Goal: Information Seeking & Learning: Find specific page/section

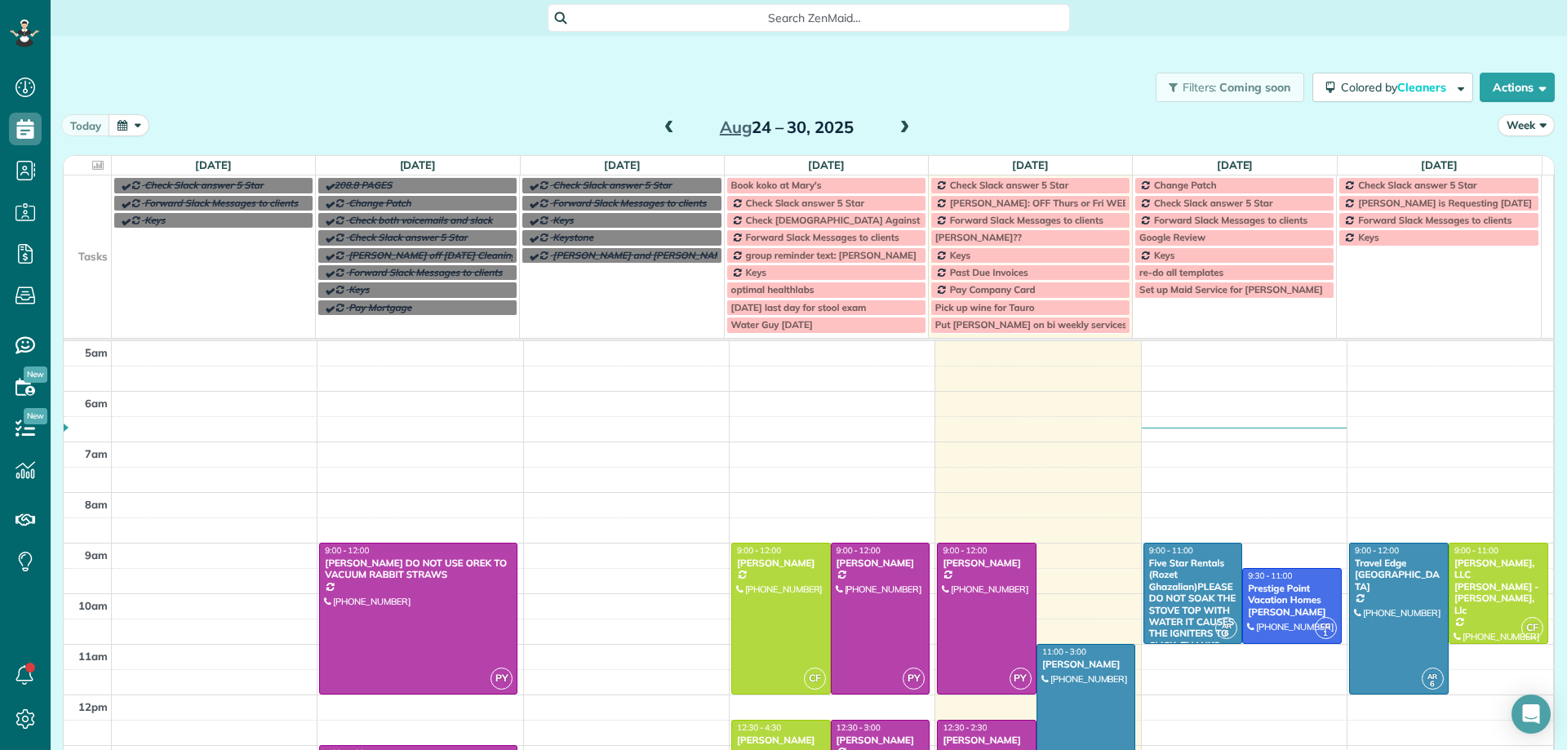
scroll to position [163, 0]
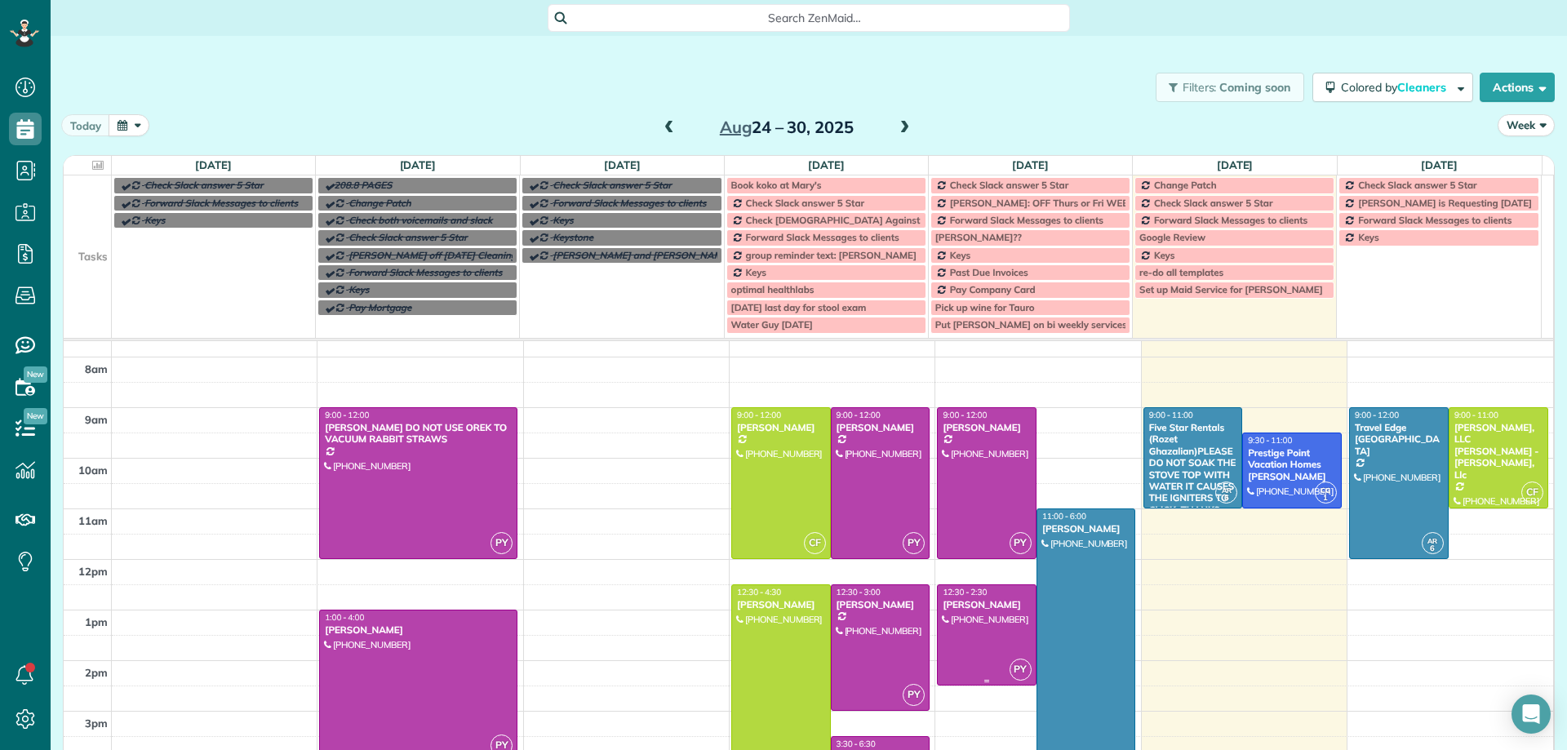
scroll to position [163, 0]
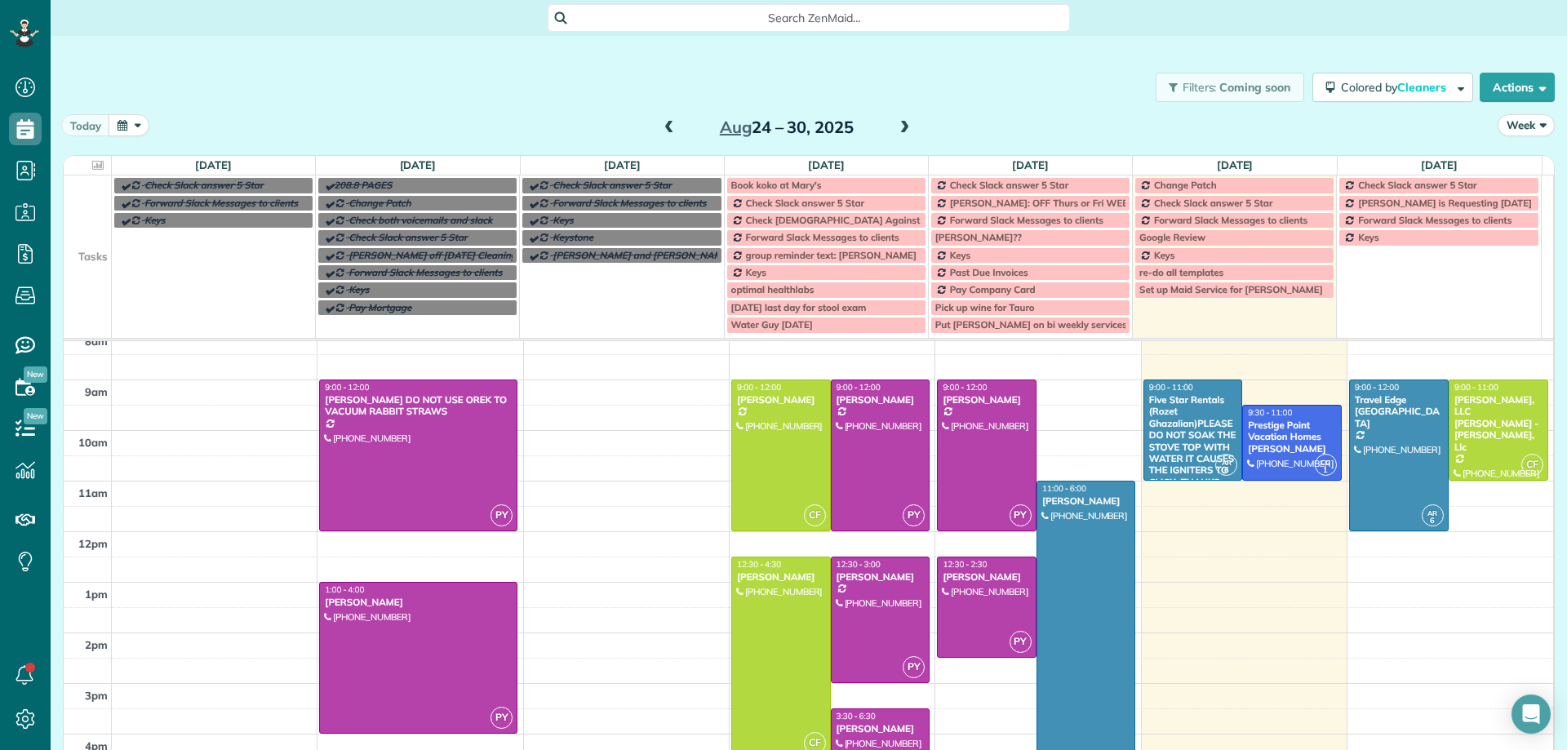
click at [900, 127] on span at bounding box center [904, 128] width 18 height 15
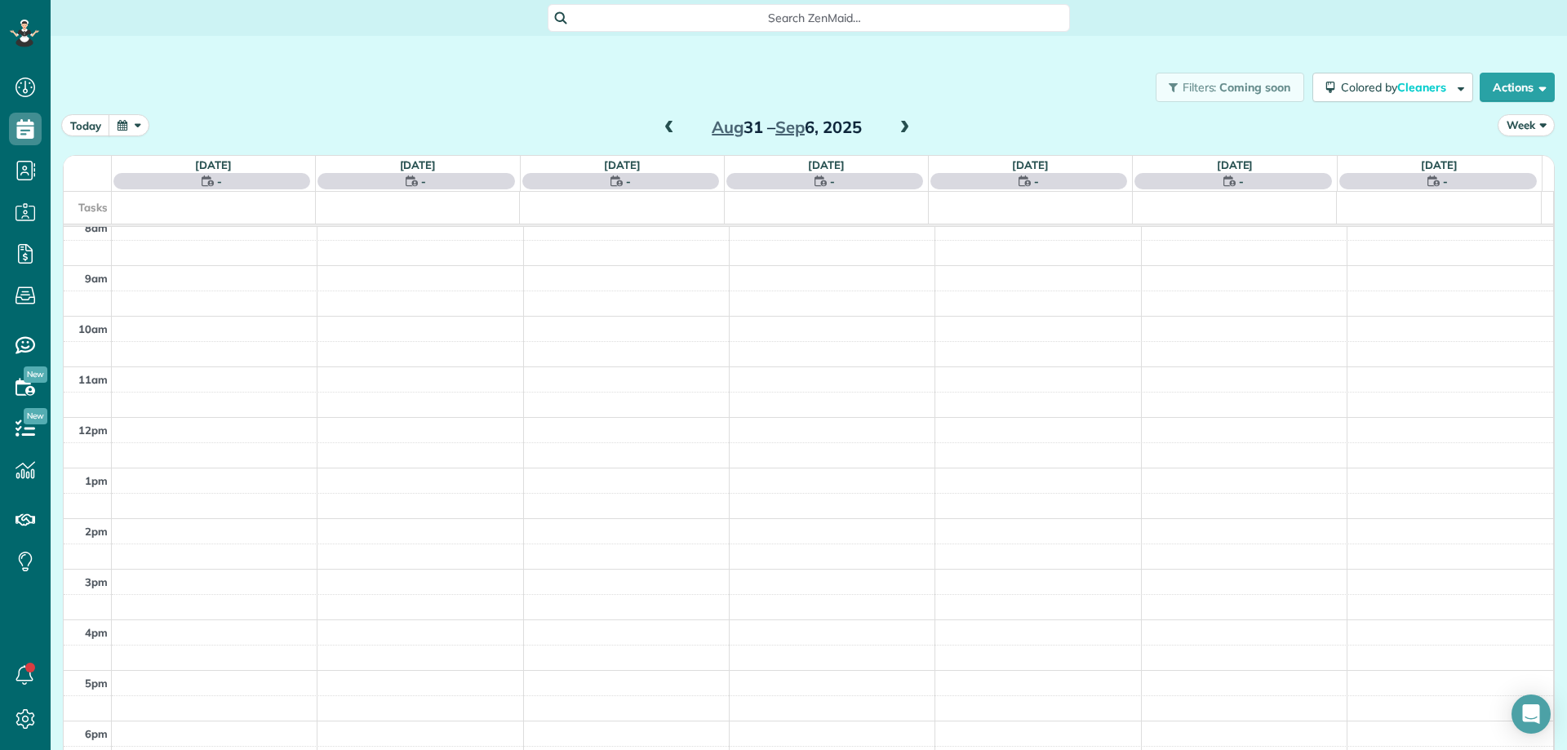
scroll to position [102, 0]
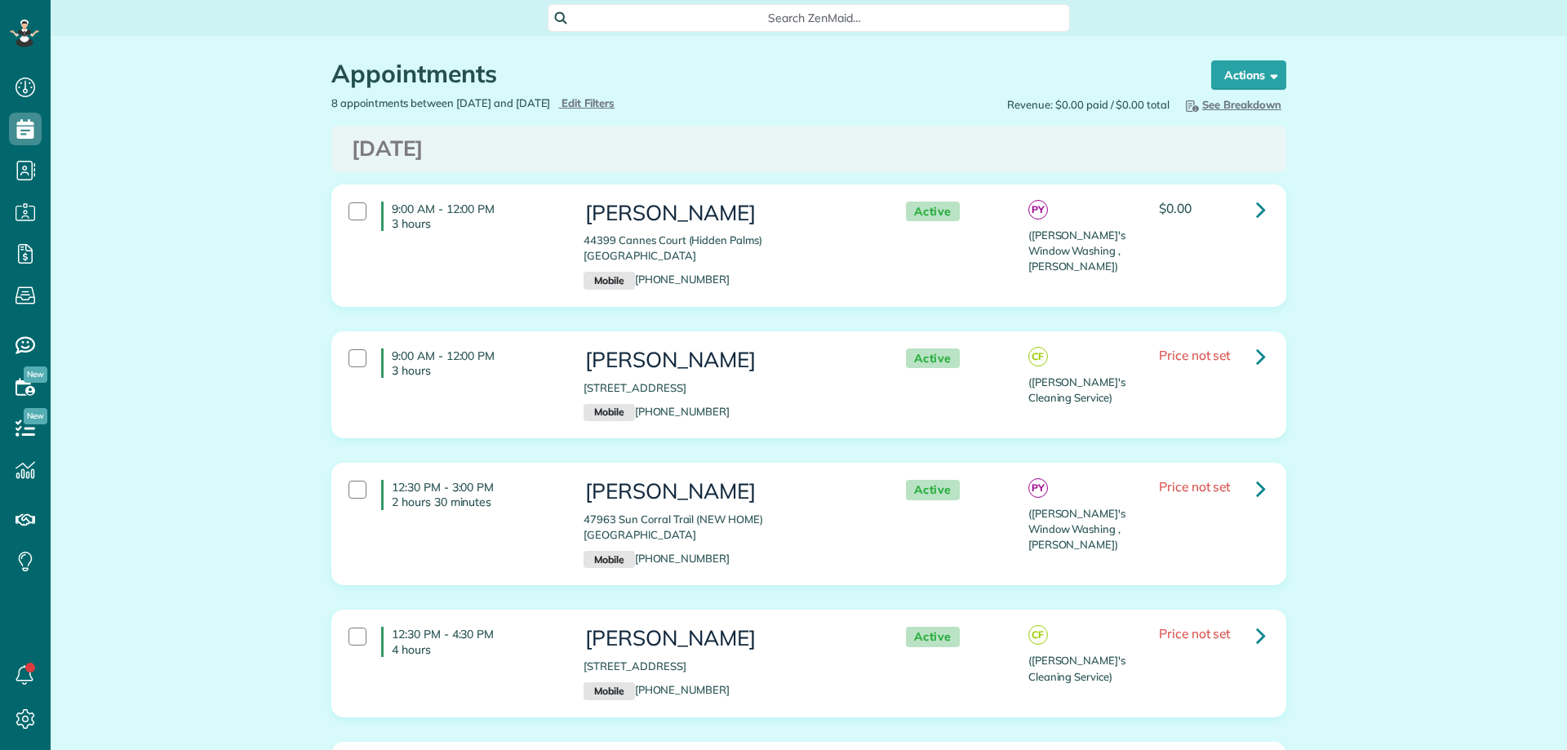
scroll to position [7, 7]
click at [615, 104] on span "Edit Filters" at bounding box center [588, 102] width 53 height 13
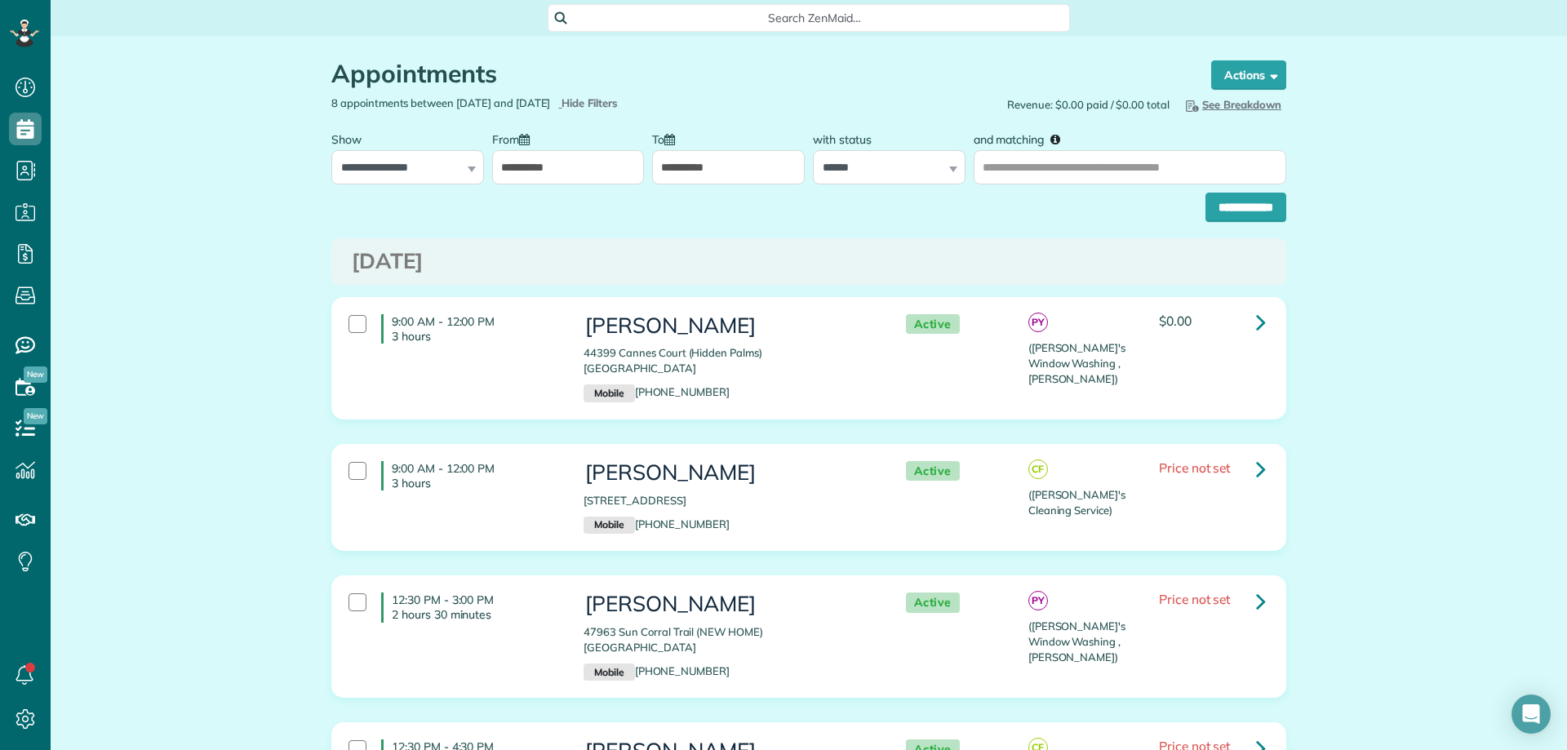
click at [609, 167] on input "**********" at bounding box center [568, 167] width 153 height 34
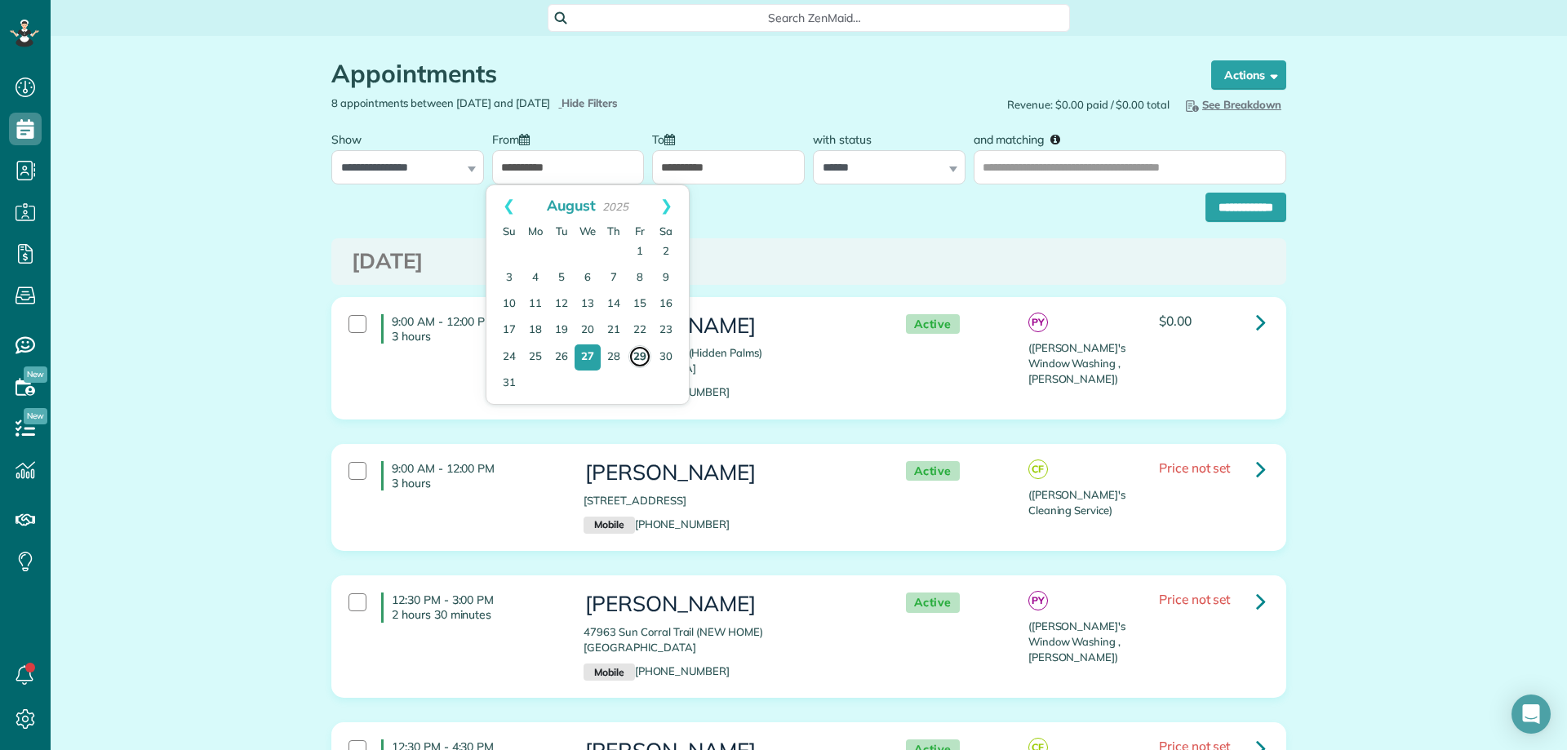
click at [635, 357] on link "29" at bounding box center [640, 356] width 23 height 23
type input "**********"
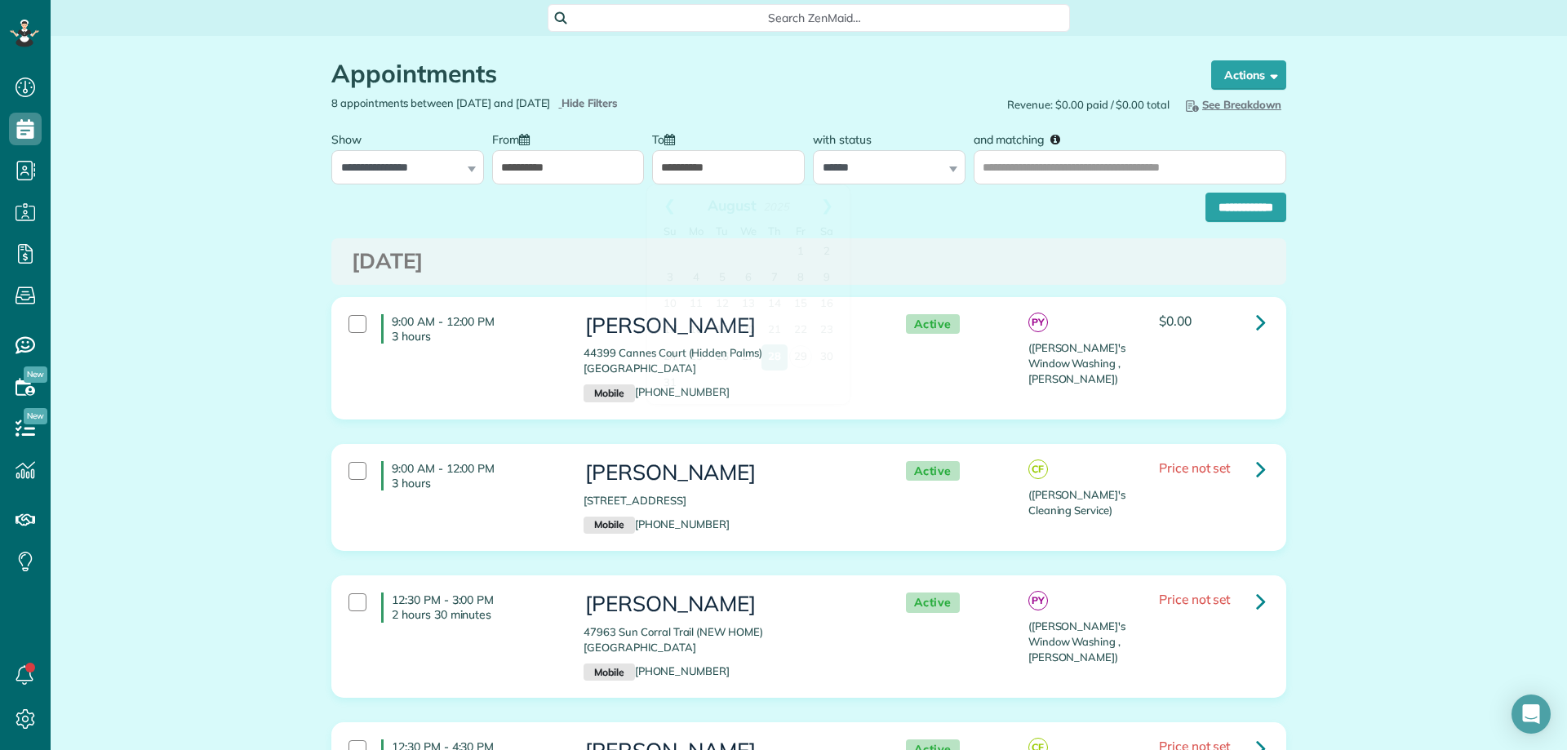
click at [749, 169] on input "**********" at bounding box center [728, 167] width 153 height 34
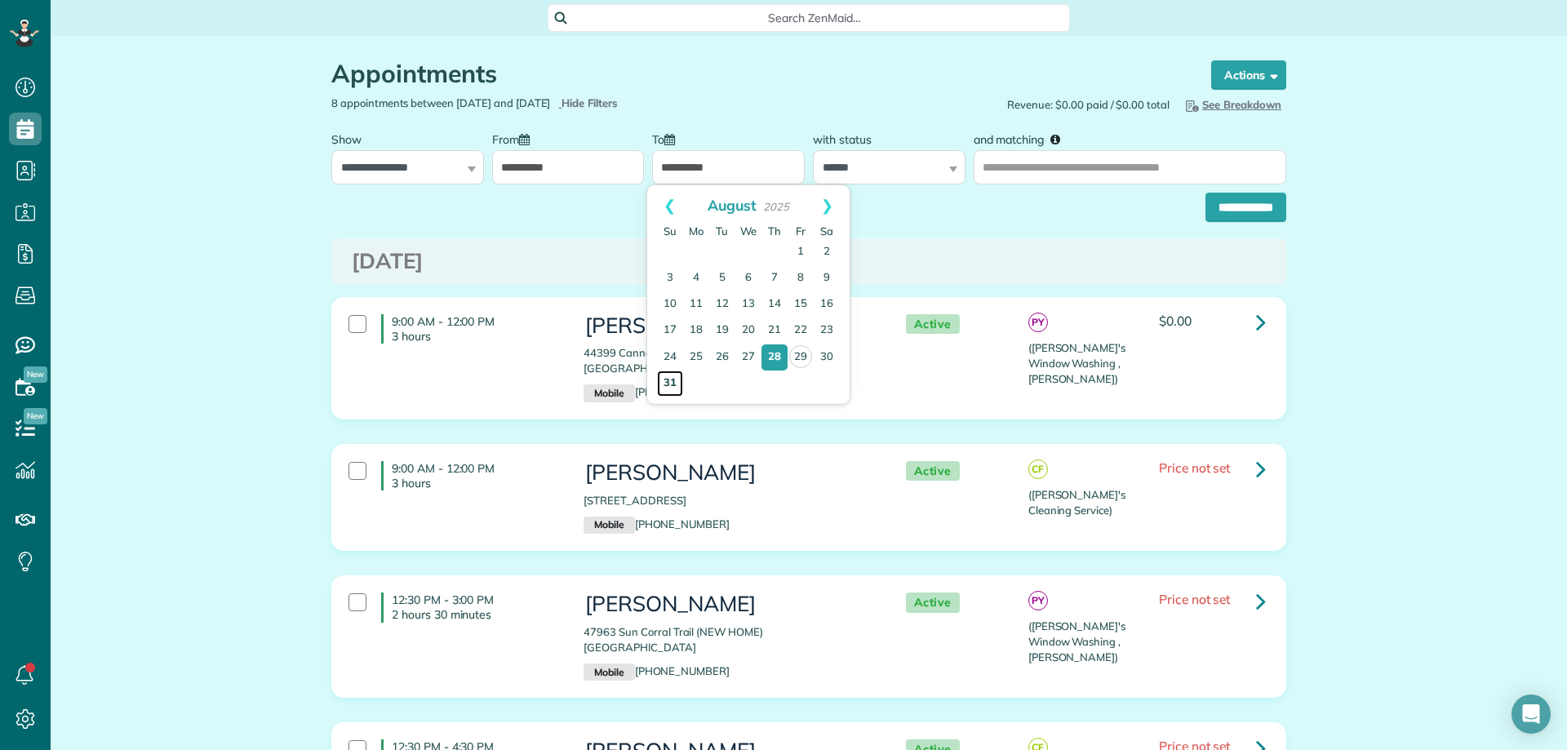
click at [666, 384] on link "31" at bounding box center [670, 384] width 26 height 26
type input "**********"
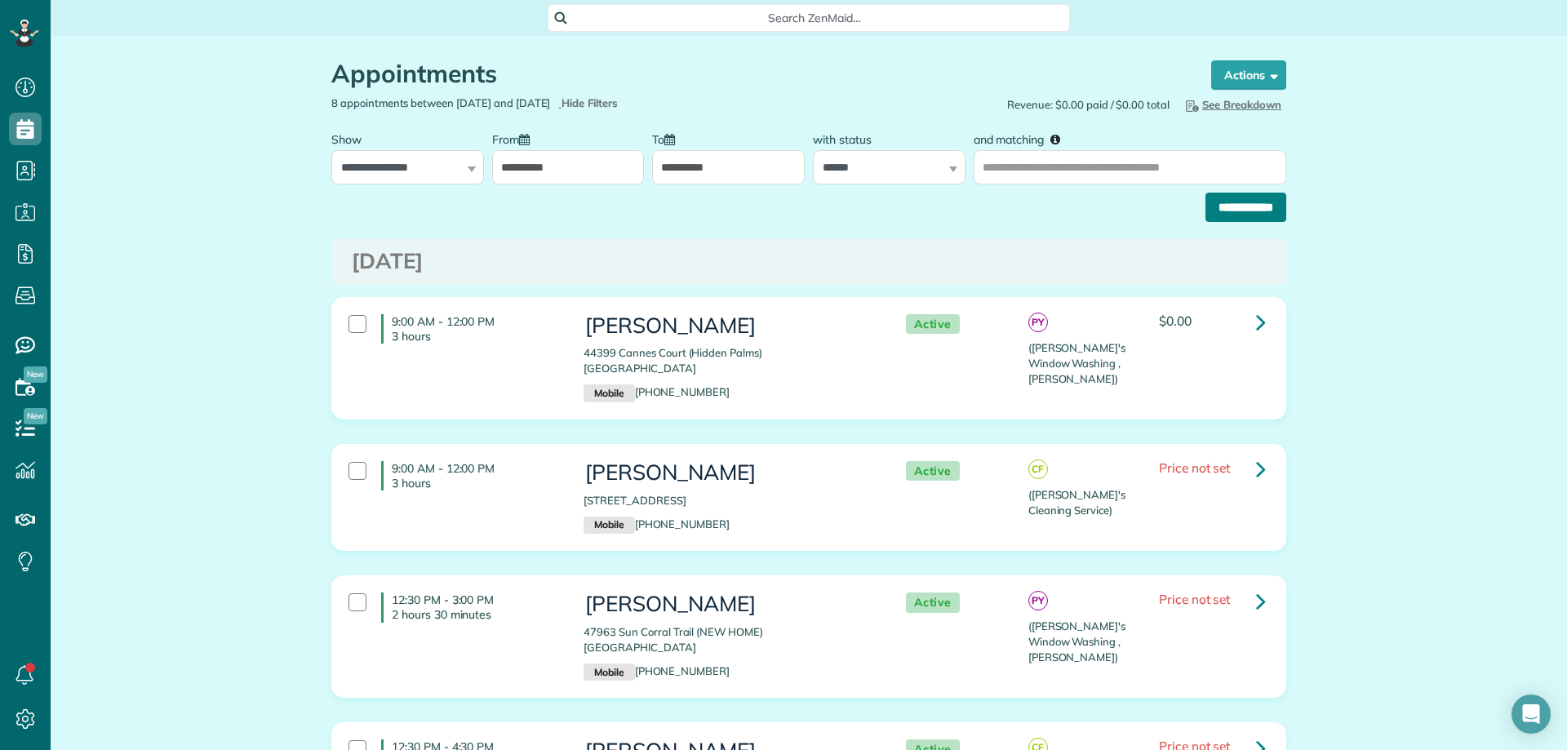
click at [1242, 210] on input "**********" at bounding box center [1246, 207] width 81 height 29
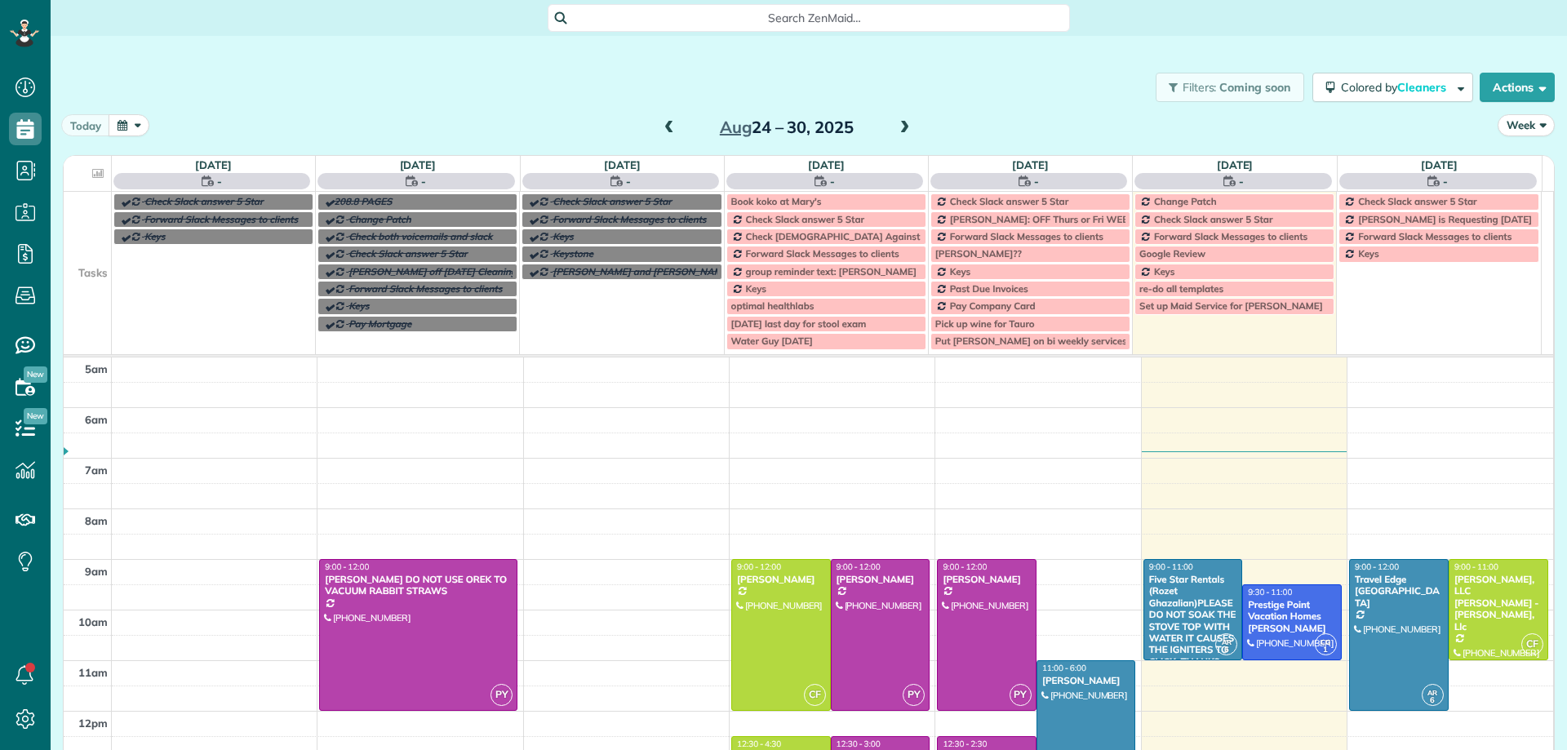
scroll to position [102, 0]
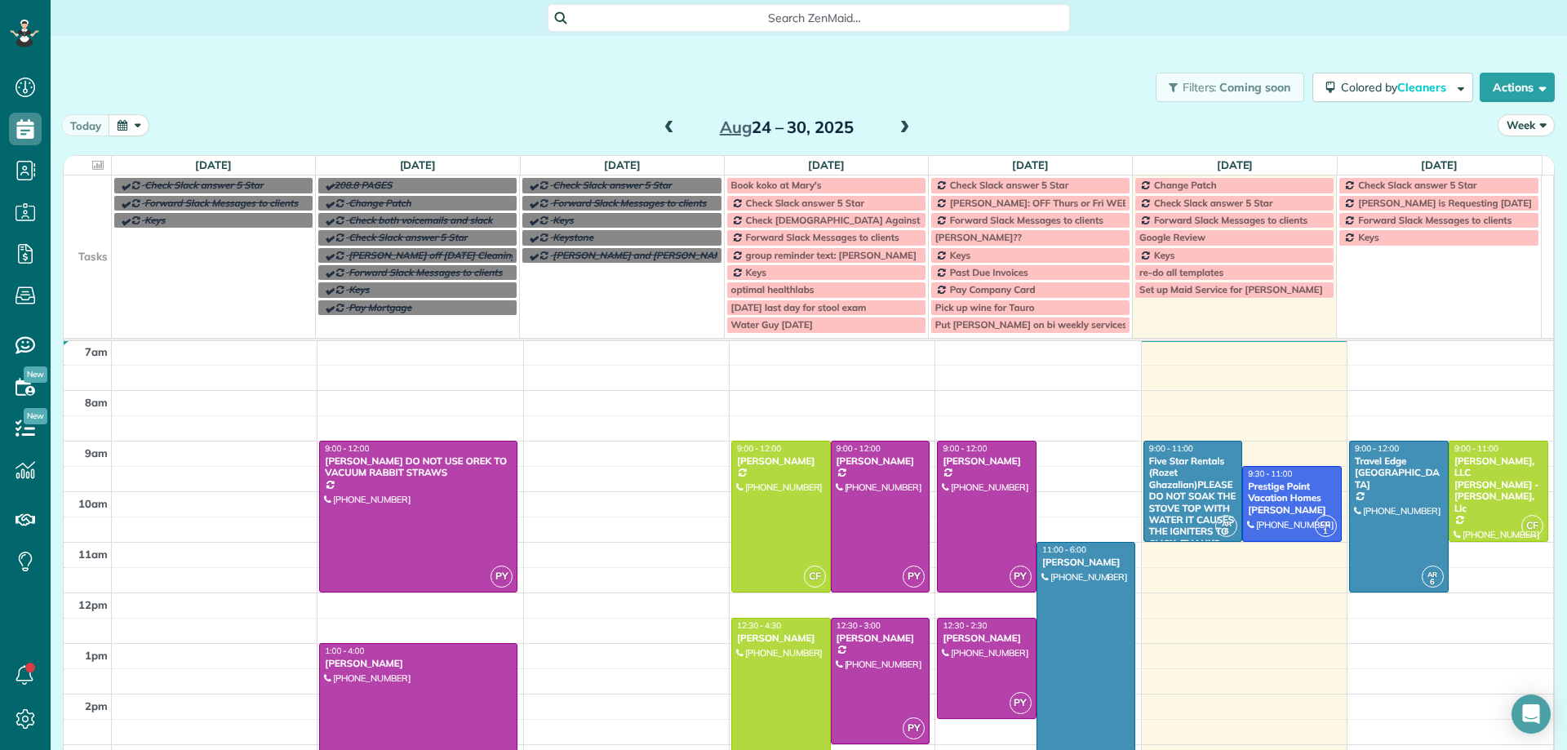
click at [901, 127] on span at bounding box center [904, 128] width 18 height 15
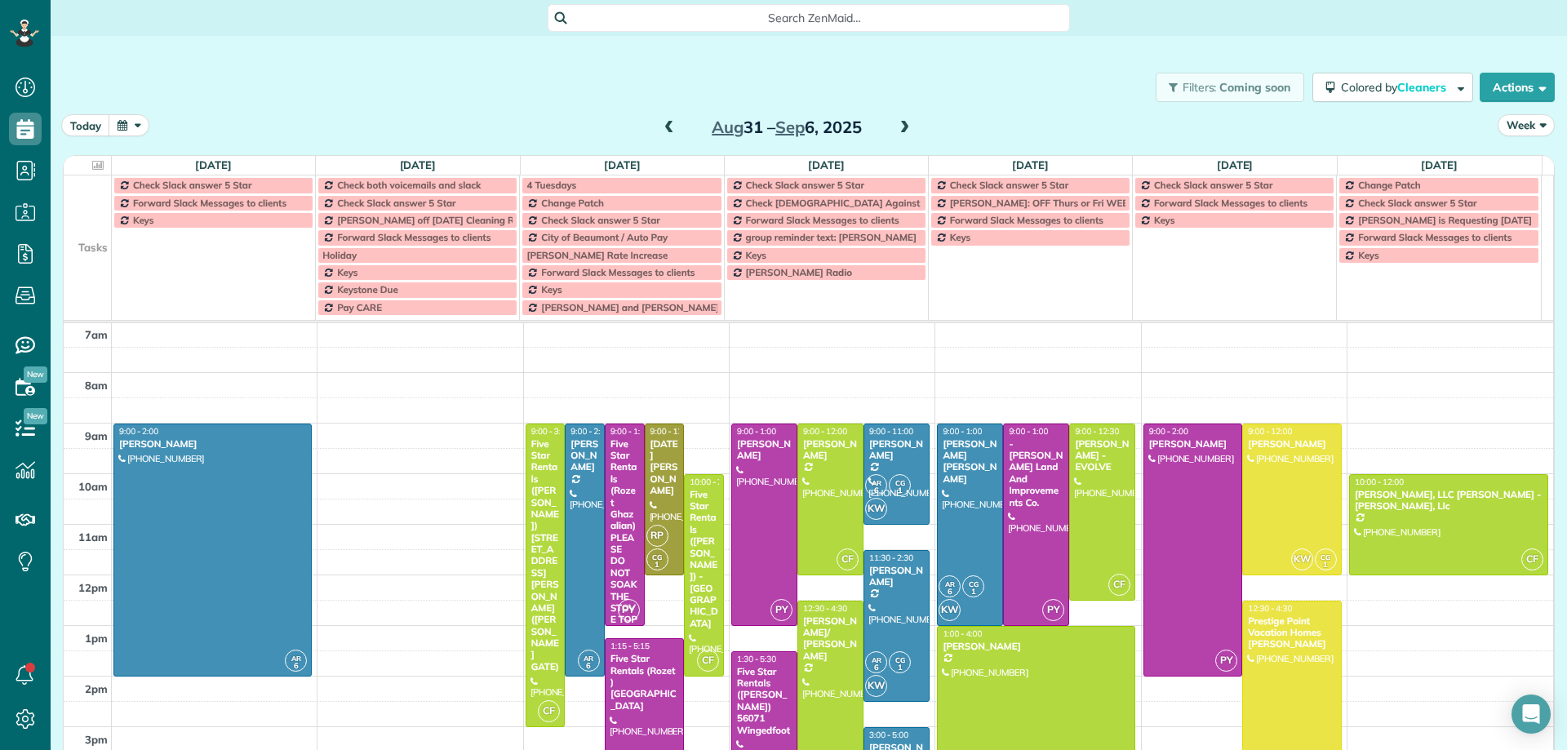
click at [900, 127] on span at bounding box center [904, 128] width 18 height 15
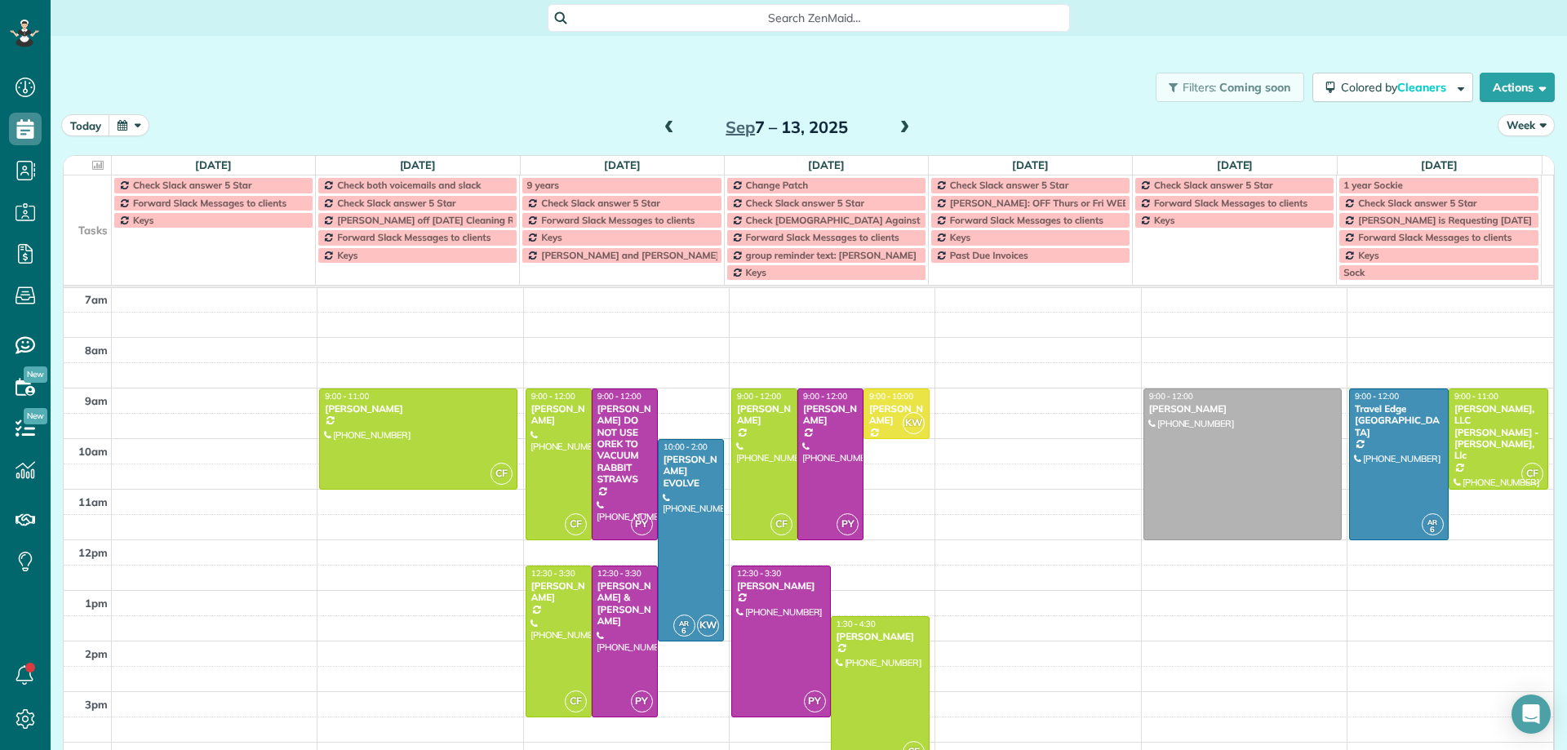
click at [898, 125] on span at bounding box center [904, 128] width 18 height 15
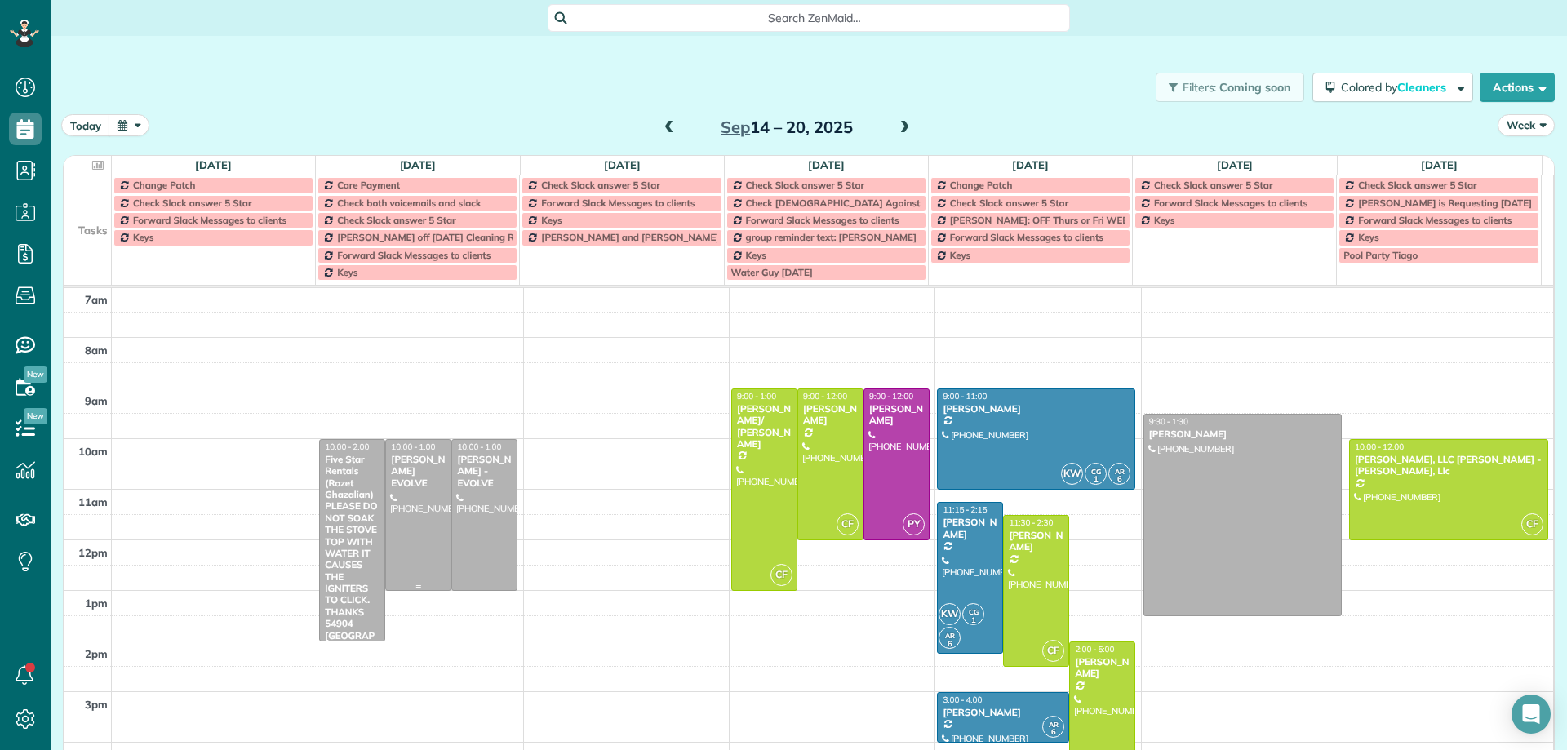
click at [428, 519] on div at bounding box center [418, 515] width 64 height 150
click at [427, 516] on div at bounding box center [418, 515] width 64 height 150
click at [426, 514] on div at bounding box center [418, 515] width 64 height 150
click at [426, 513] on div at bounding box center [418, 515] width 64 height 150
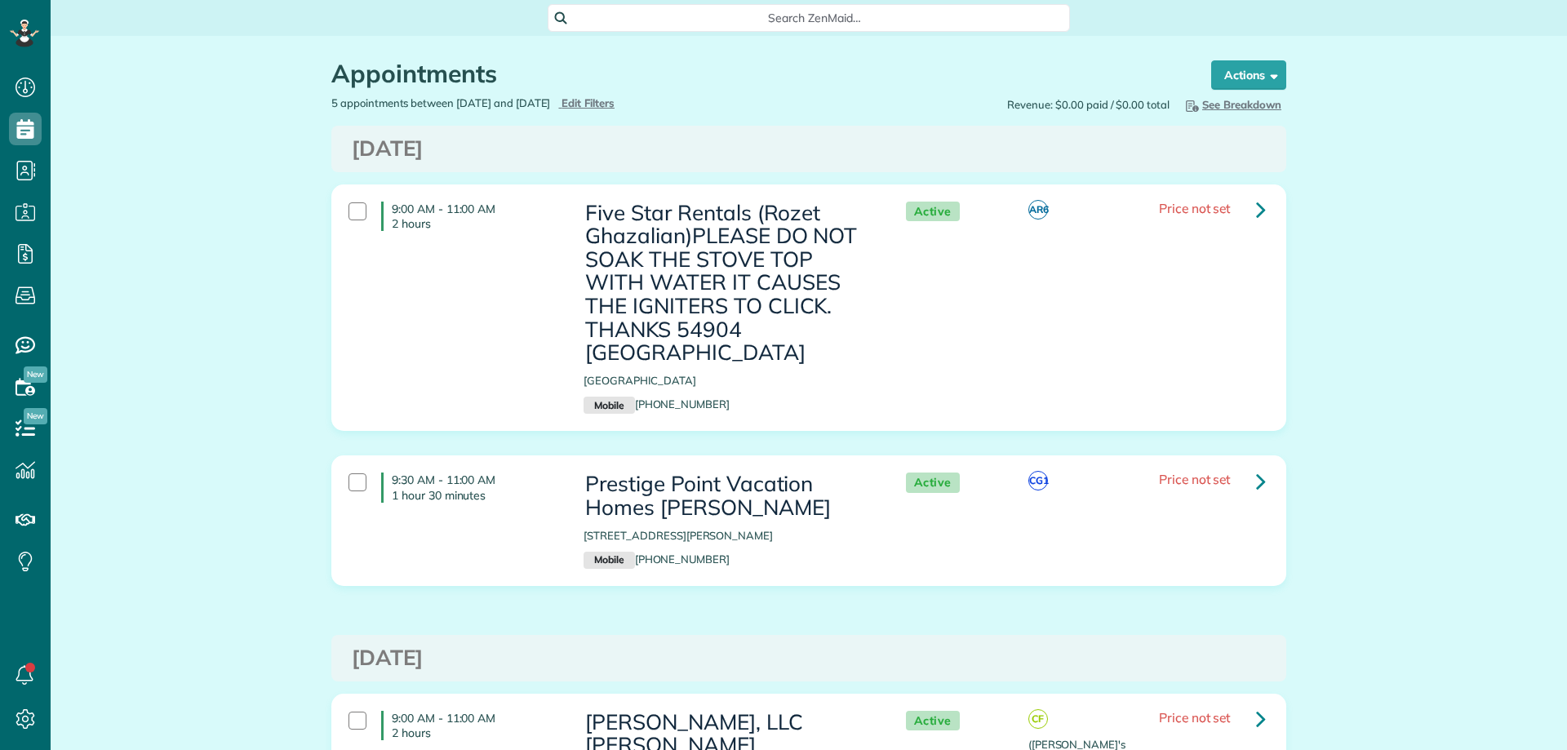
scroll to position [7, 7]
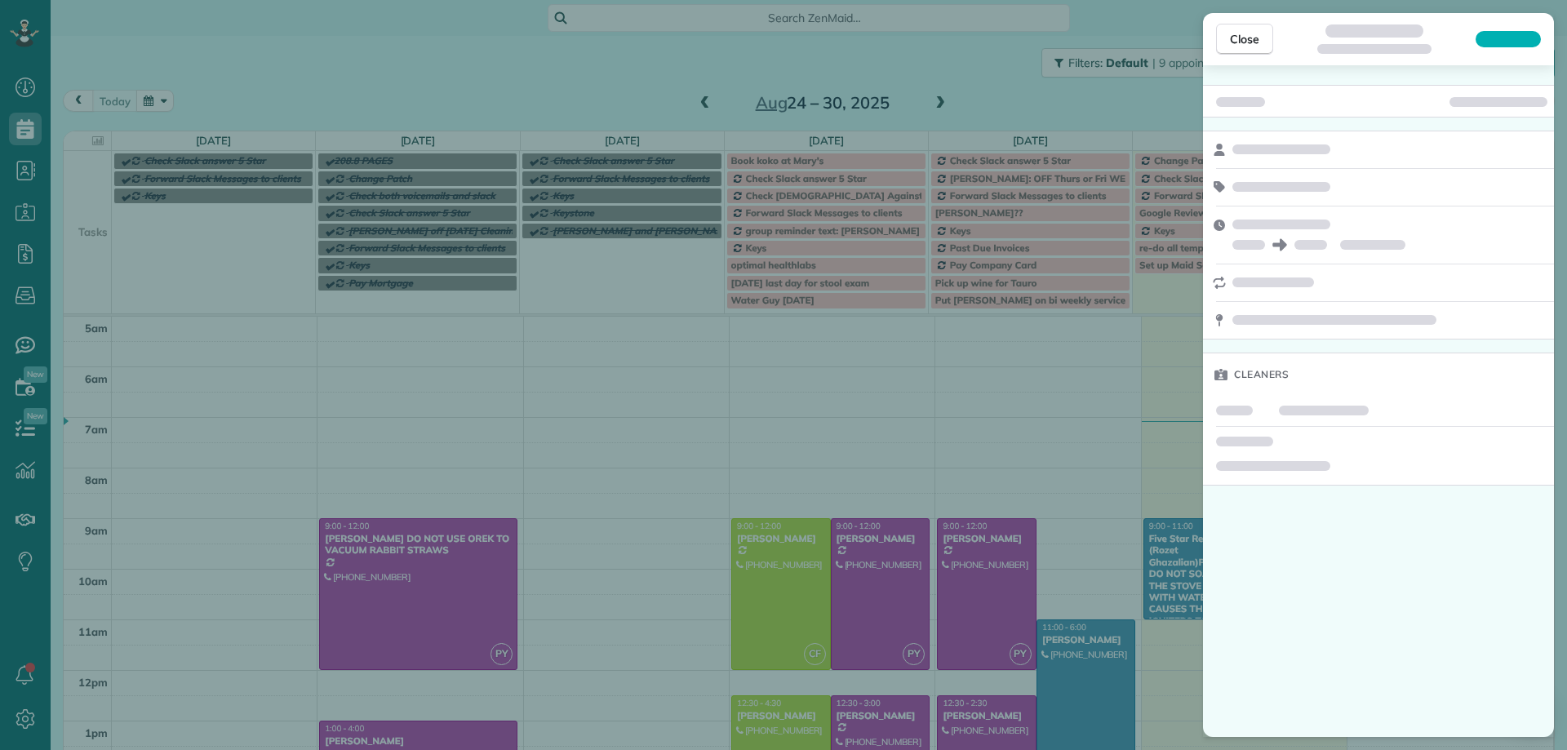
scroll to position [102, 0]
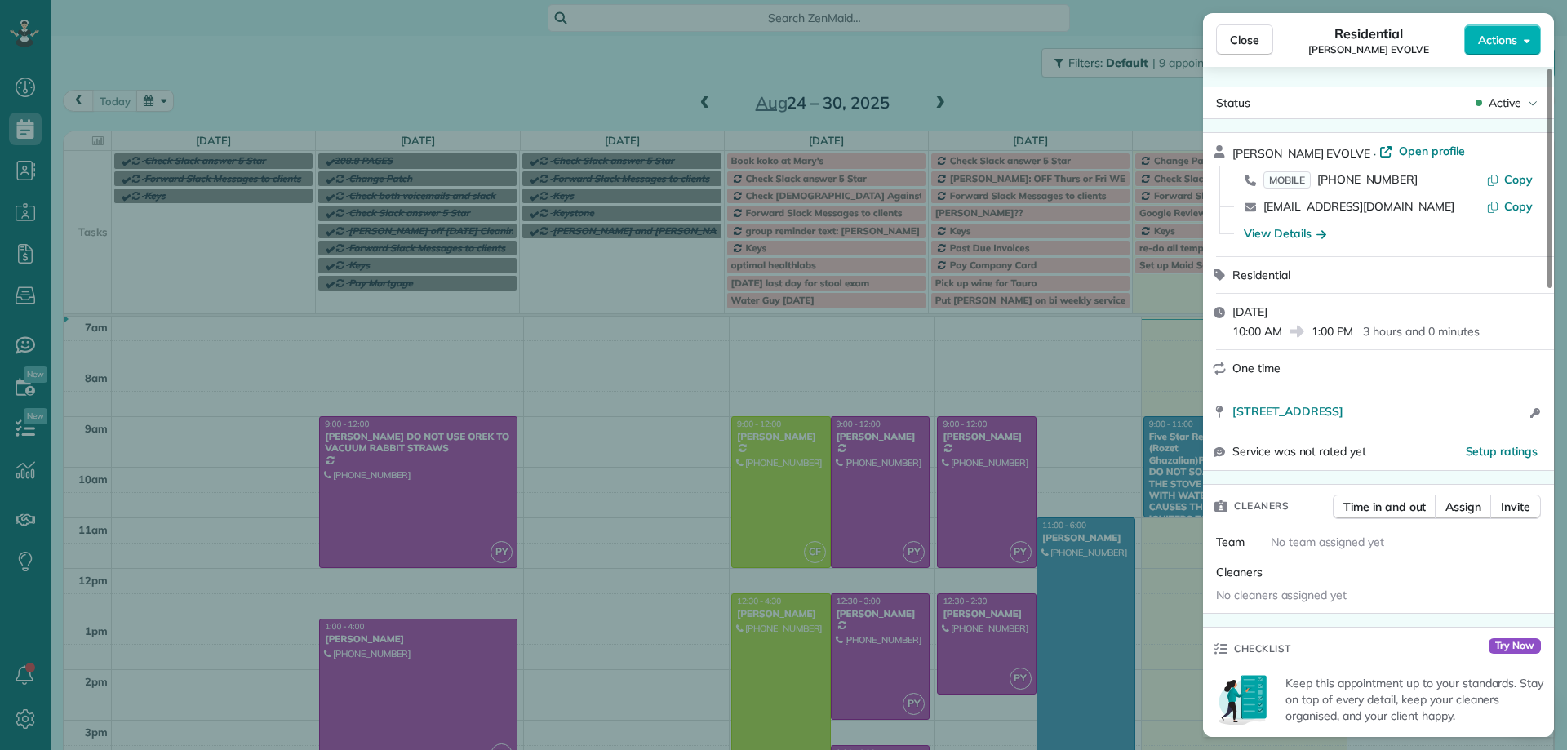
click at [934, 102] on div "Close Residential Kim Stanga EVOLVE Actions Status Active Kim Stanga EVOLVE · O…" at bounding box center [783, 375] width 1567 height 750
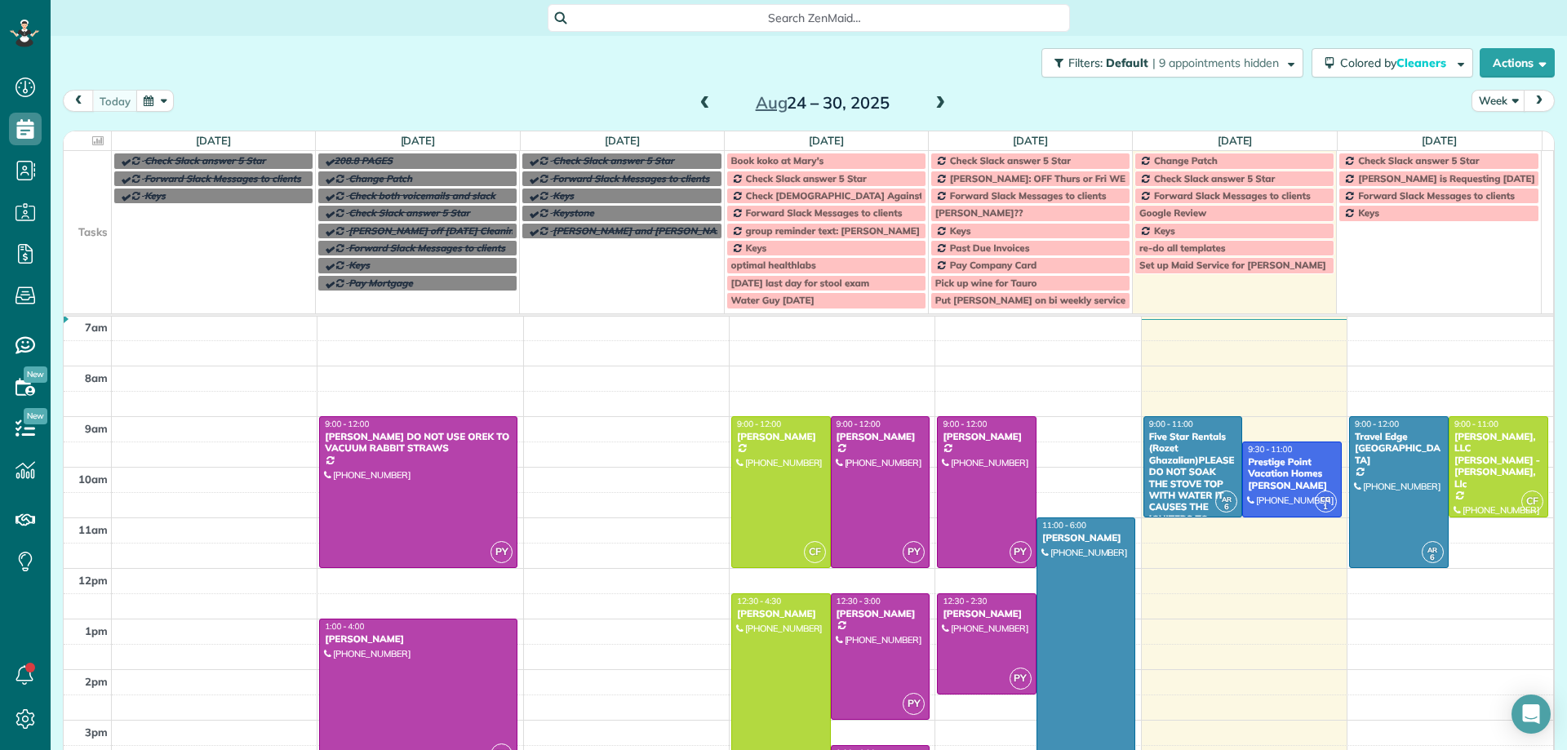
click at [934, 102] on span at bounding box center [940, 103] width 18 height 15
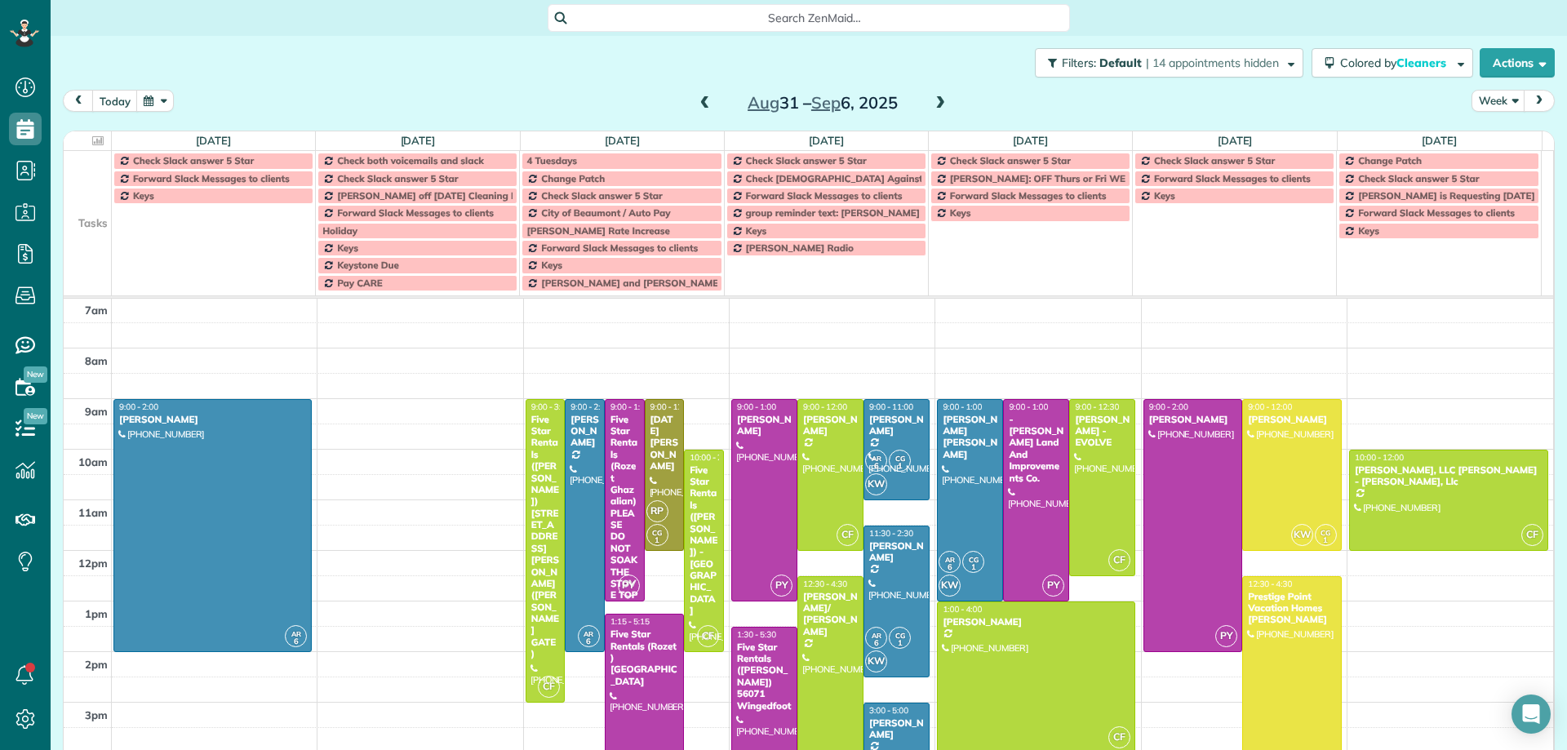
click at [935, 104] on span at bounding box center [940, 103] width 18 height 15
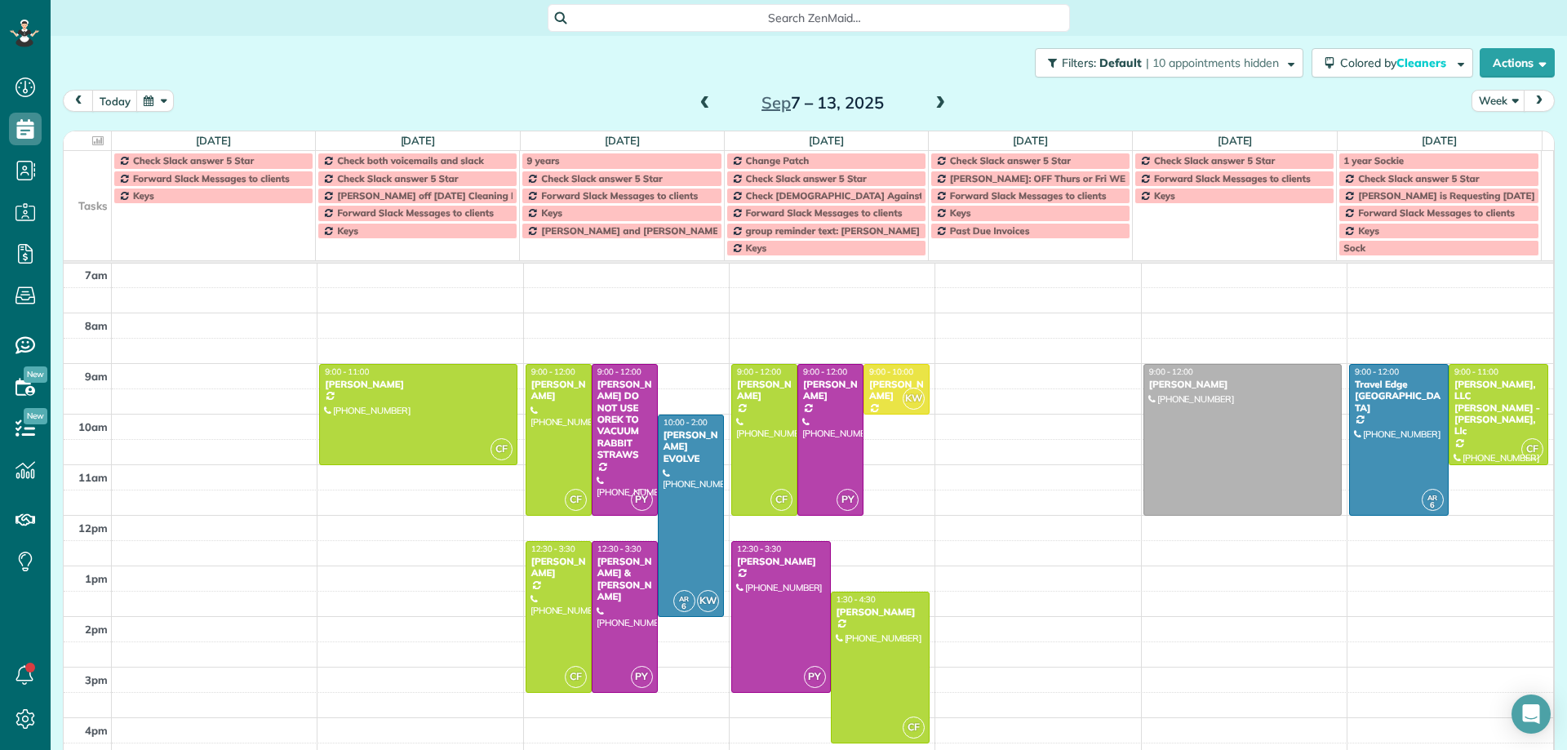
click at [935, 104] on span at bounding box center [940, 103] width 18 height 15
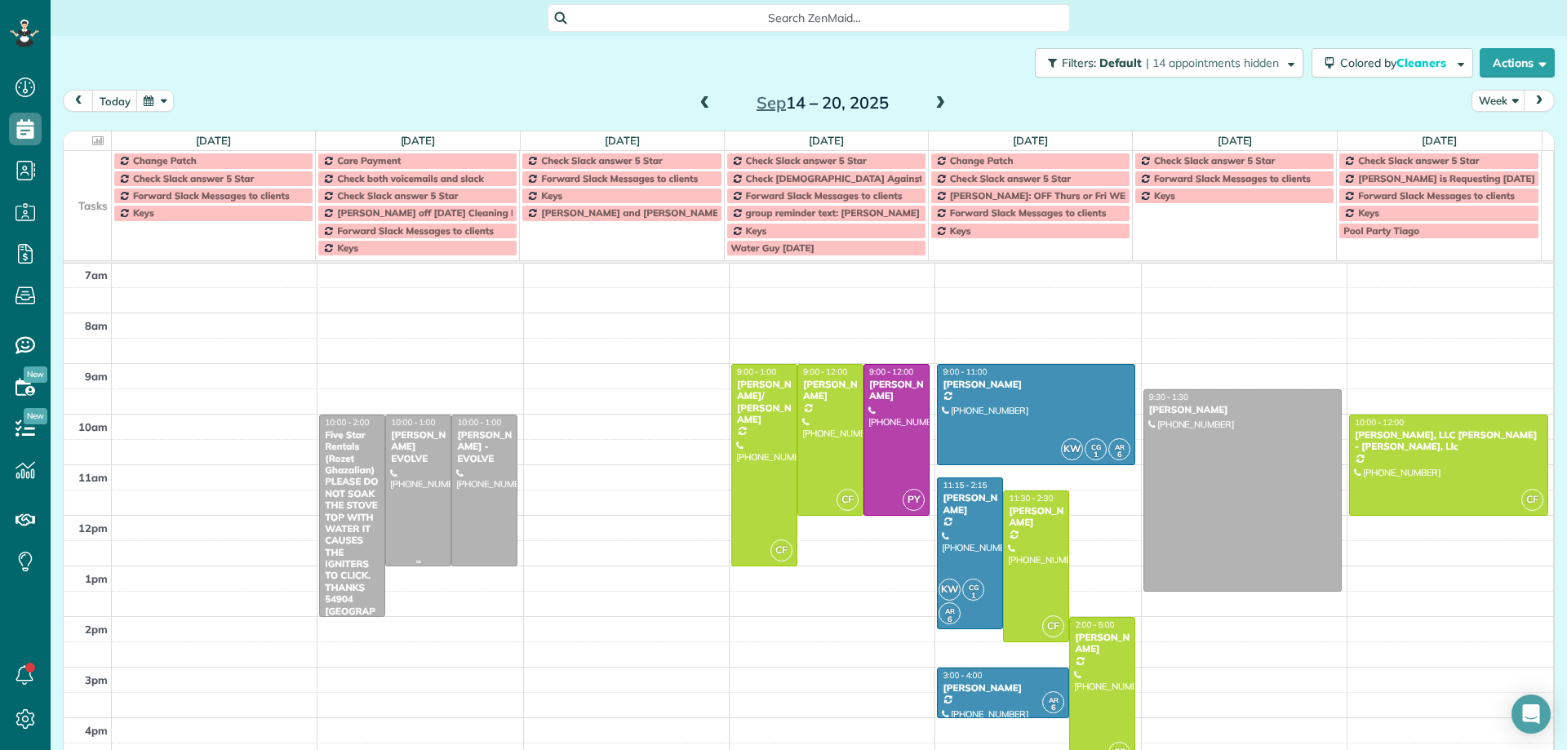
click at [431, 471] on div at bounding box center [418, 490] width 64 height 150
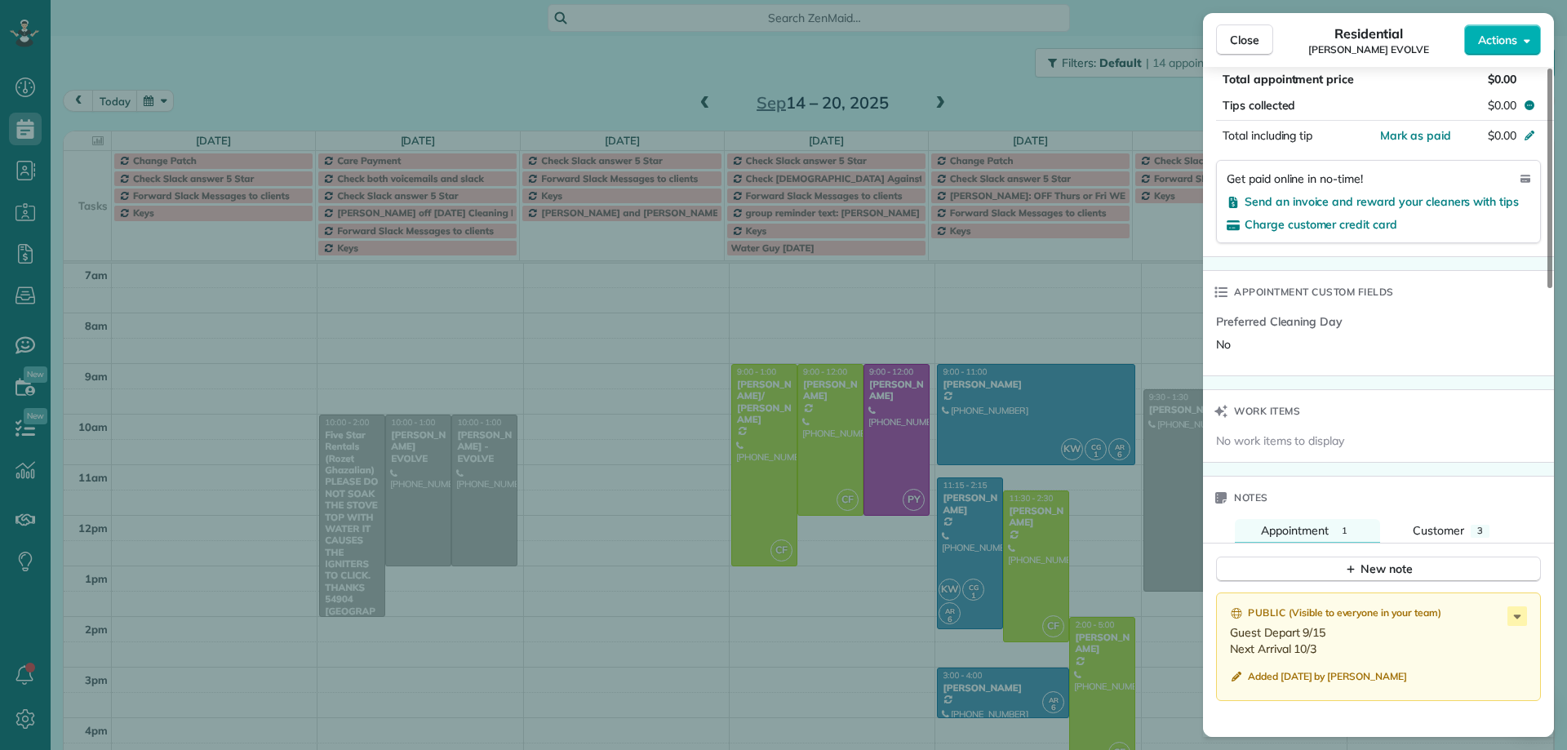
scroll to position [1062, 0]
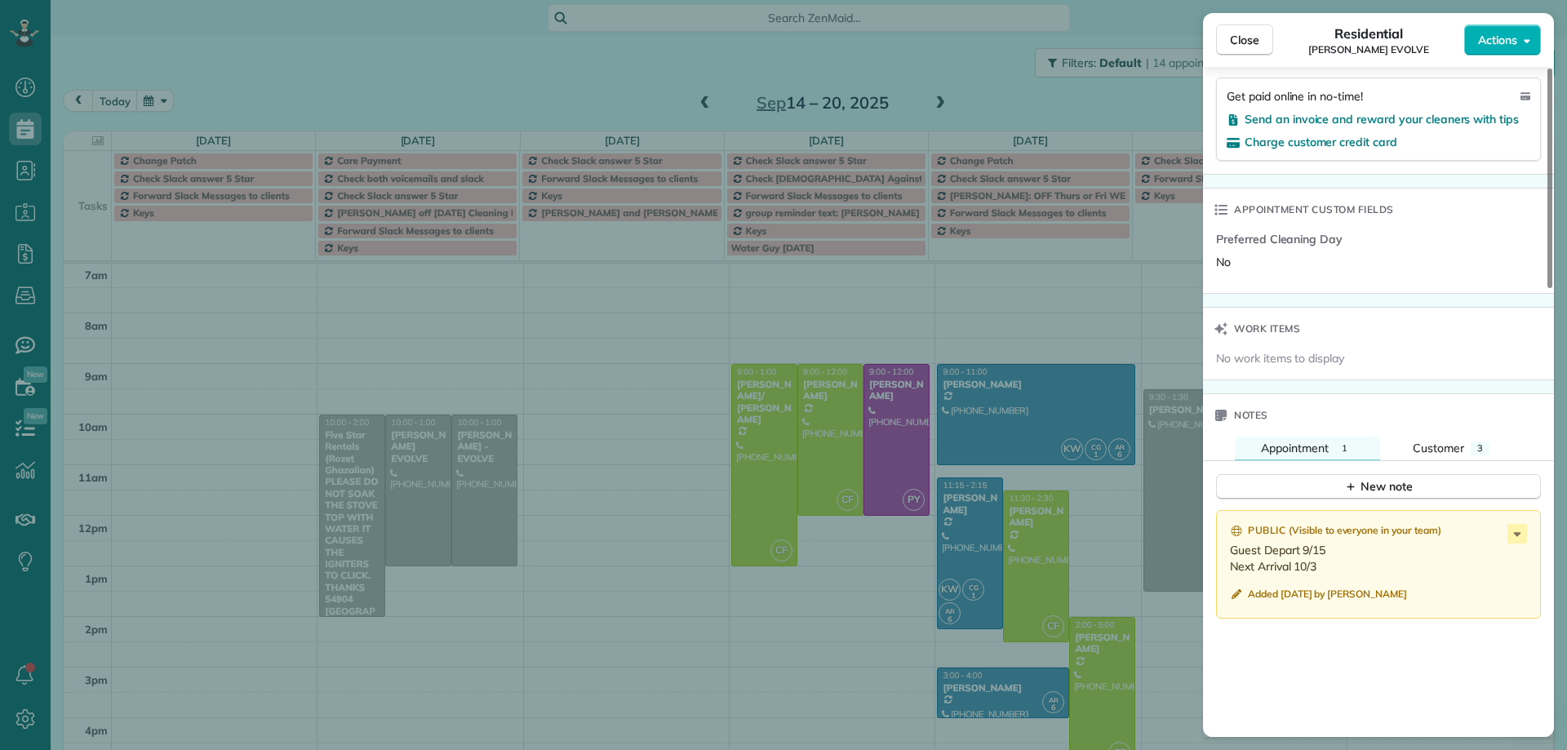
click at [484, 473] on div "Close Residential Kim Stanga EVOLVE Actions Status Active Kim Stanga EVOLVE · O…" at bounding box center [783, 375] width 1567 height 750
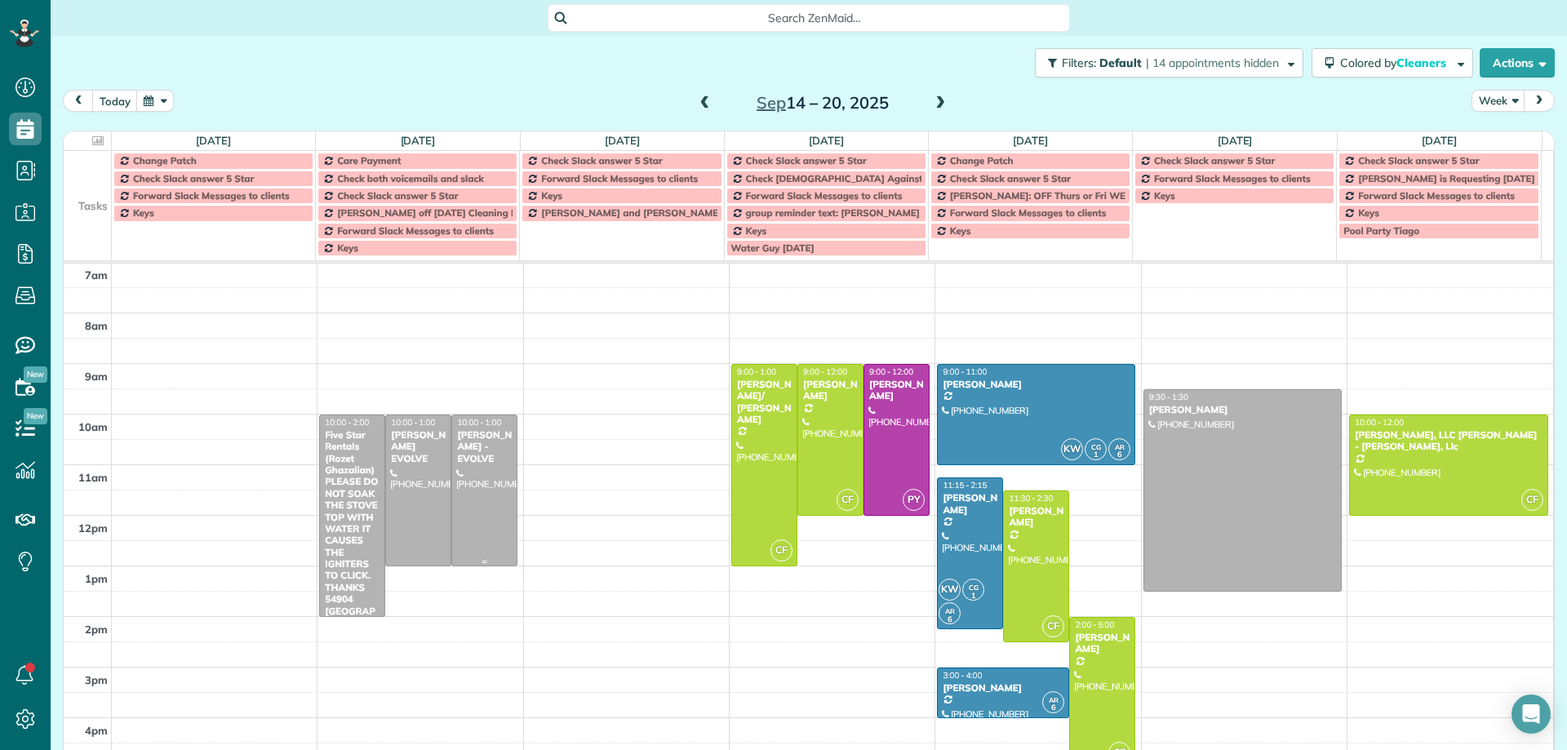
click at [484, 473] on div at bounding box center [484, 490] width 64 height 150
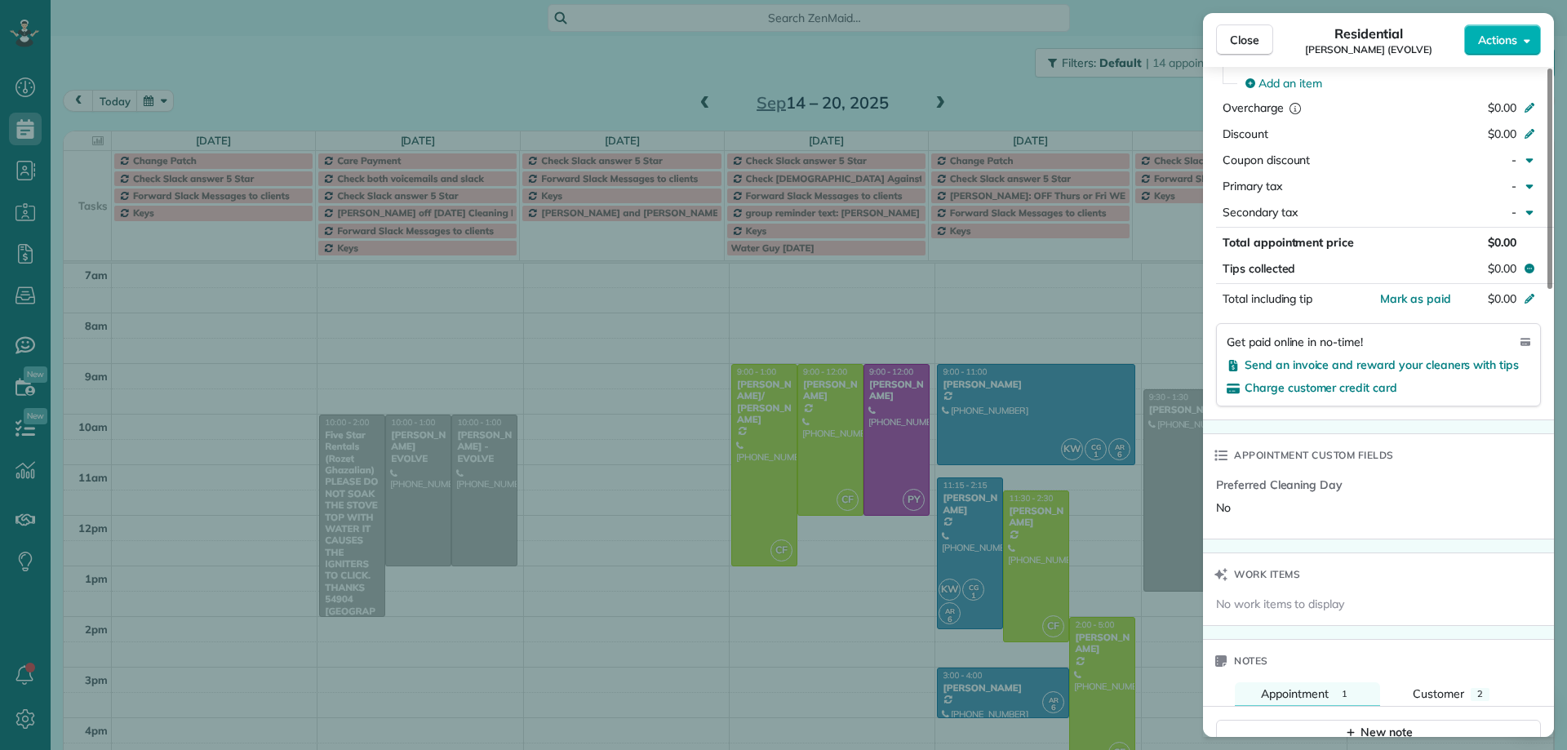
scroll to position [740, 0]
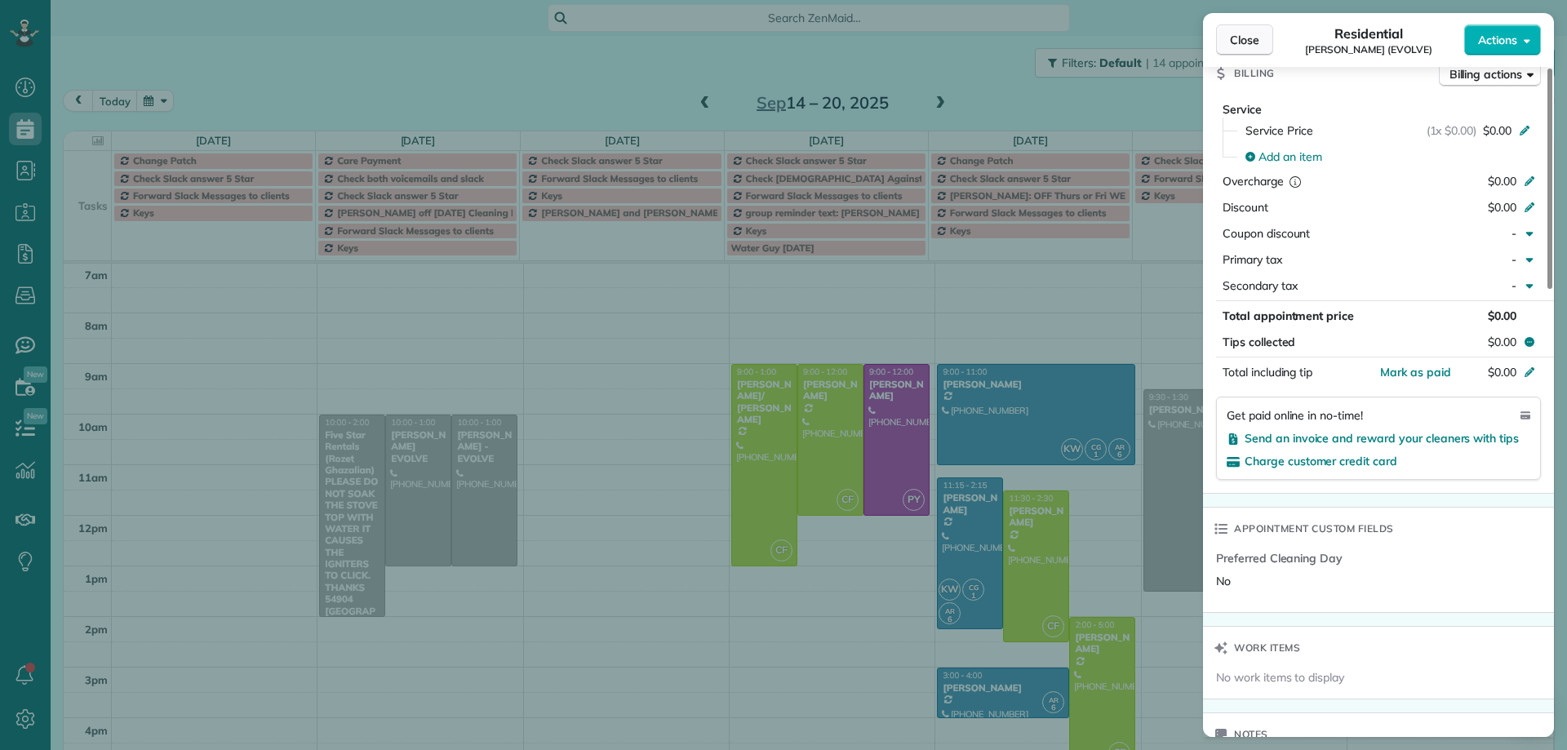
click at [1238, 44] on span "Close" at bounding box center [1244, 40] width 29 height 16
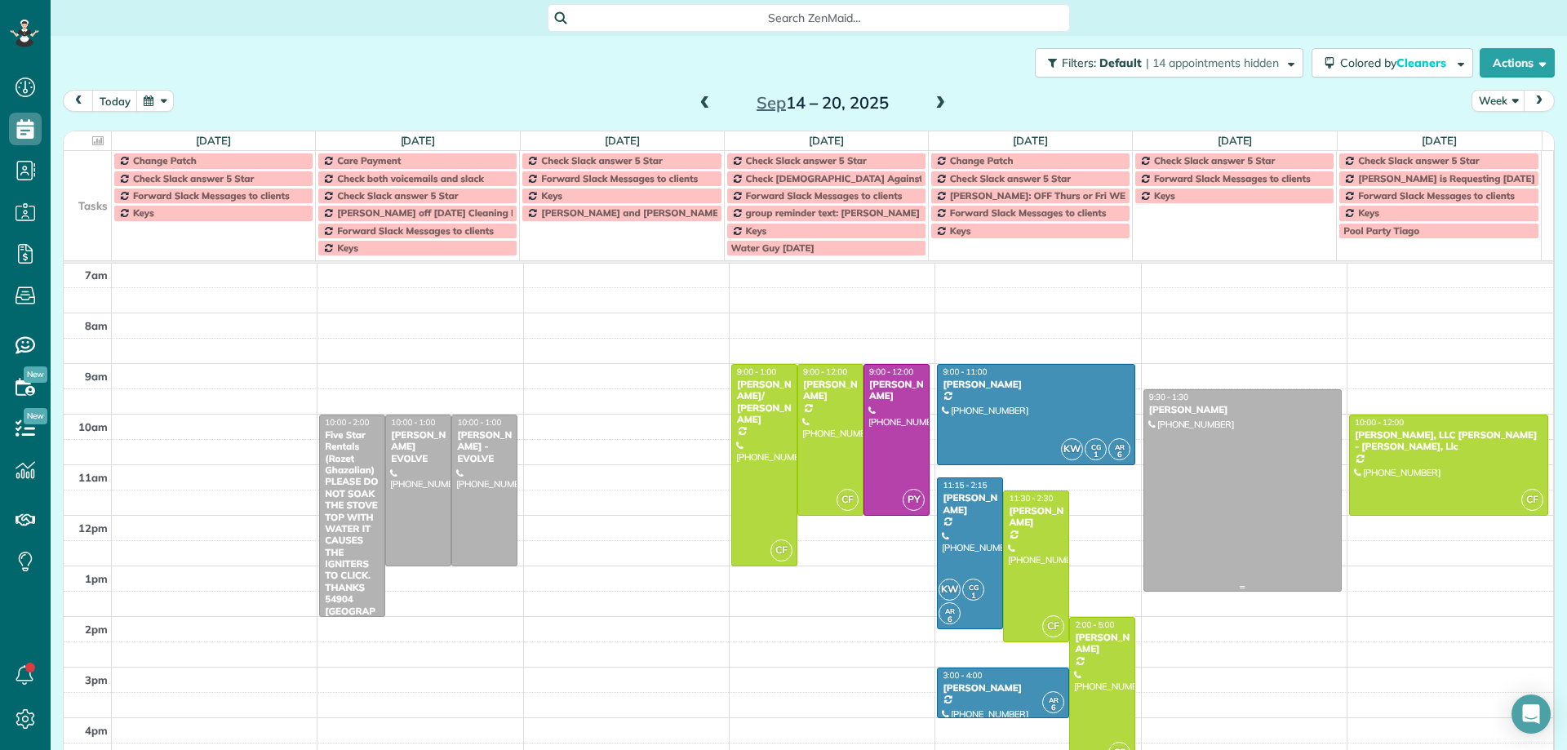
click at [1228, 483] on div at bounding box center [1242, 490] width 197 height 201
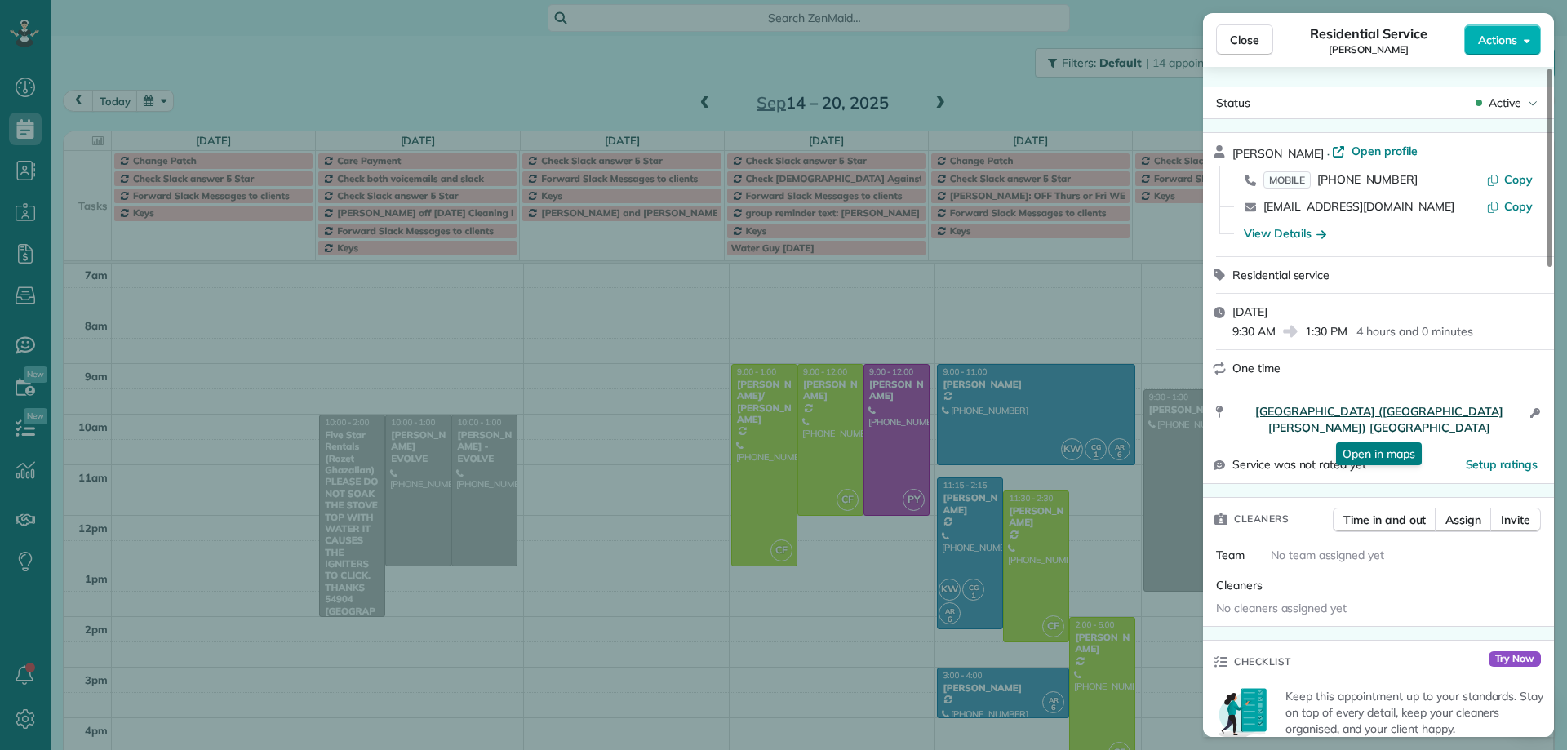
click at [1376, 414] on span "48606 Vista Tierra (Laguna dela paz) La Quinta CA 92253" at bounding box center [1379, 419] width 293 height 33
click at [1254, 42] on span "Close" at bounding box center [1244, 40] width 29 height 16
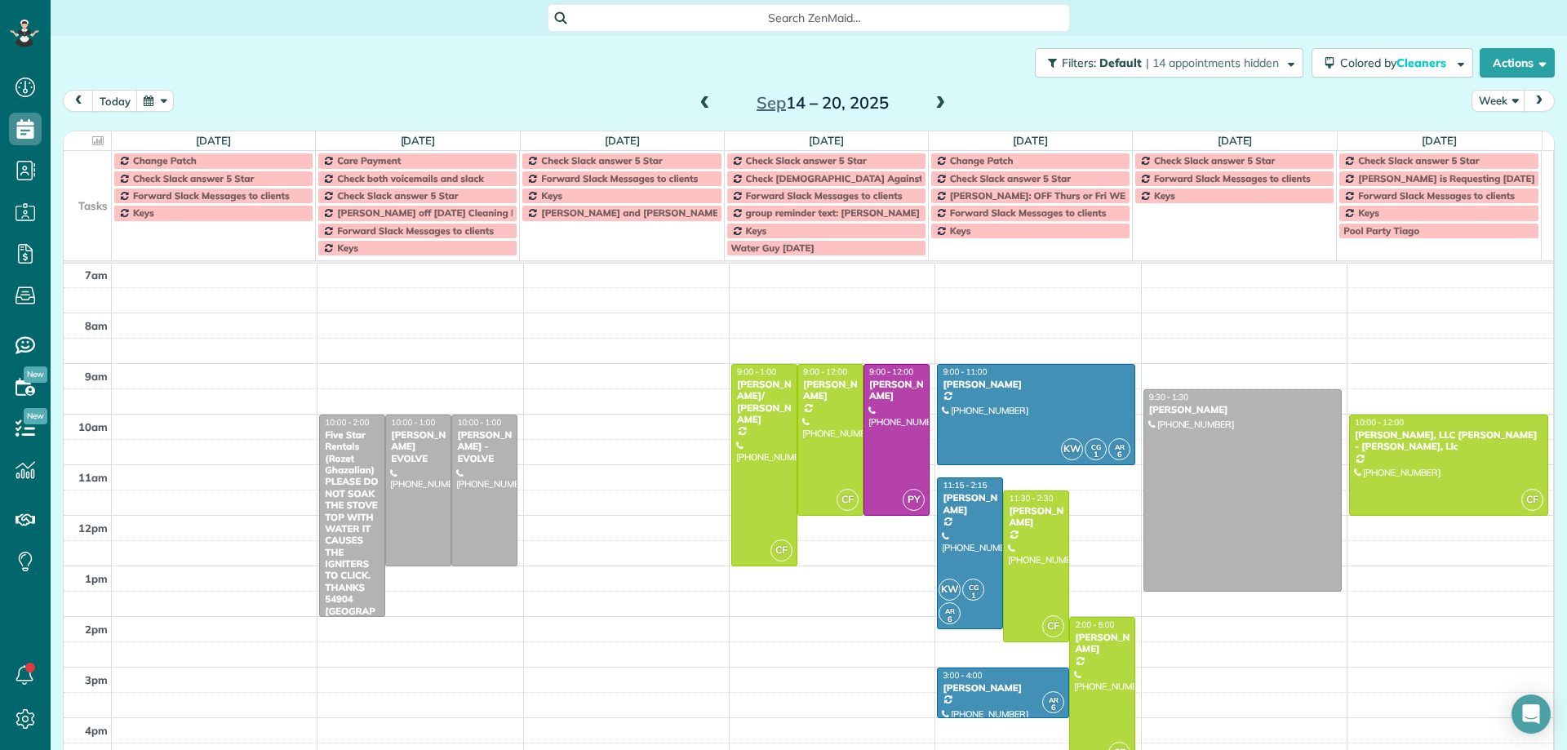
click at [934, 102] on span at bounding box center [940, 103] width 18 height 15
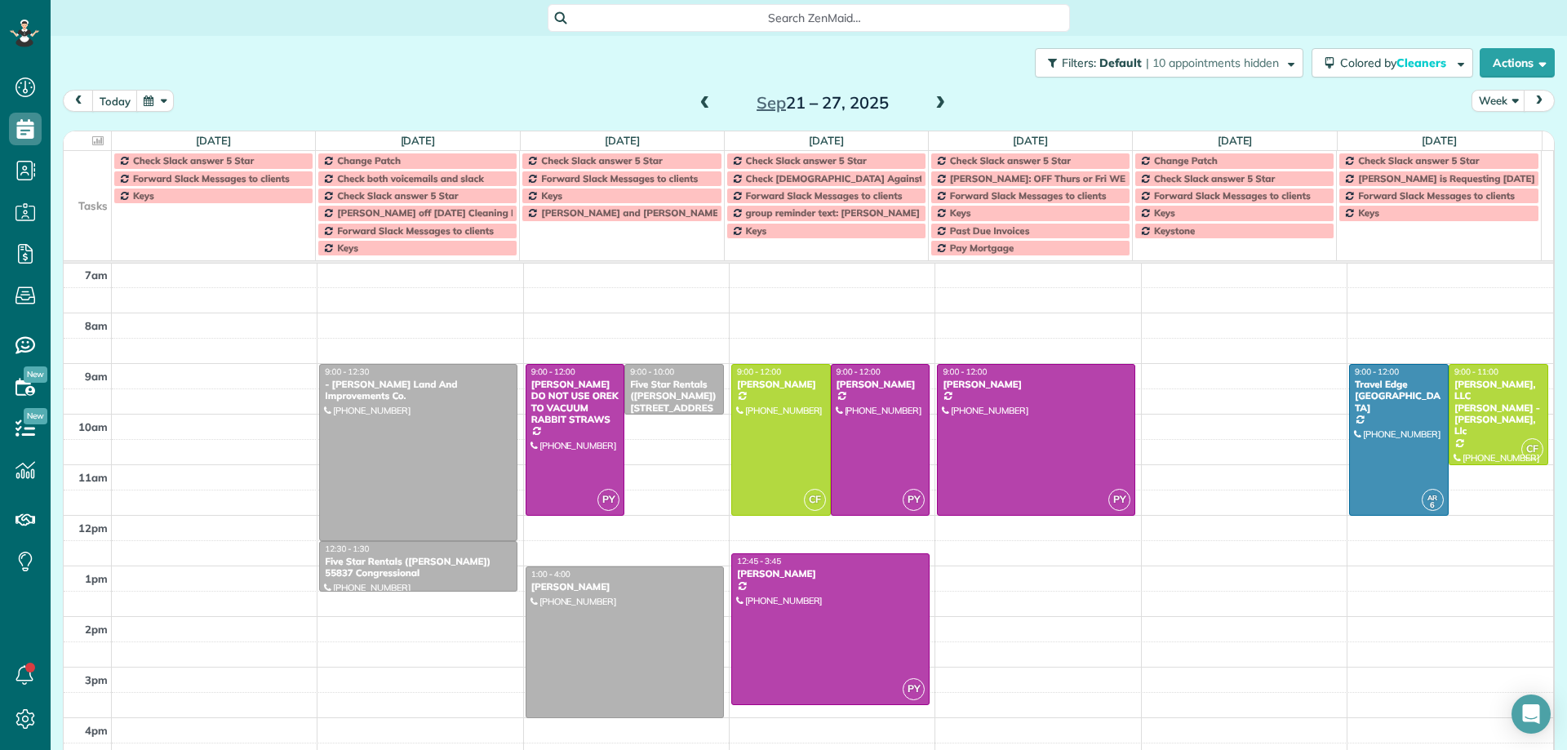
click at [934, 102] on span at bounding box center [940, 103] width 18 height 15
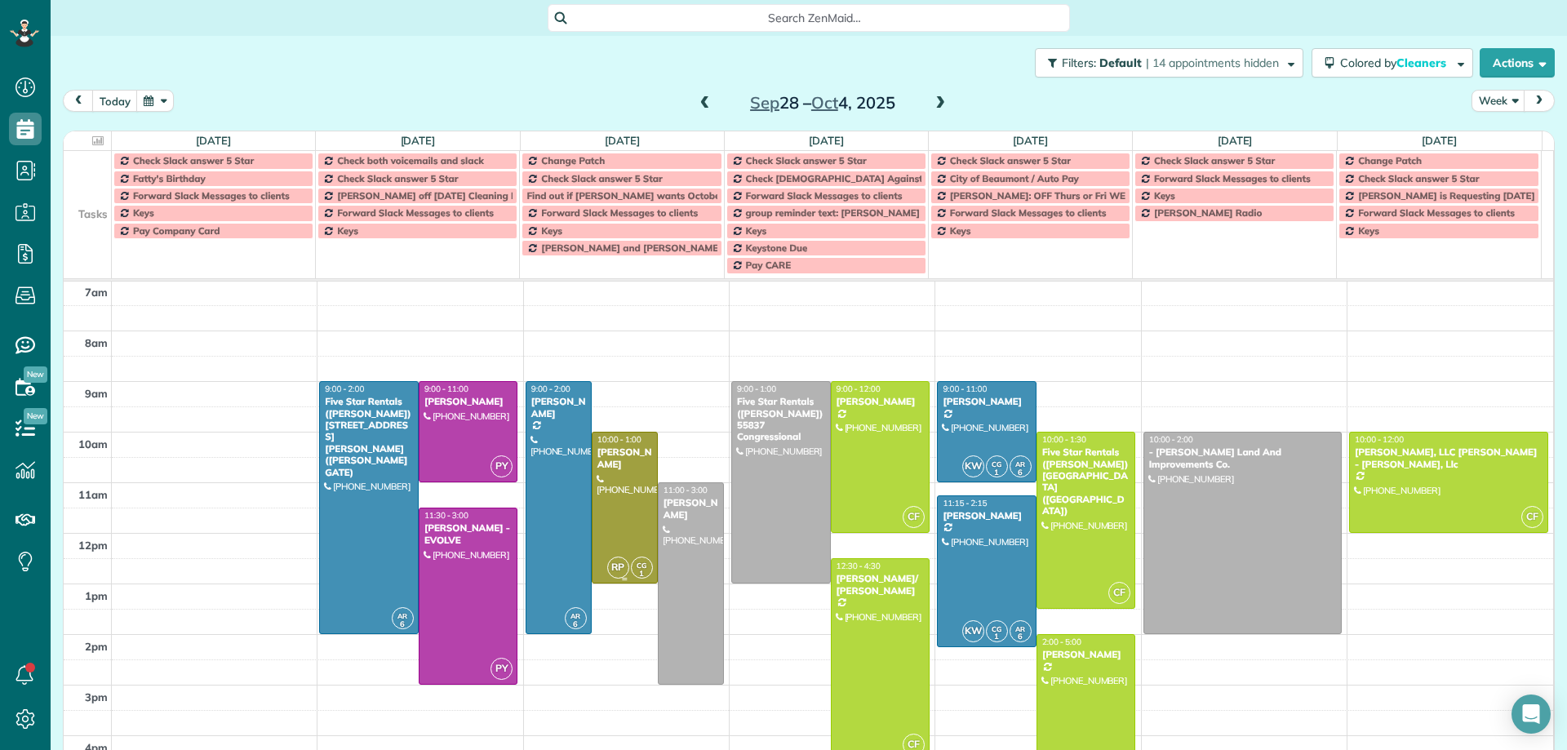
click at [610, 495] on div at bounding box center [625, 508] width 64 height 150
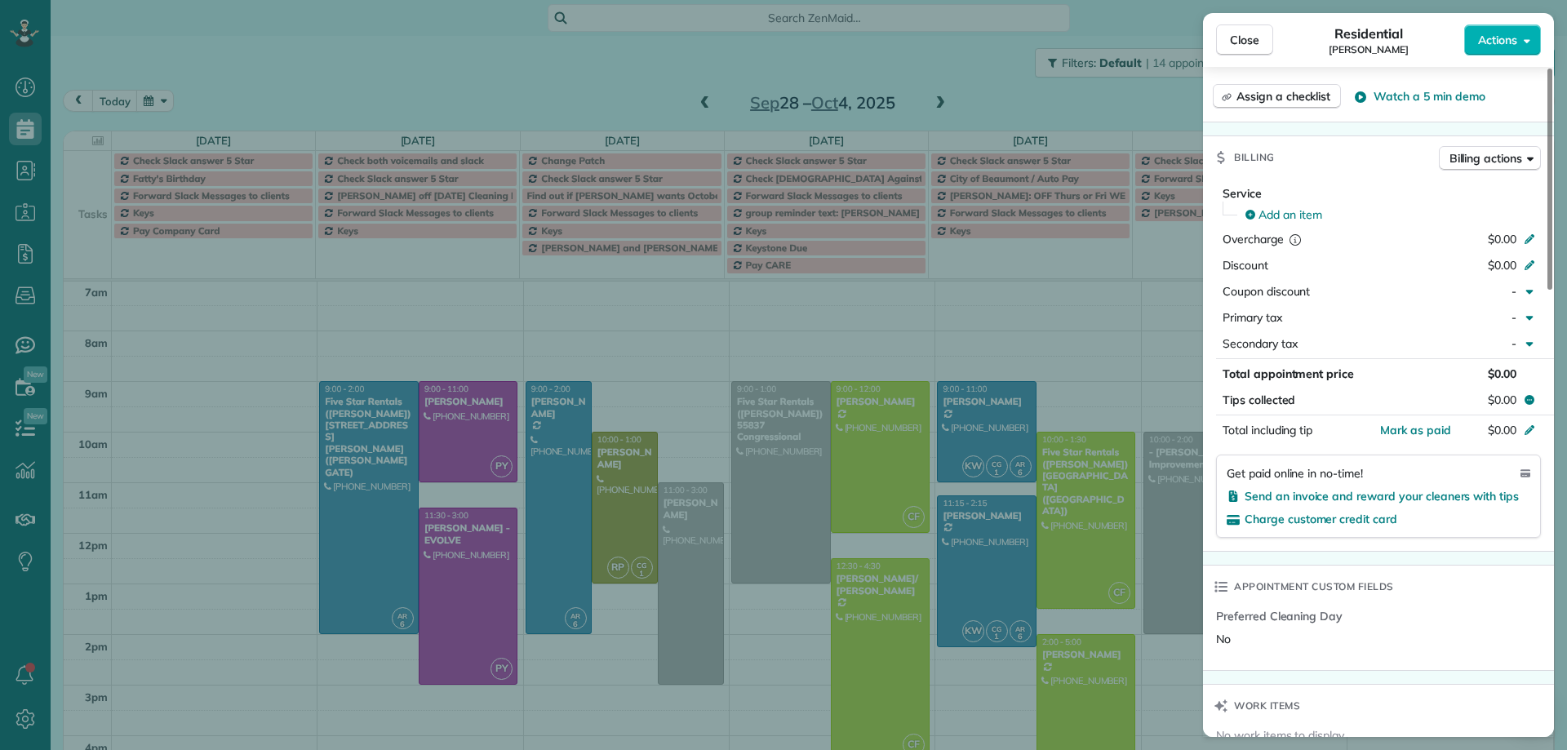
scroll to position [738, 0]
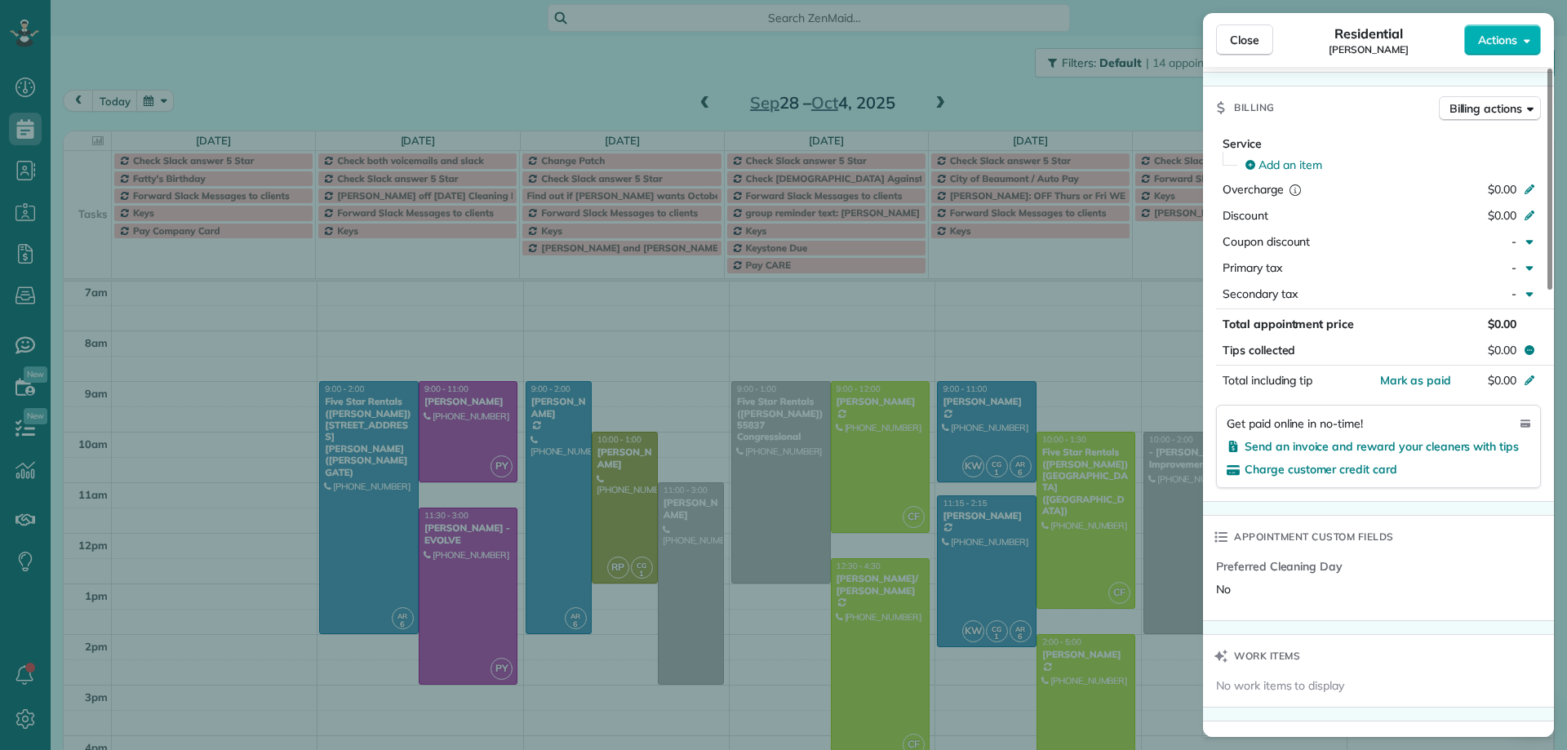
click at [687, 570] on div "Close Residential Ann Trulley Actions Status Active Ann Trulley · Open profile …" at bounding box center [783, 375] width 1567 height 750
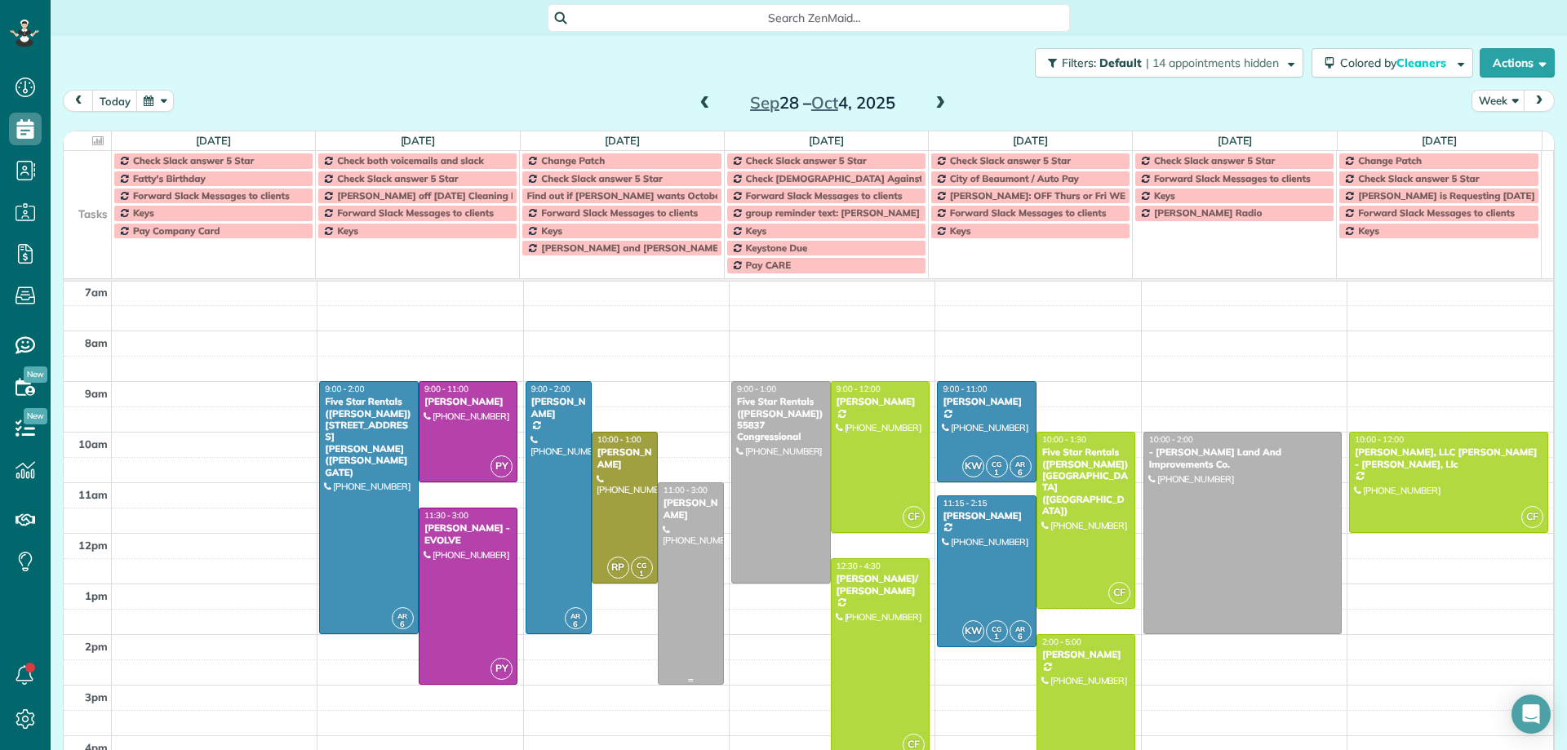
click at [687, 567] on div at bounding box center [691, 583] width 64 height 201
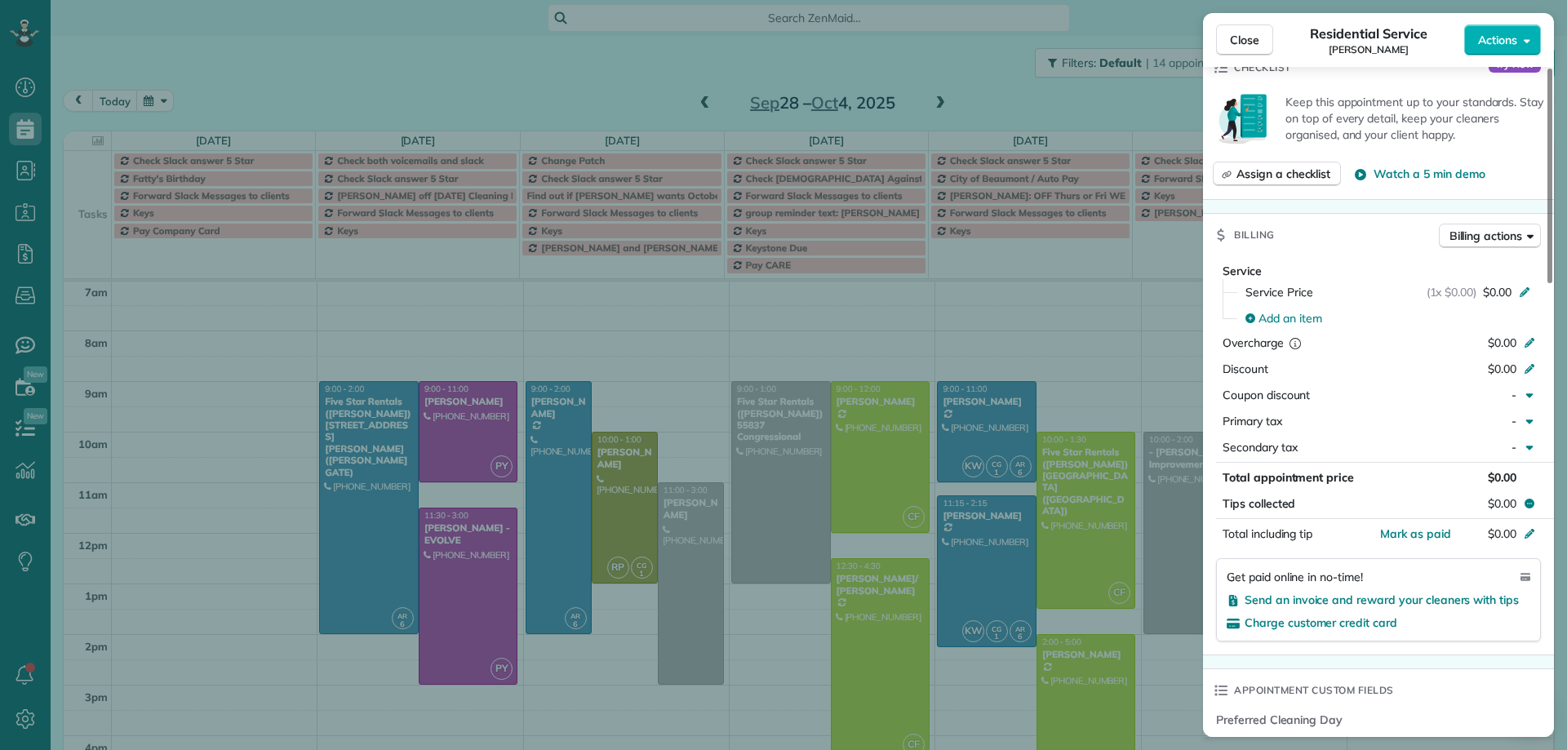
scroll to position [331, 0]
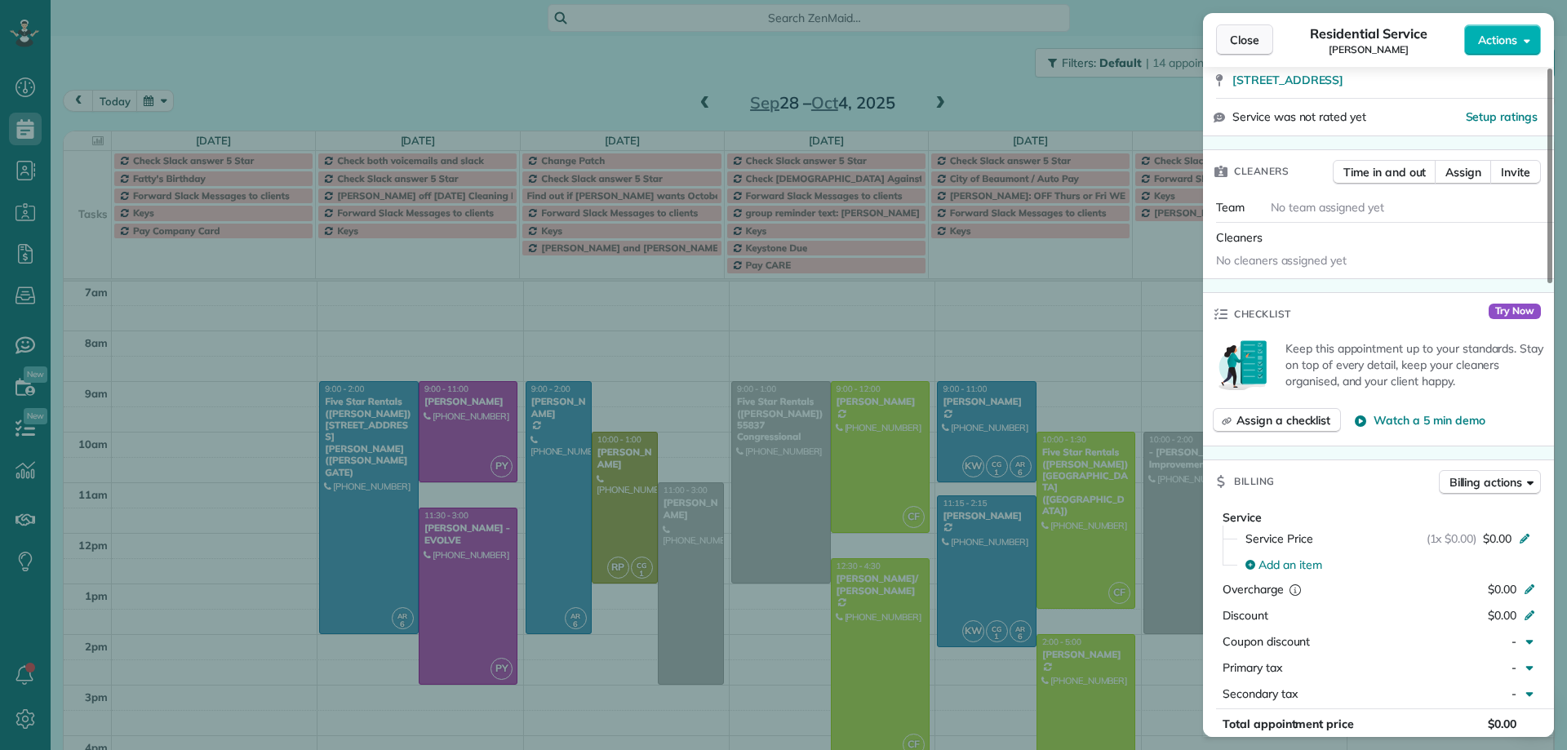
click at [1254, 41] on span "Close" at bounding box center [1244, 40] width 29 height 16
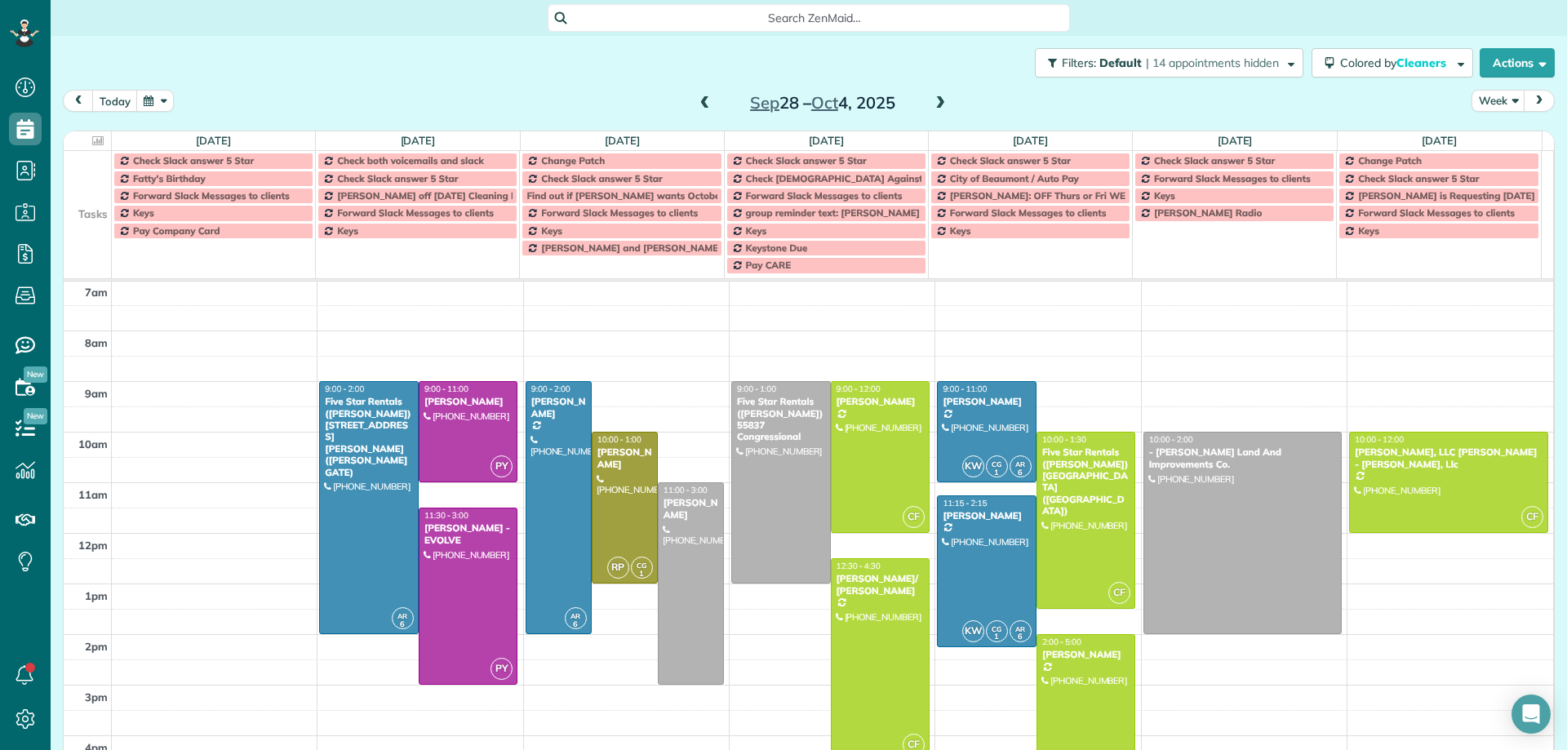
click at [696, 103] on span at bounding box center [705, 103] width 18 height 15
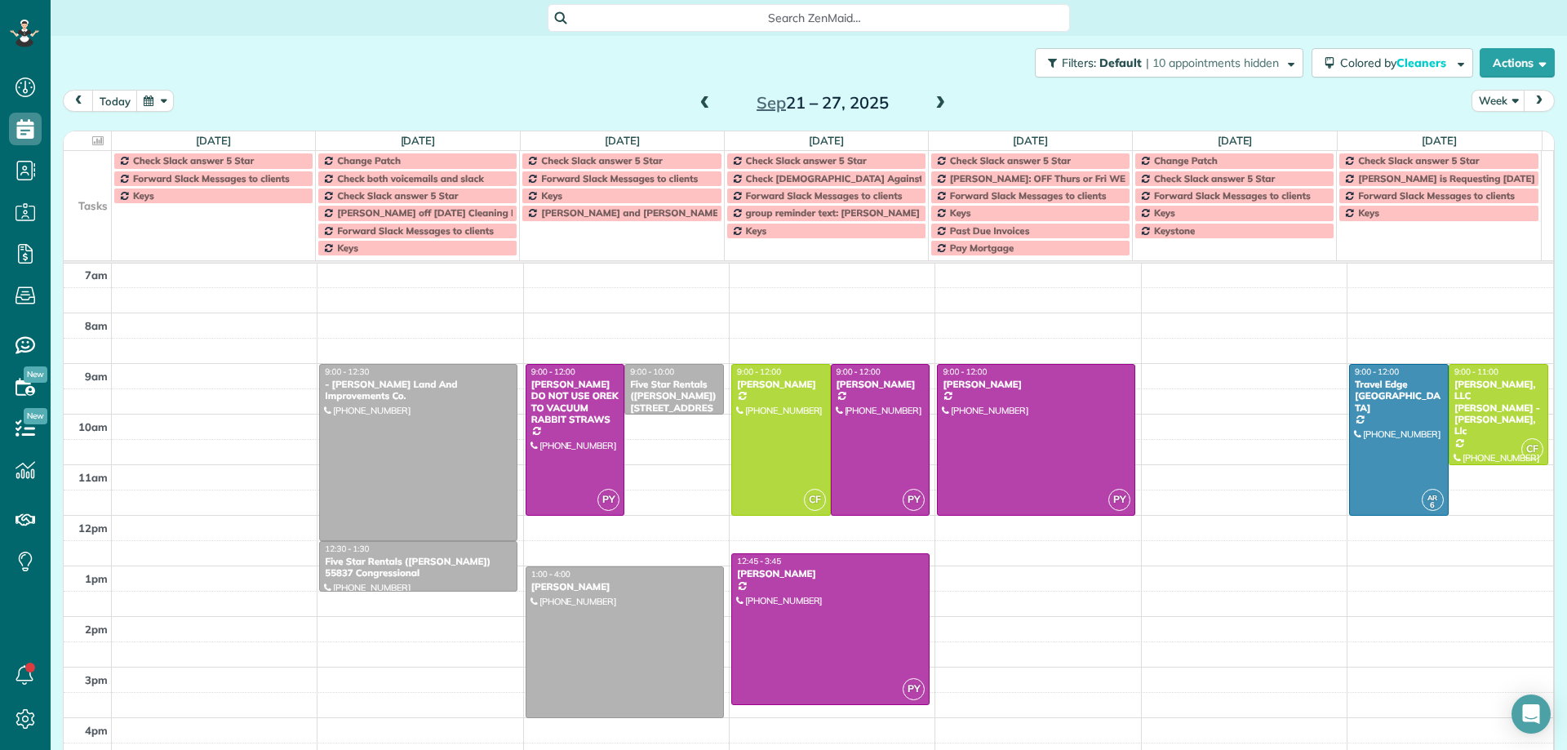
click at [696, 103] on span at bounding box center [705, 103] width 18 height 15
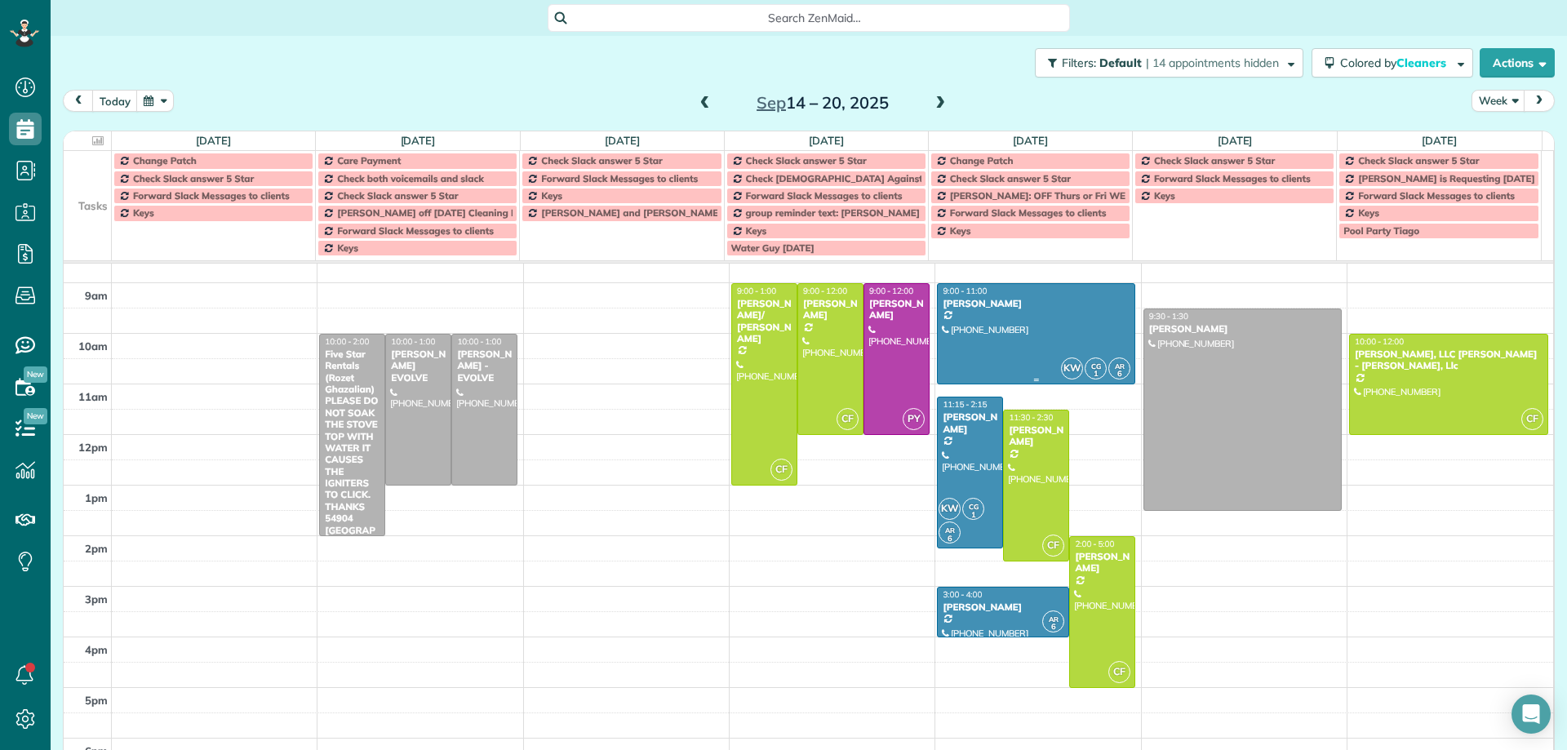
scroll to position [184, 0]
click at [698, 101] on span at bounding box center [705, 103] width 18 height 15
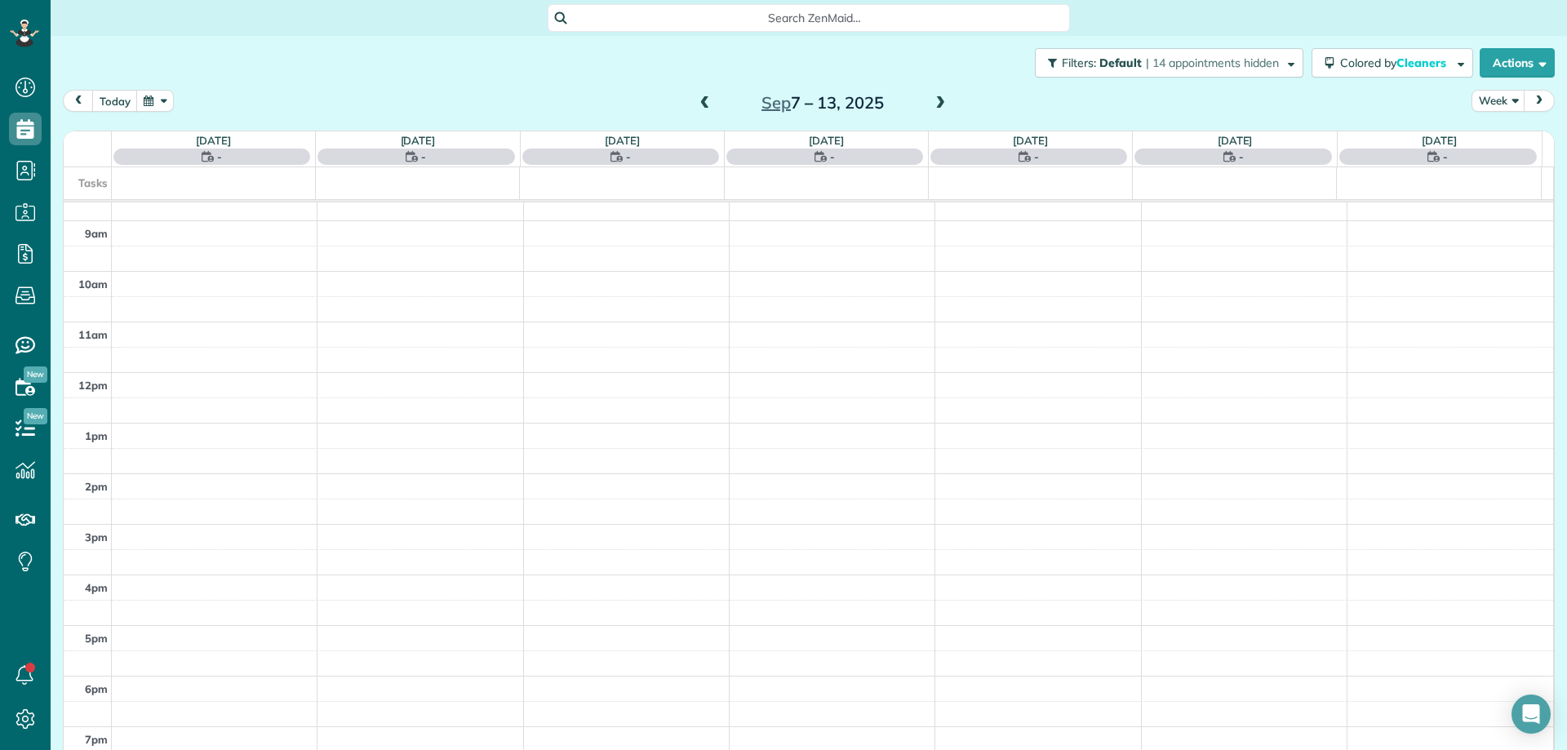
scroll to position [102, 0]
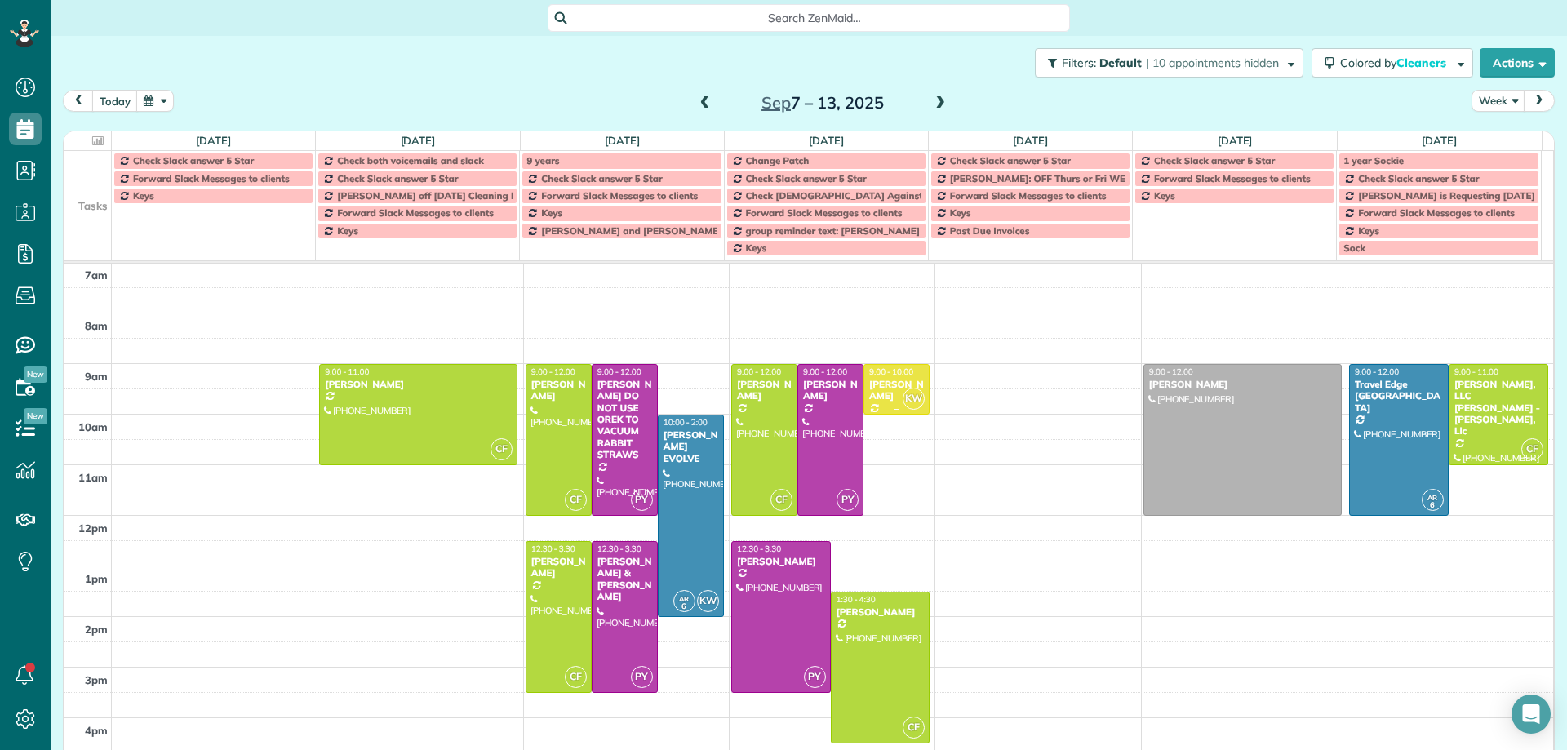
click at [881, 393] on div "April McNeil" at bounding box center [897, 391] width 56 height 24
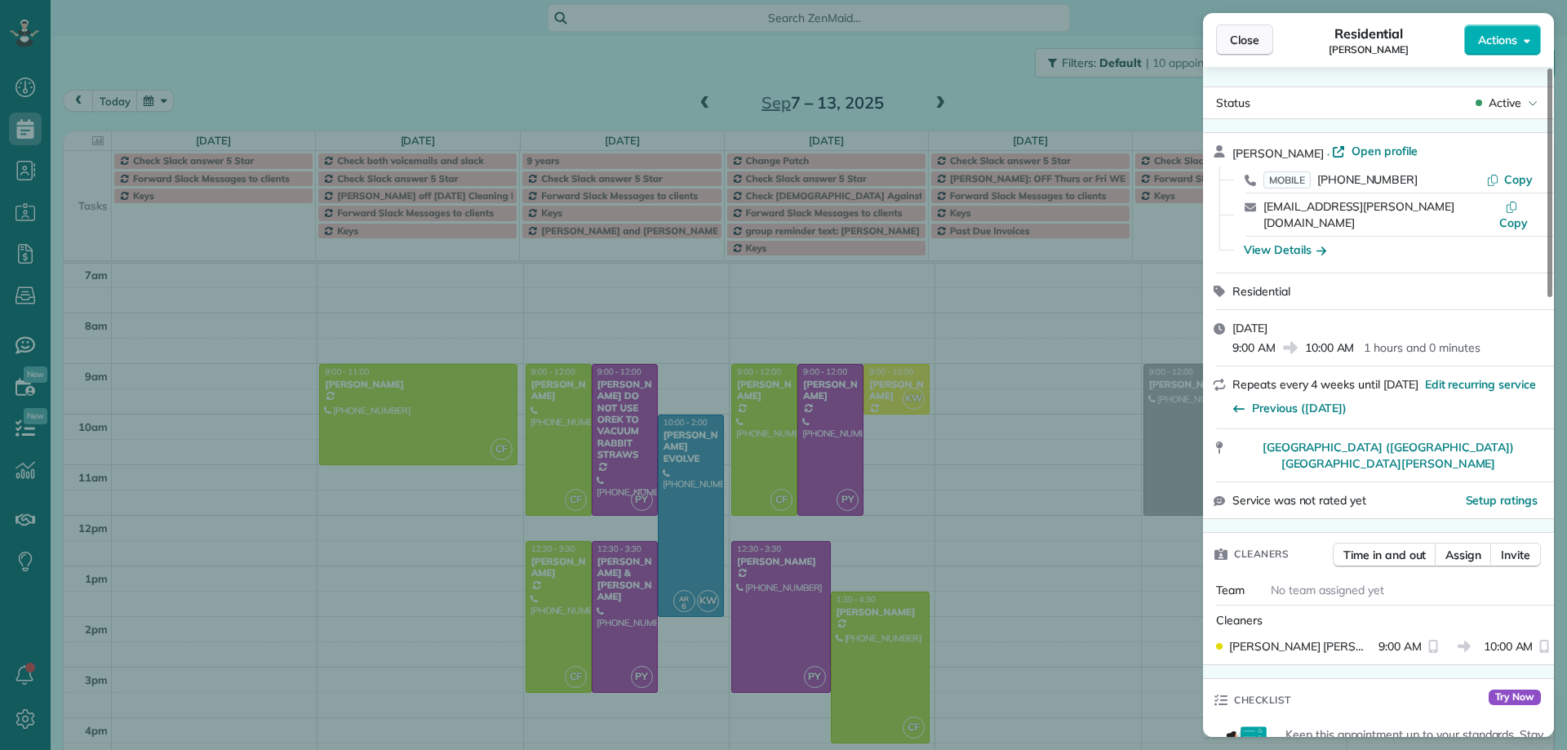
click at [1242, 42] on span "Close" at bounding box center [1244, 40] width 29 height 16
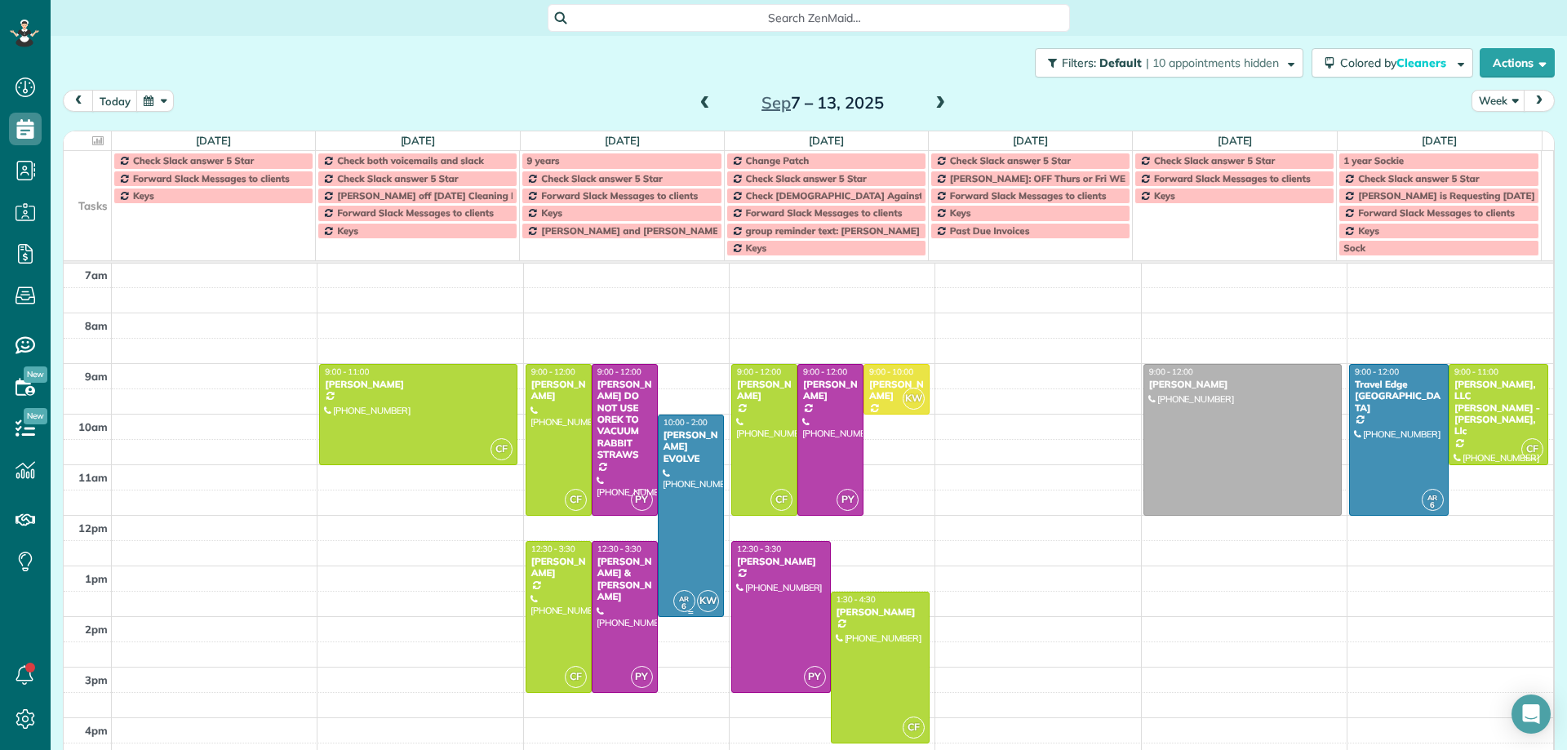
click at [679, 502] on div at bounding box center [691, 515] width 64 height 201
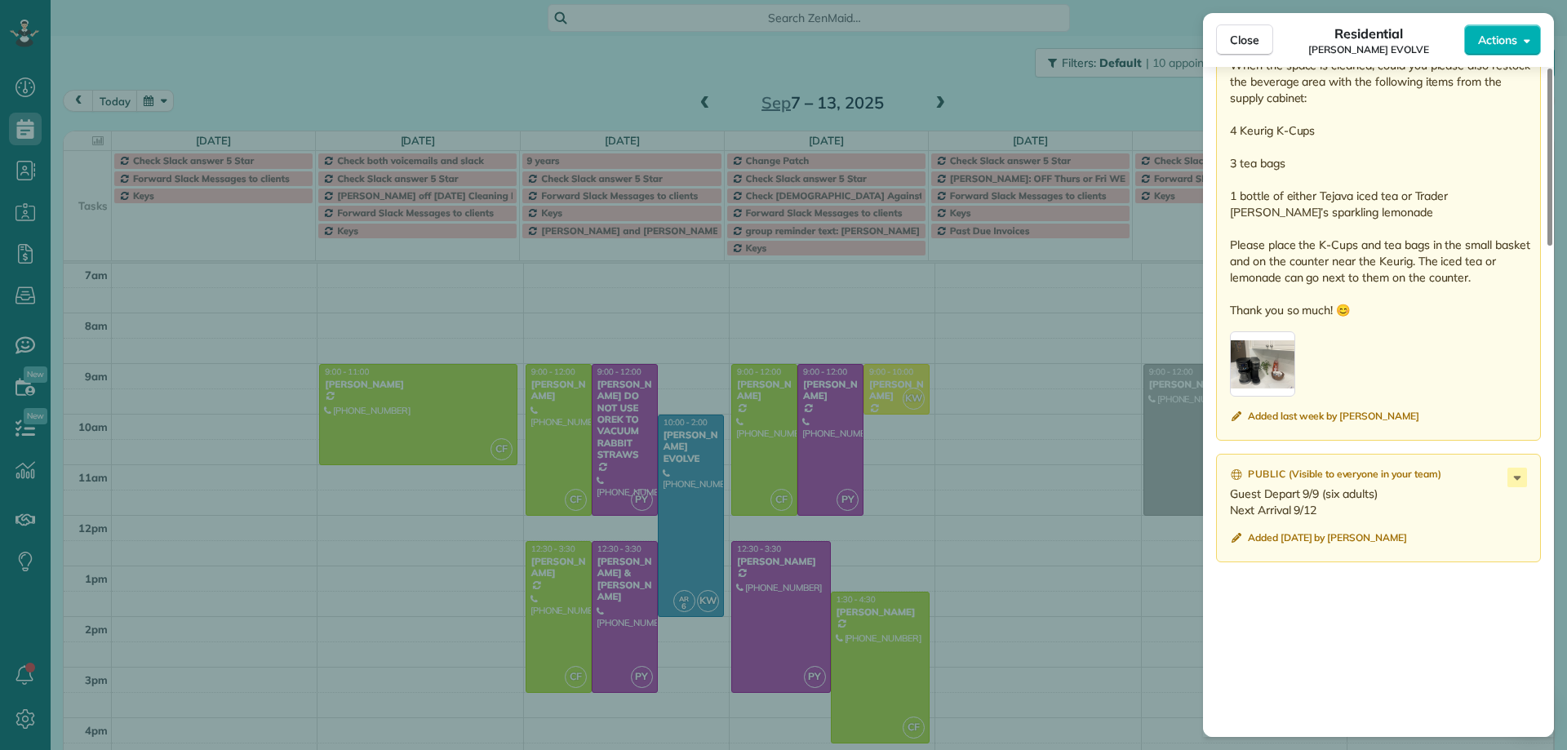
scroll to position [1638, 0]
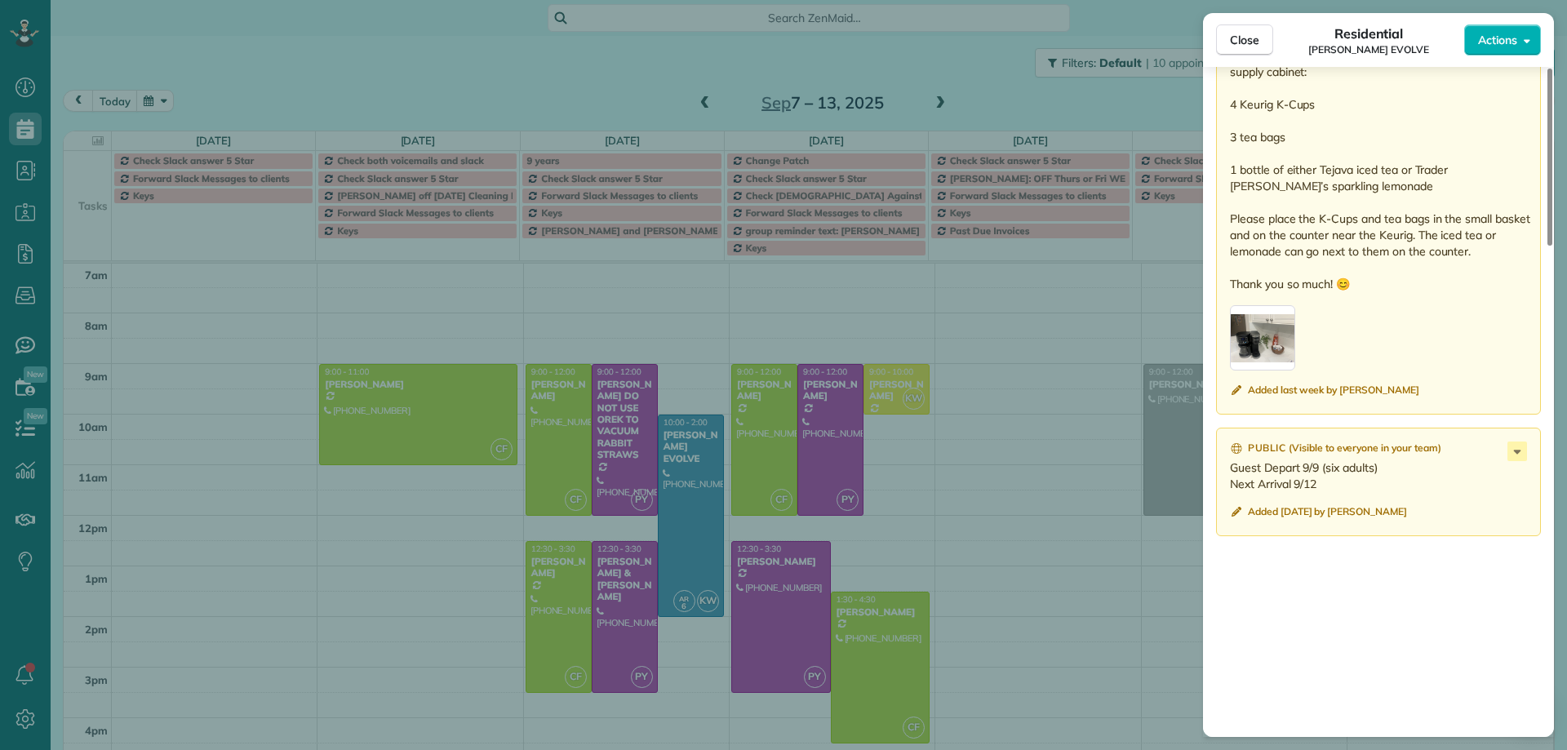
click at [1272, 344] on div "button" at bounding box center [1262, 337] width 65 height 65
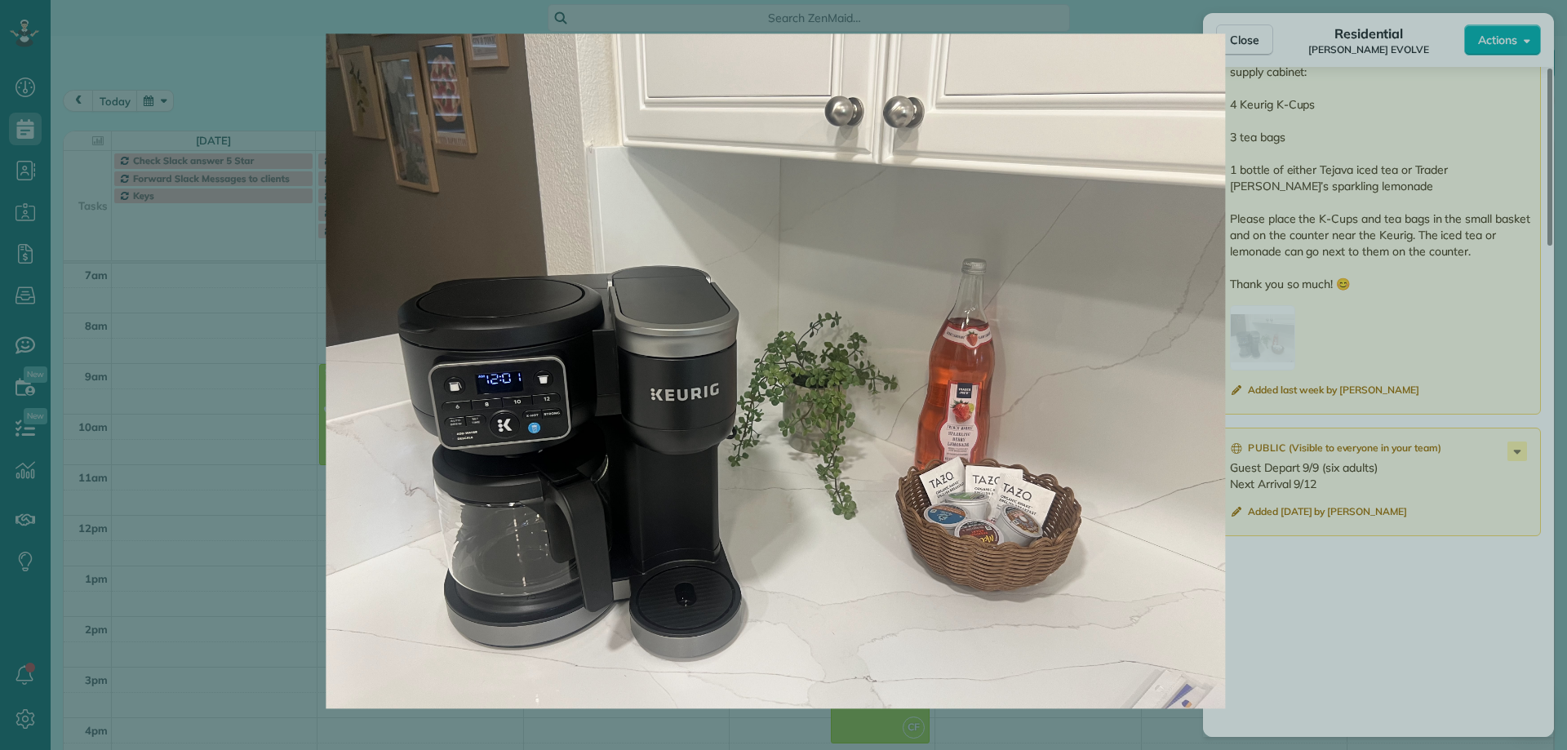
click at [1402, 481] on img at bounding box center [775, 370] width 1411 height 675
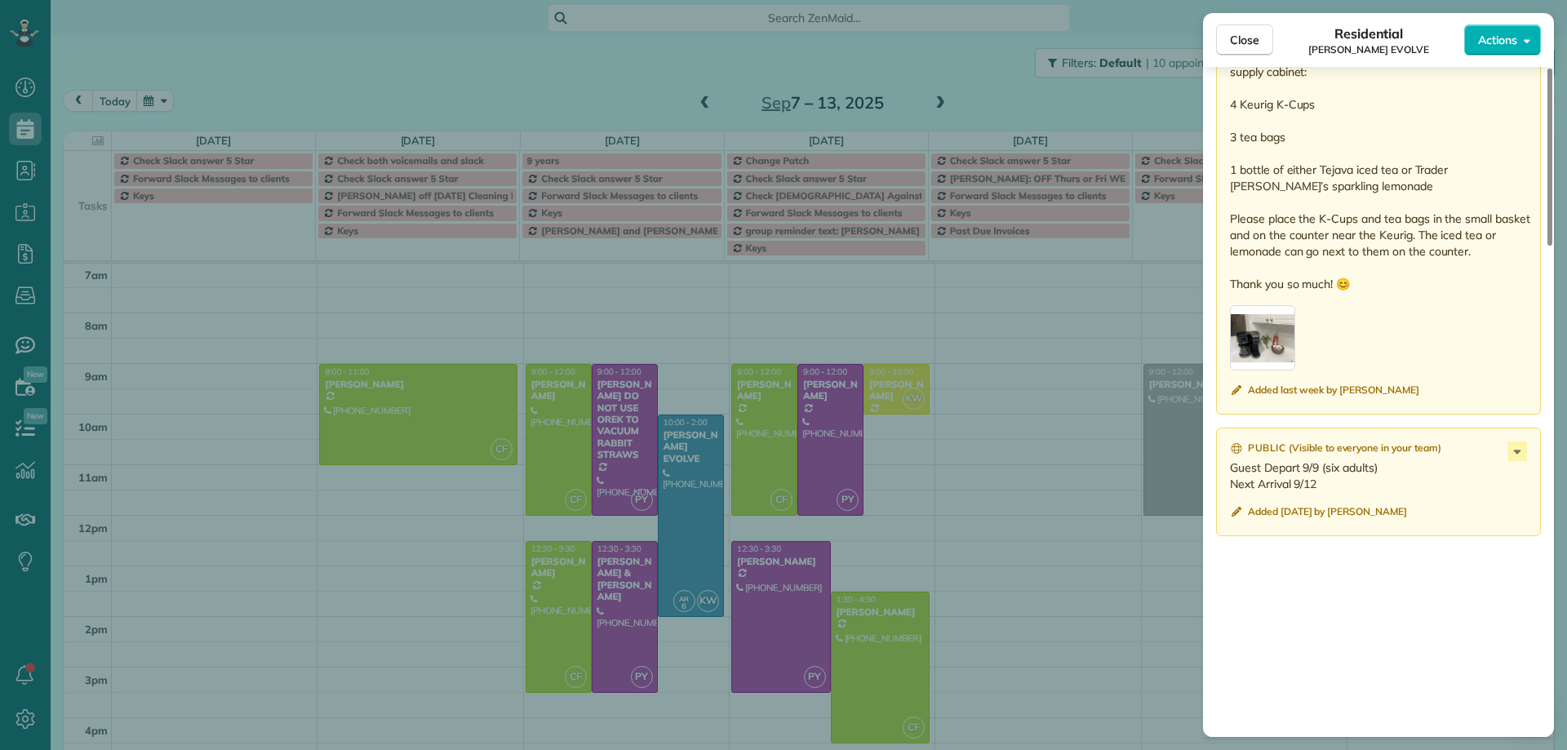
click at [1287, 341] on div "button" at bounding box center [1262, 337] width 65 height 65
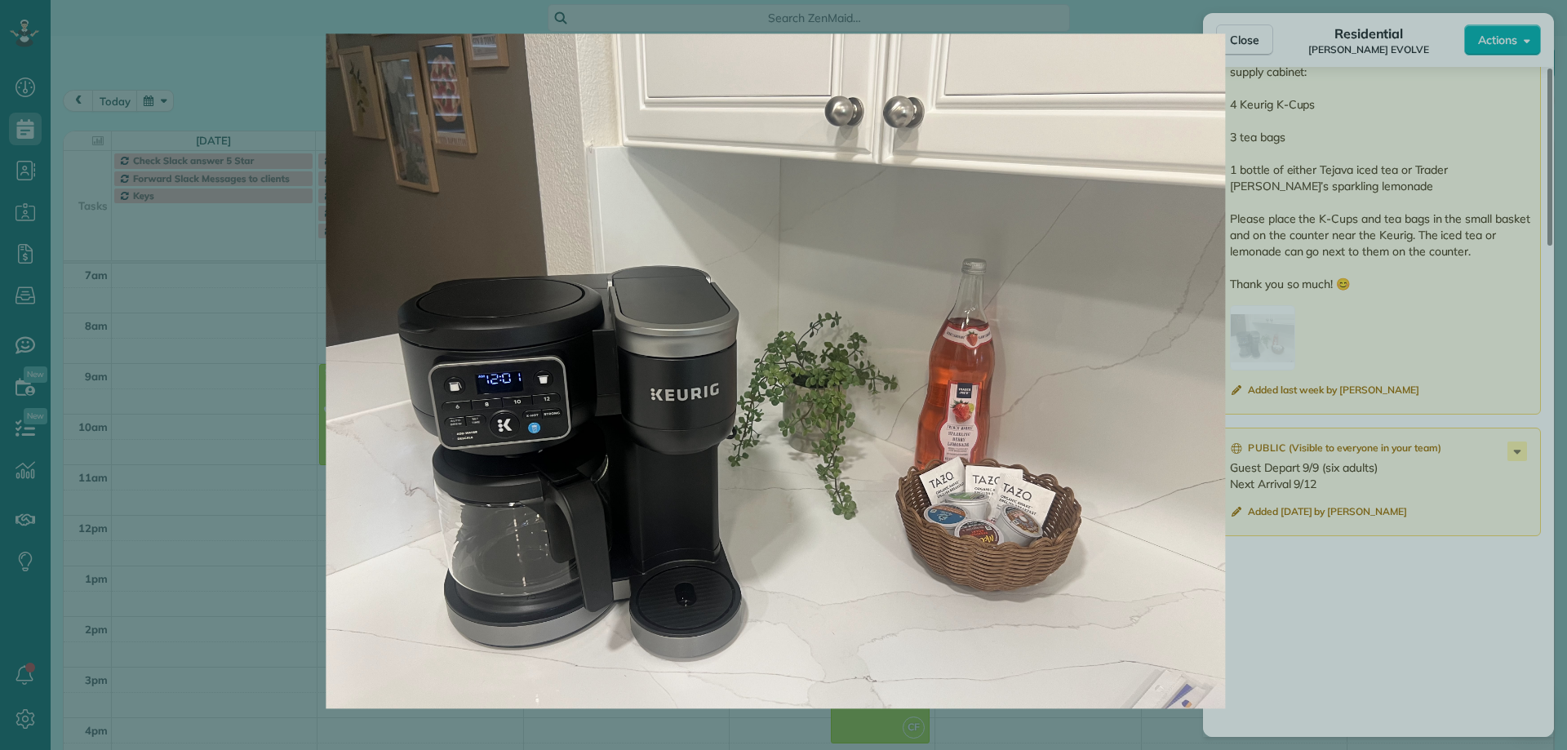
click at [1264, 43] on img at bounding box center [775, 370] width 1411 height 675
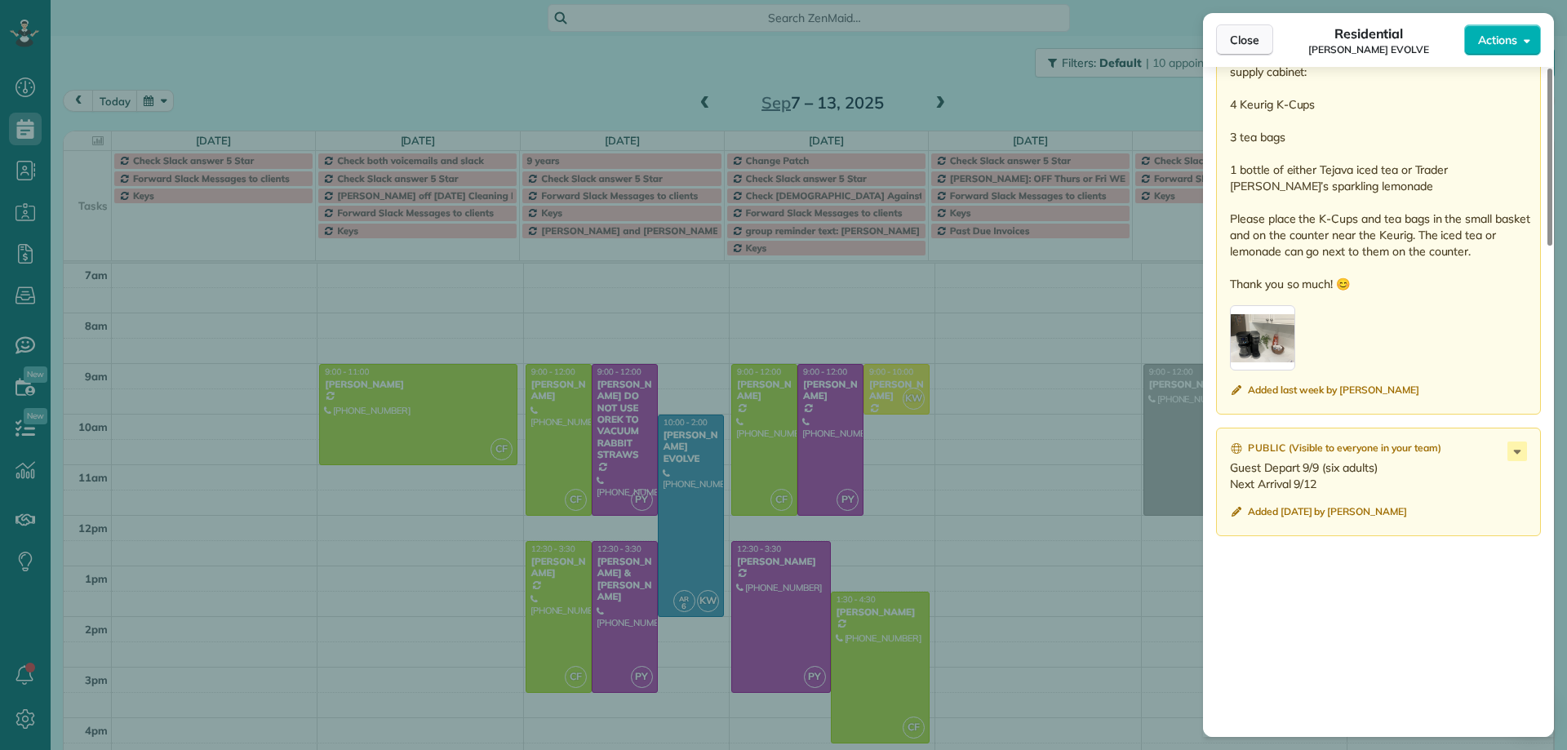
click at [1259, 45] on span "Close" at bounding box center [1244, 40] width 29 height 16
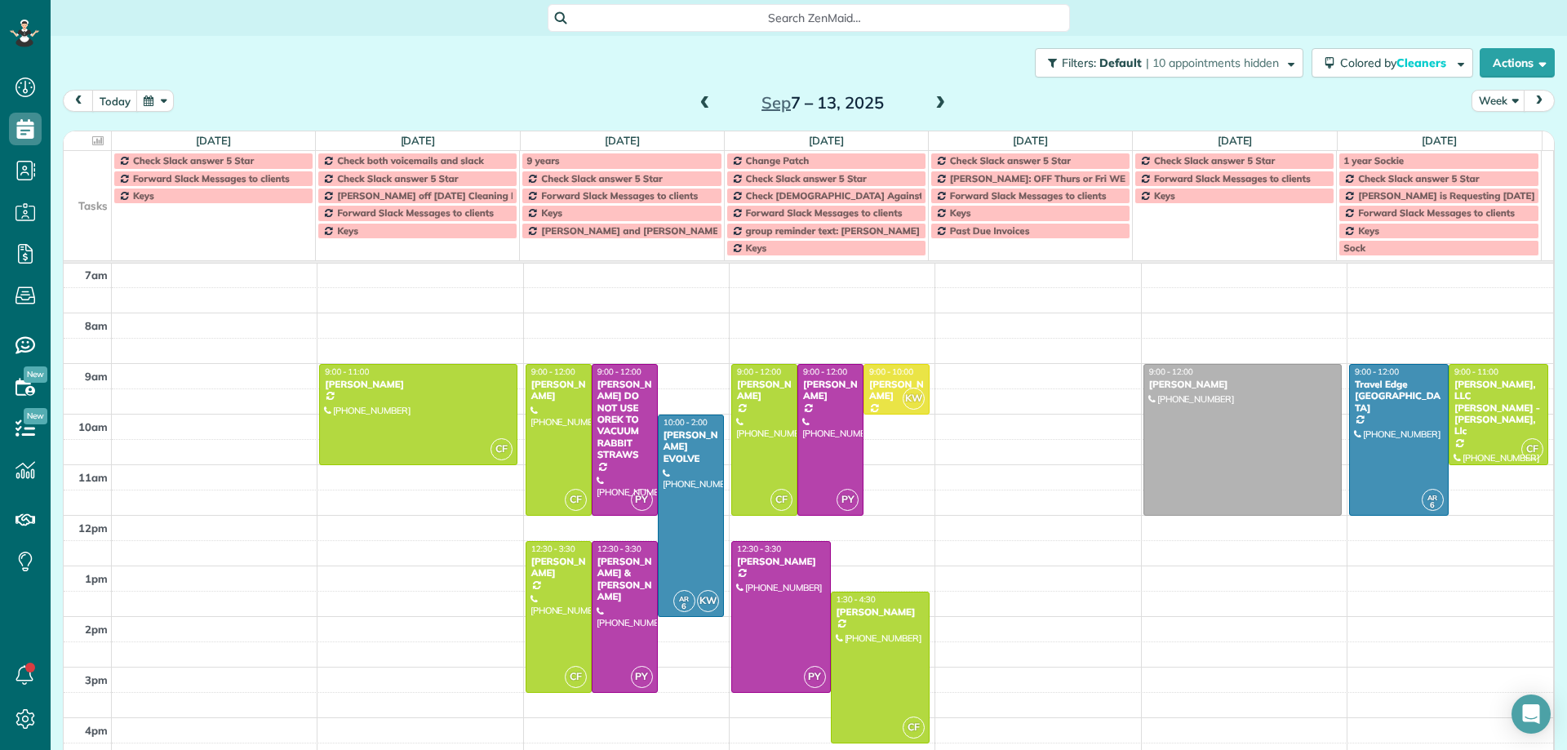
click at [935, 104] on span at bounding box center [940, 103] width 18 height 15
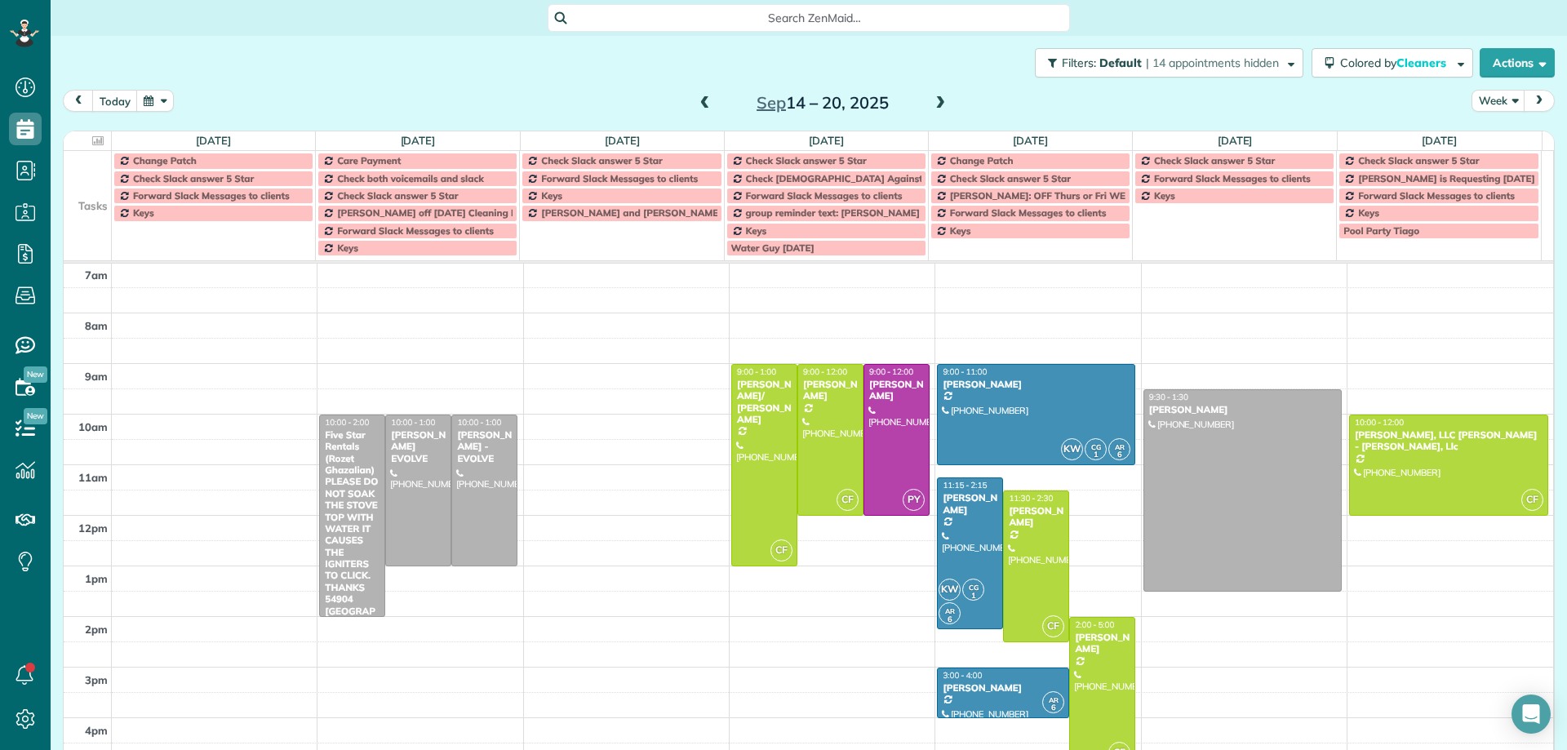
click at [698, 101] on span at bounding box center [705, 103] width 18 height 15
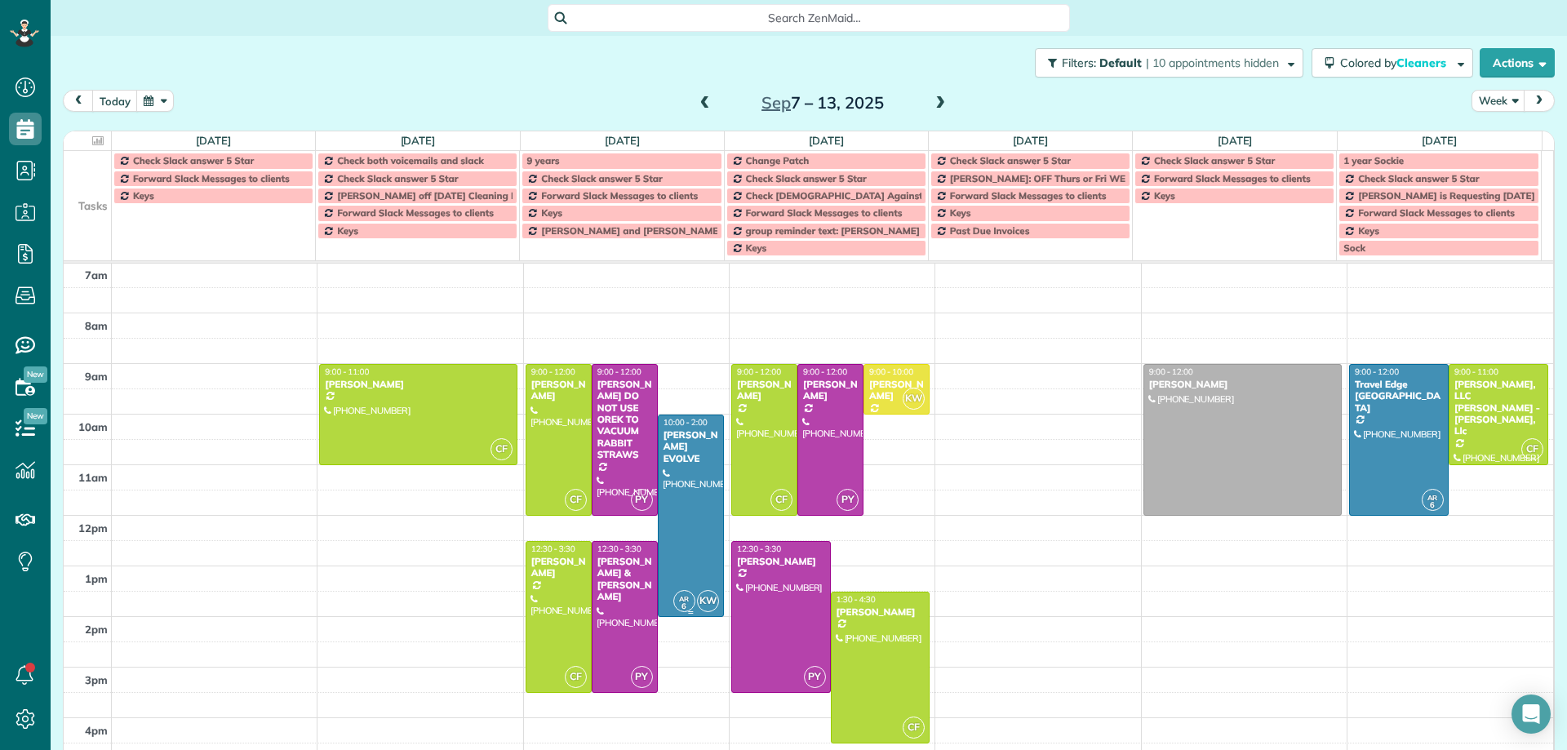
click at [678, 447] on div "Kim Stanga EVOLVE" at bounding box center [691, 446] width 56 height 35
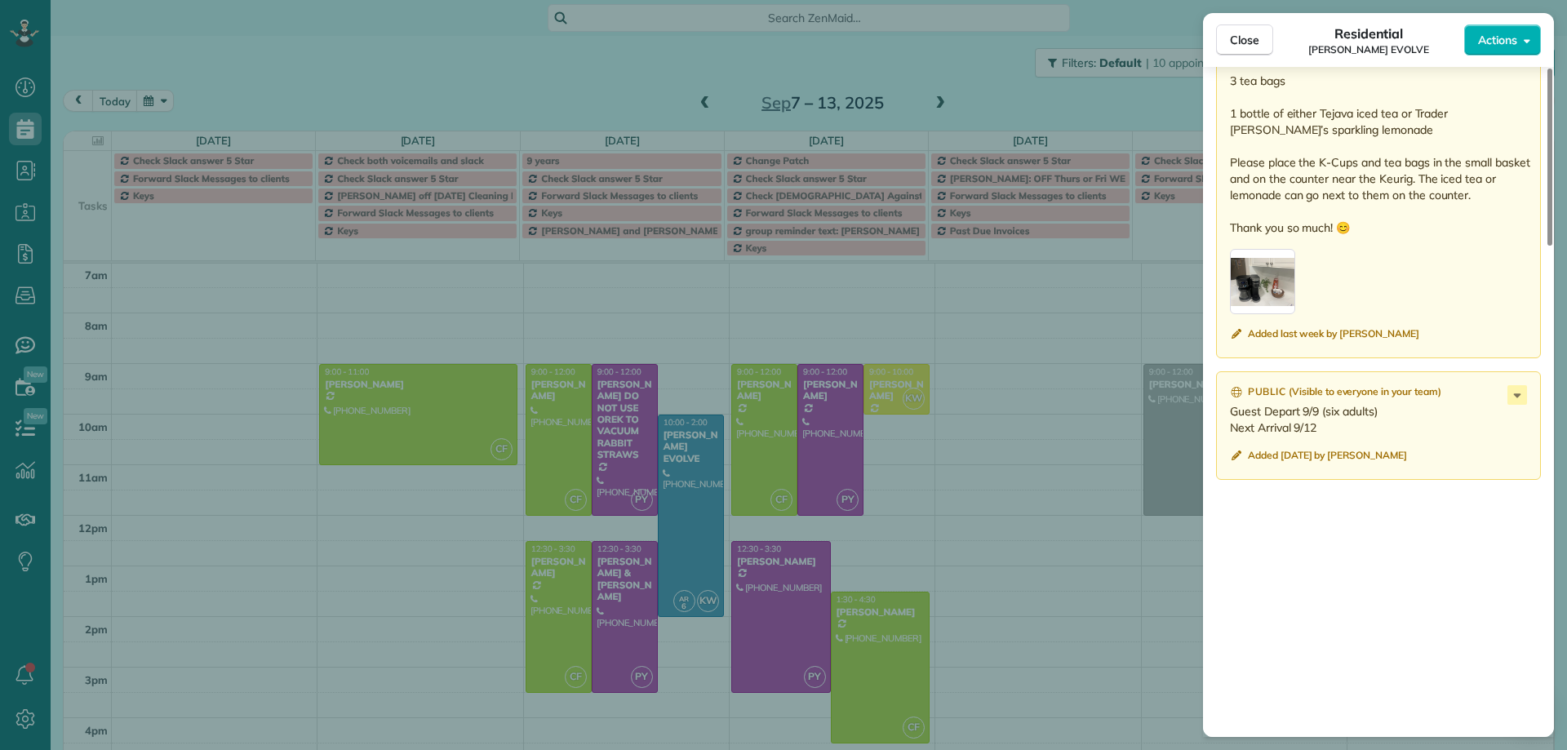
scroll to position [1717, 0]
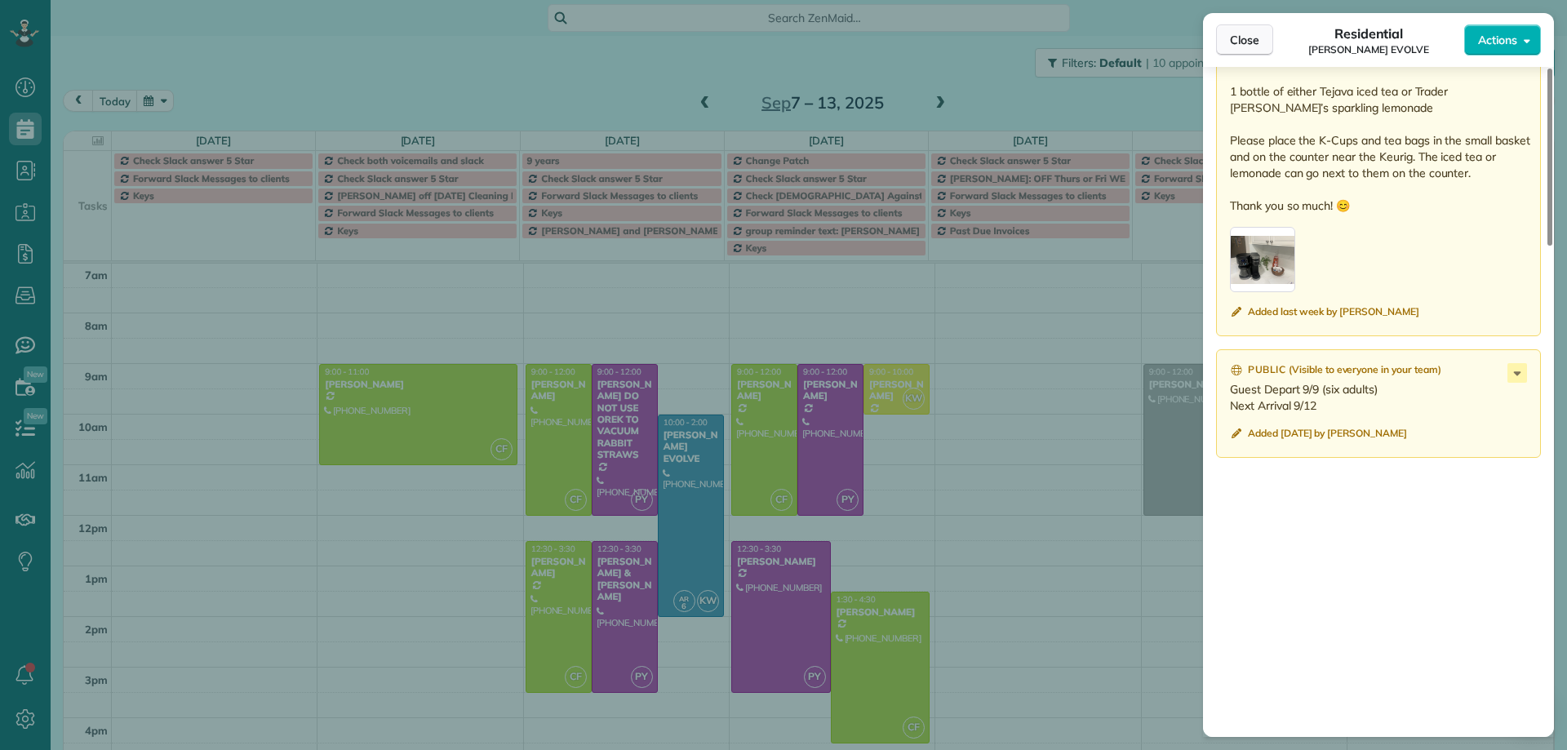
click at [1260, 39] on button "Close" at bounding box center [1244, 39] width 57 height 31
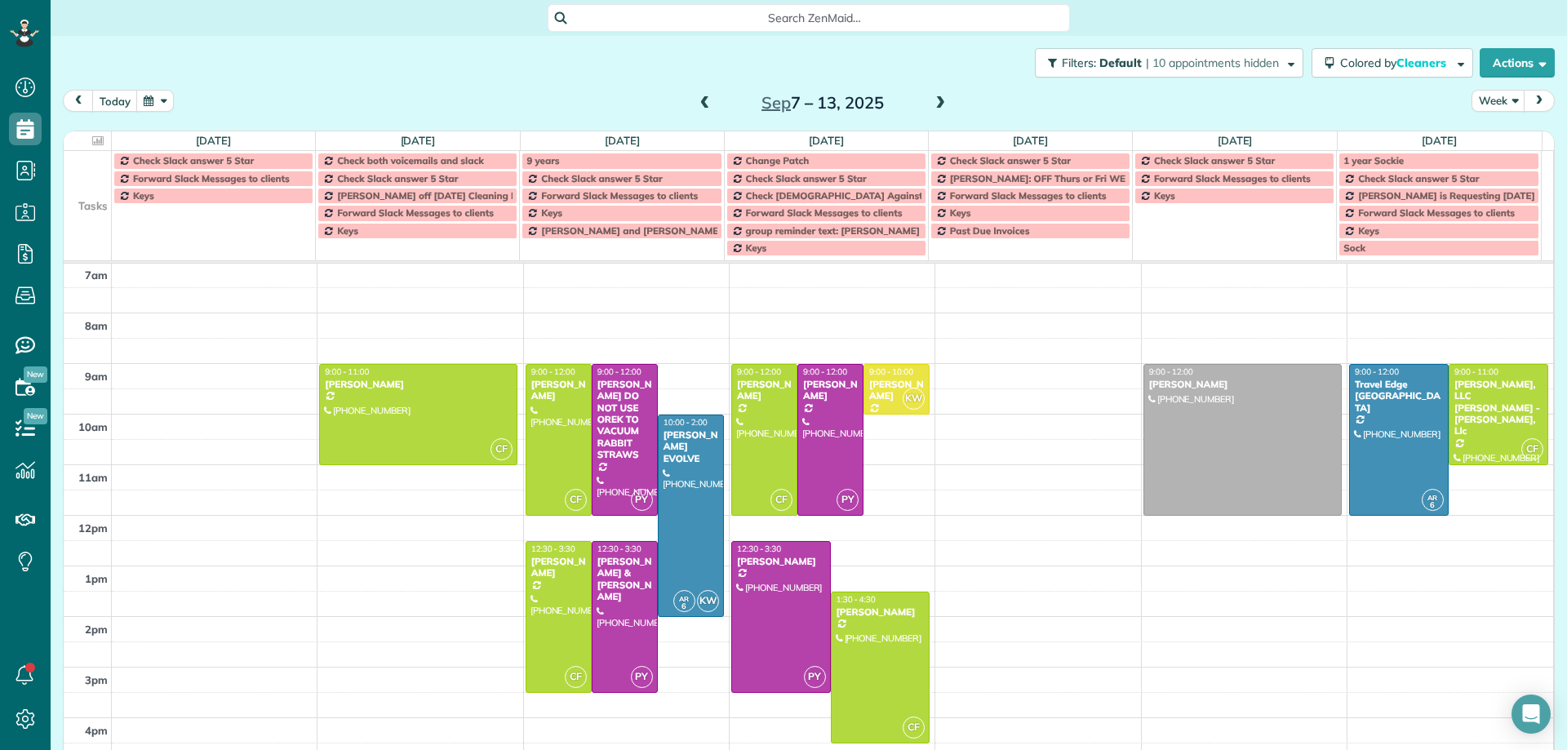
click at [935, 102] on span at bounding box center [940, 103] width 18 height 15
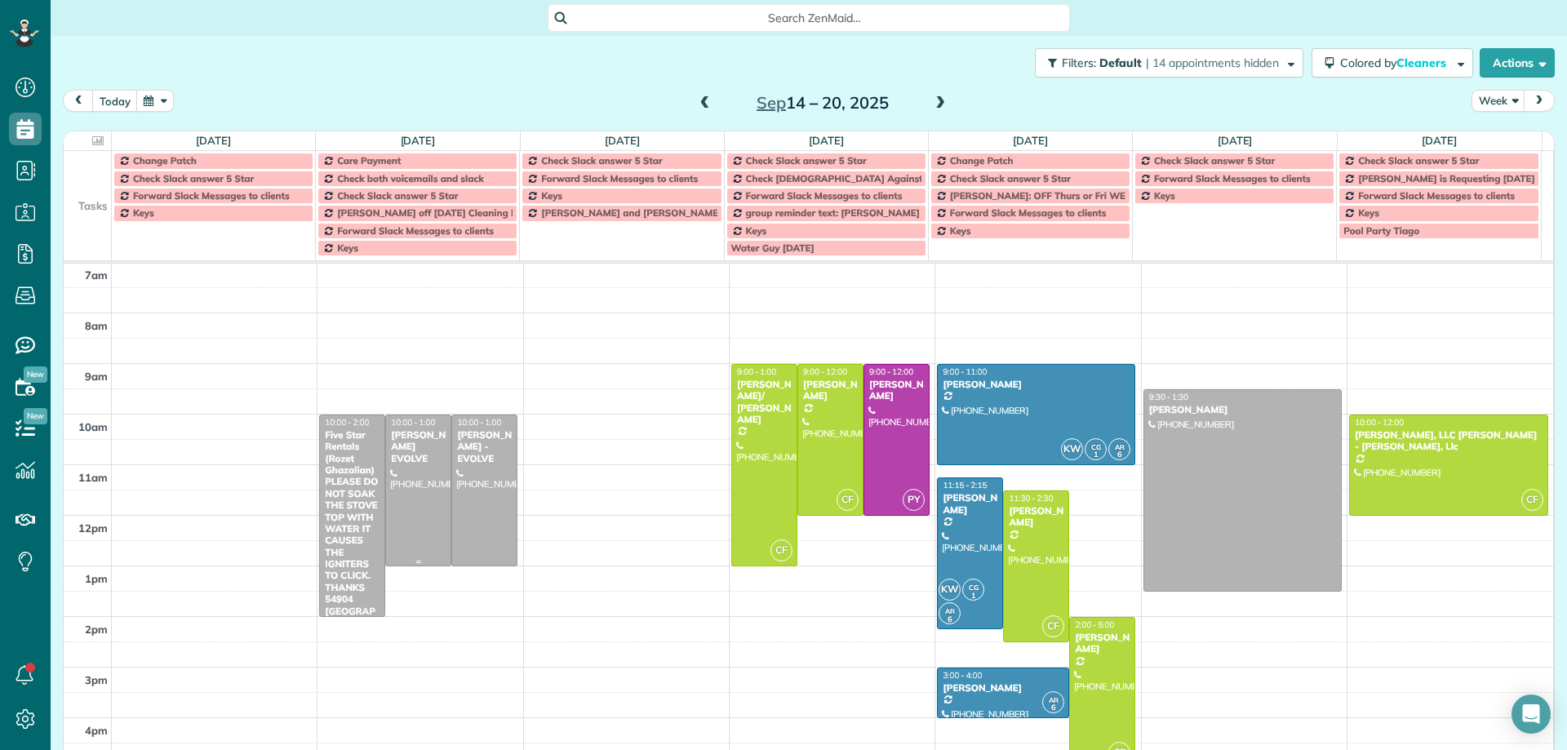
click at [414, 460] on div at bounding box center [418, 490] width 64 height 150
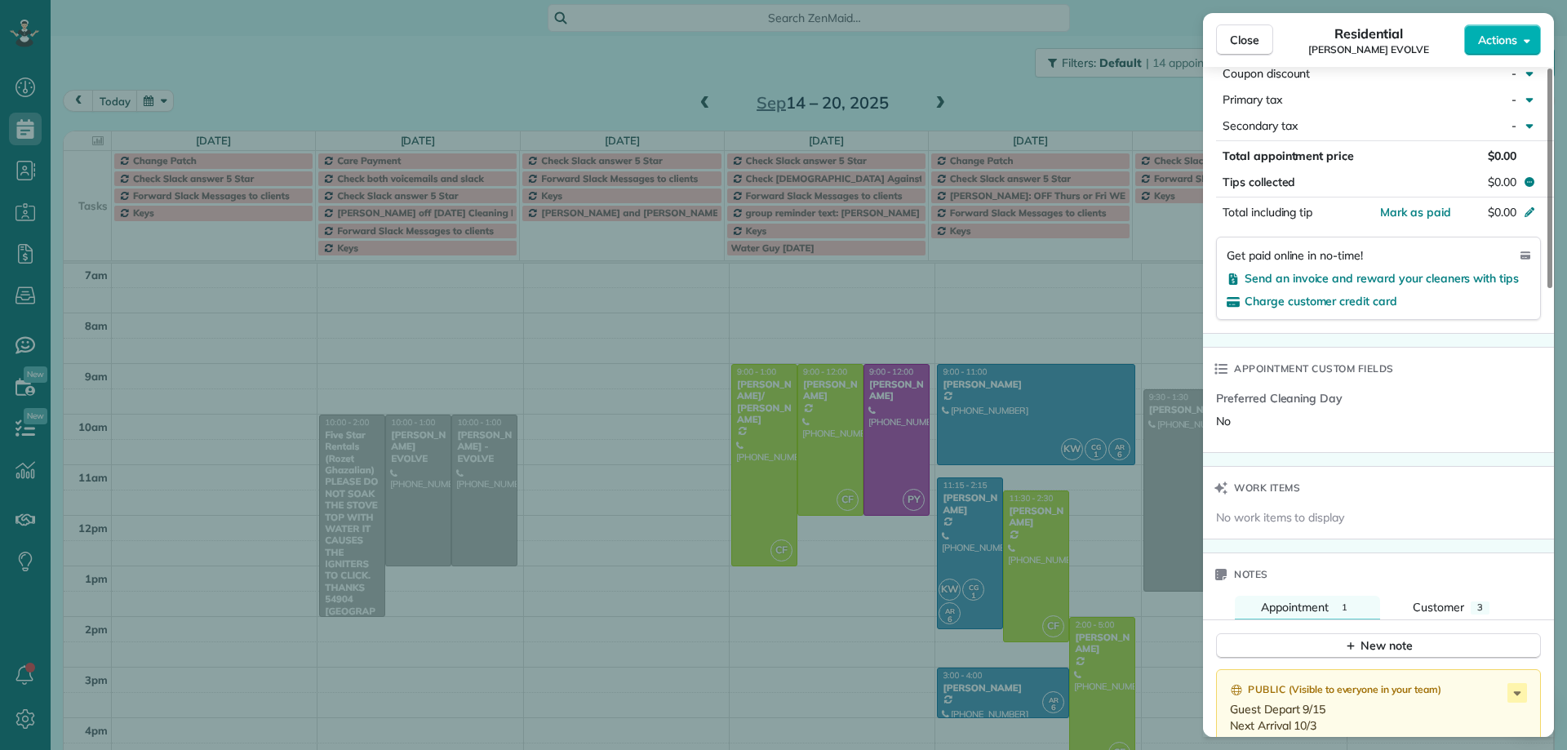
scroll to position [1069, 0]
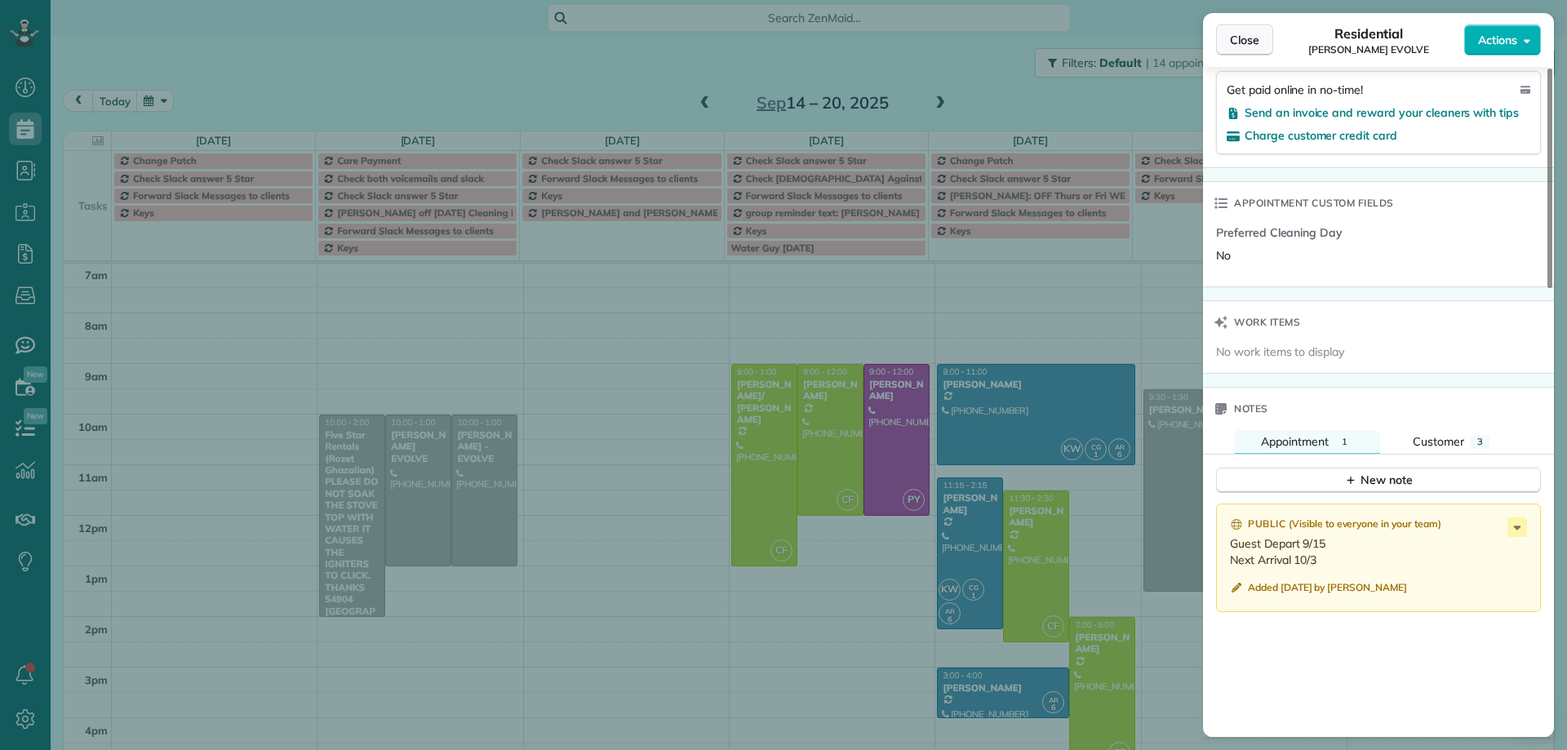
click at [1237, 36] on span "Close" at bounding box center [1244, 40] width 29 height 16
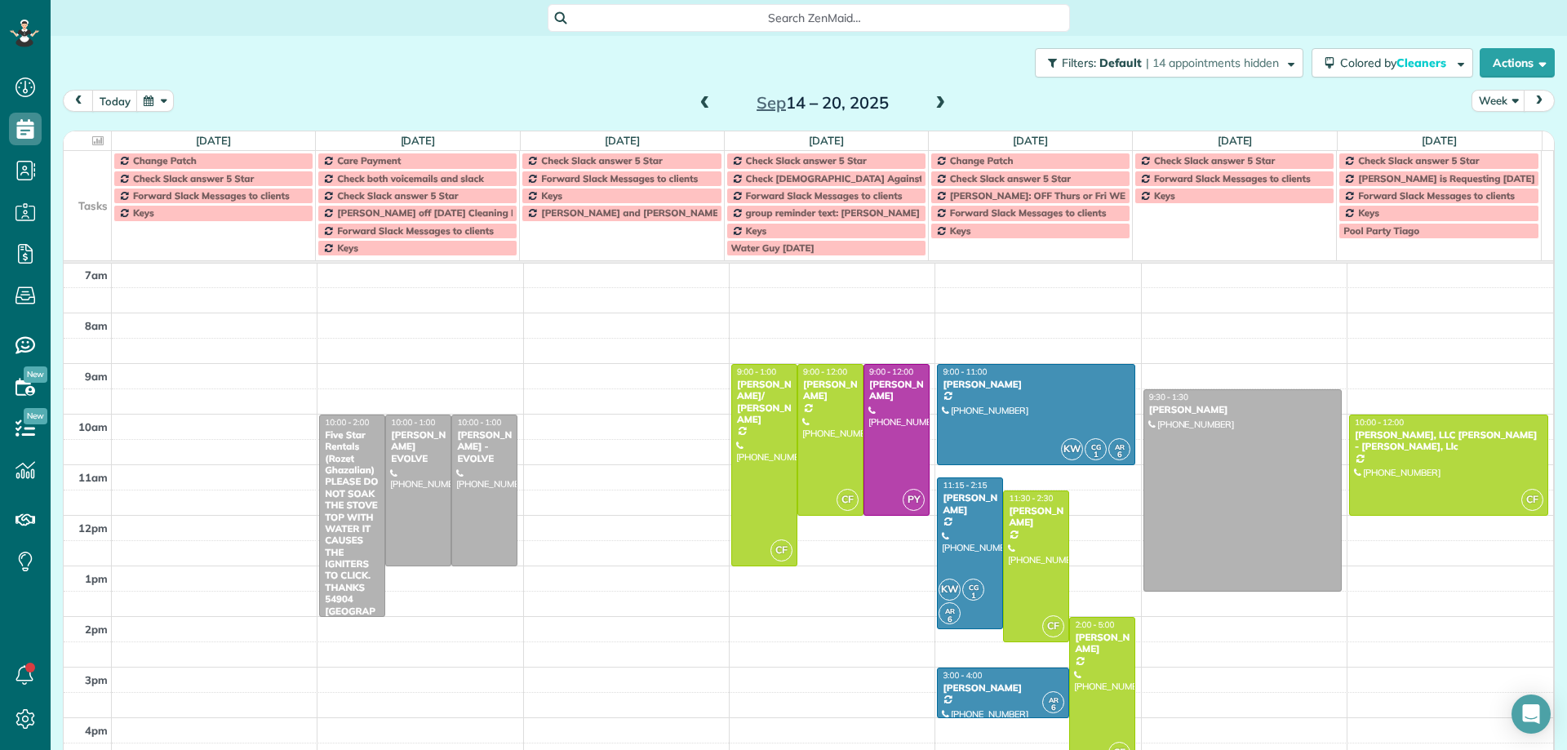
click at [934, 102] on span at bounding box center [940, 103] width 18 height 15
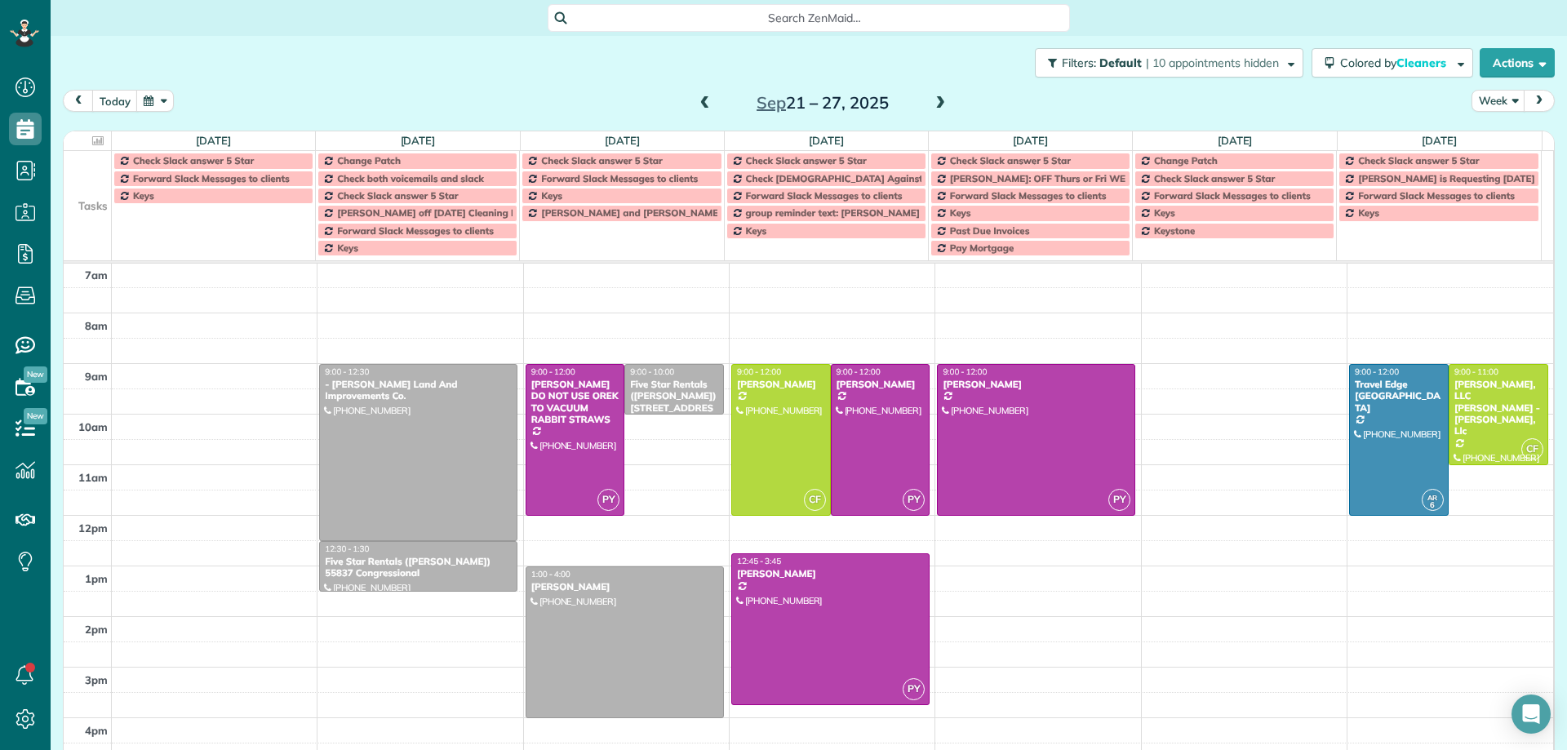
click at [697, 104] on span at bounding box center [705, 103] width 18 height 15
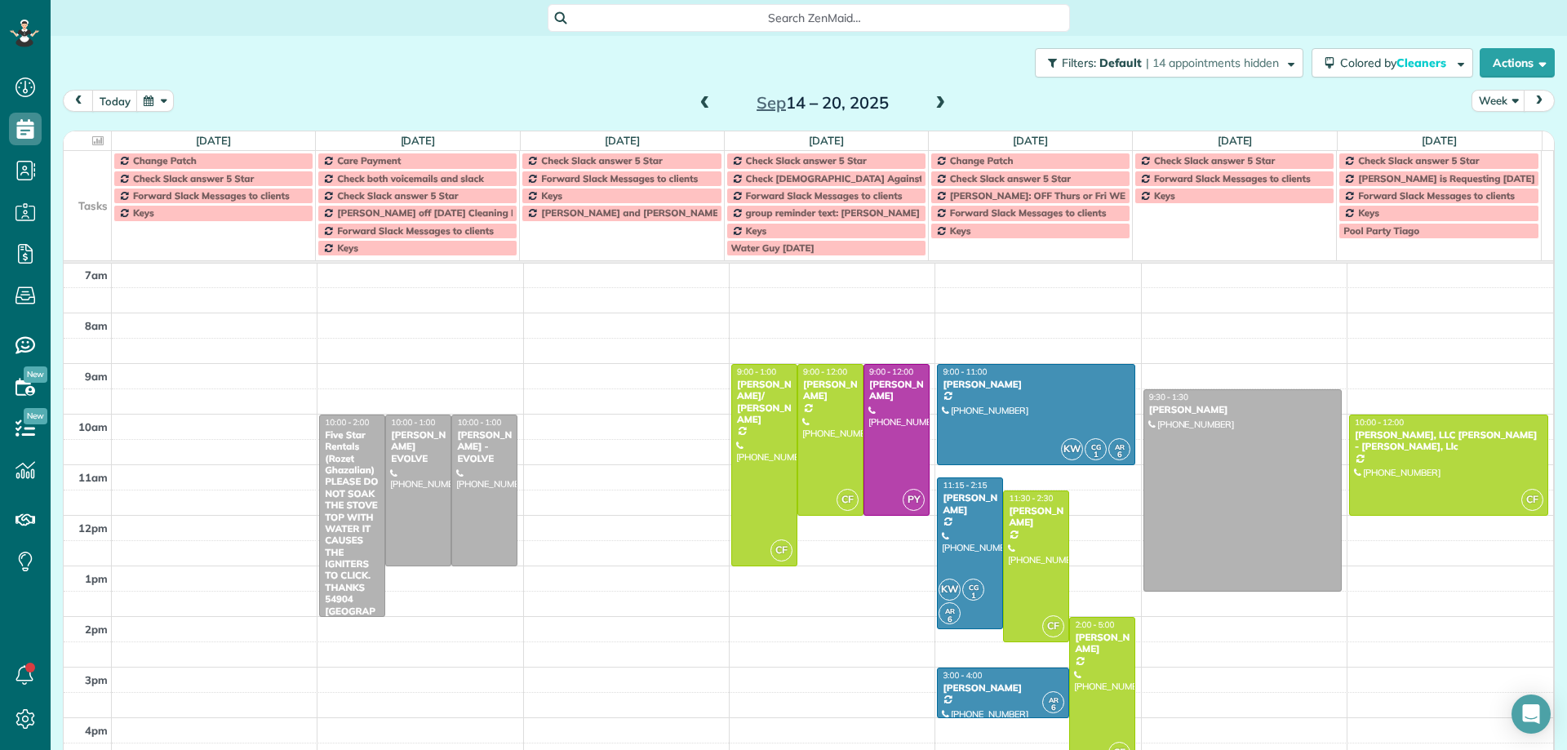
click at [697, 103] on span at bounding box center [705, 103] width 18 height 15
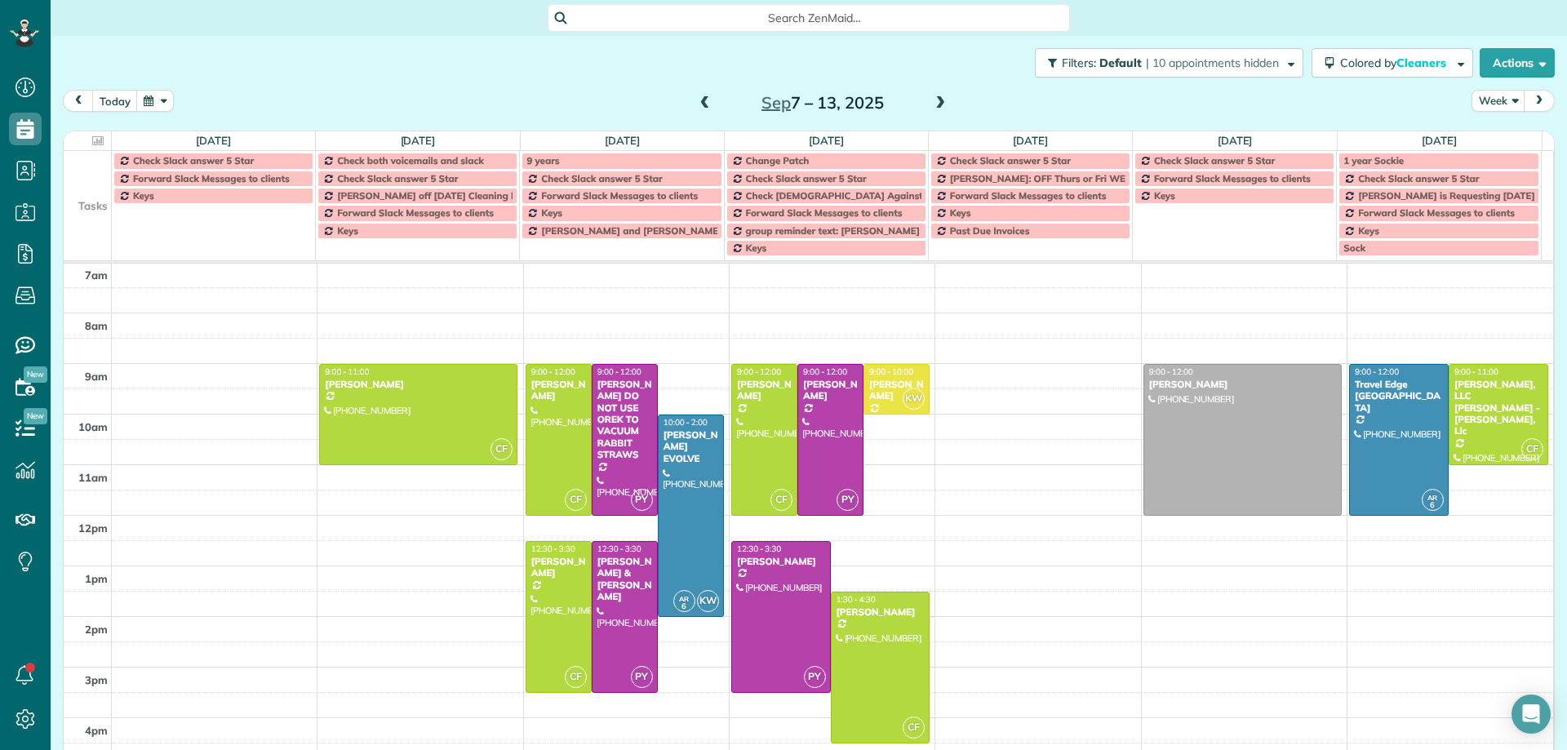
click at [934, 105] on span at bounding box center [940, 103] width 18 height 15
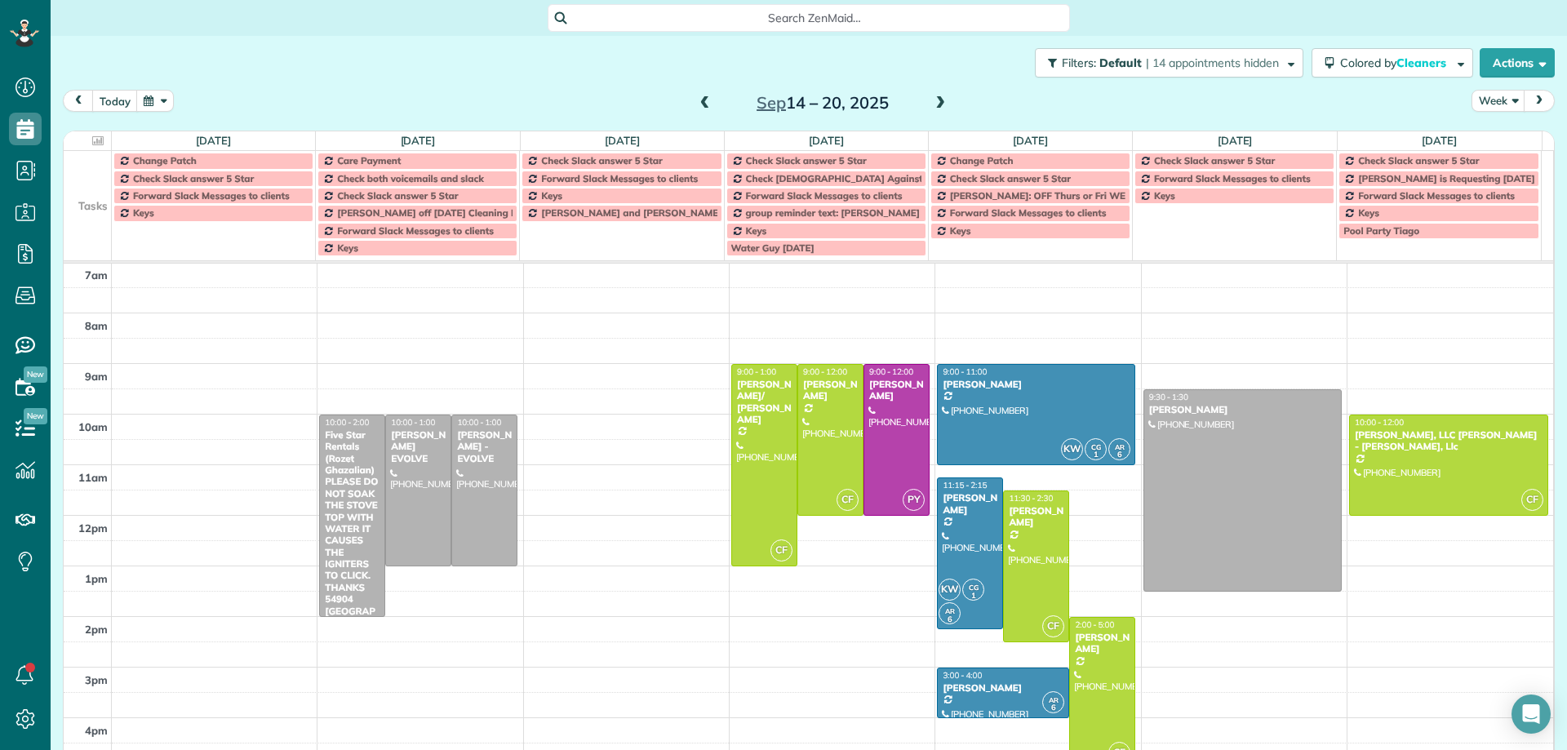
click at [934, 105] on span at bounding box center [940, 103] width 18 height 15
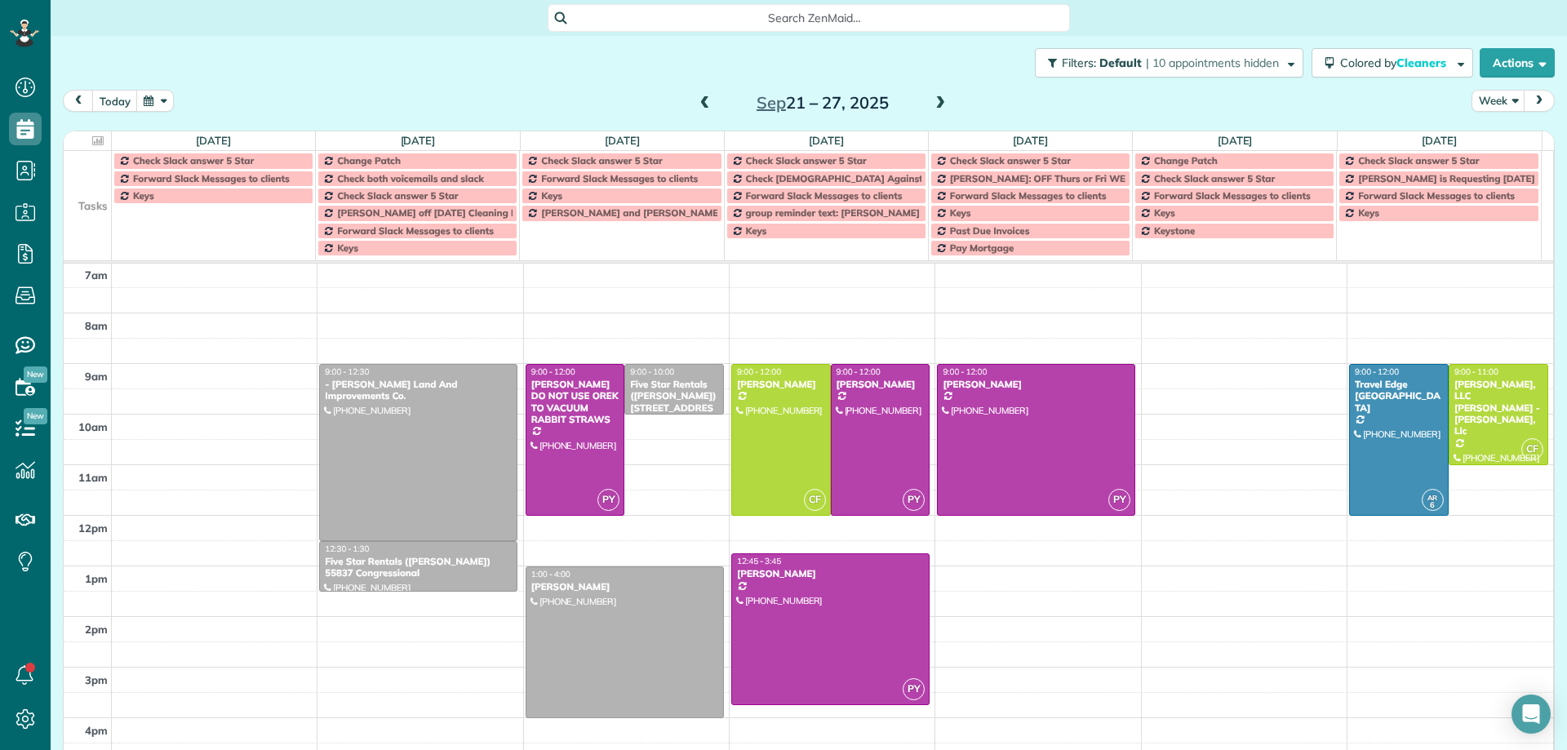
click at [934, 105] on span at bounding box center [940, 103] width 18 height 15
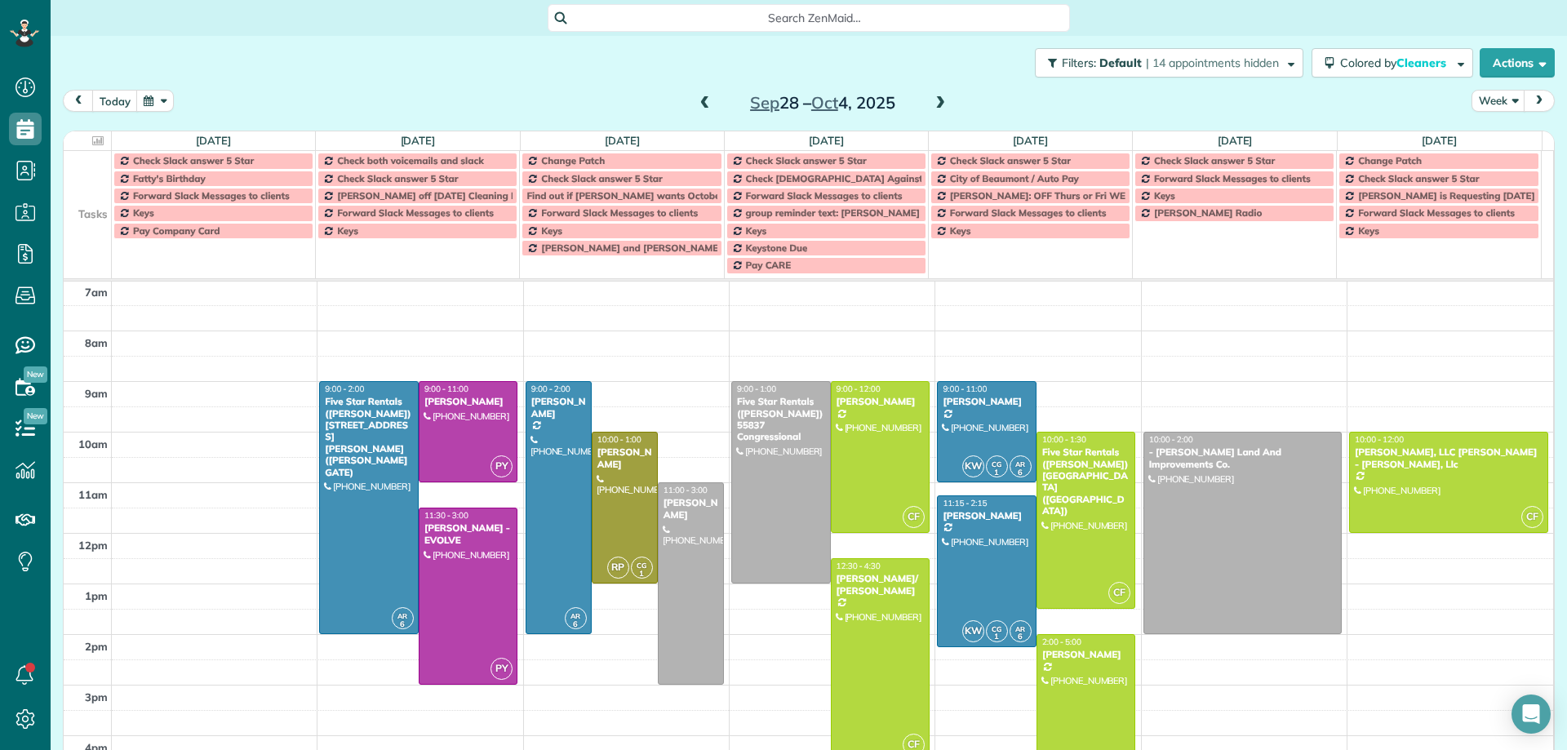
click at [934, 104] on span at bounding box center [940, 103] width 18 height 15
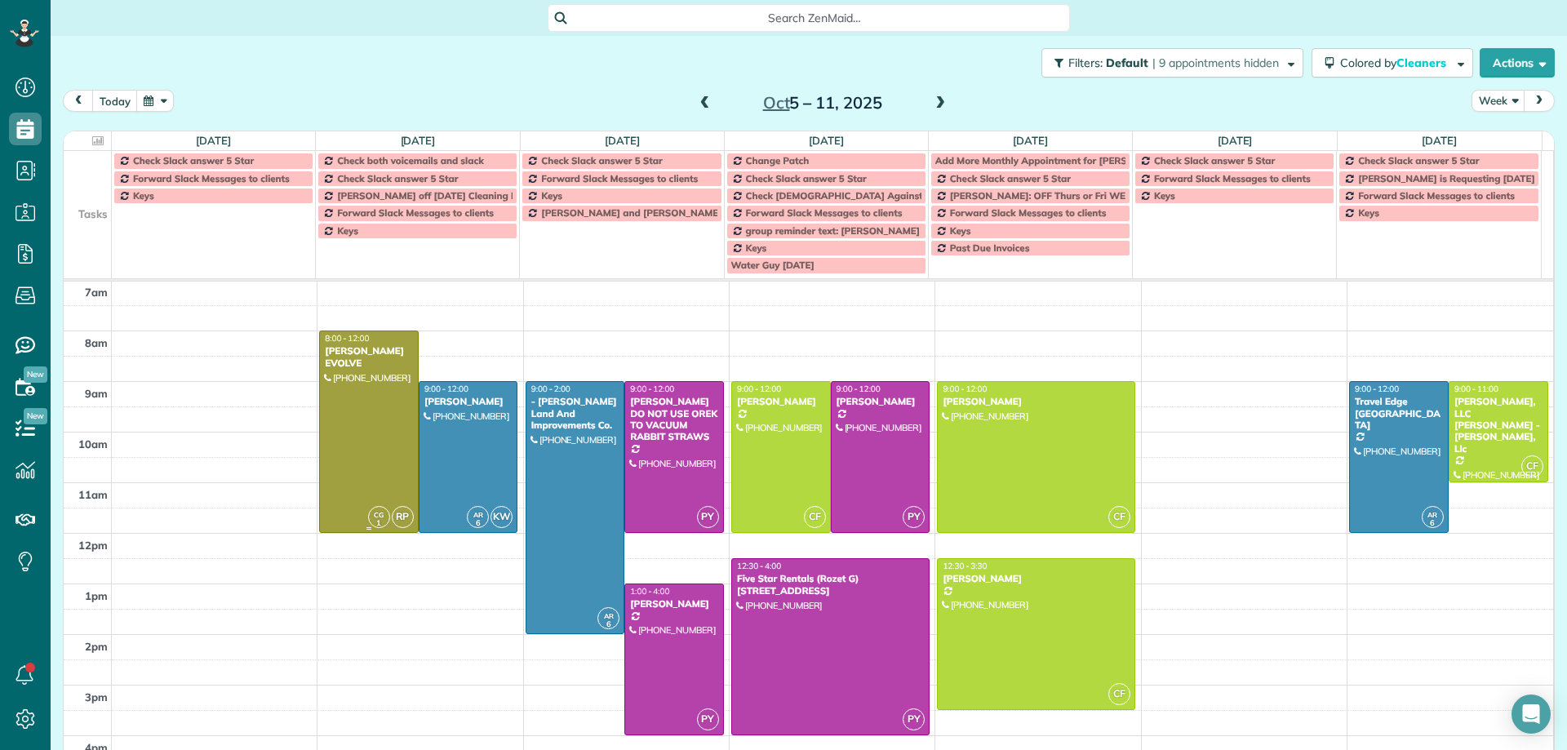
click at [374, 460] on div at bounding box center [369, 431] width 98 height 201
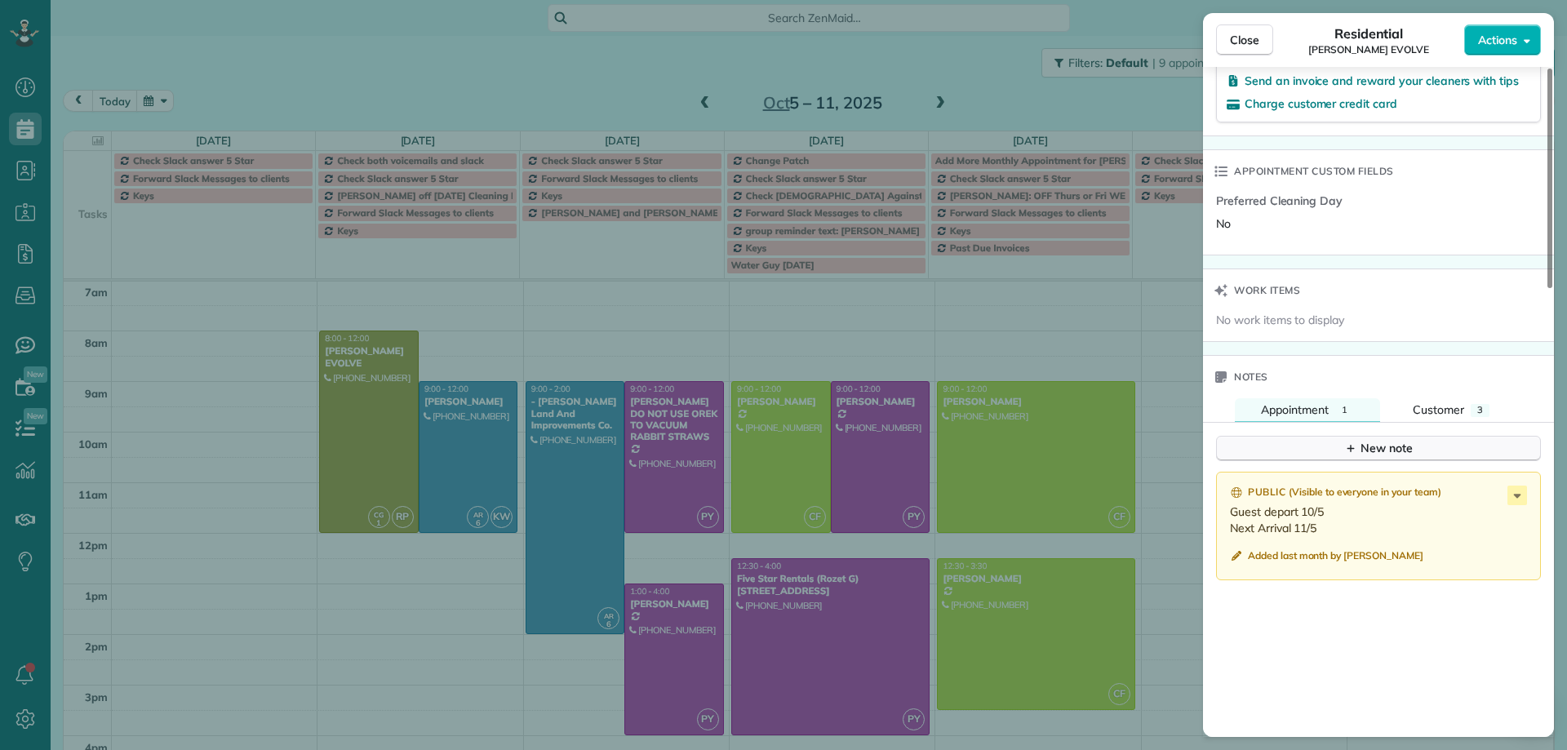
scroll to position [1145, 0]
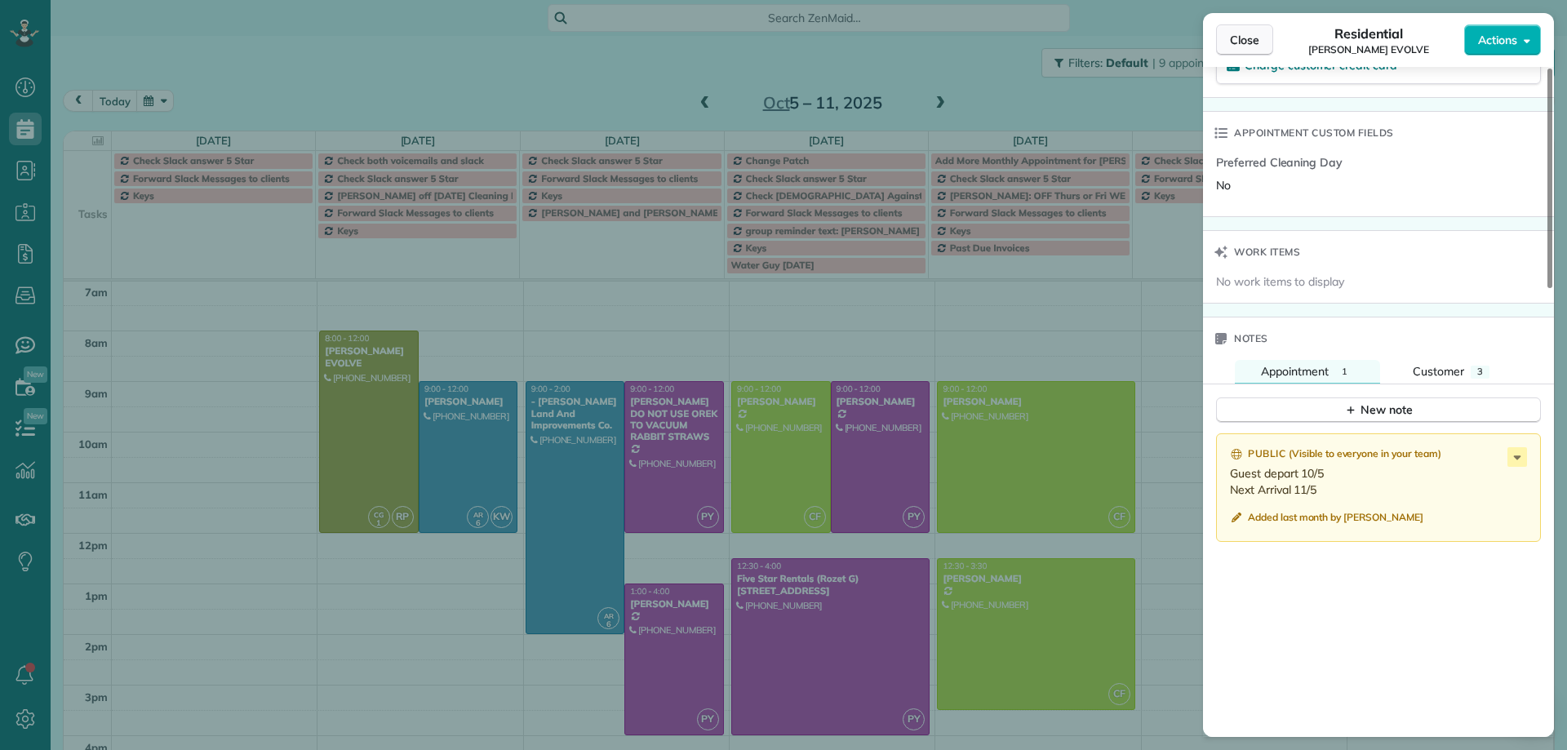
click at [1249, 44] on span "Close" at bounding box center [1244, 40] width 29 height 16
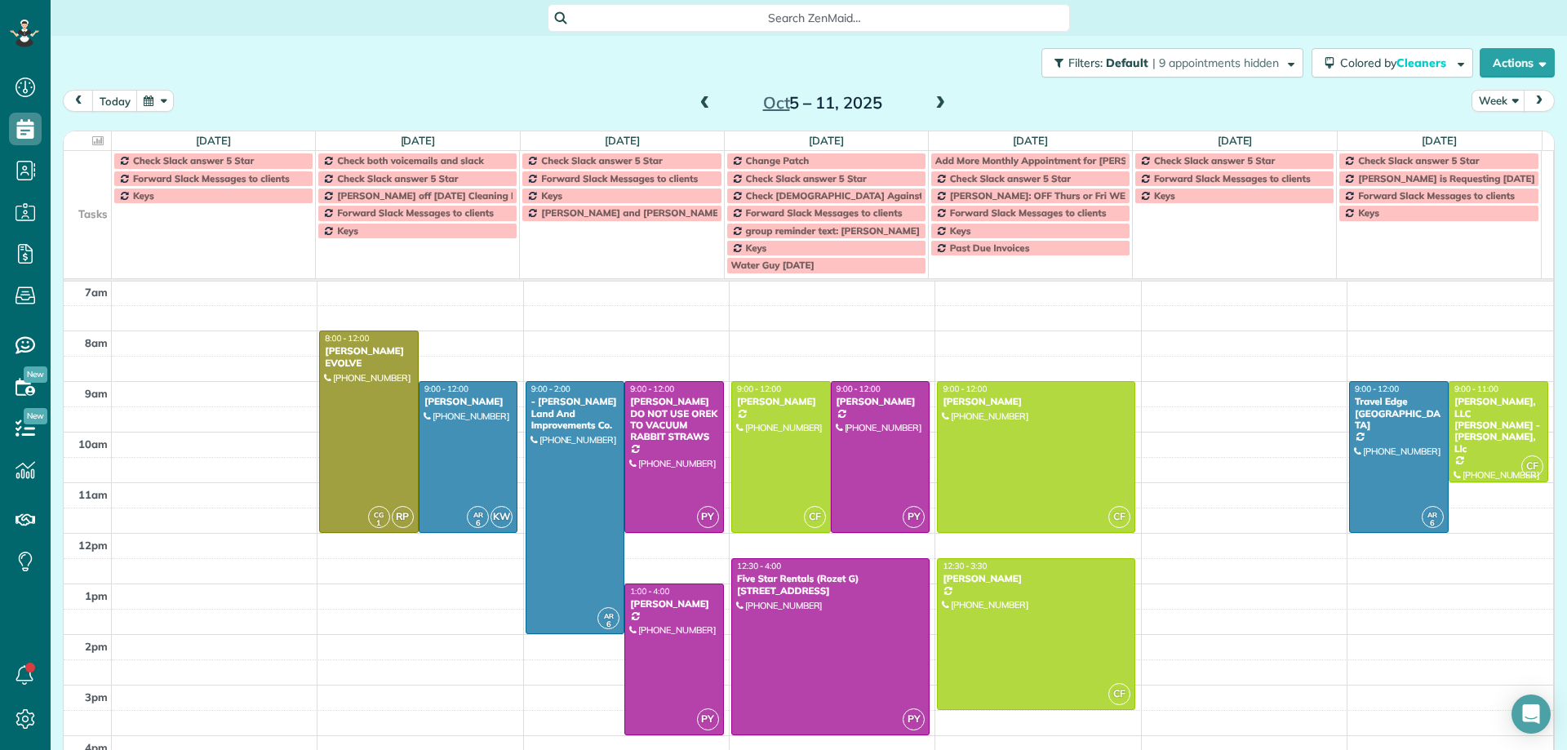
click at [935, 102] on span at bounding box center [940, 103] width 18 height 15
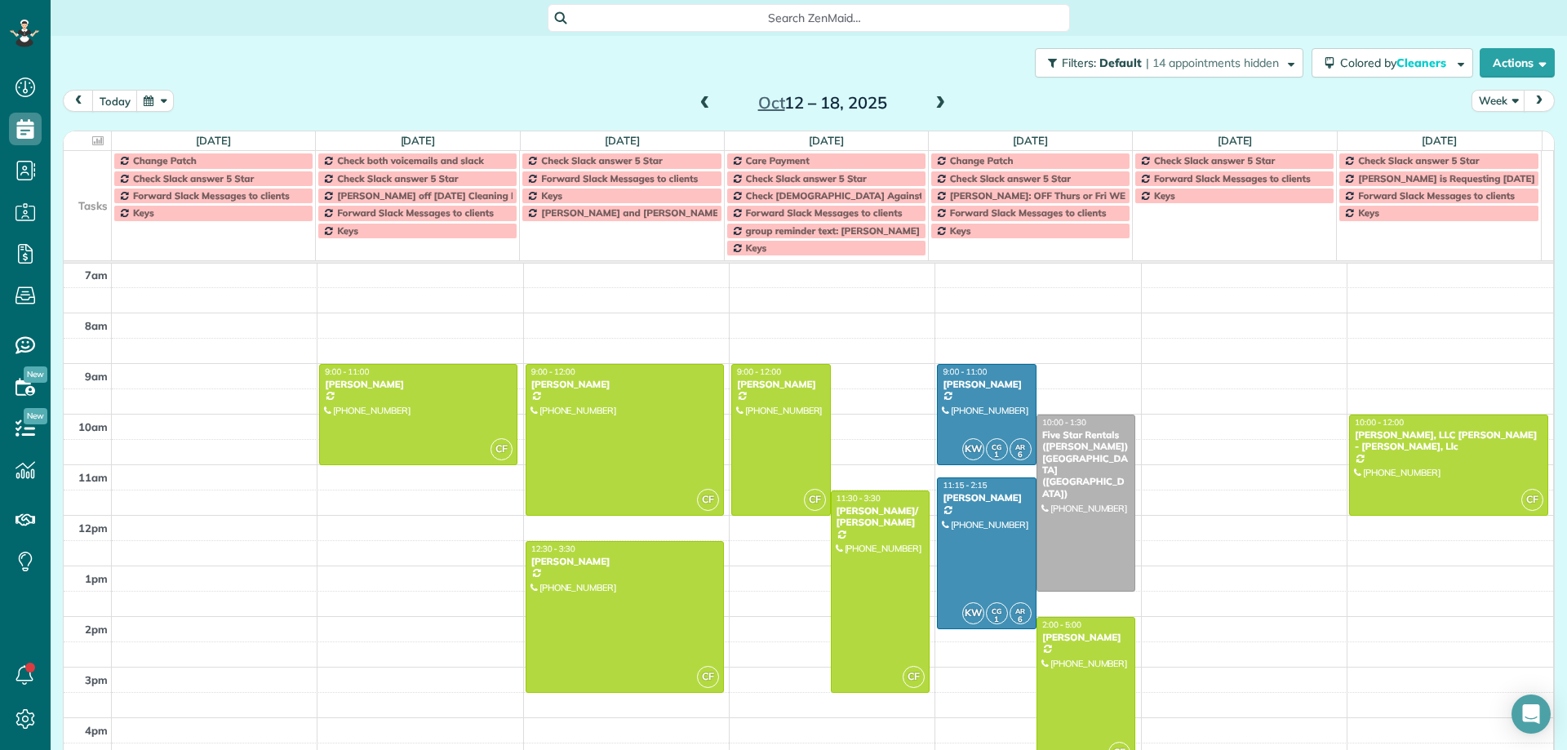
click at [935, 102] on span at bounding box center [940, 103] width 18 height 15
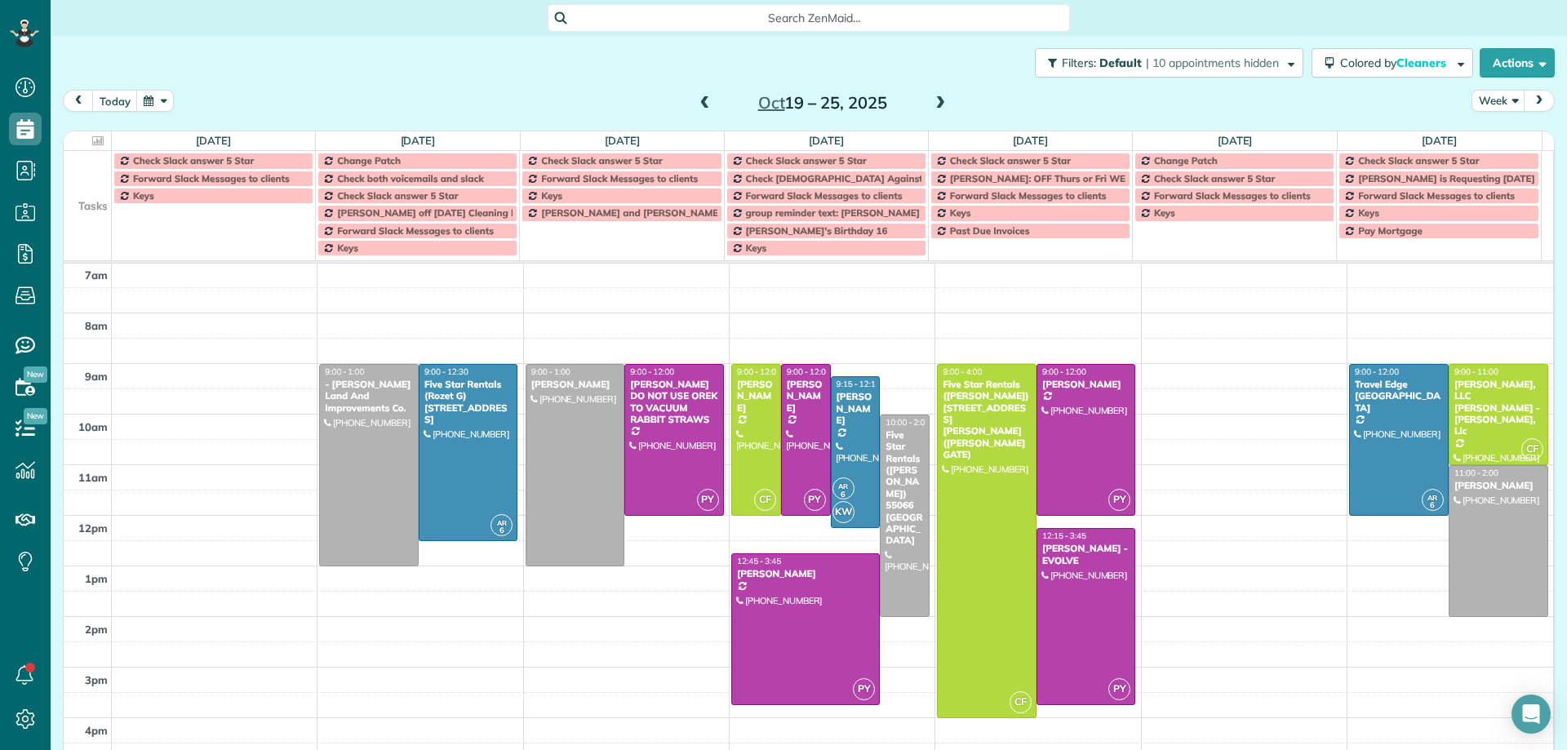
click at [699, 104] on span at bounding box center [705, 103] width 18 height 15
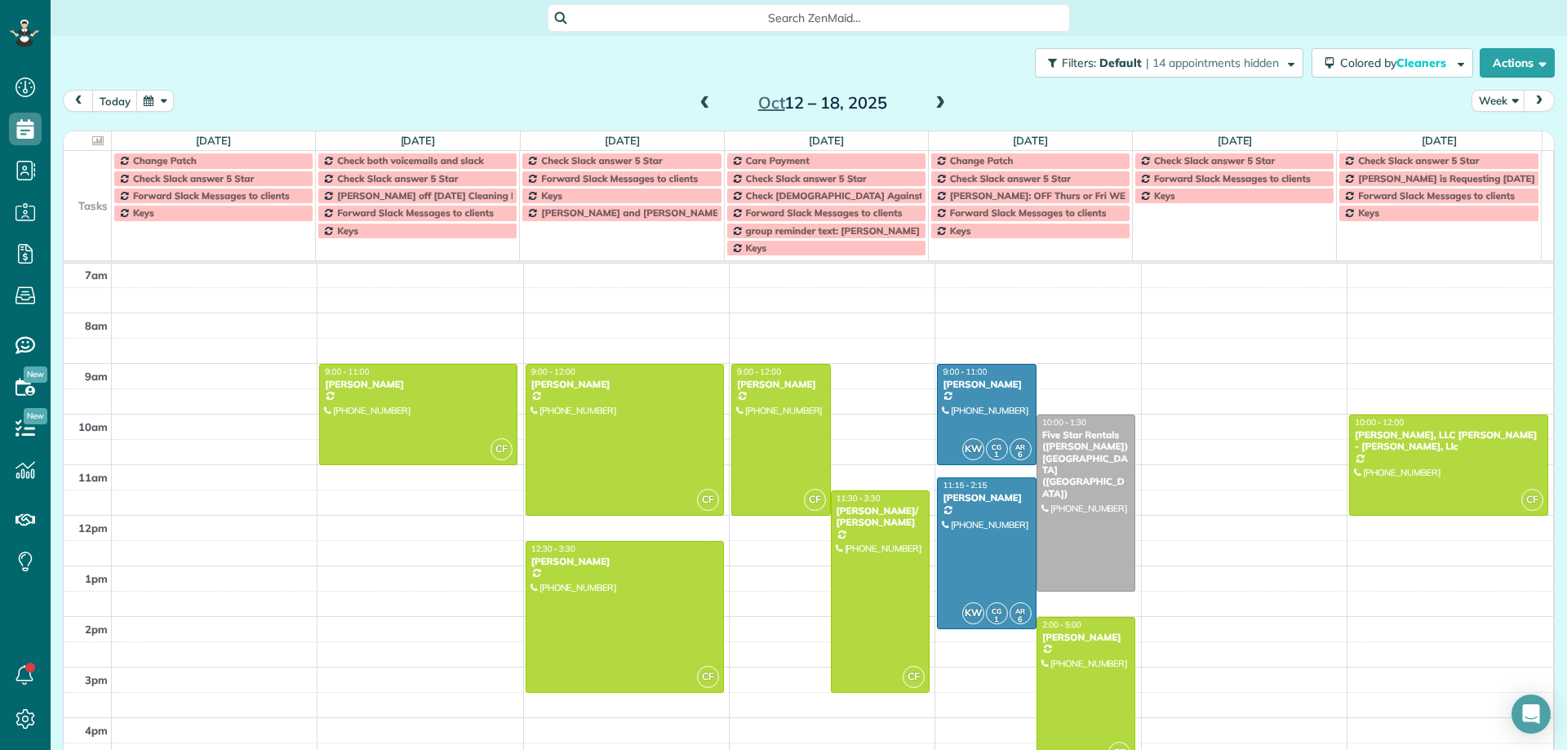
click at [935, 102] on span at bounding box center [940, 103] width 18 height 15
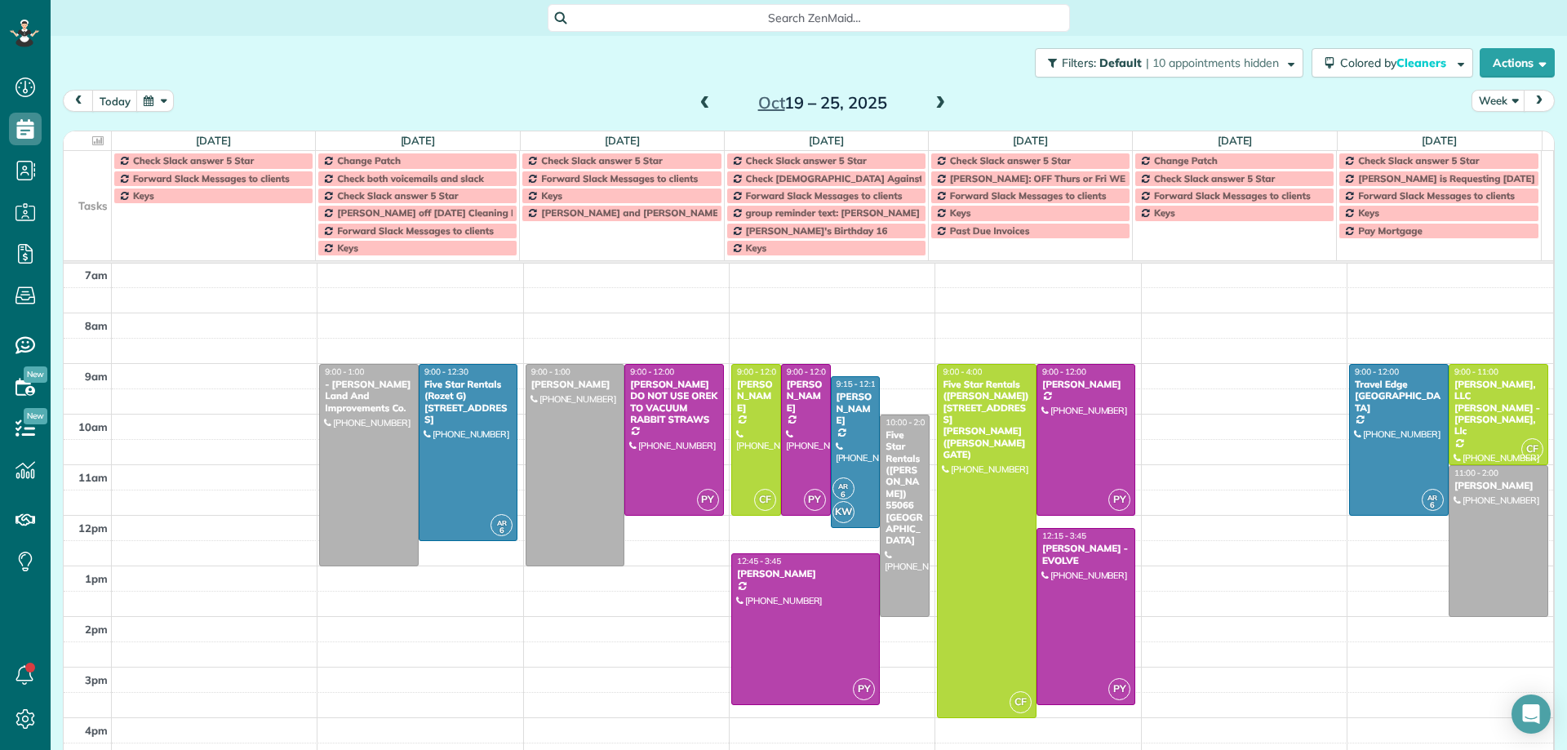
click at [934, 101] on span at bounding box center [940, 103] width 18 height 15
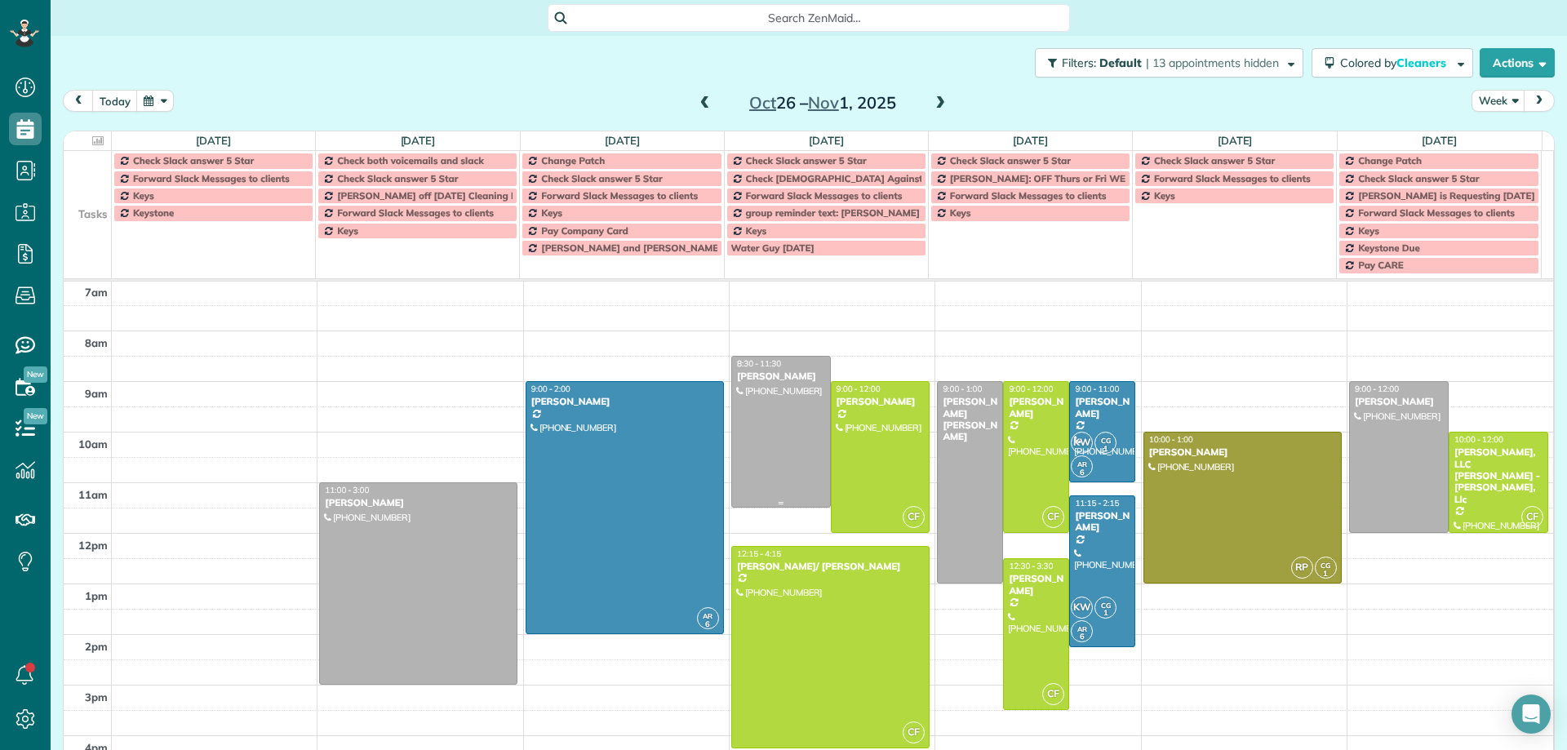
click at [792, 442] on div at bounding box center [781, 432] width 98 height 150
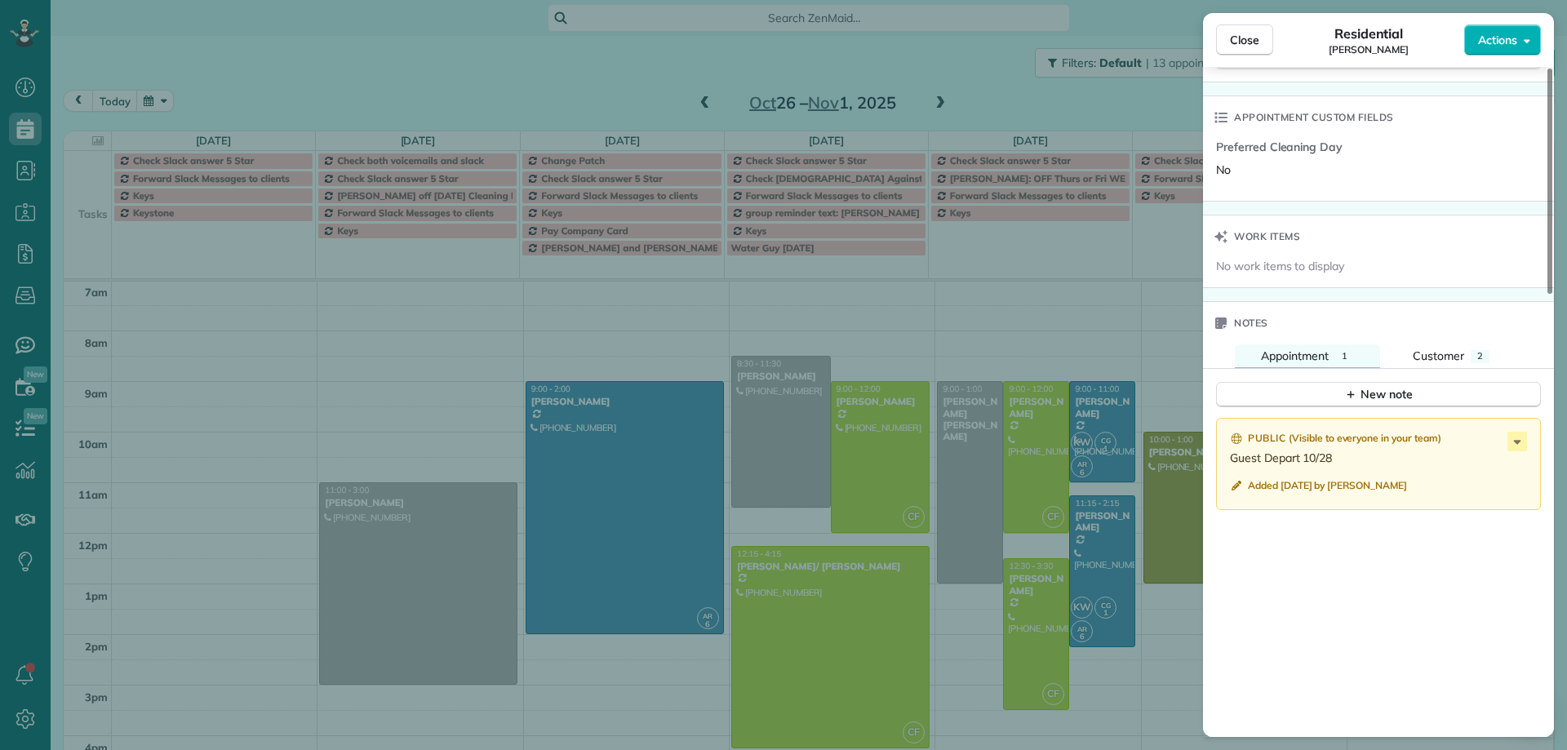
scroll to position [1069, 0]
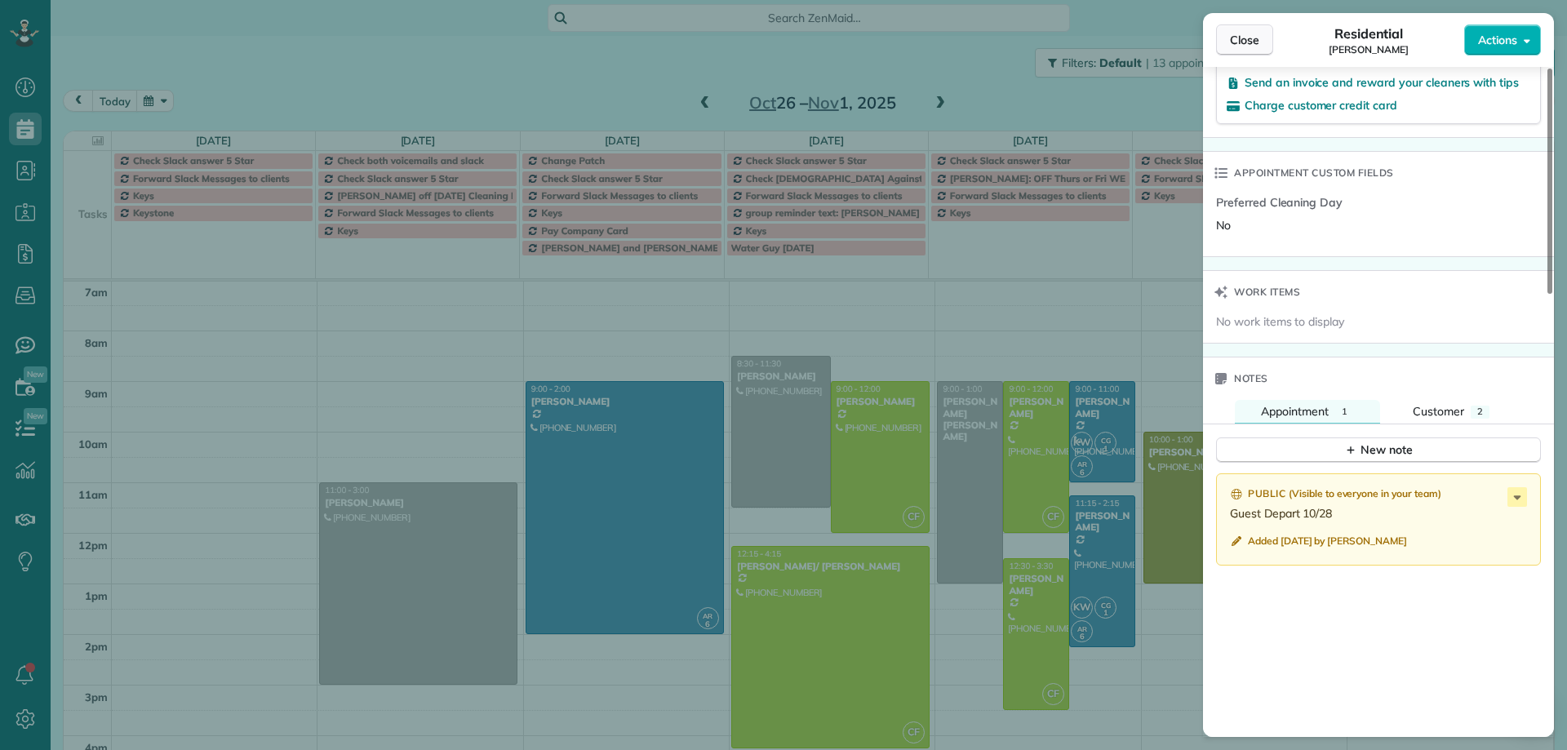
click at [1246, 45] on span "Close" at bounding box center [1244, 40] width 29 height 16
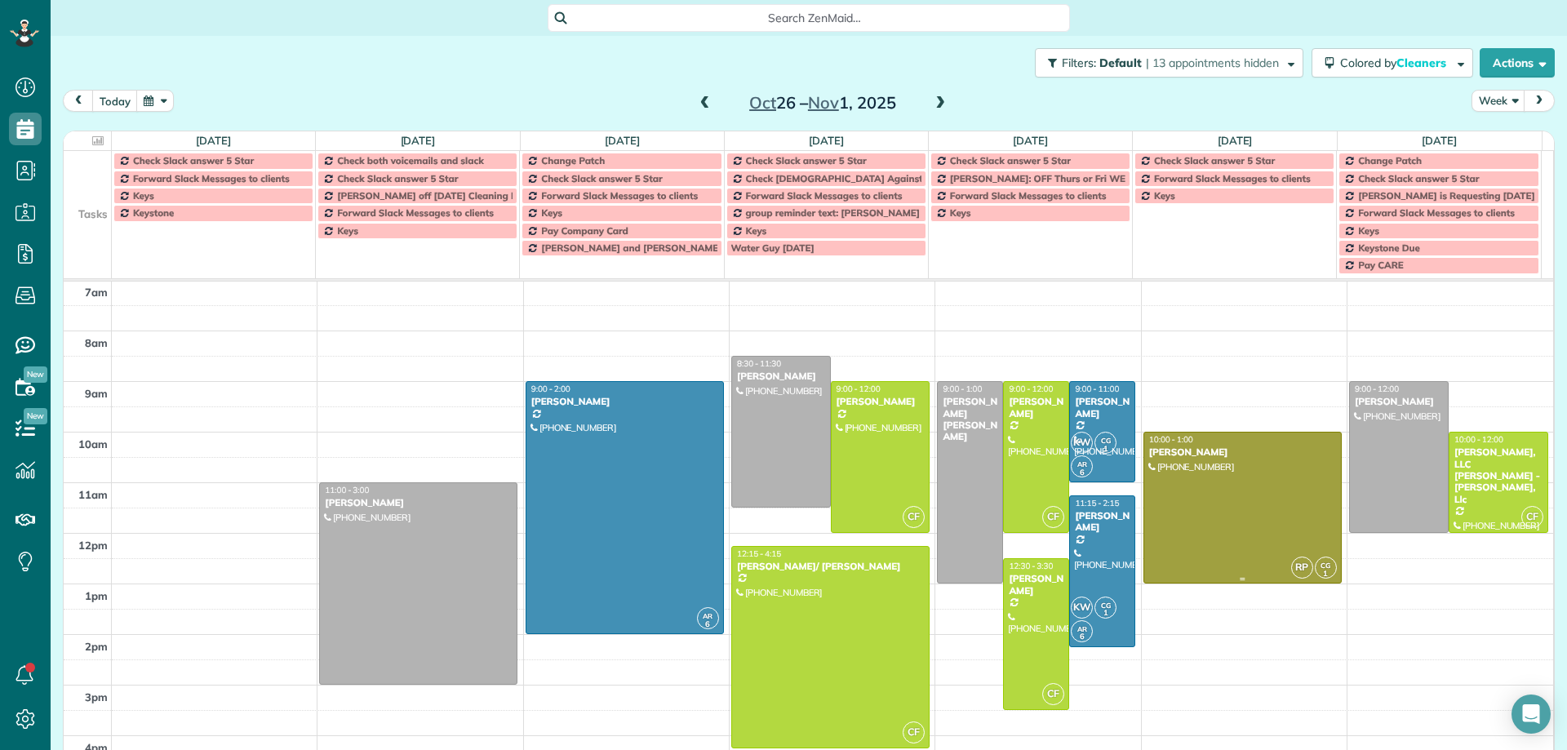
click at [1185, 460] on div at bounding box center [1242, 508] width 197 height 150
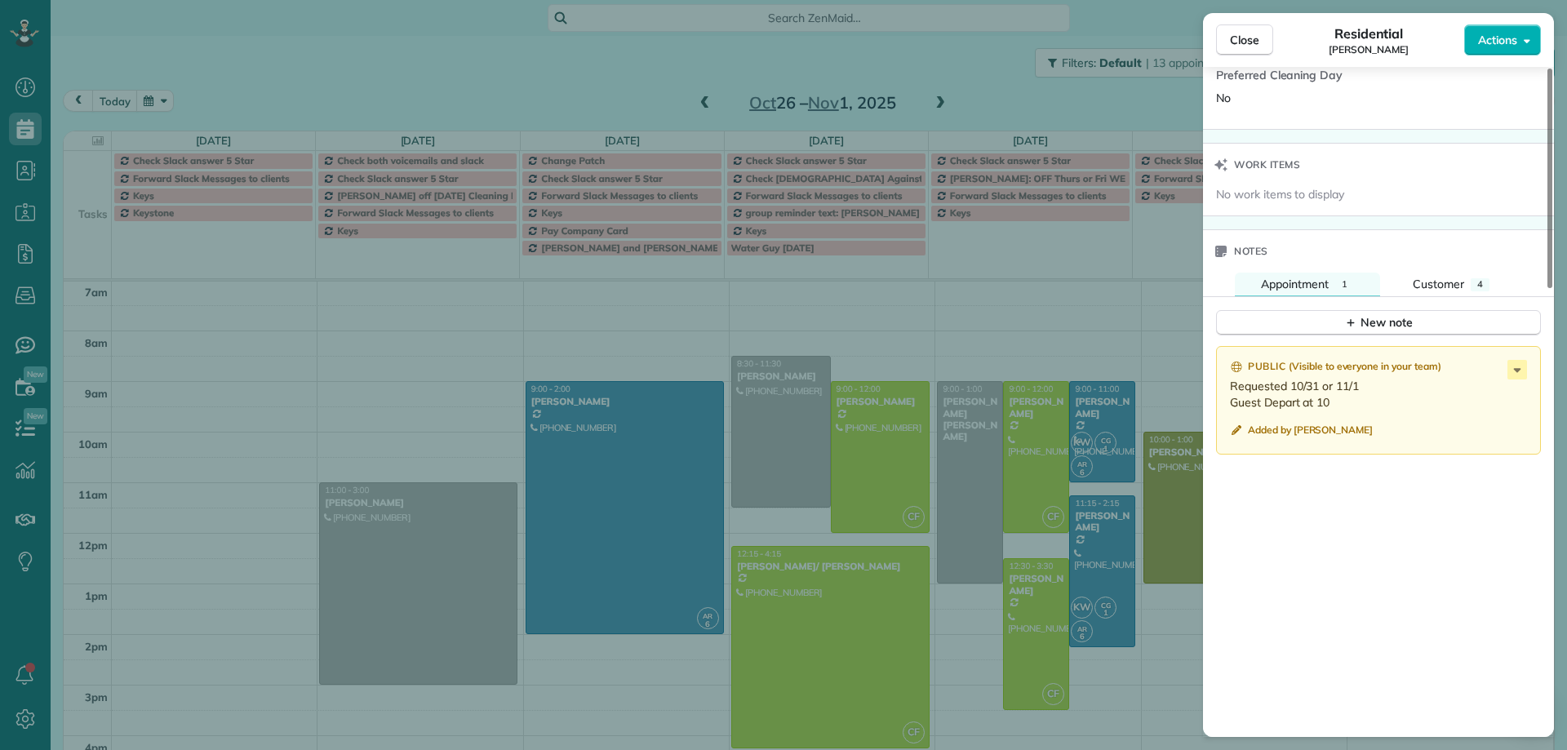
scroll to position [1148, 0]
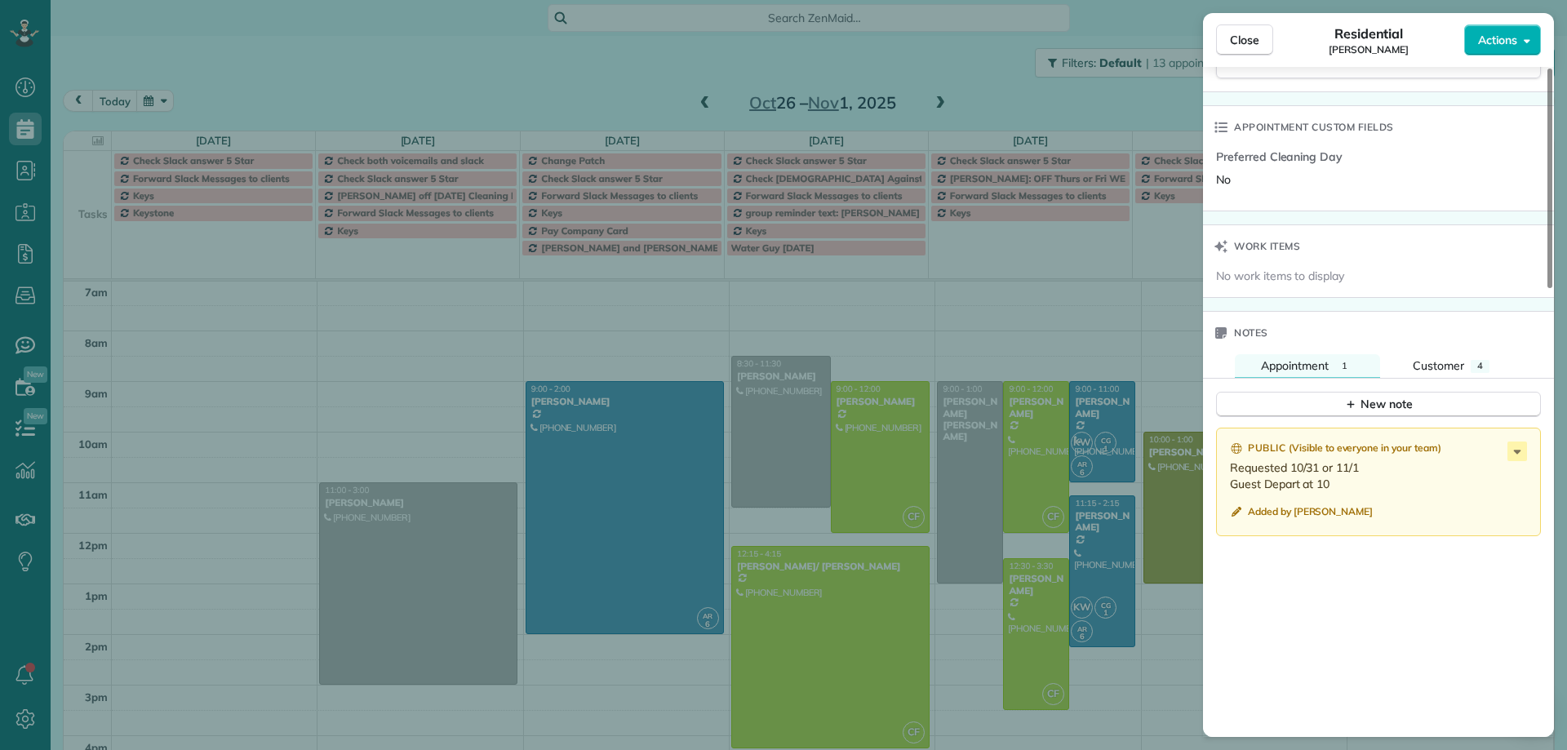
drag, startPoint x: 1251, startPoint y: 46, endPoint x: 1253, endPoint y: 113, distance: 67.0
click at [1251, 47] on span "Close" at bounding box center [1244, 40] width 29 height 16
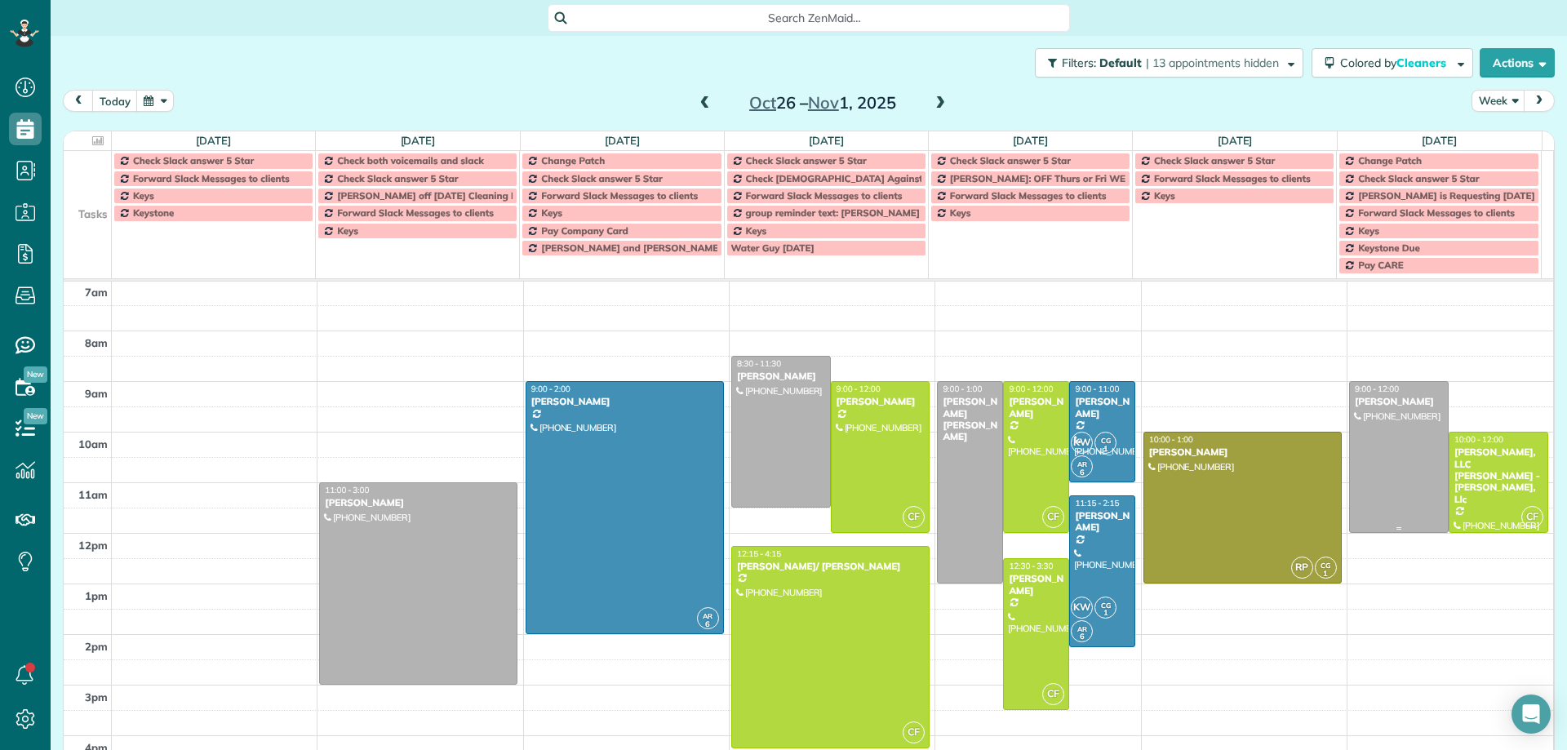
click at [1383, 447] on div at bounding box center [1399, 457] width 98 height 150
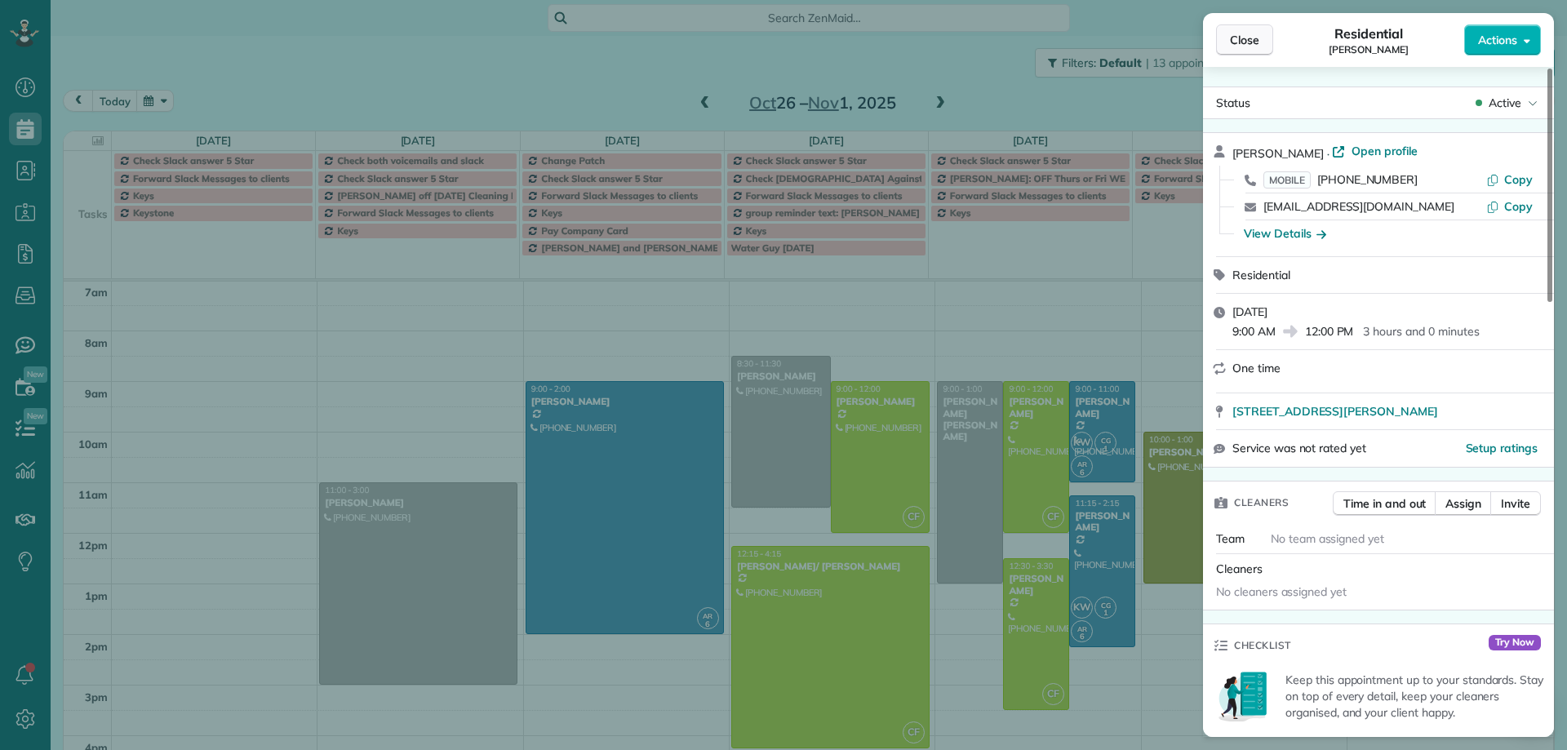
click at [1241, 42] on span "Close" at bounding box center [1244, 40] width 29 height 16
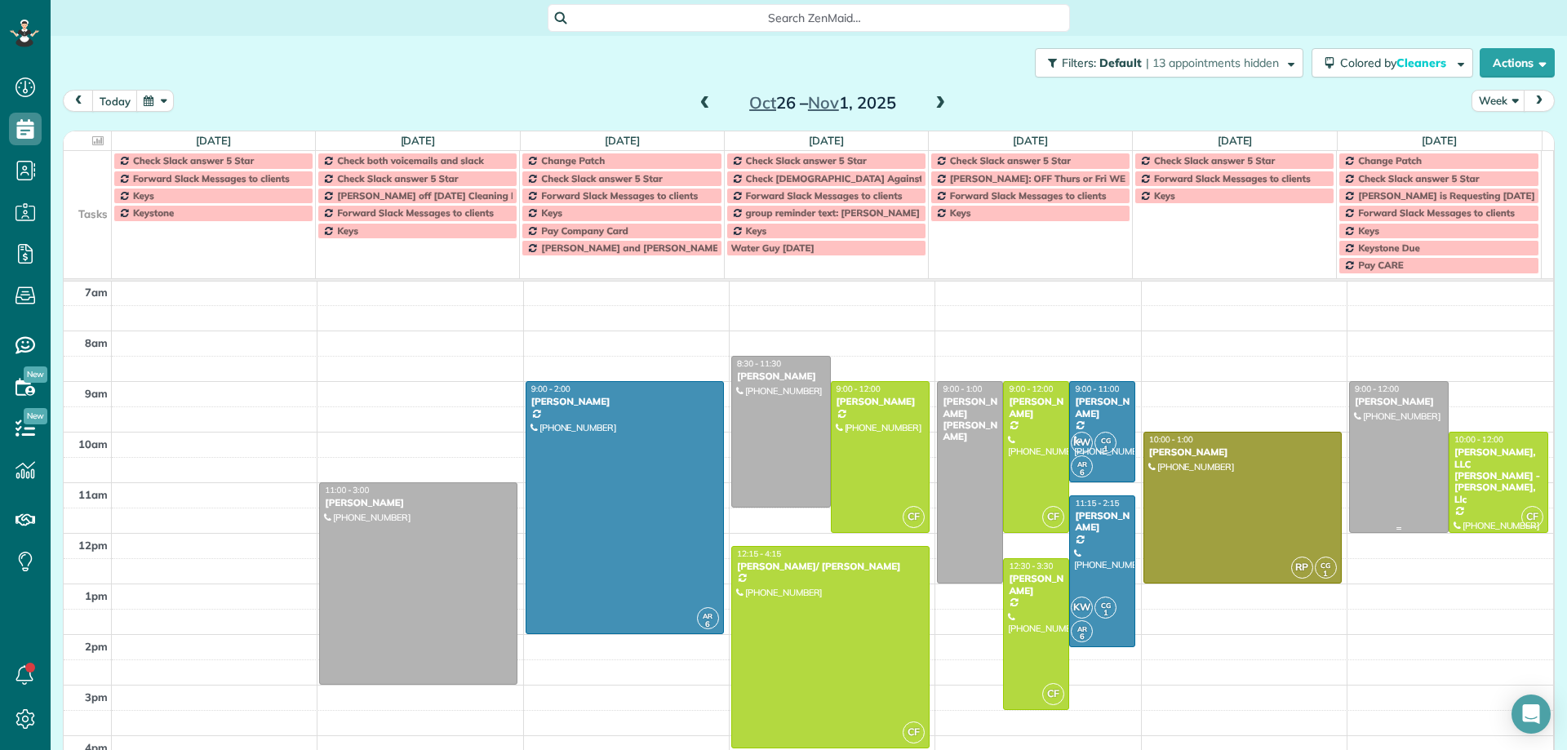
click at [1376, 500] on div at bounding box center [1399, 457] width 98 height 150
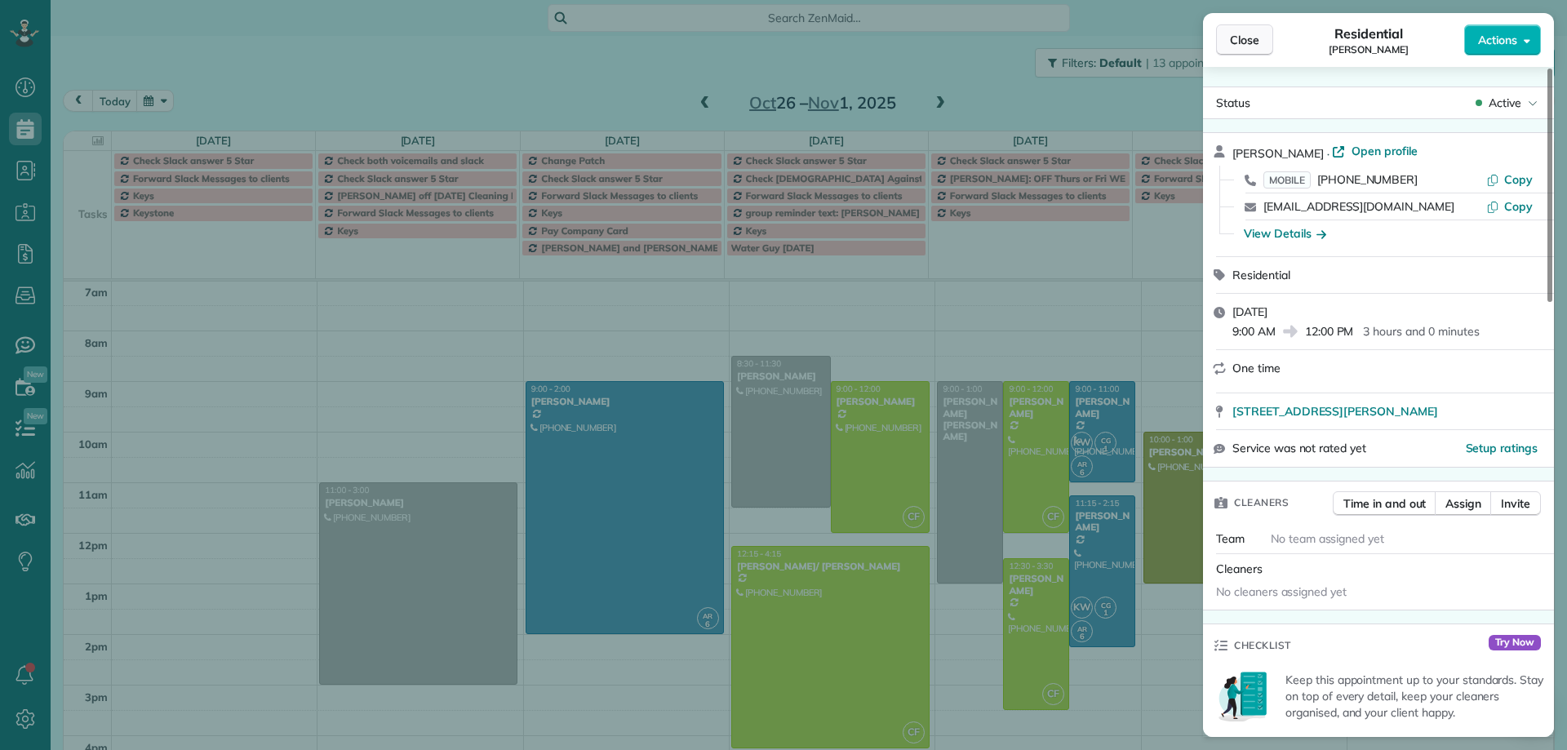
click at [1253, 43] on span "Close" at bounding box center [1244, 40] width 29 height 16
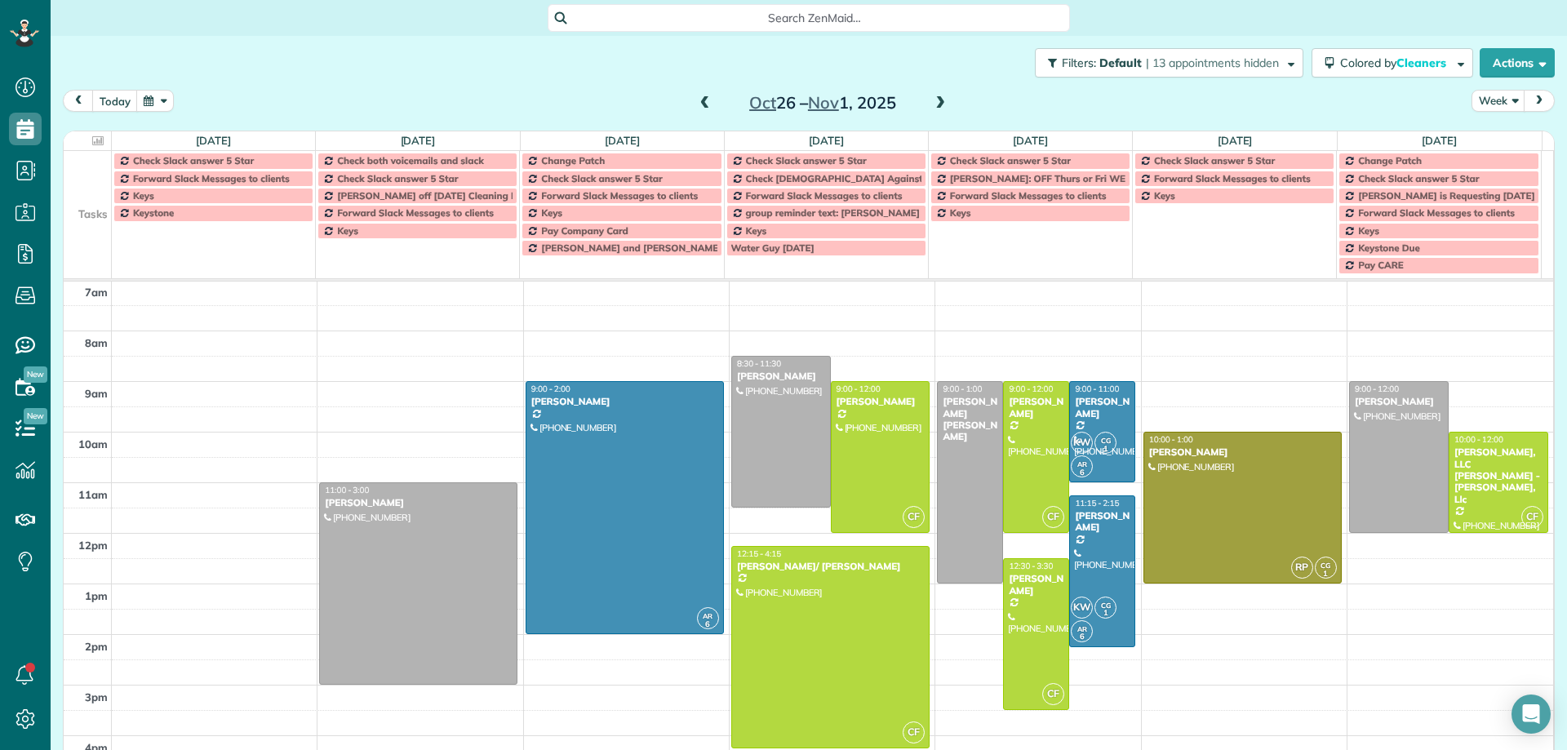
click at [936, 102] on span at bounding box center [940, 103] width 18 height 15
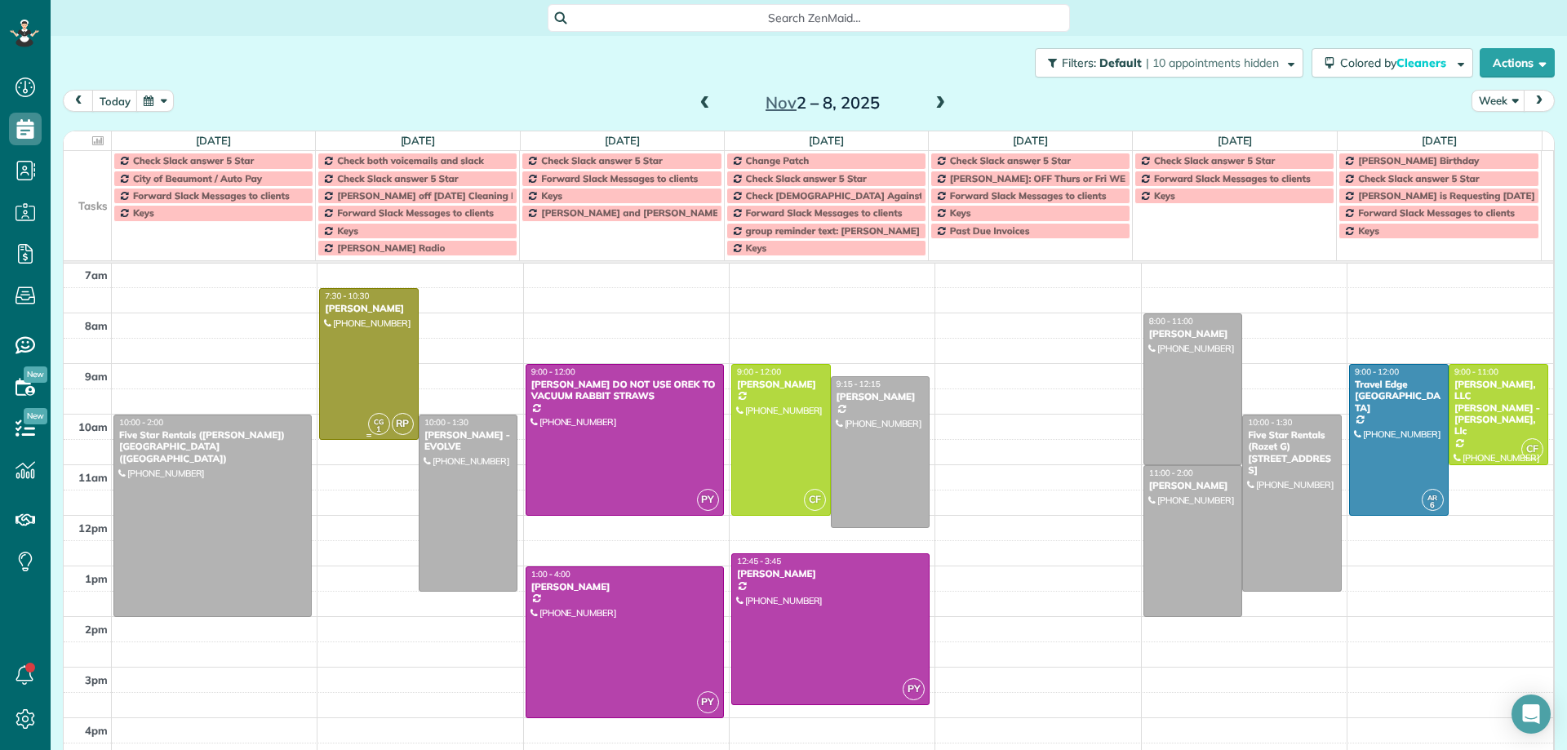
click at [388, 389] on div at bounding box center [369, 364] width 98 height 150
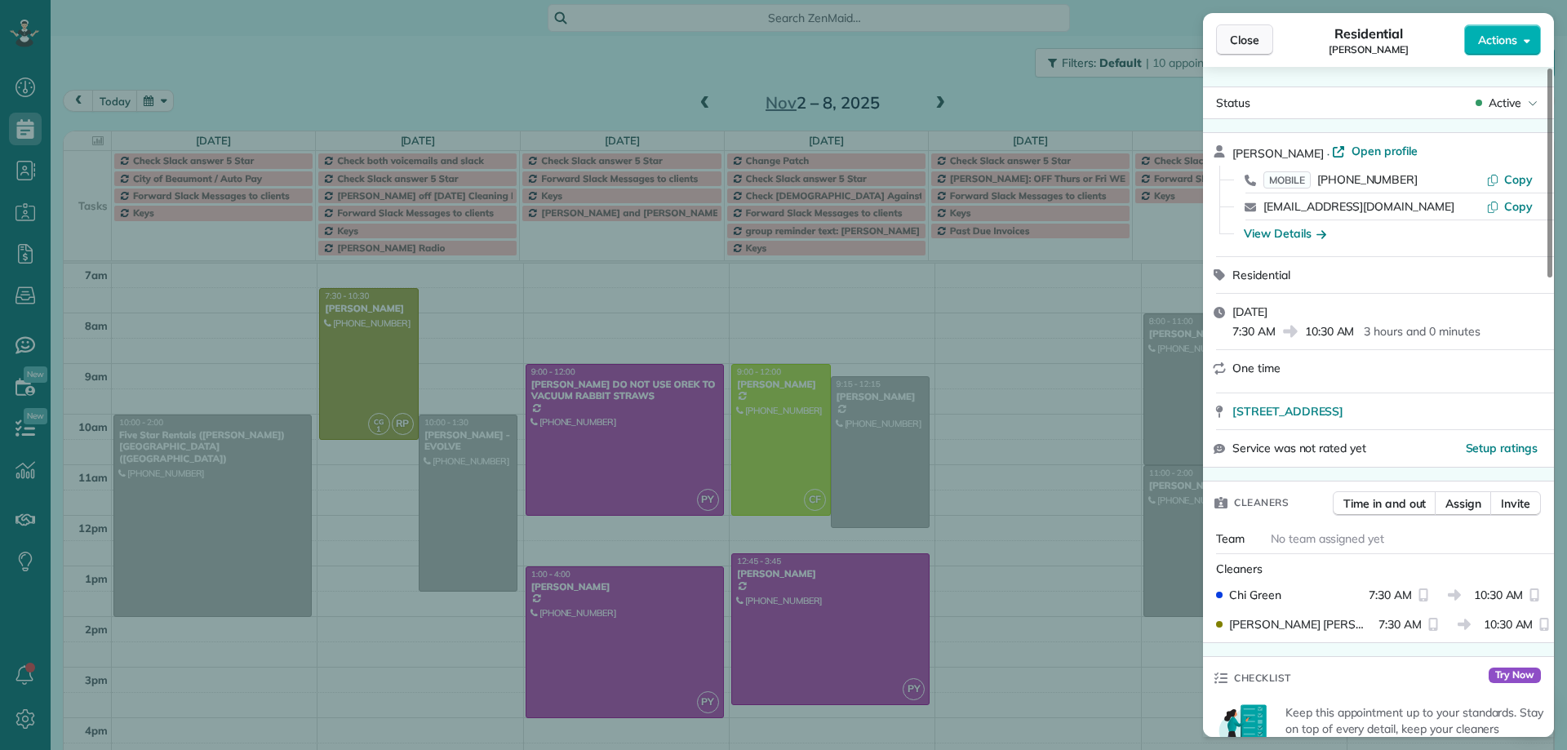
click at [1237, 43] on span "Close" at bounding box center [1244, 40] width 29 height 16
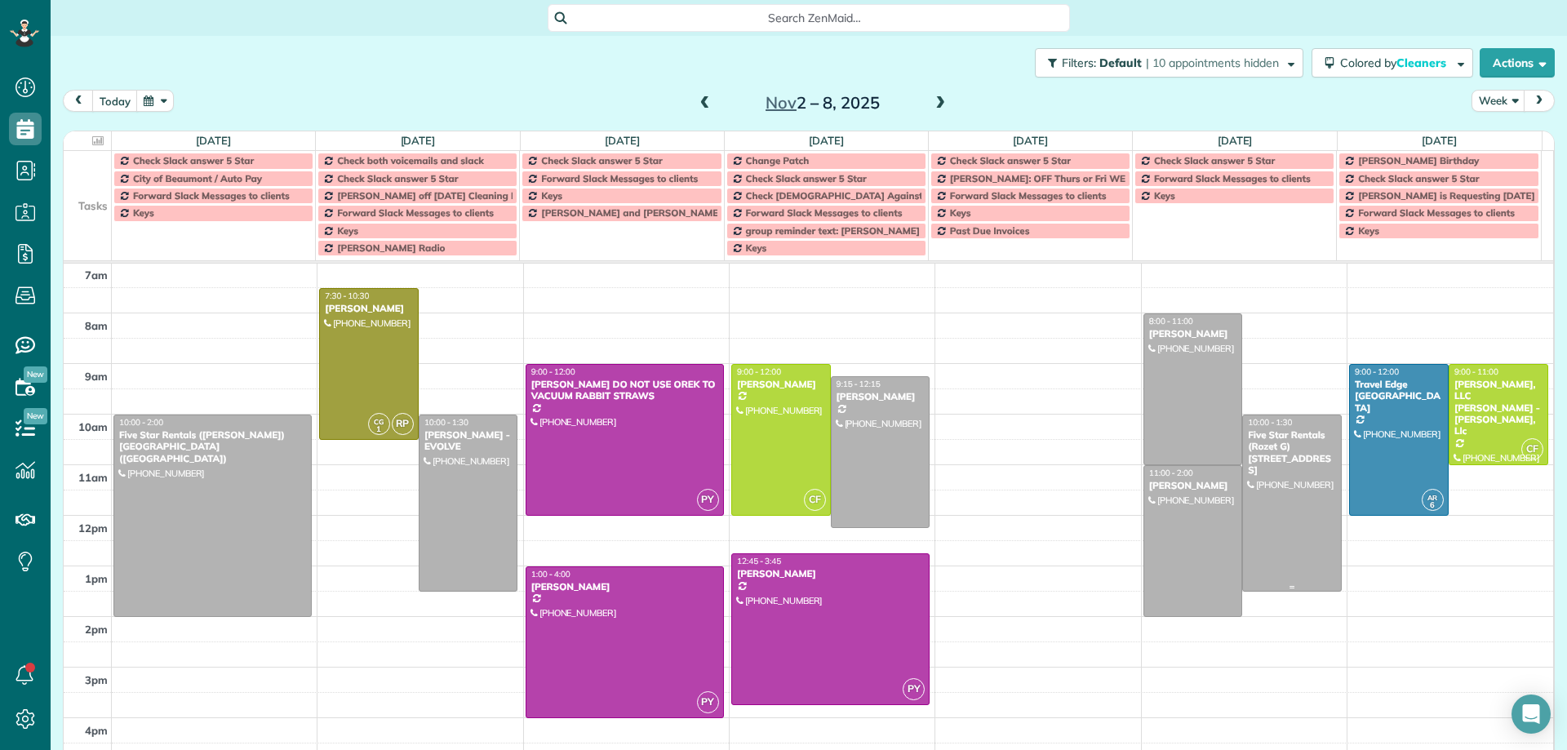
click at [1265, 482] on div at bounding box center [1292, 503] width 98 height 176
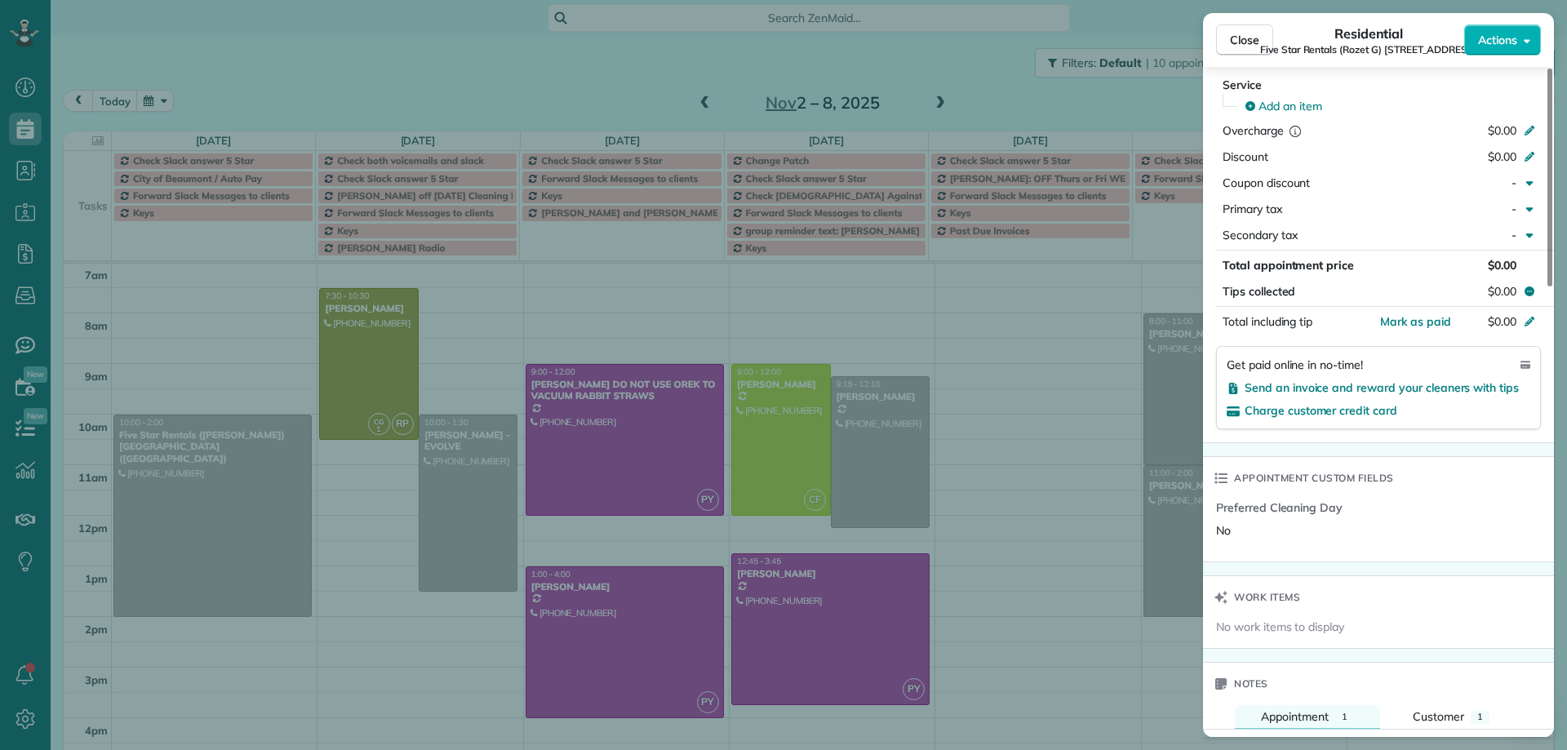
scroll to position [1153, 0]
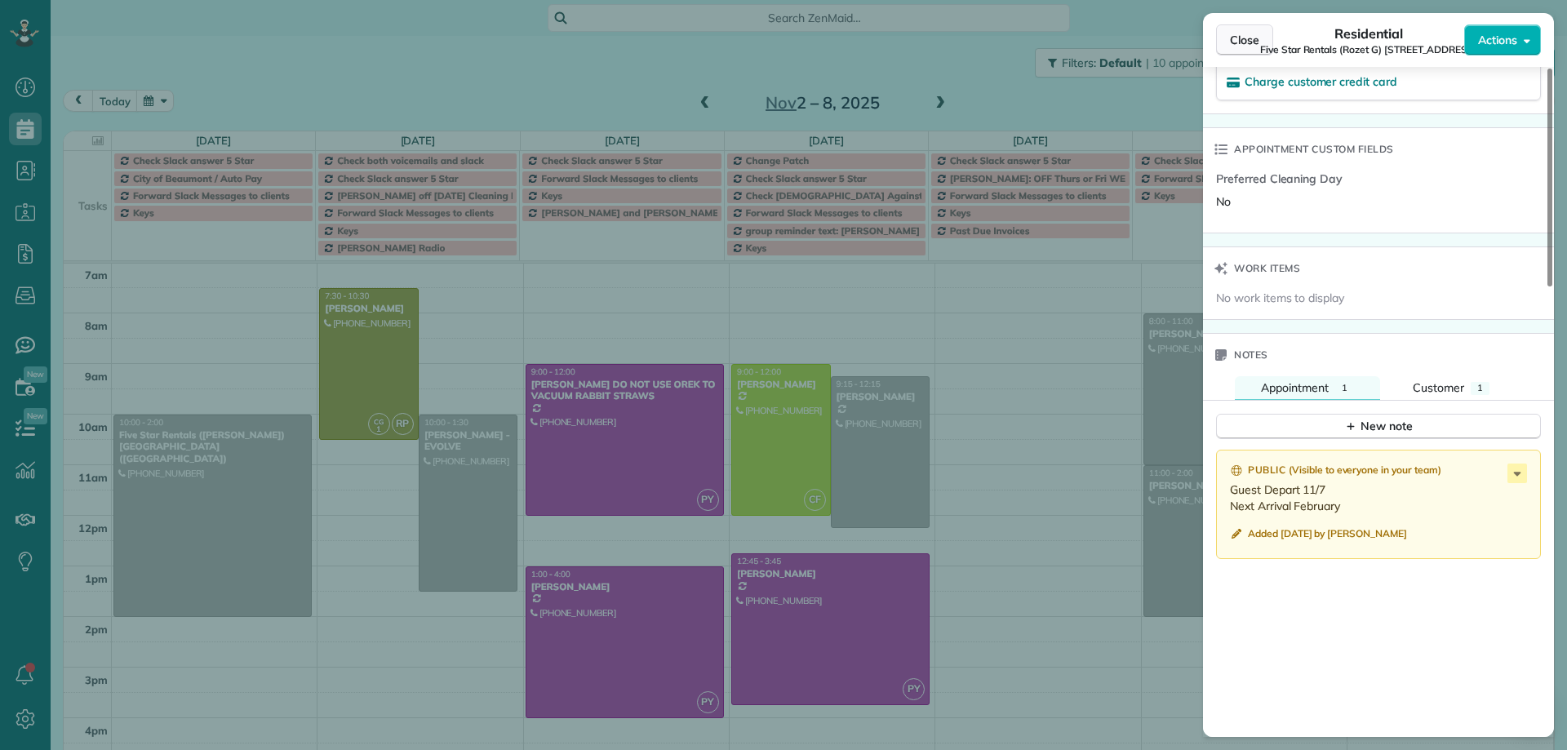
click at [1239, 42] on span "Close" at bounding box center [1244, 40] width 29 height 16
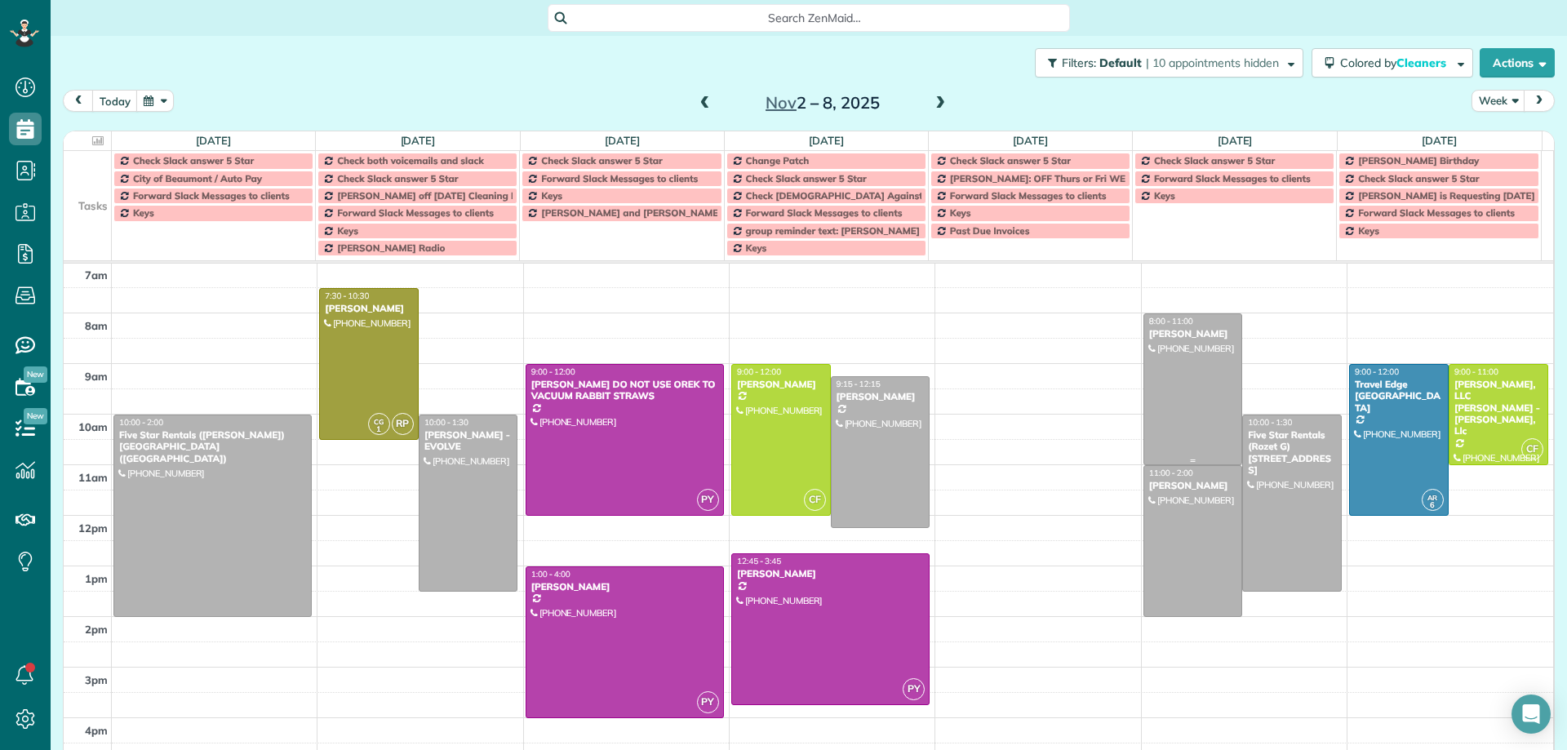
click at [1191, 406] on div at bounding box center [1193, 389] width 98 height 150
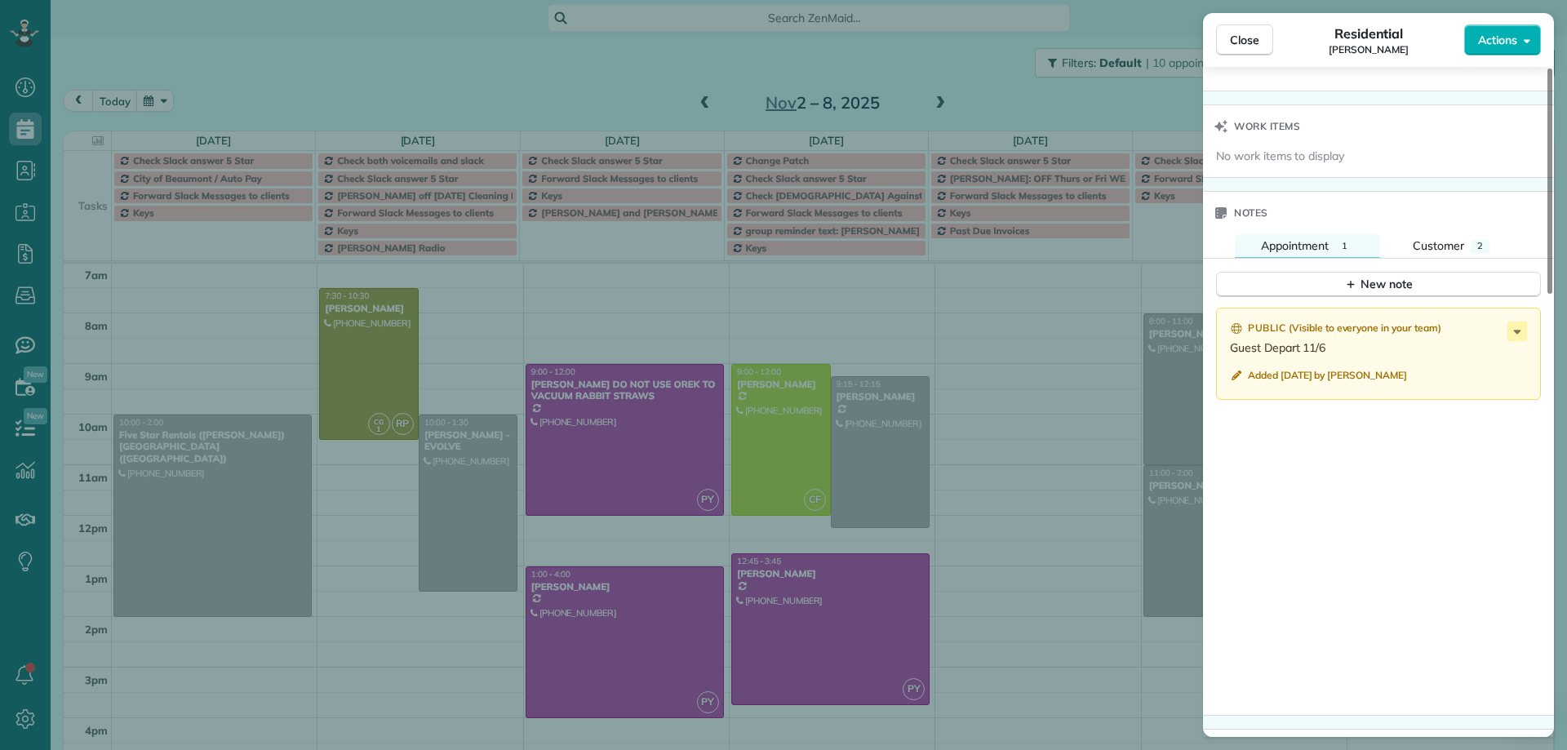
scroll to position [1153, 0]
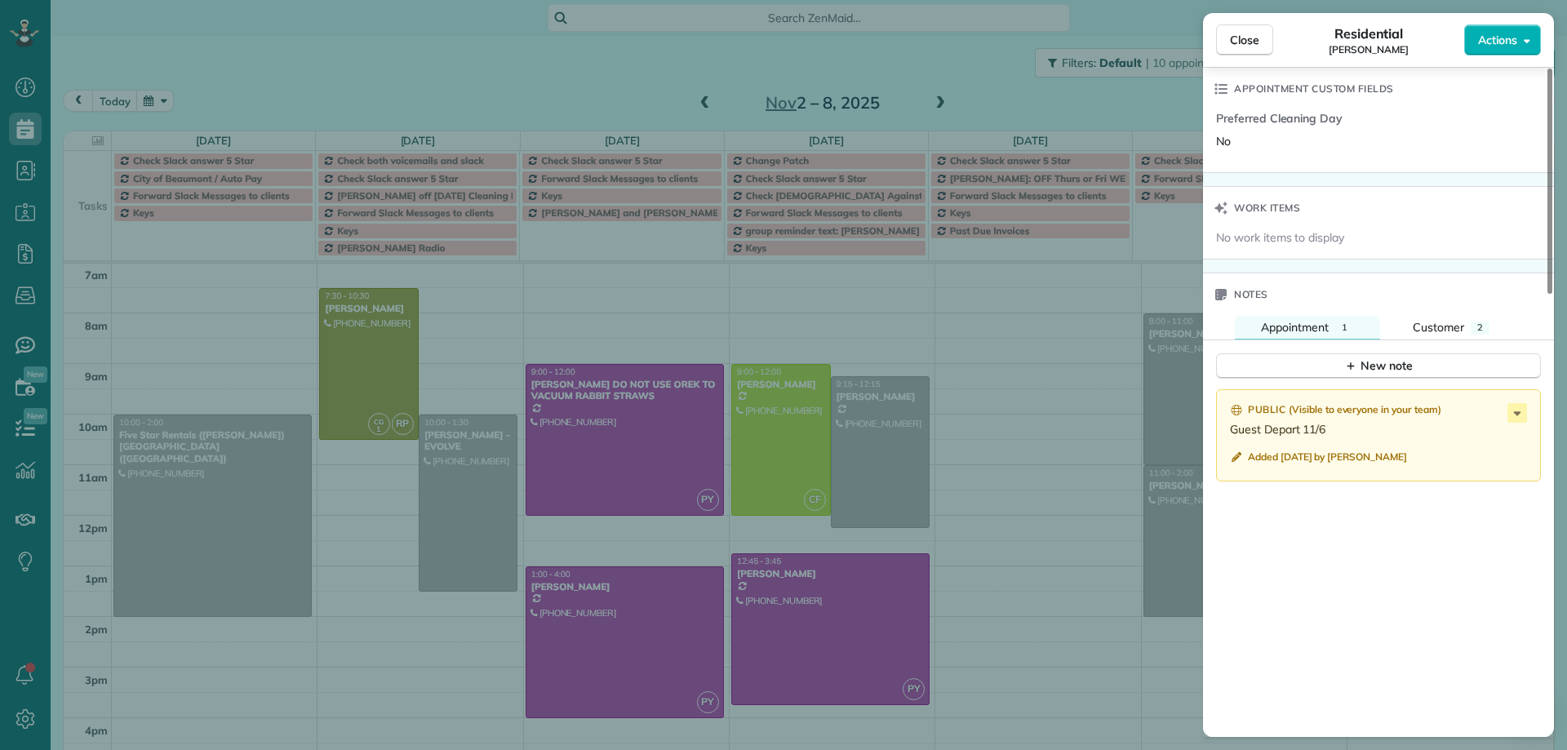
click at [1180, 517] on div "Close Residential Elle Nicolai Actions Status Active Elle Nicolai · Open profil…" at bounding box center [783, 375] width 1567 height 750
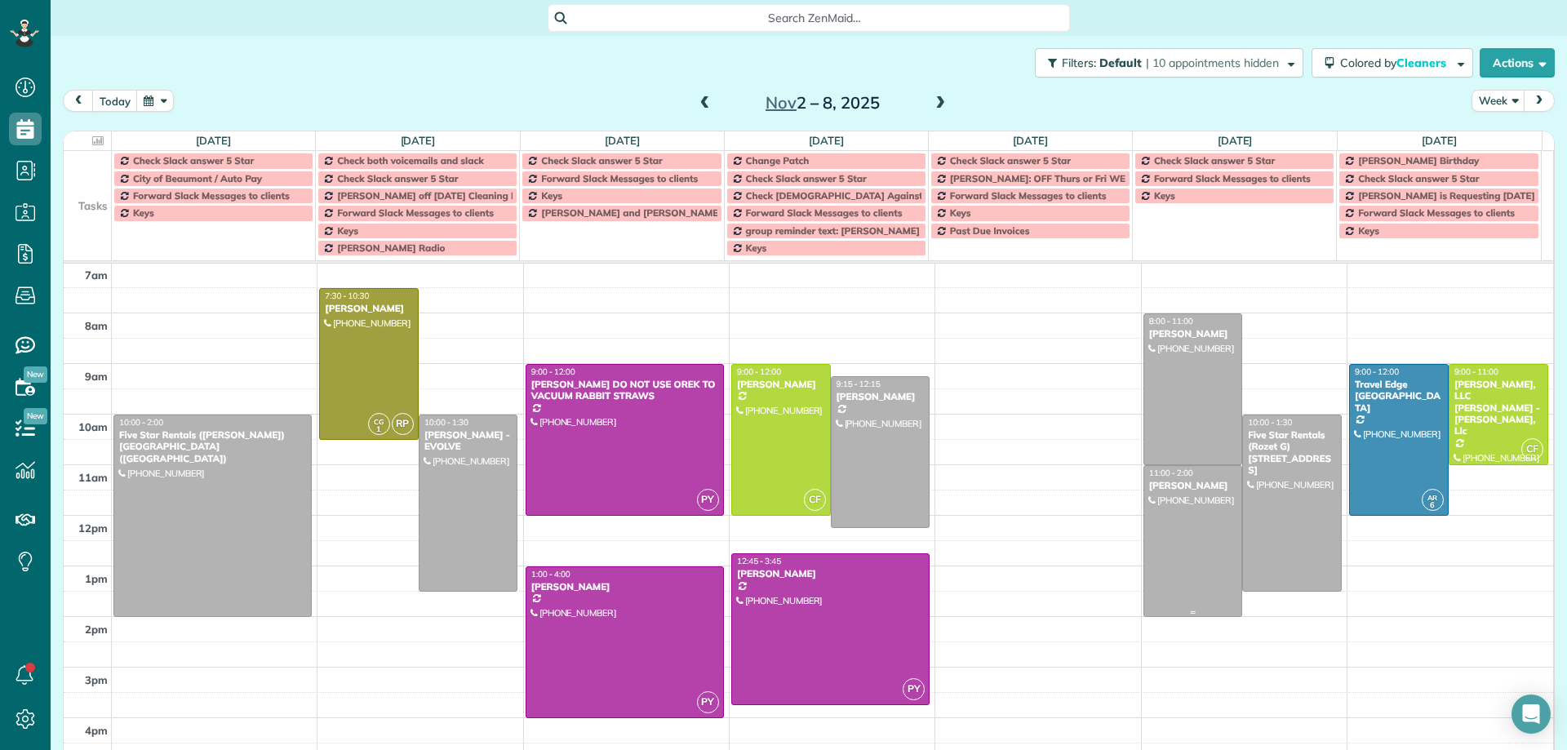
click at [1180, 513] on div at bounding box center [1193, 541] width 98 height 150
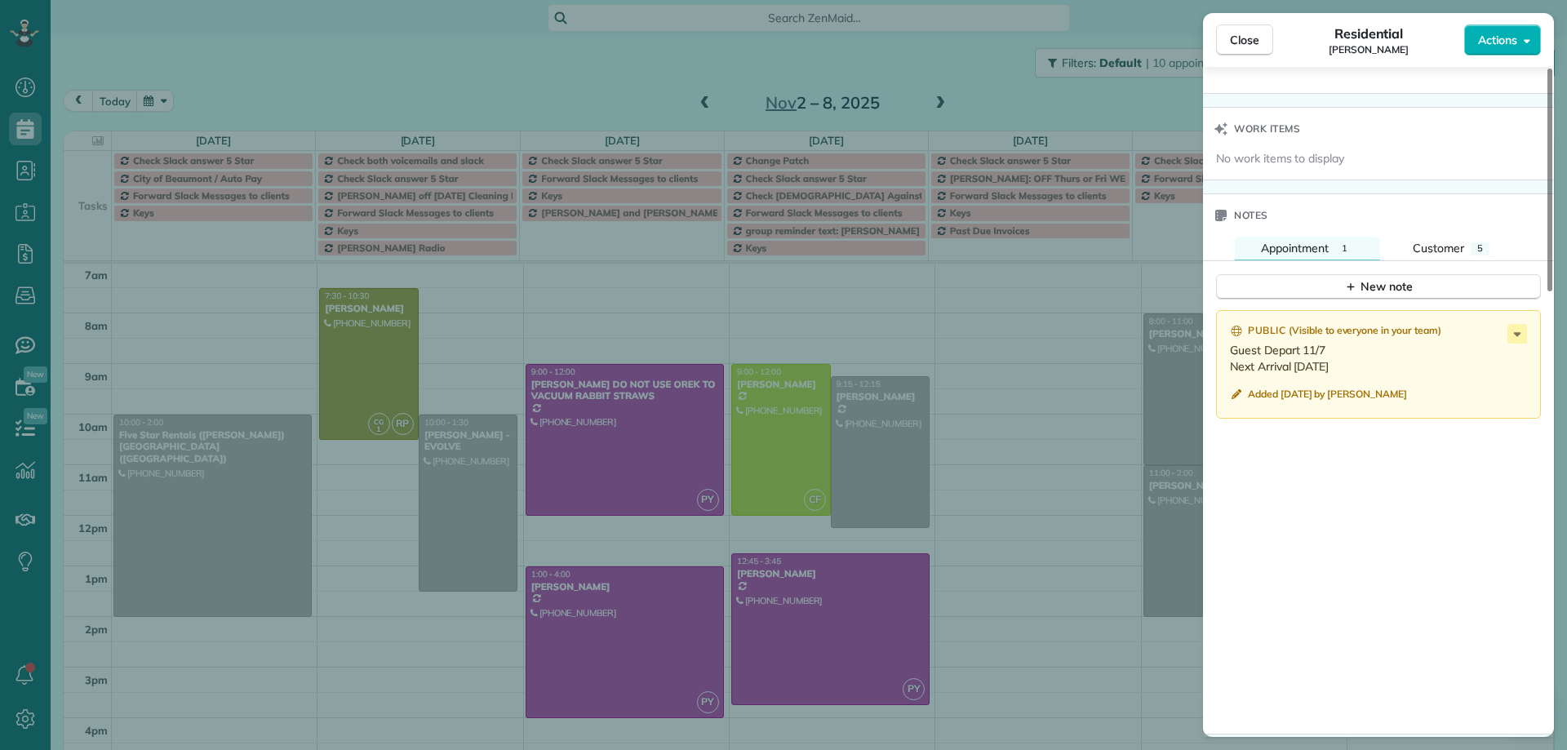
scroll to position [1151, 0]
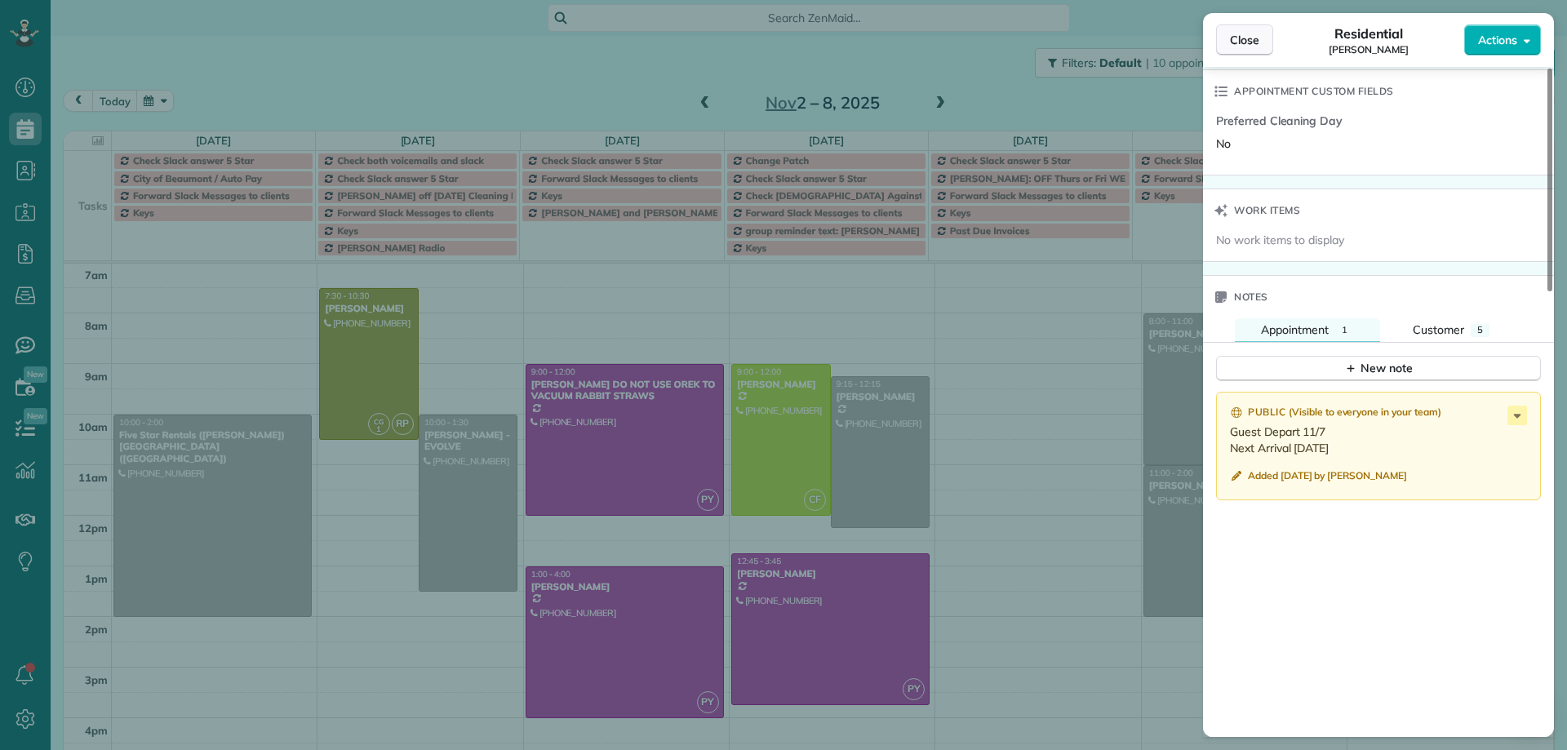
click at [1245, 41] on span "Close" at bounding box center [1244, 40] width 29 height 16
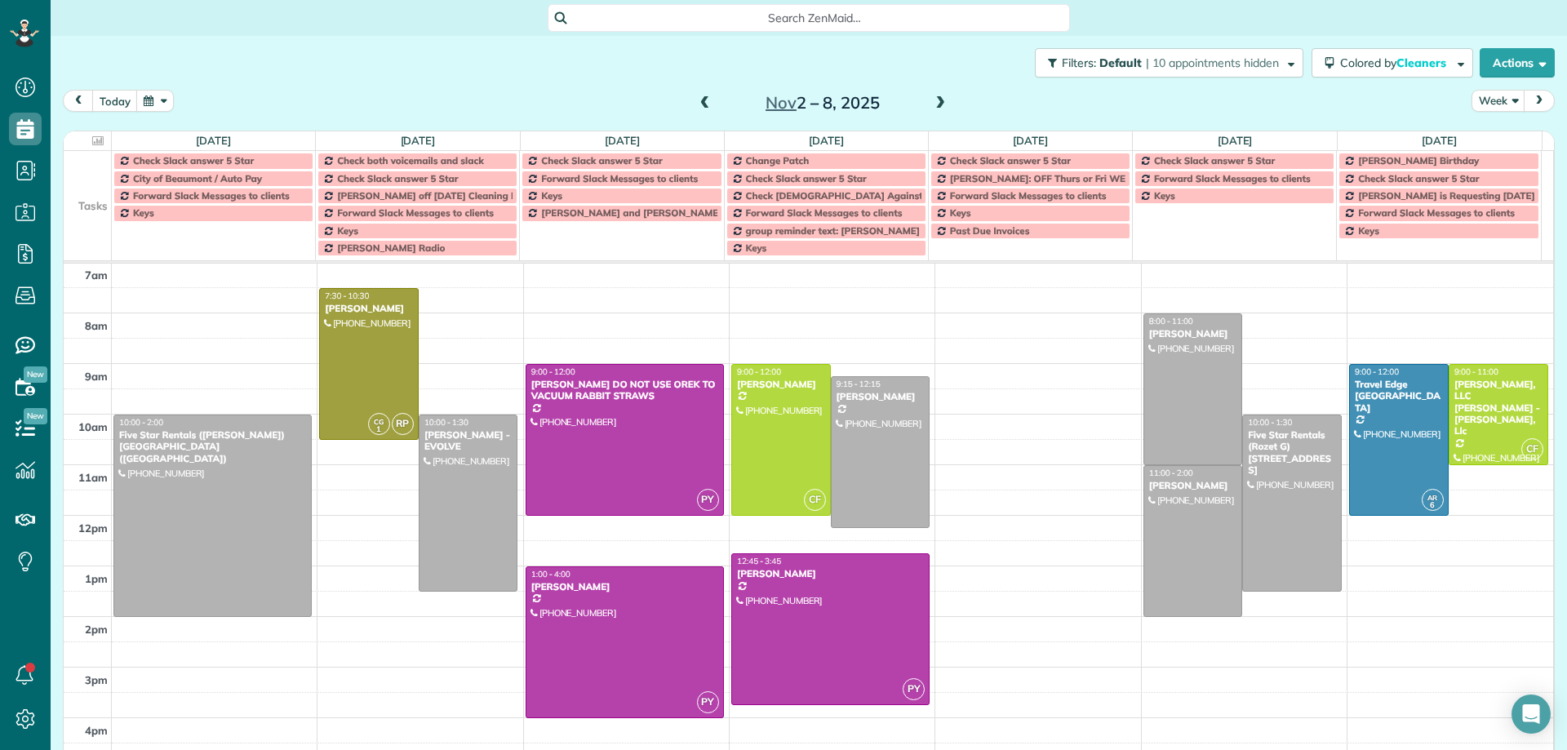
click at [934, 102] on span at bounding box center [940, 103] width 18 height 15
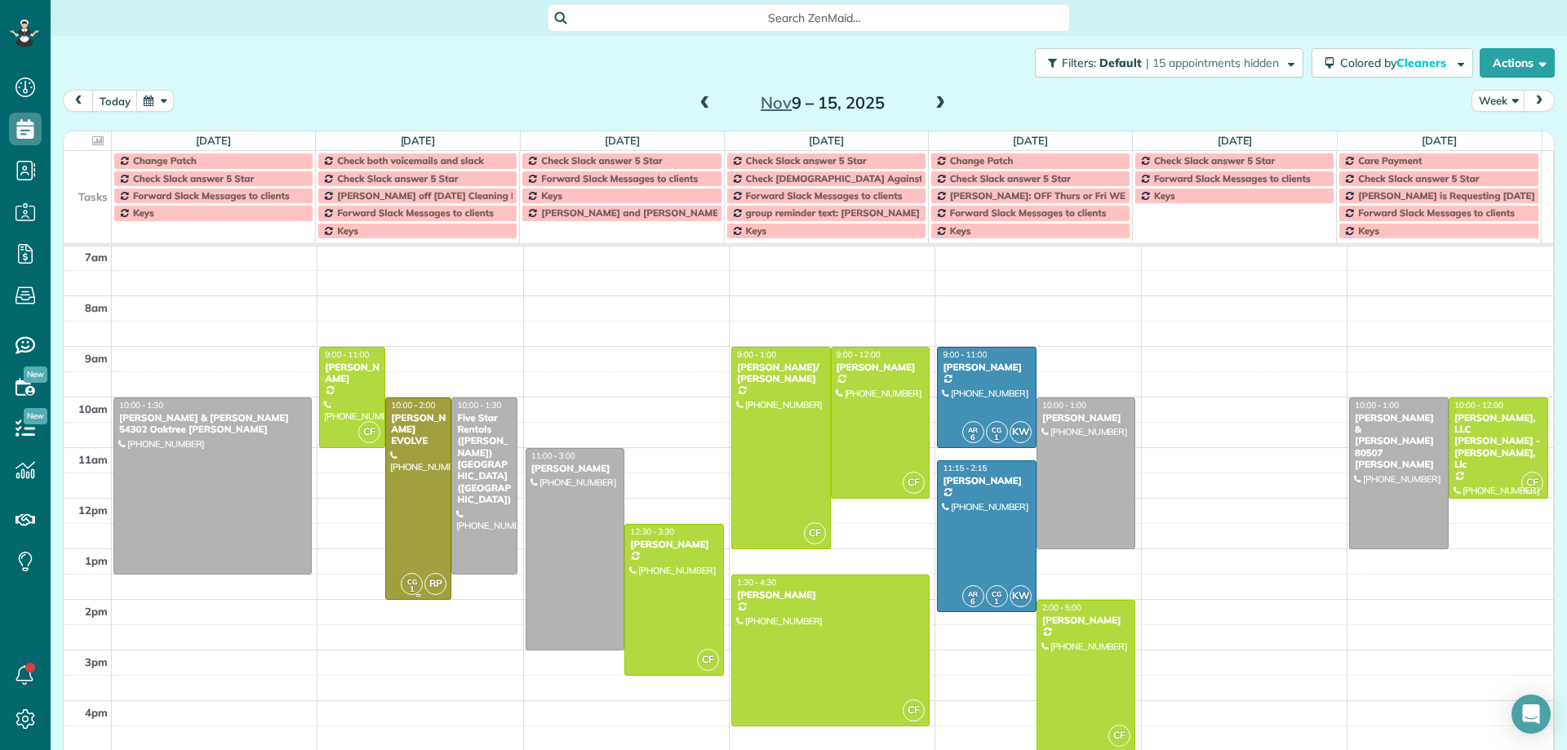
click at [420, 507] on div at bounding box center [418, 498] width 64 height 201
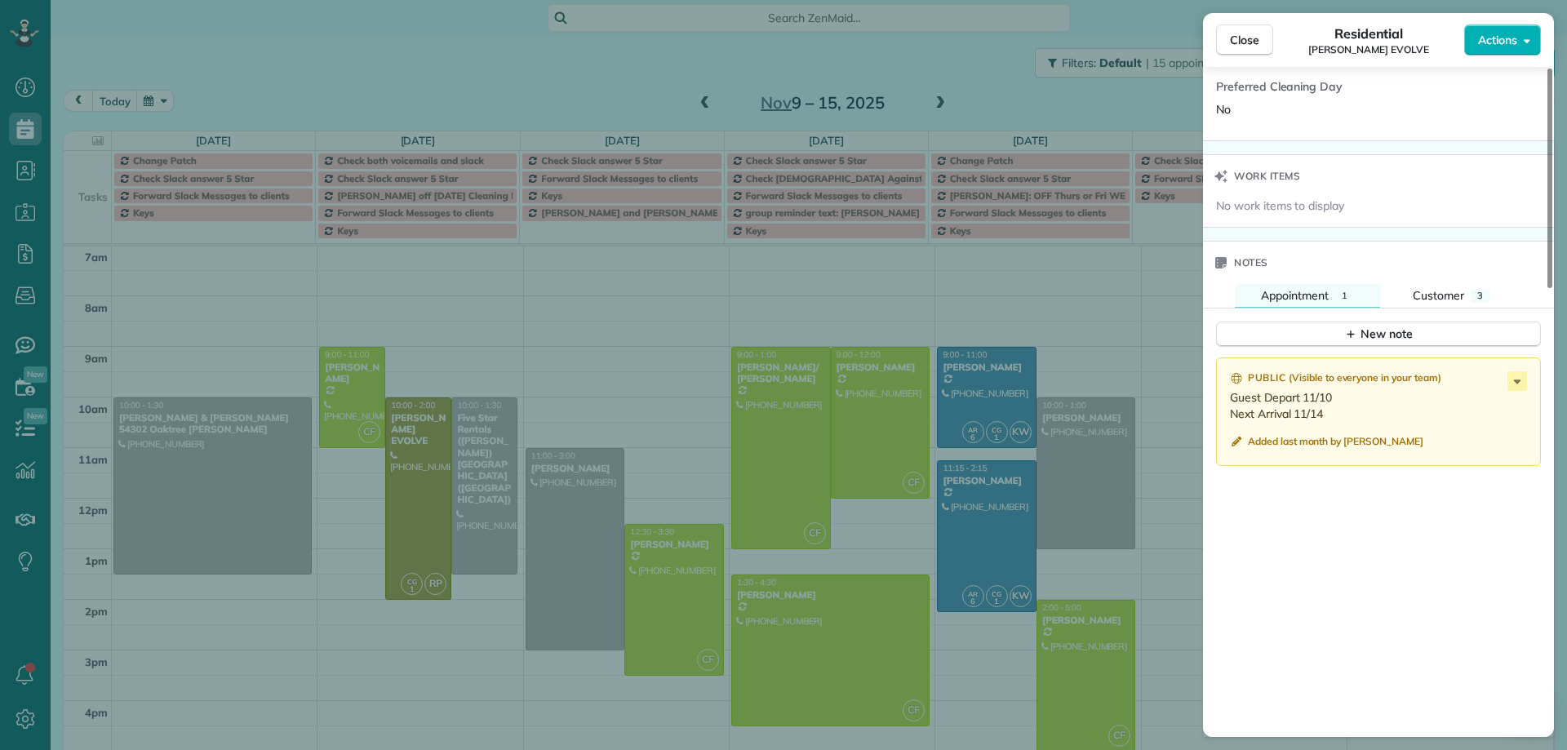
scroll to position [1206, 0]
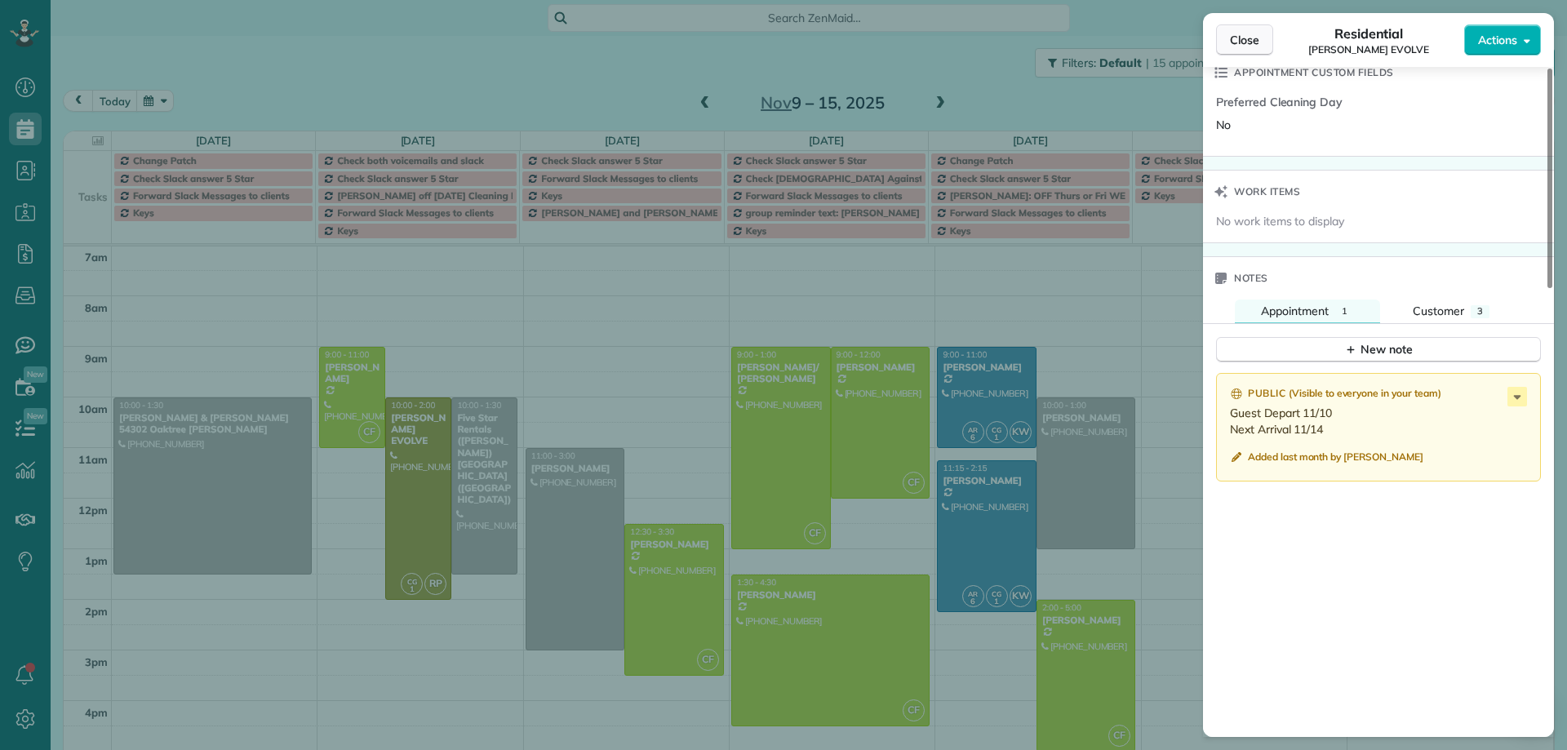
click at [1252, 42] on span "Close" at bounding box center [1244, 40] width 29 height 16
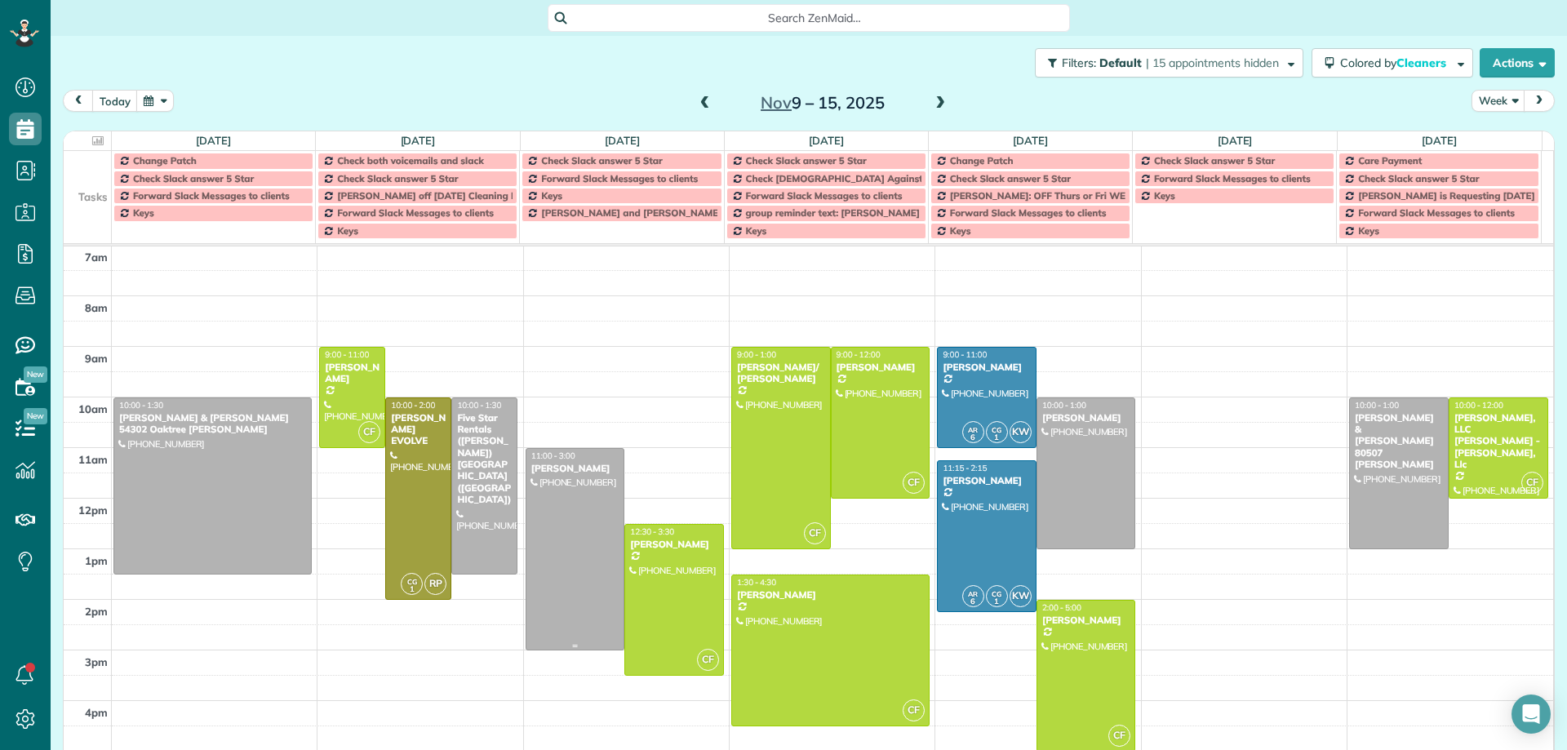
click at [563, 510] on div at bounding box center [576, 549] width 98 height 201
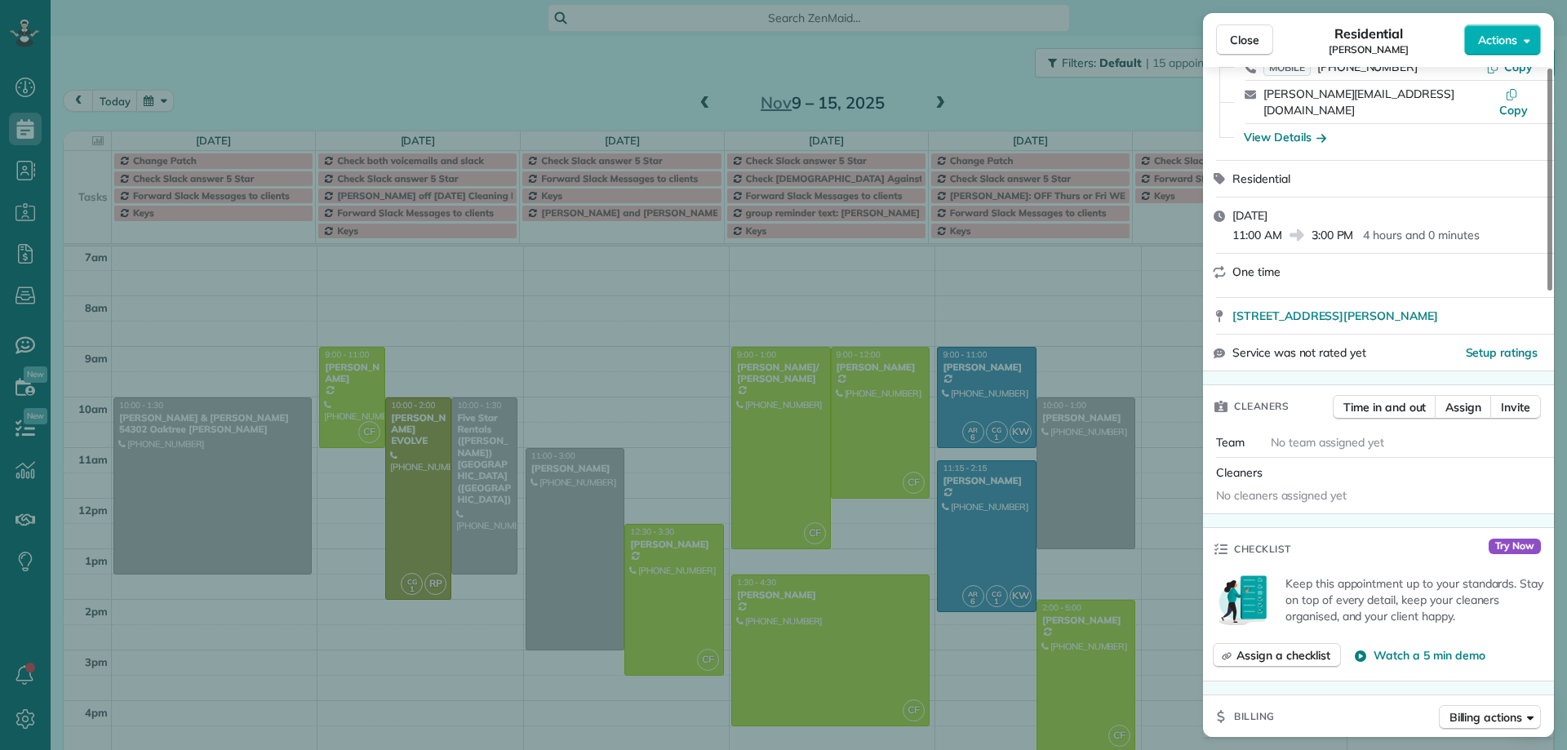
scroll to position [30, 0]
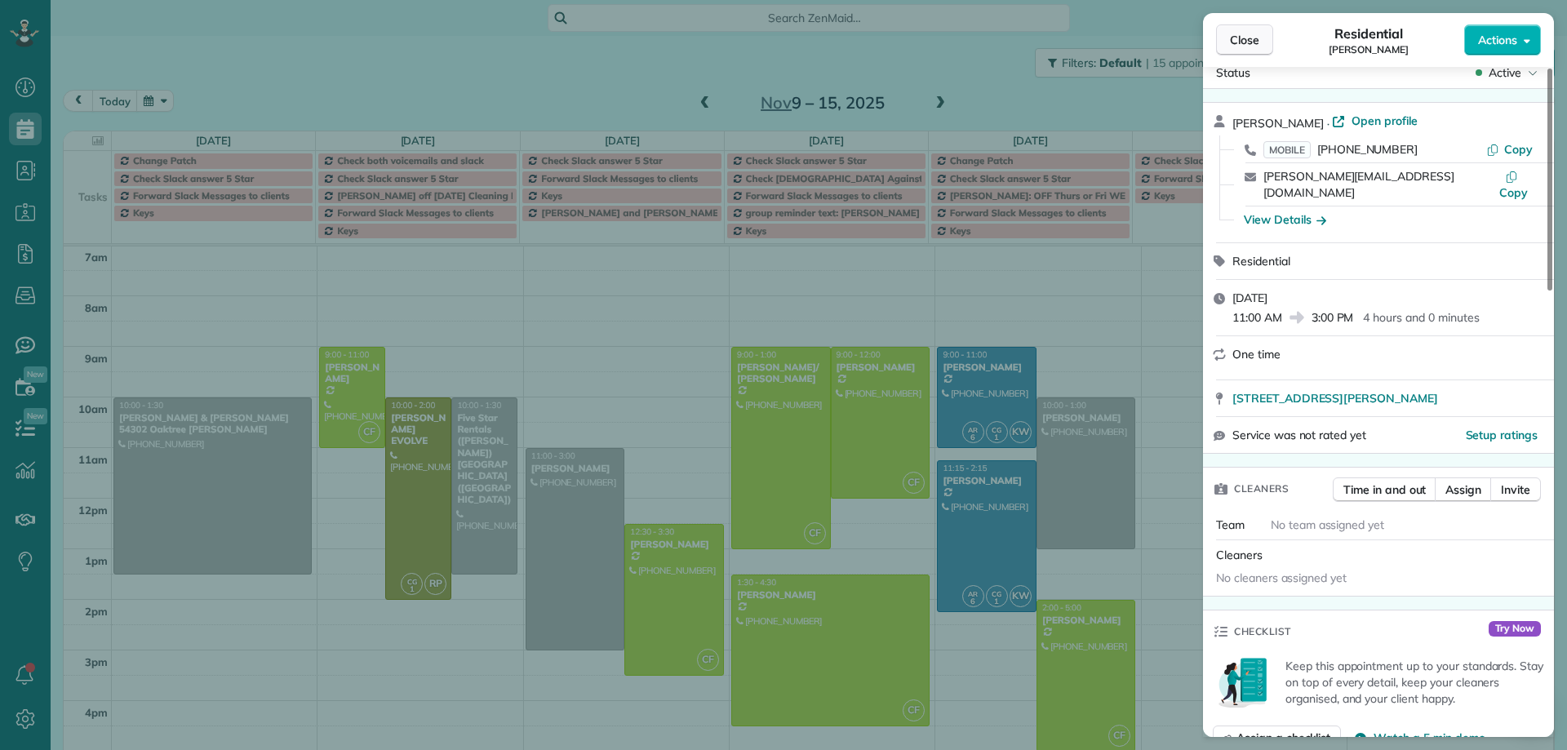
click at [1237, 44] on span "Close" at bounding box center [1244, 40] width 29 height 16
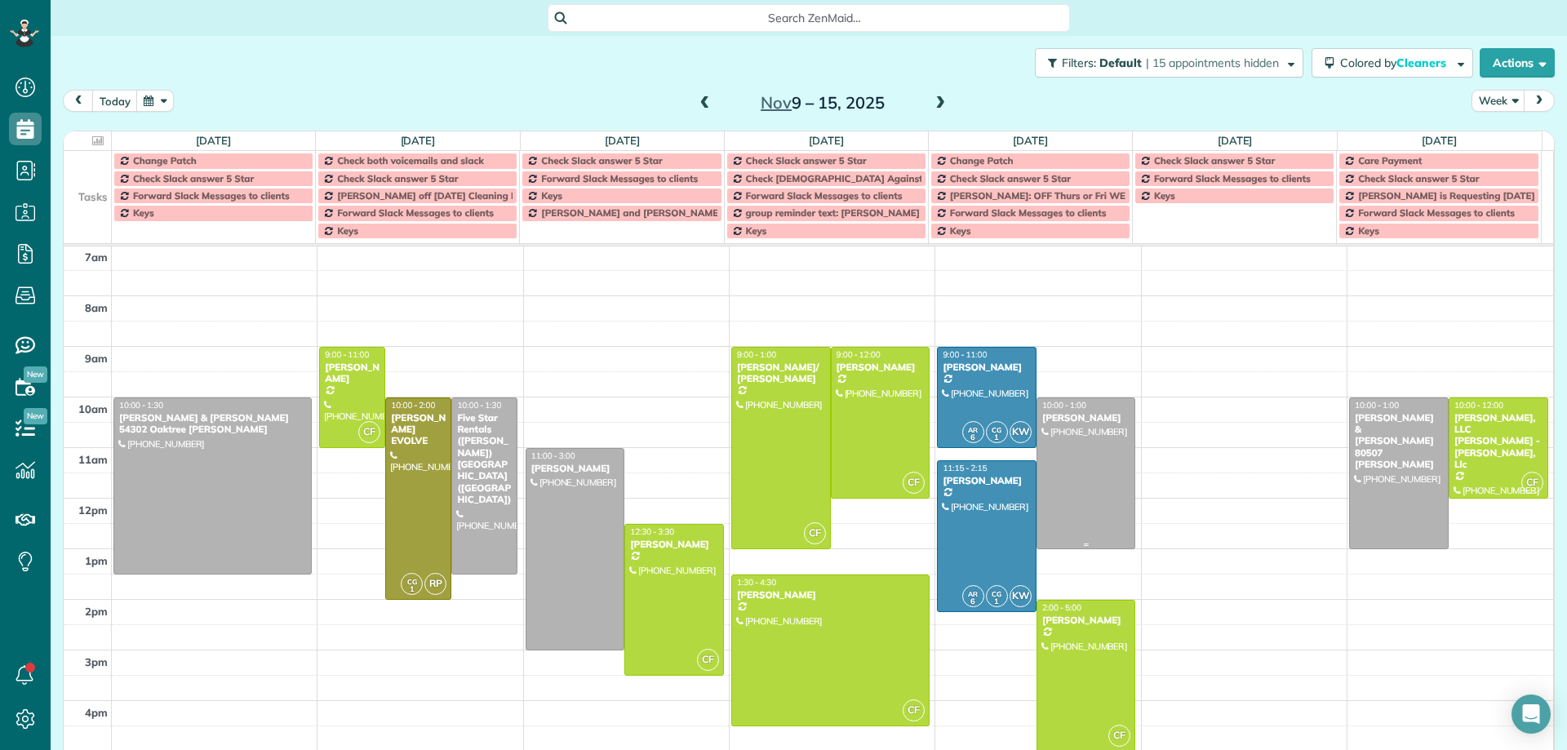
click at [1068, 459] on div at bounding box center [1087, 473] width 98 height 150
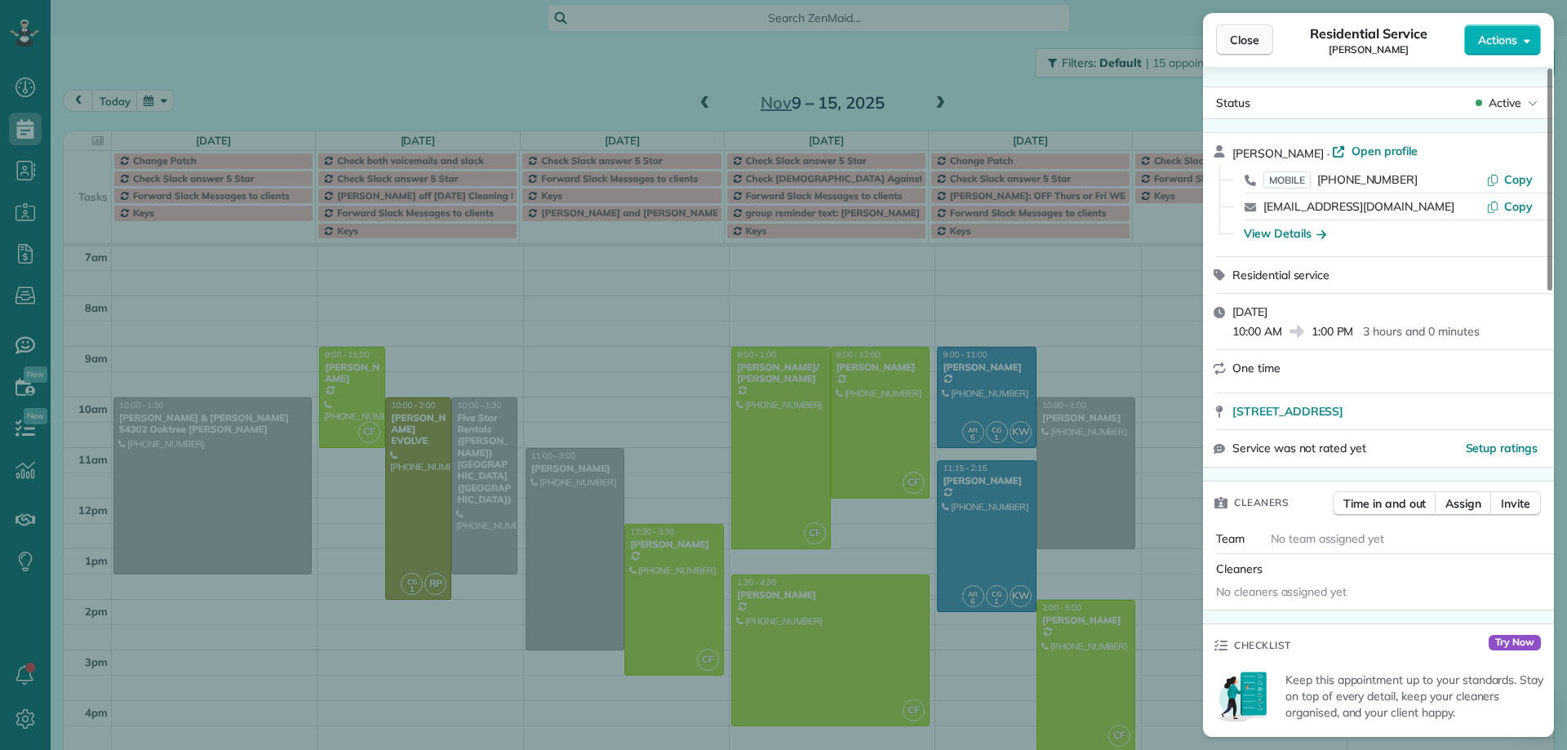
click at [1246, 40] on span "Close" at bounding box center [1244, 40] width 29 height 16
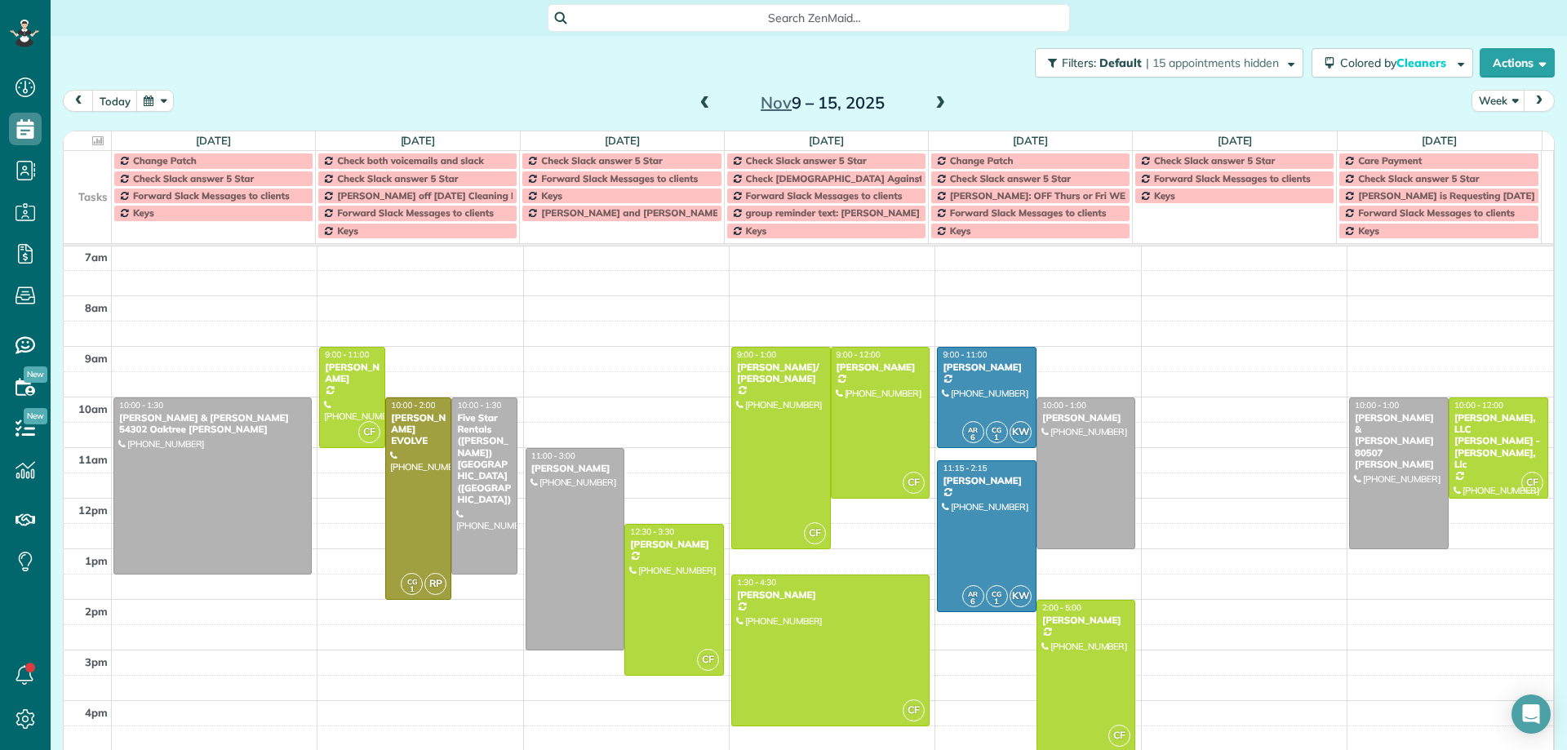
click at [699, 104] on span at bounding box center [705, 103] width 18 height 15
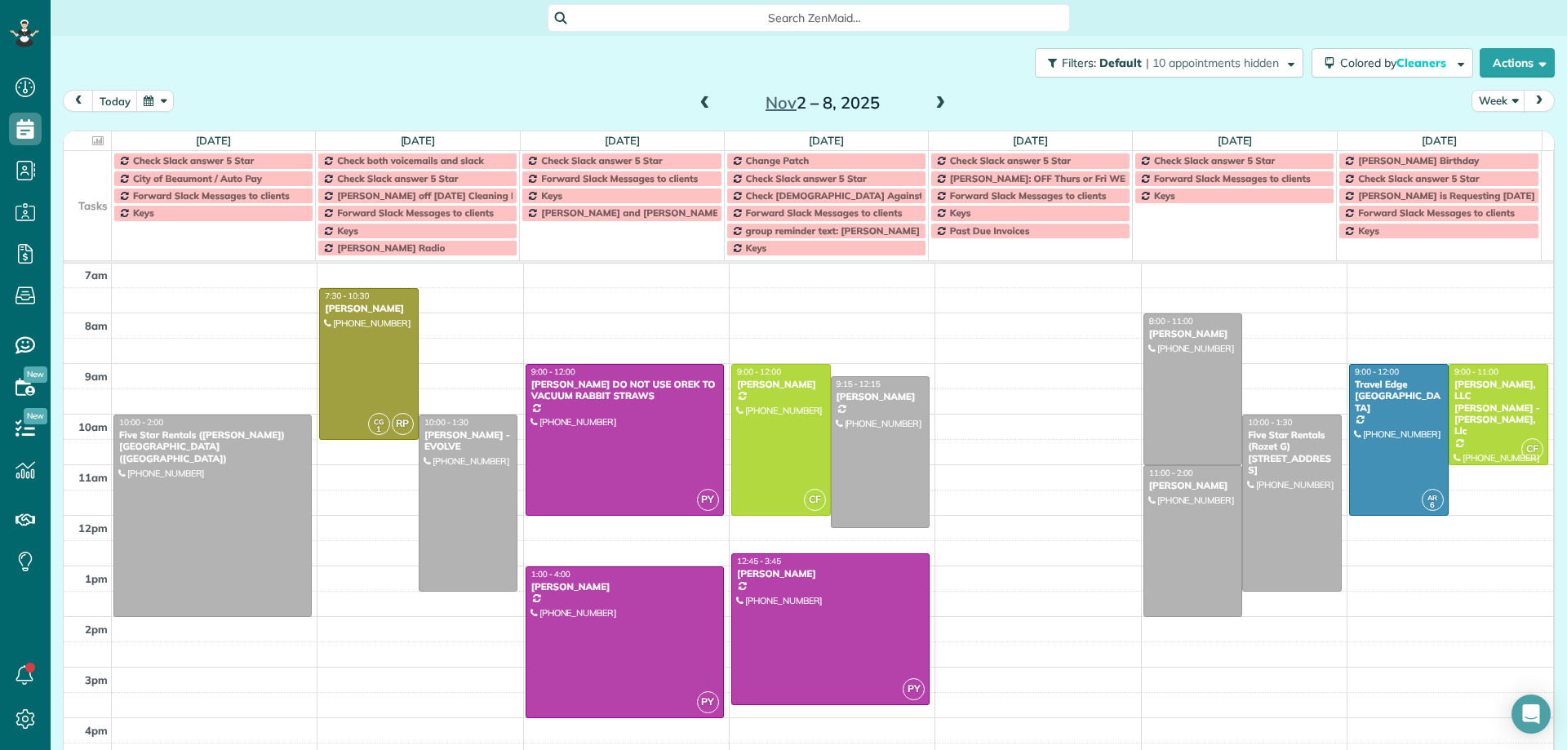
click at [937, 103] on span at bounding box center [940, 103] width 18 height 15
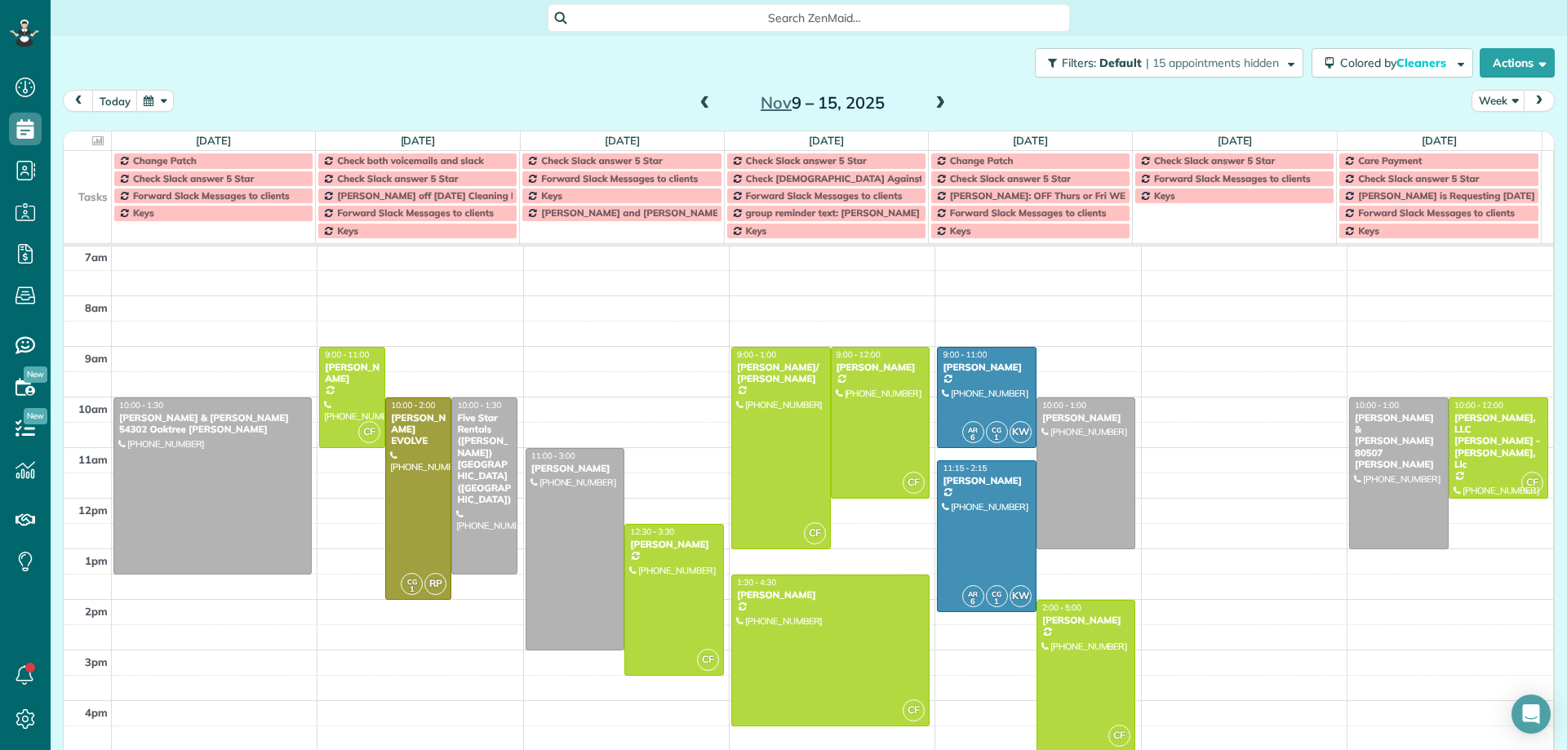
click at [937, 103] on span at bounding box center [940, 103] width 18 height 15
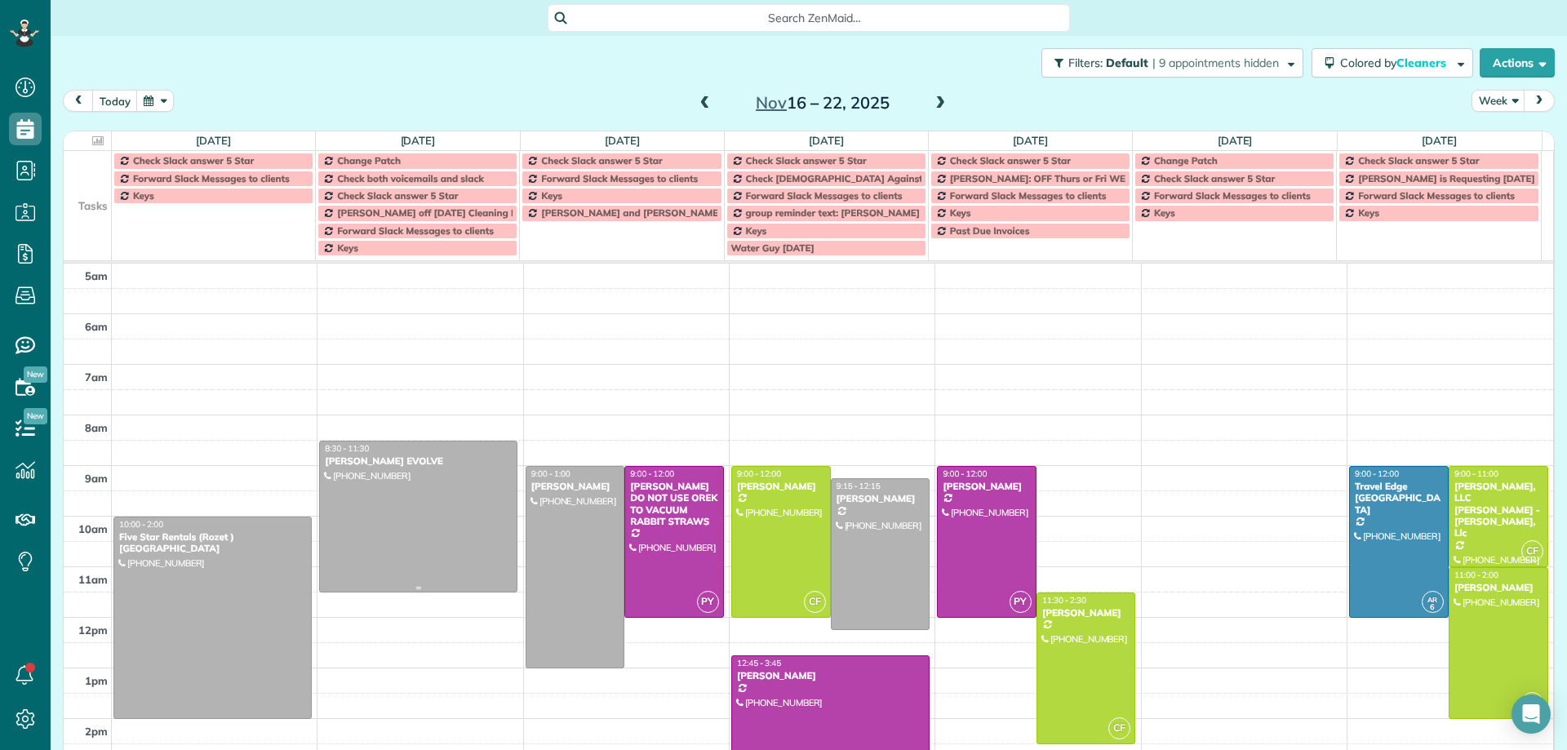
click at [389, 485] on div at bounding box center [418, 517] width 197 height 150
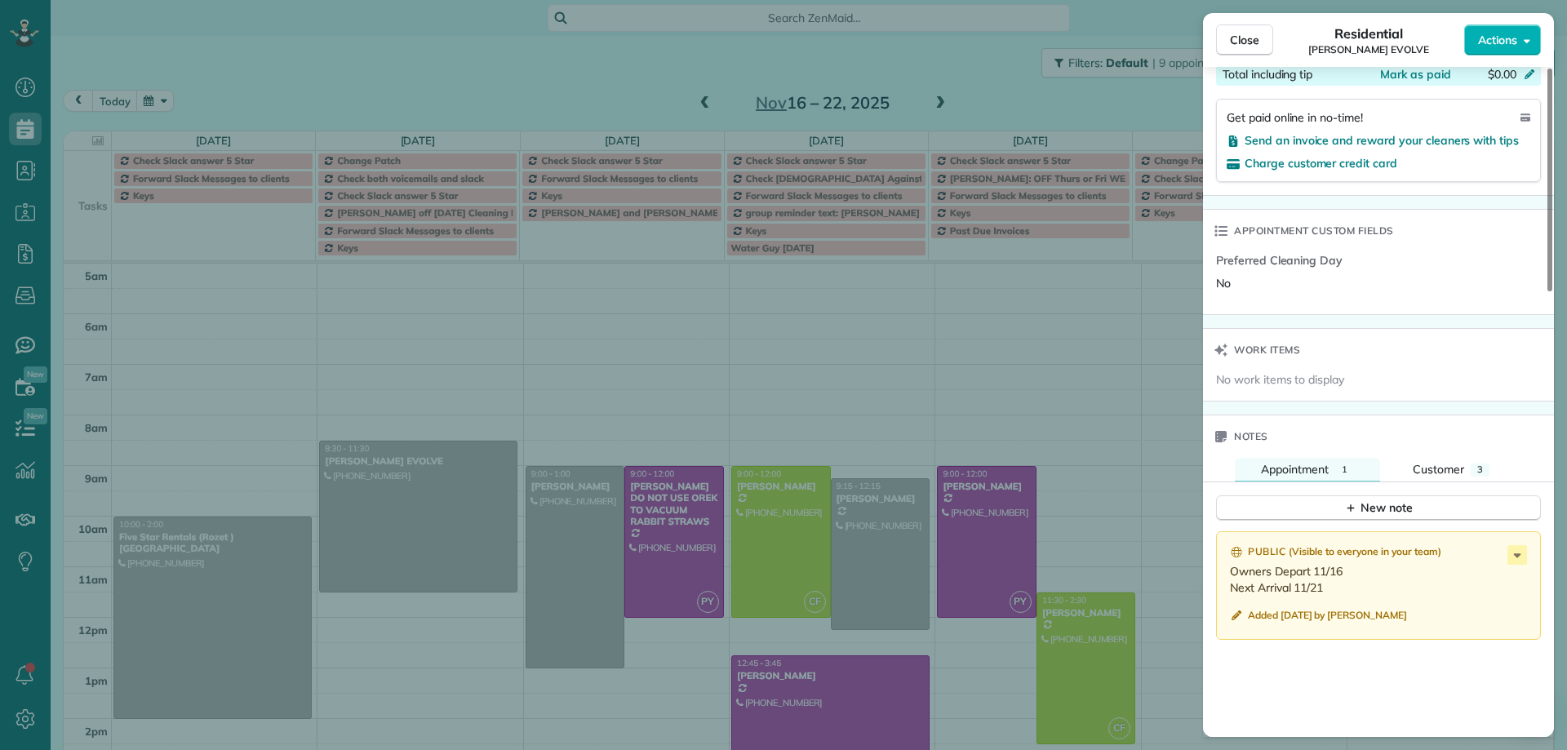
scroll to position [1066, 0]
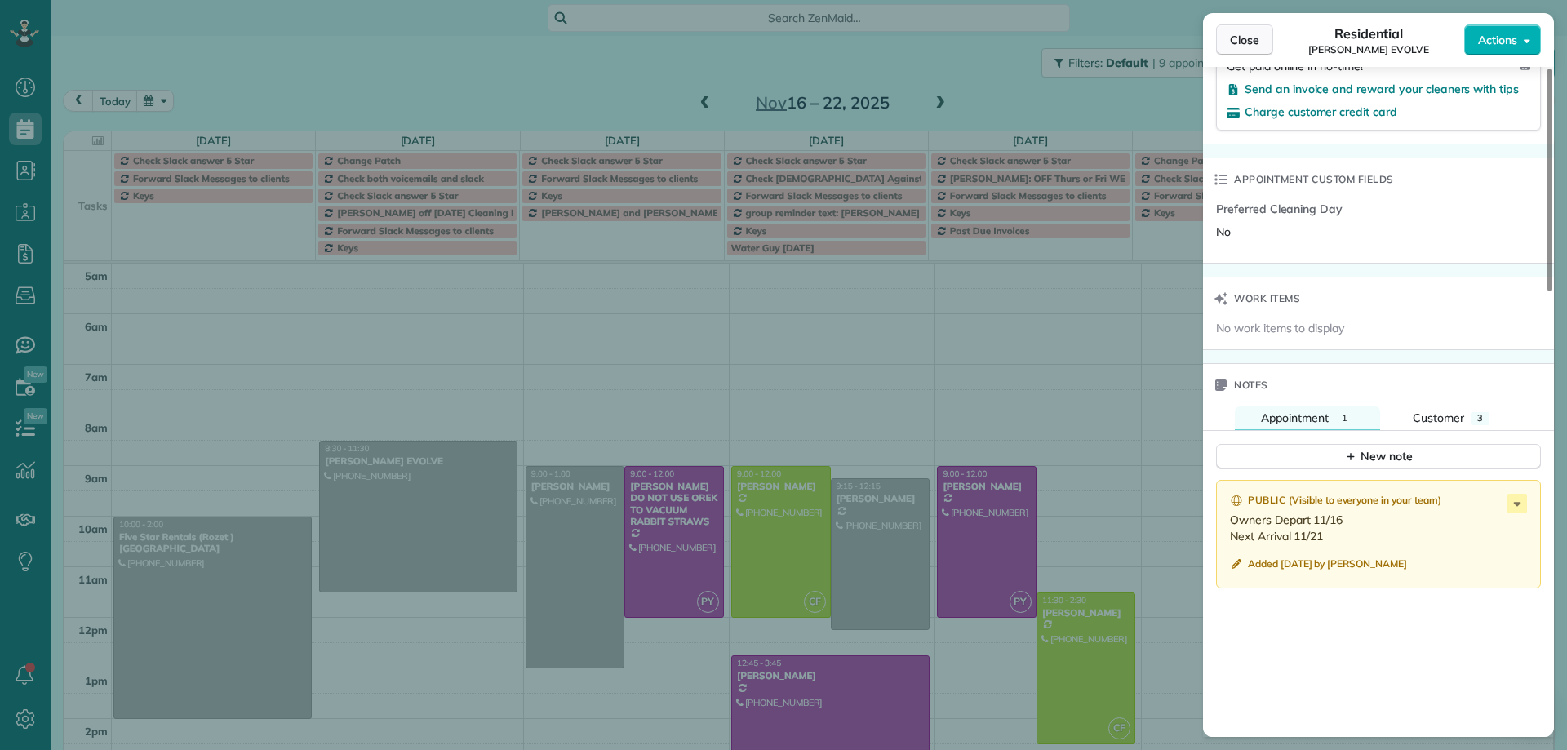
click at [1251, 44] on span "Close" at bounding box center [1244, 40] width 29 height 16
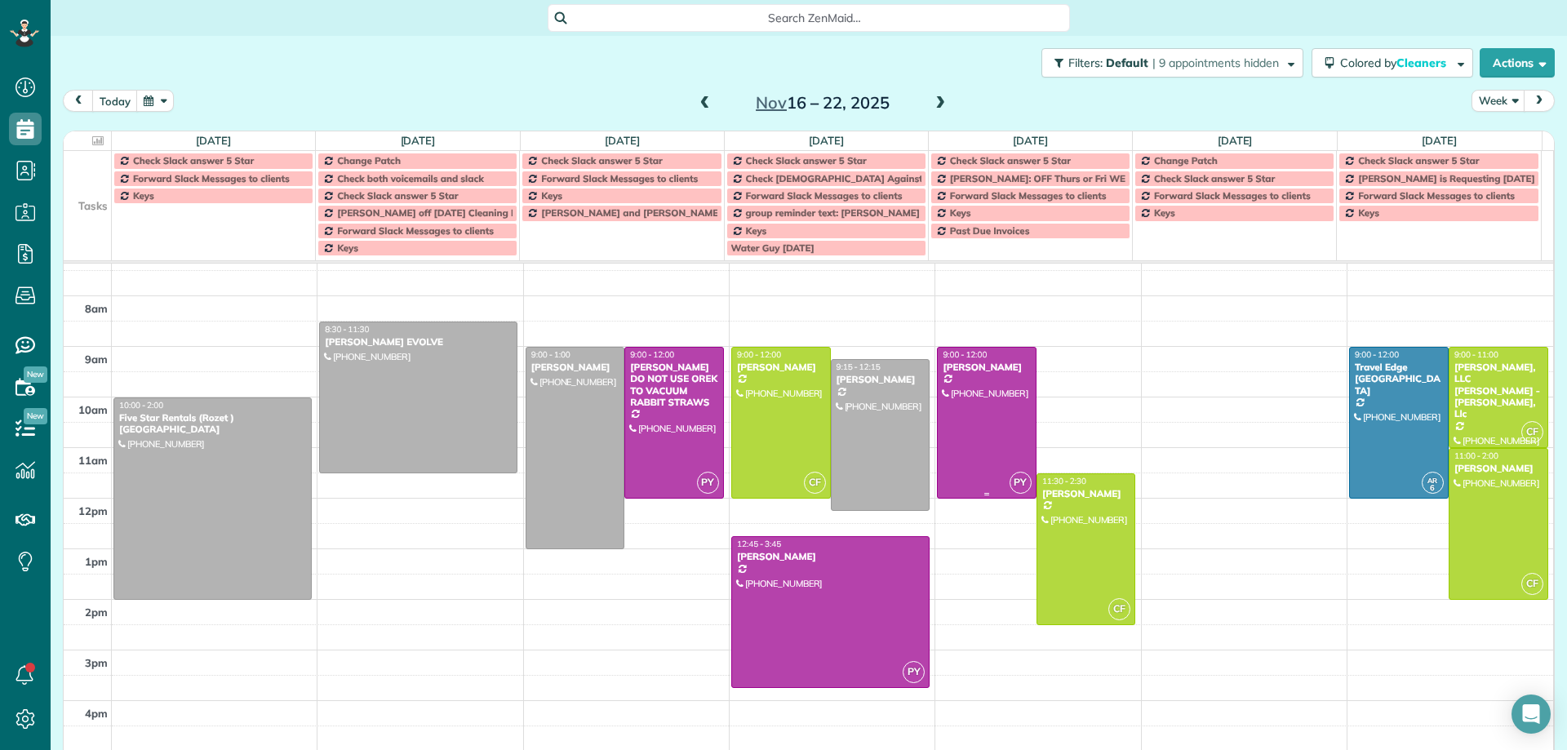
scroll to position [82, 0]
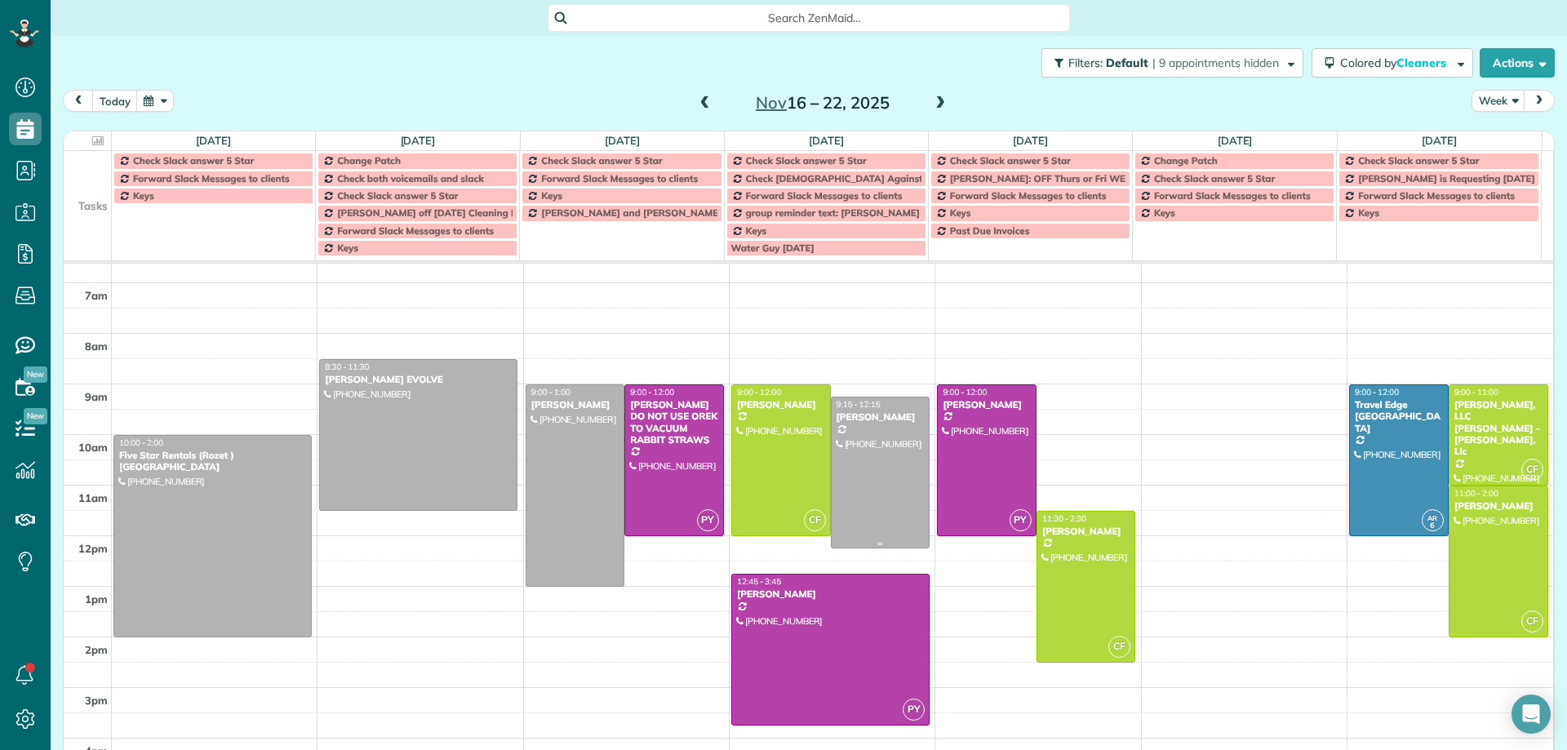
click at [878, 482] on div at bounding box center [881, 473] width 98 height 150
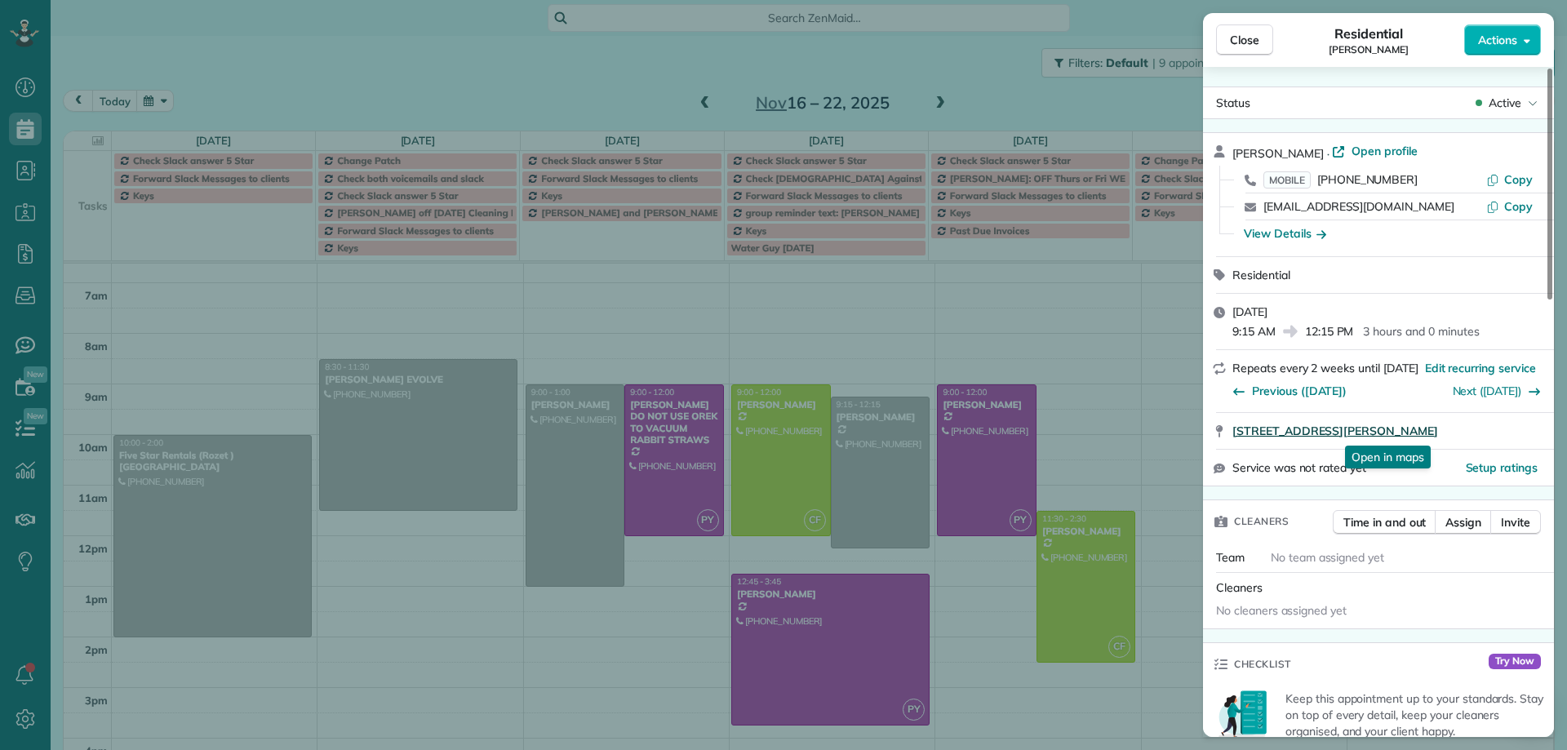
click at [1290, 433] on span "41119 Harvey Mudd Drive Palm Desert CA 92211" at bounding box center [1336, 431] width 206 height 16
click at [1246, 43] on span "Close" at bounding box center [1244, 40] width 29 height 16
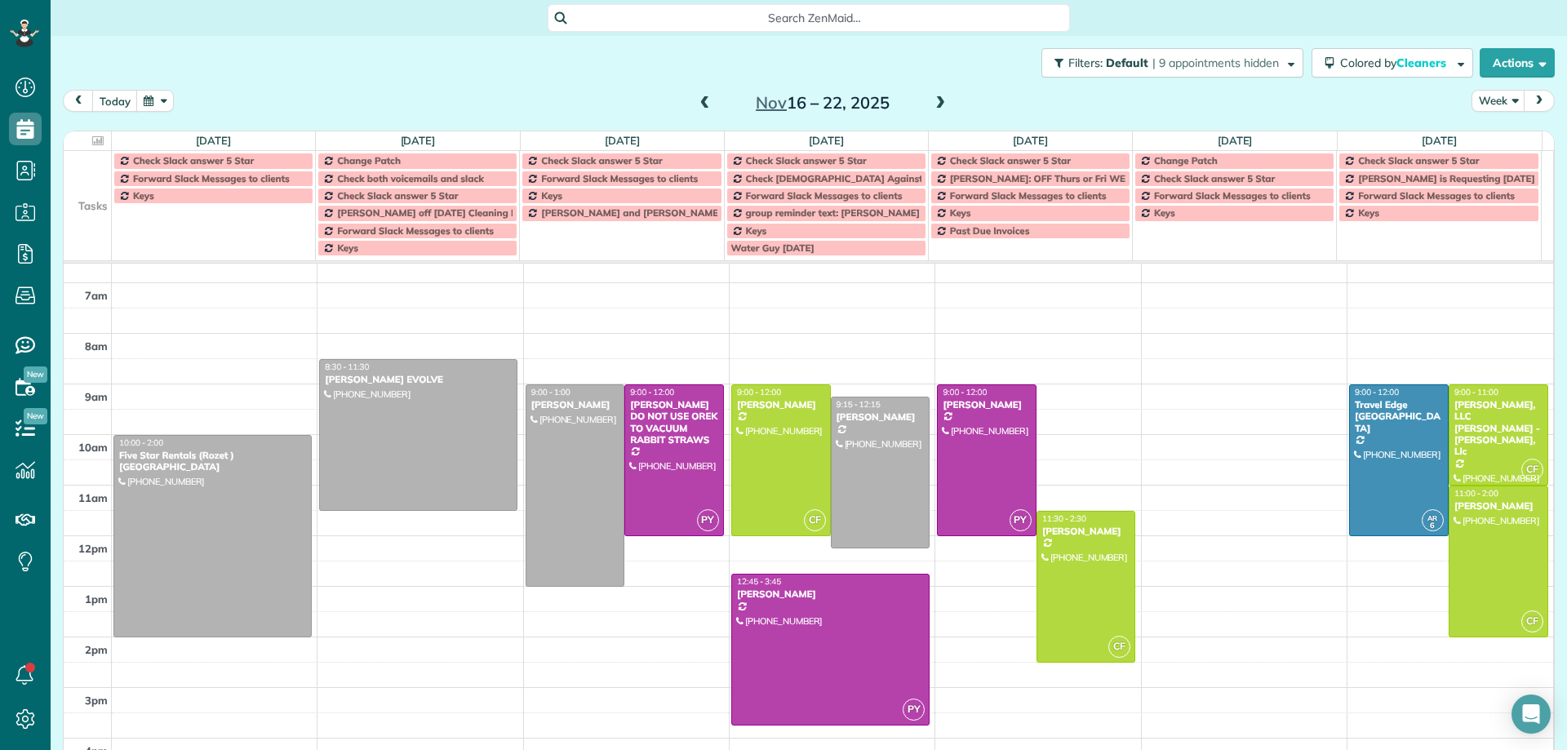
click at [935, 101] on span at bounding box center [940, 103] width 18 height 15
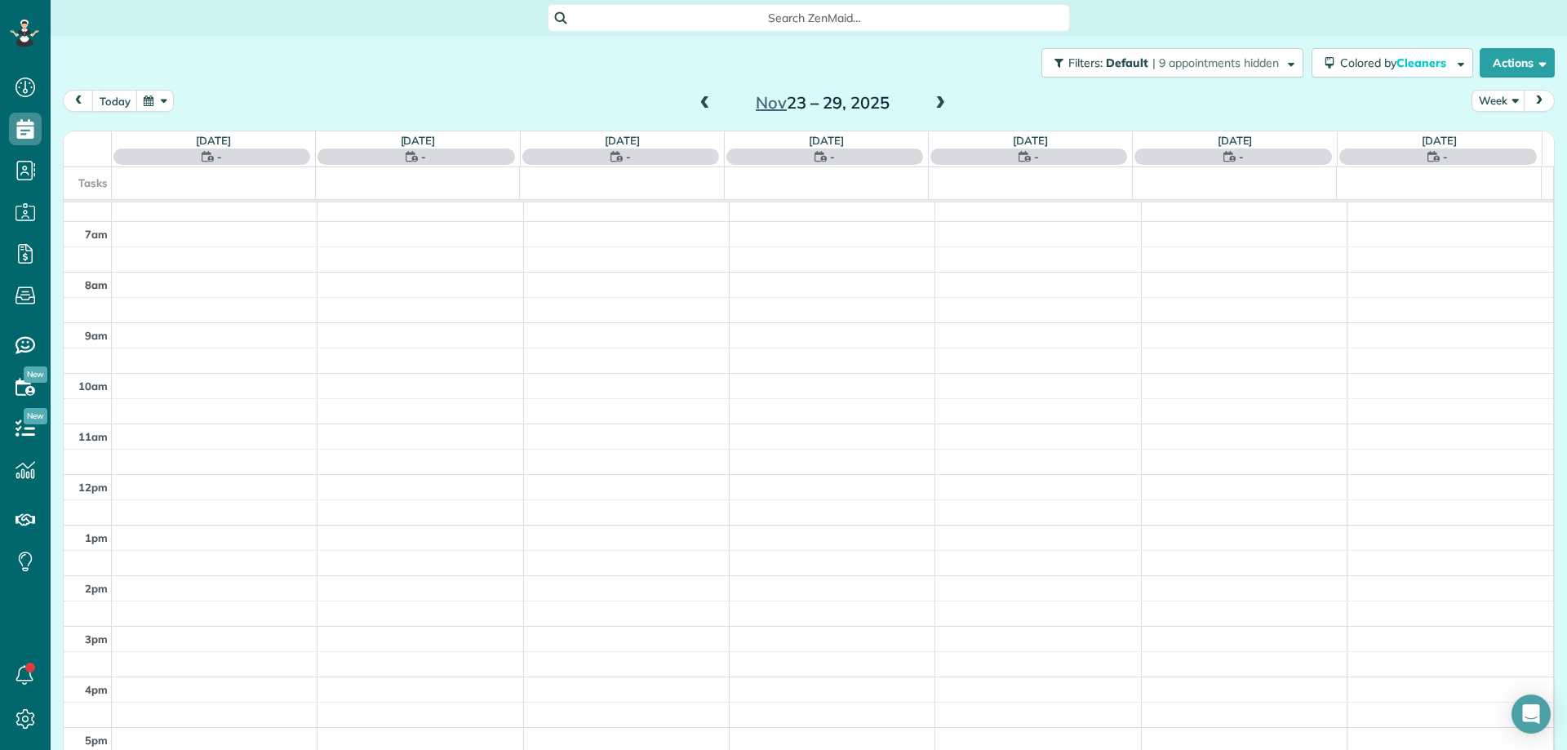
scroll to position [102, 0]
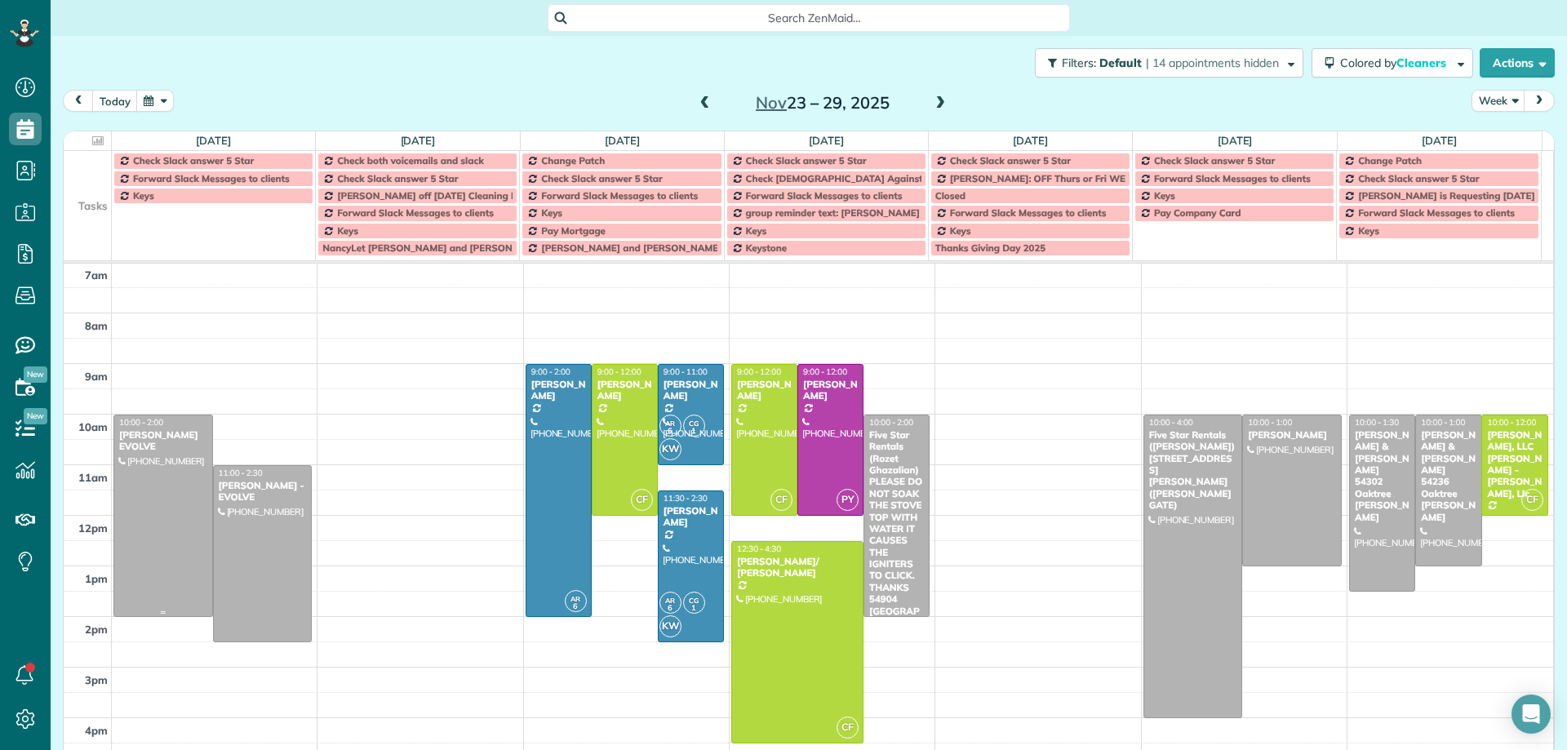
click at [159, 455] on div at bounding box center [163, 515] width 98 height 201
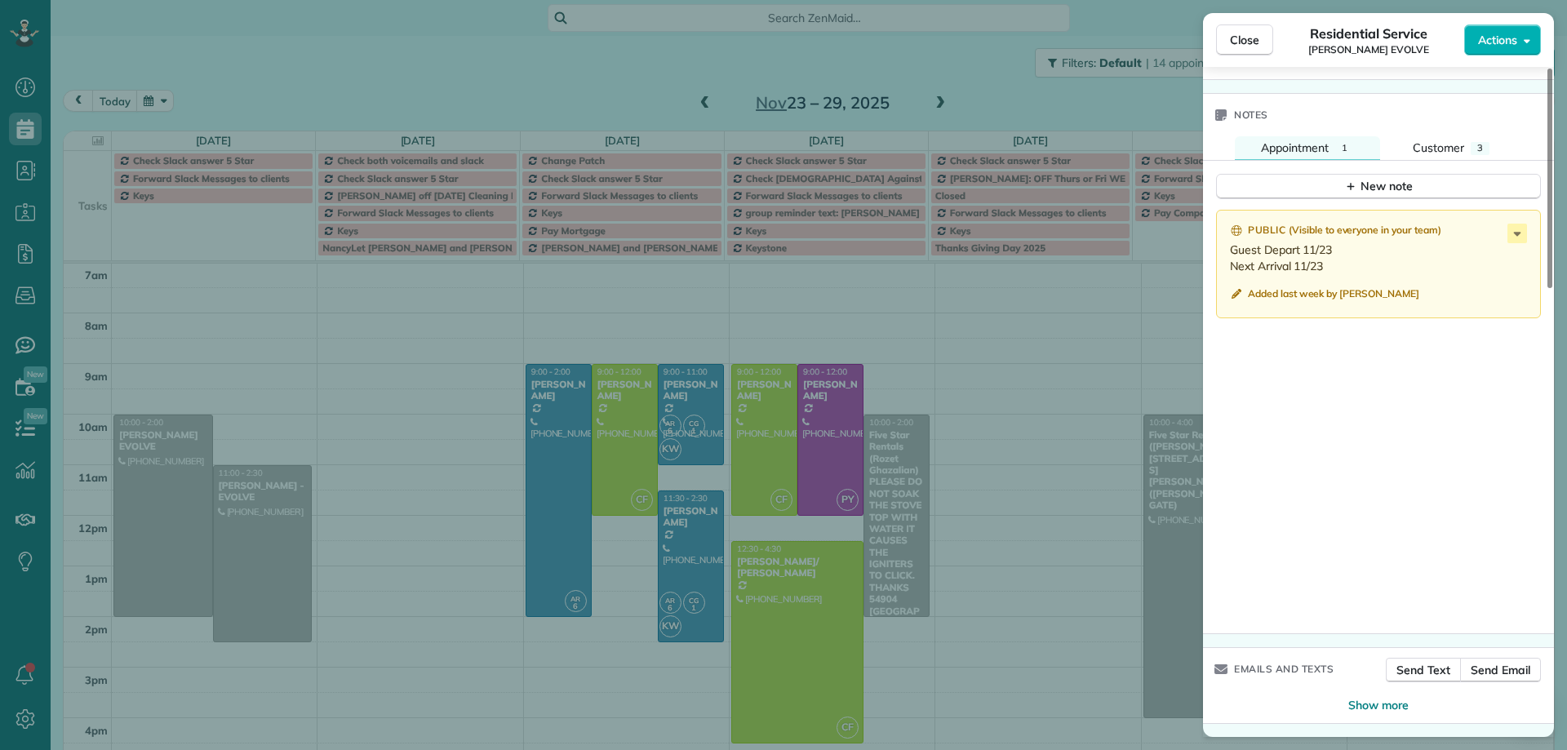
scroll to position [1197, 0]
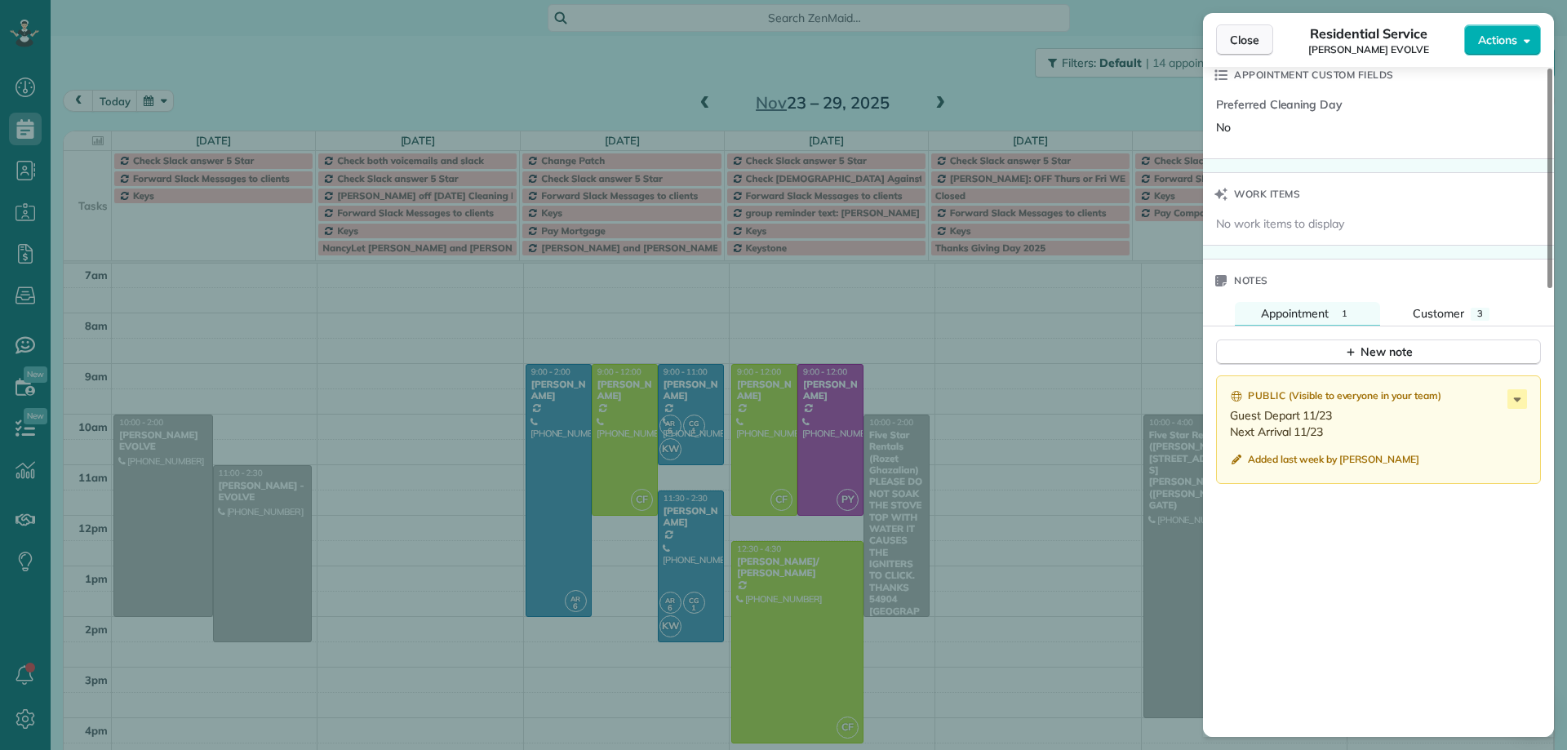
click at [1247, 43] on span "Close" at bounding box center [1244, 40] width 29 height 16
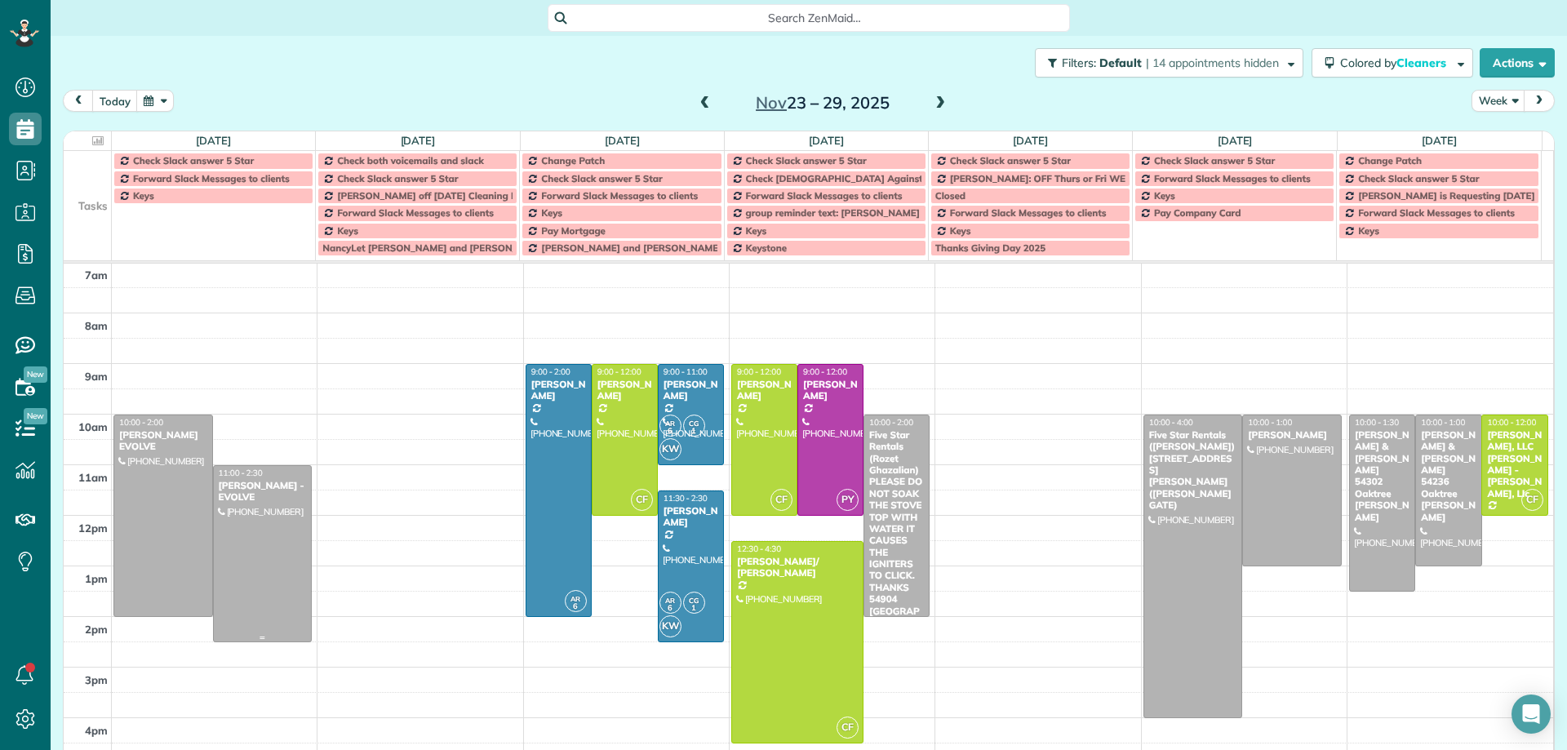
click at [275, 571] on div at bounding box center [263, 554] width 98 height 176
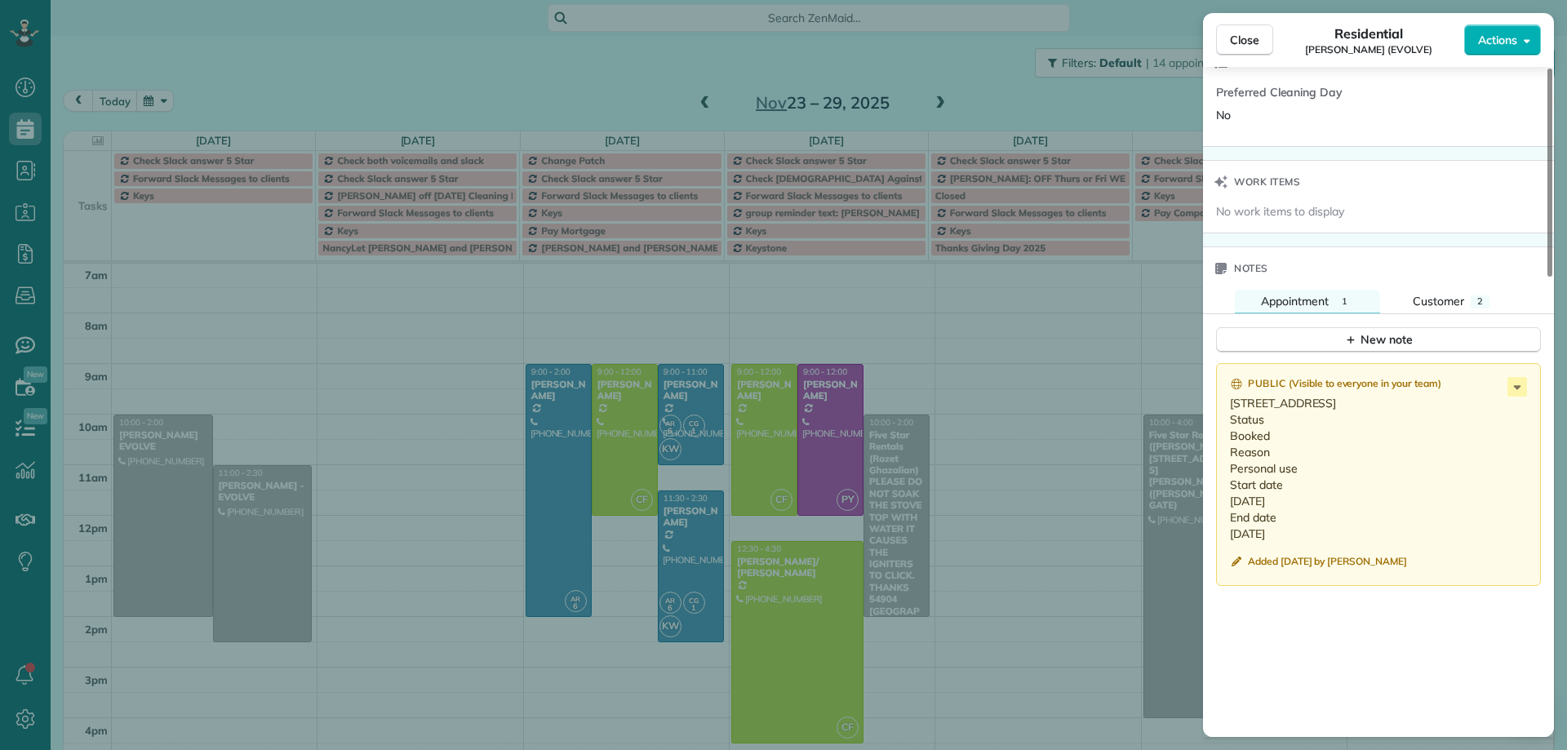
scroll to position [1235, 0]
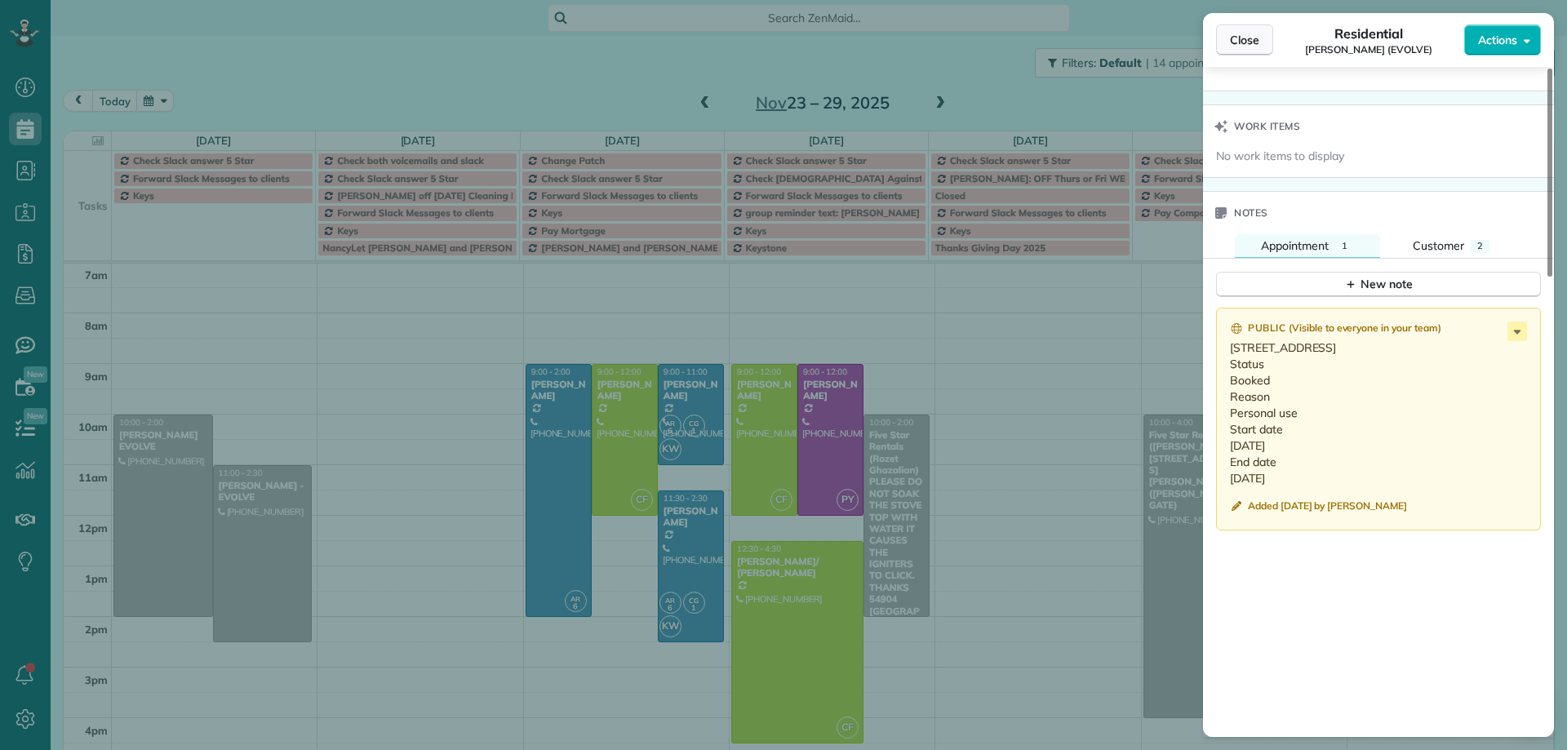
click at [1253, 42] on span "Close" at bounding box center [1244, 40] width 29 height 16
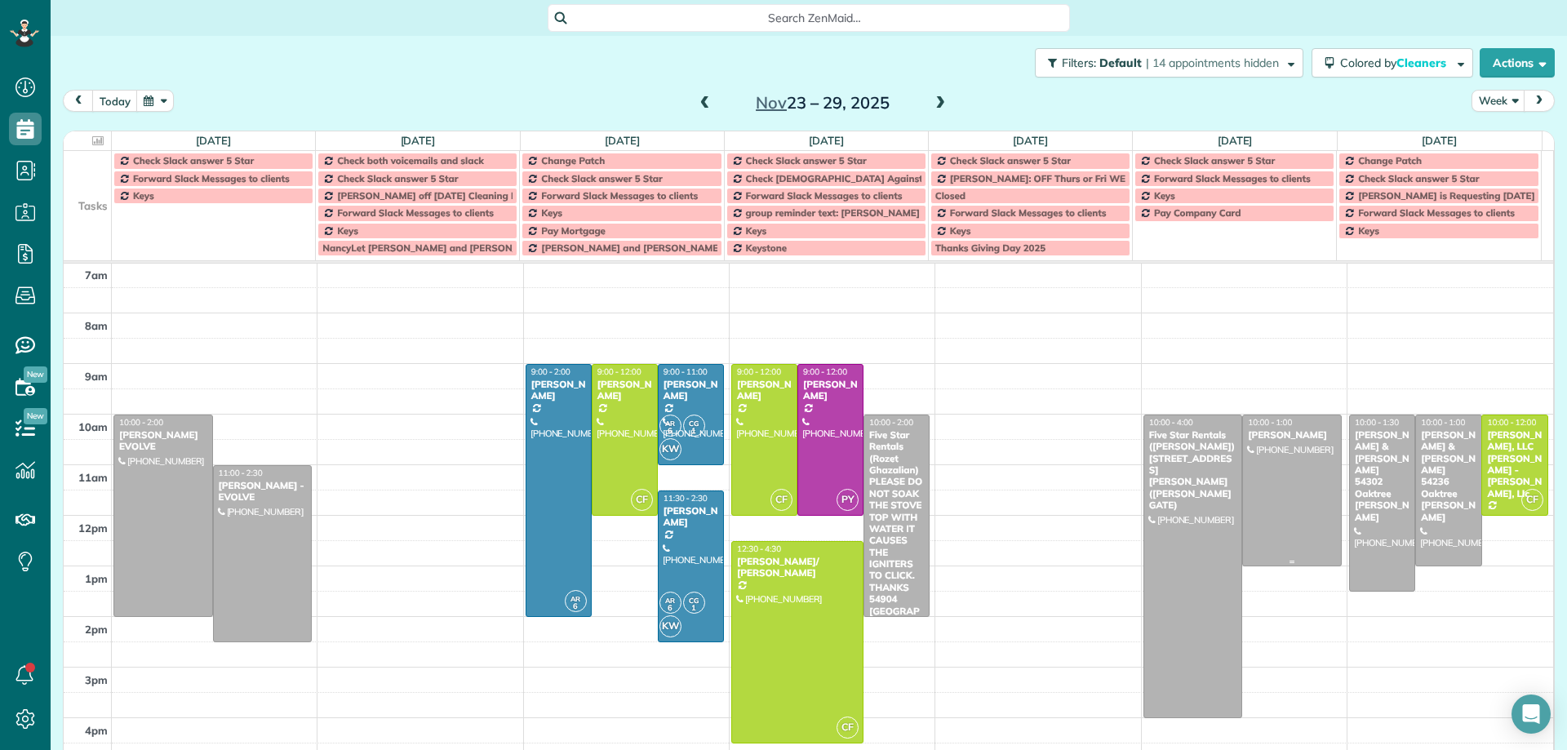
click at [1270, 496] on div at bounding box center [1292, 490] width 98 height 150
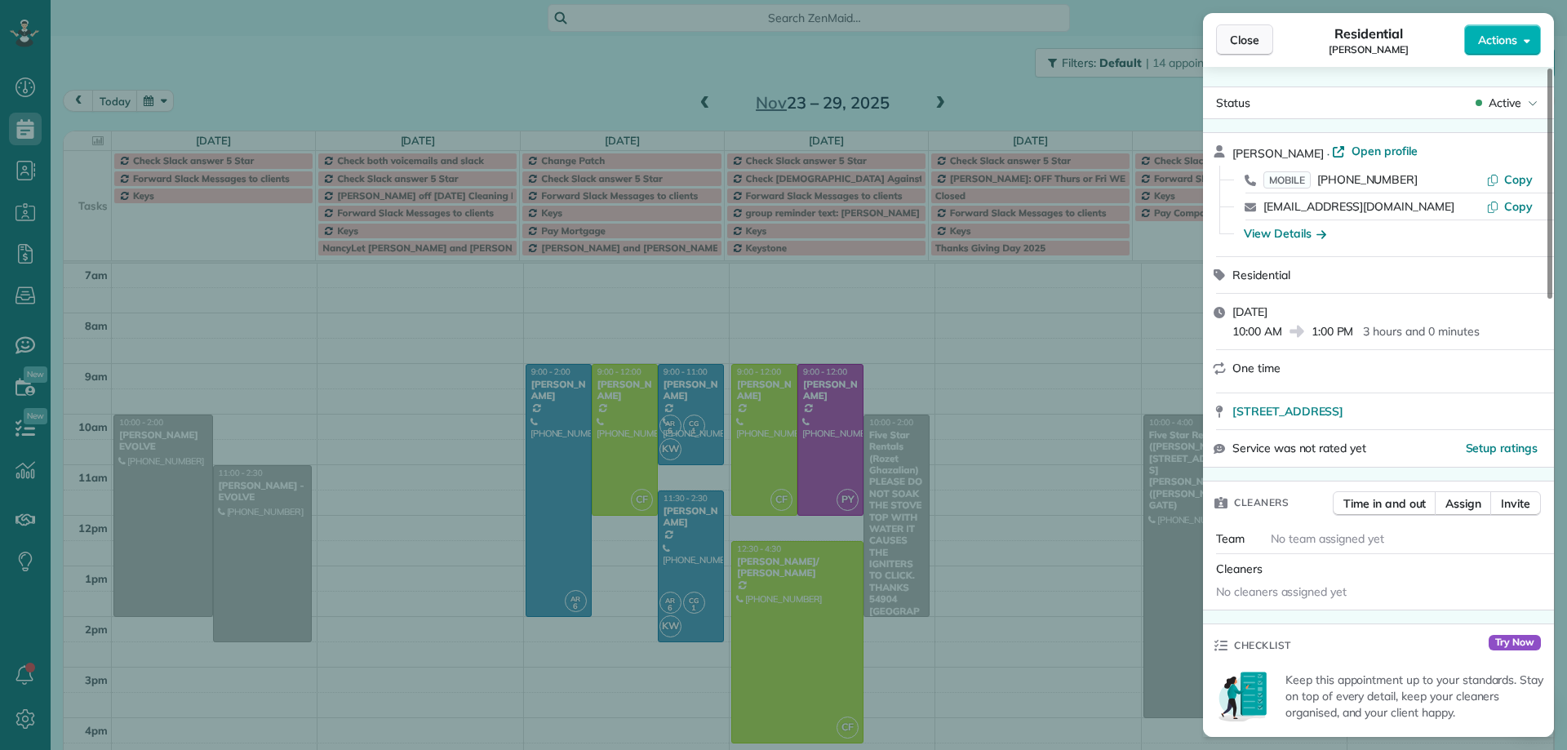
click at [1242, 39] on span "Close" at bounding box center [1244, 40] width 29 height 16
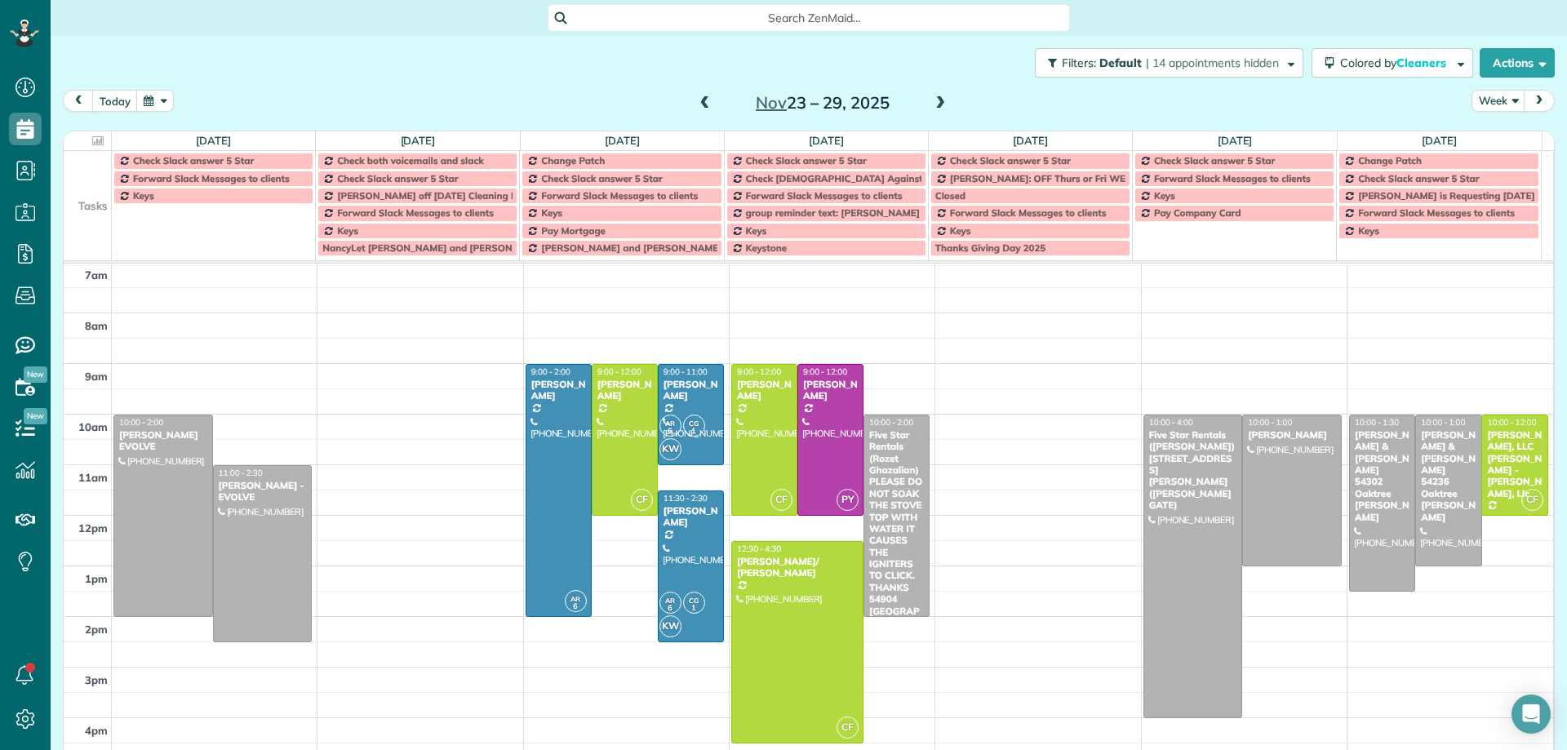
click at [935, 98] on span at bounding box center [940, 103] width 18 height 15
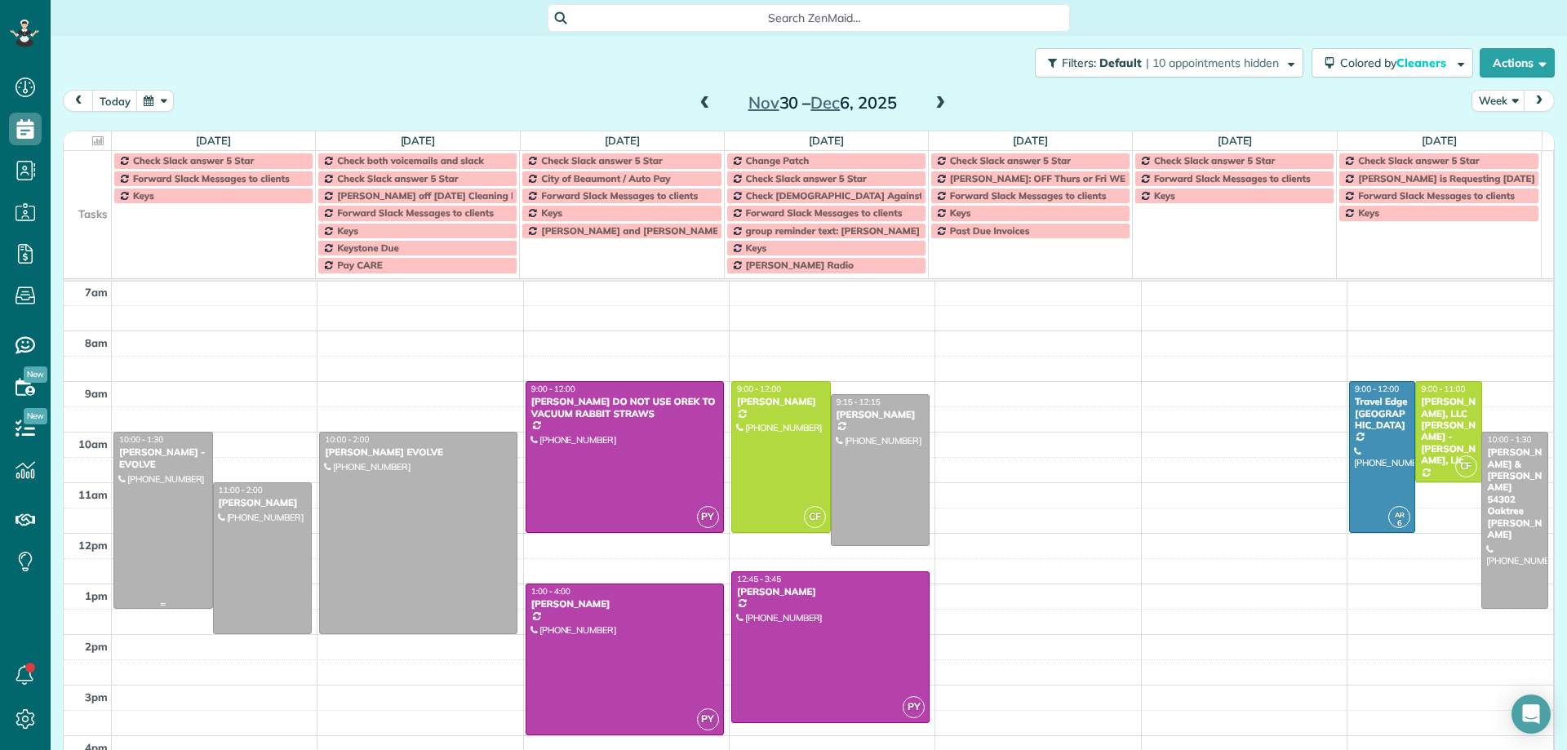
click at [185, 508] on div at bounding box center [163, 521] width 98 height 176
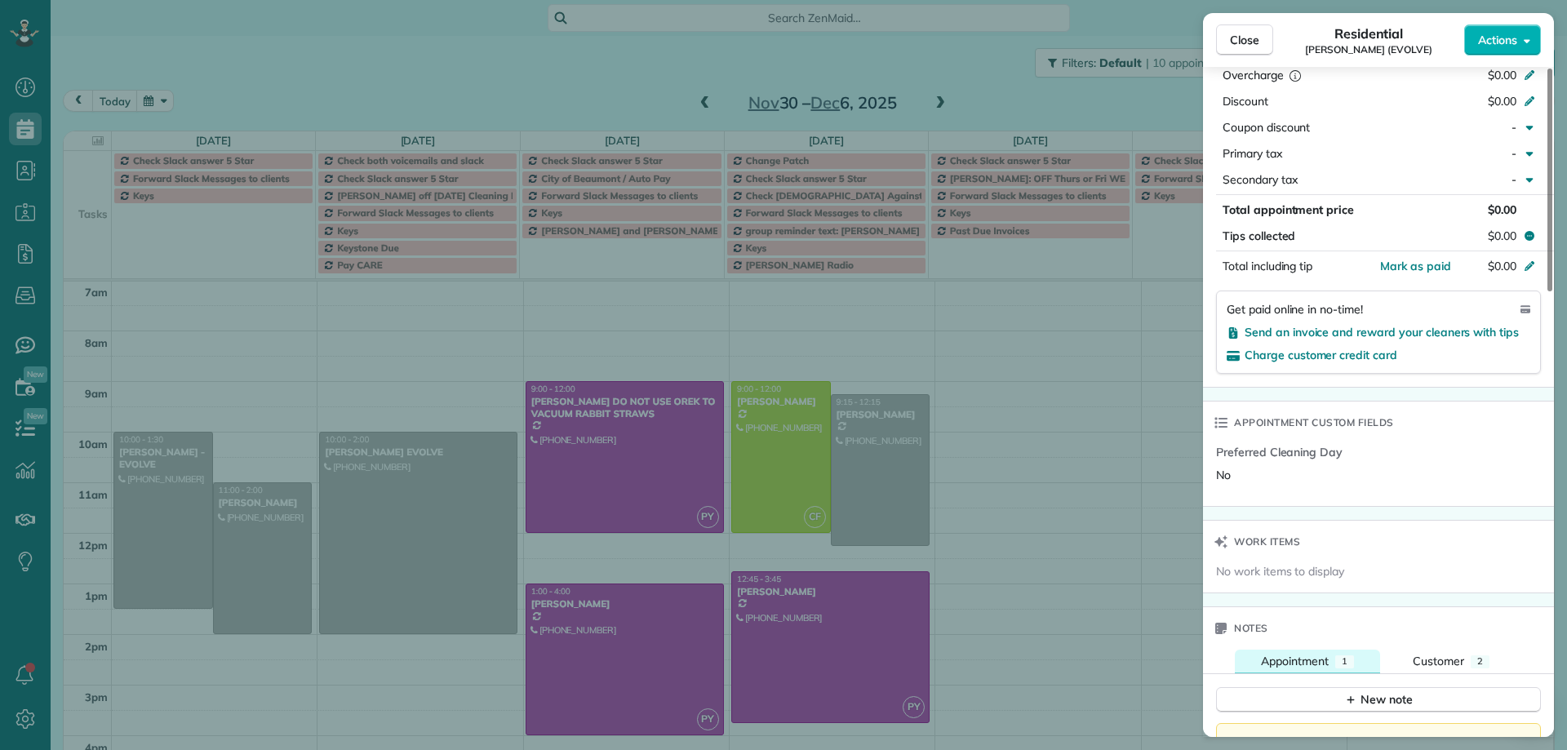
scroll to position [574, 0]
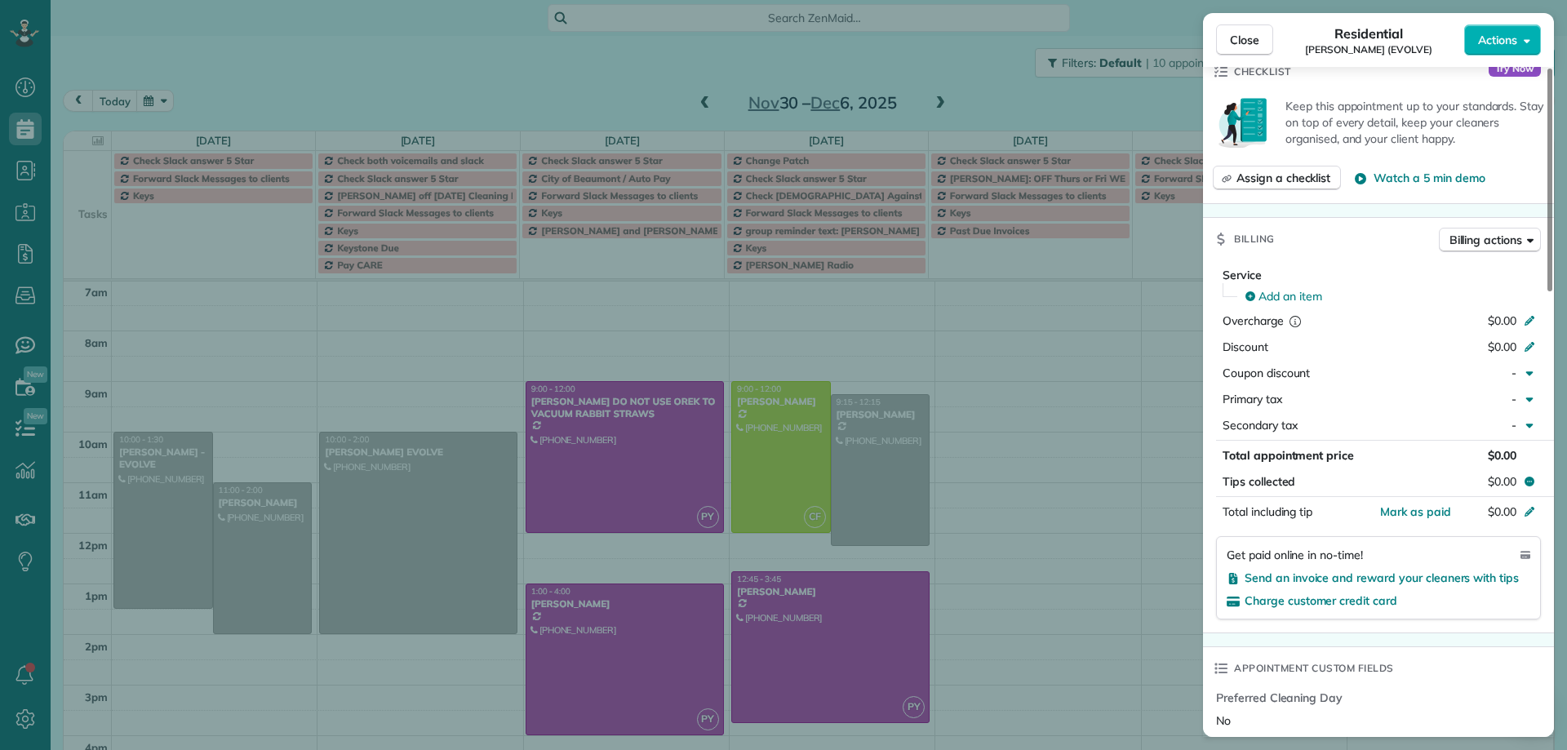
click at [384, 519] on div "Close Residential Jen McEntee (EVOLVE) Actions Status Active Jen McEntee (EVOLV…" at bounding box center [783, 375] width 1567 height 750
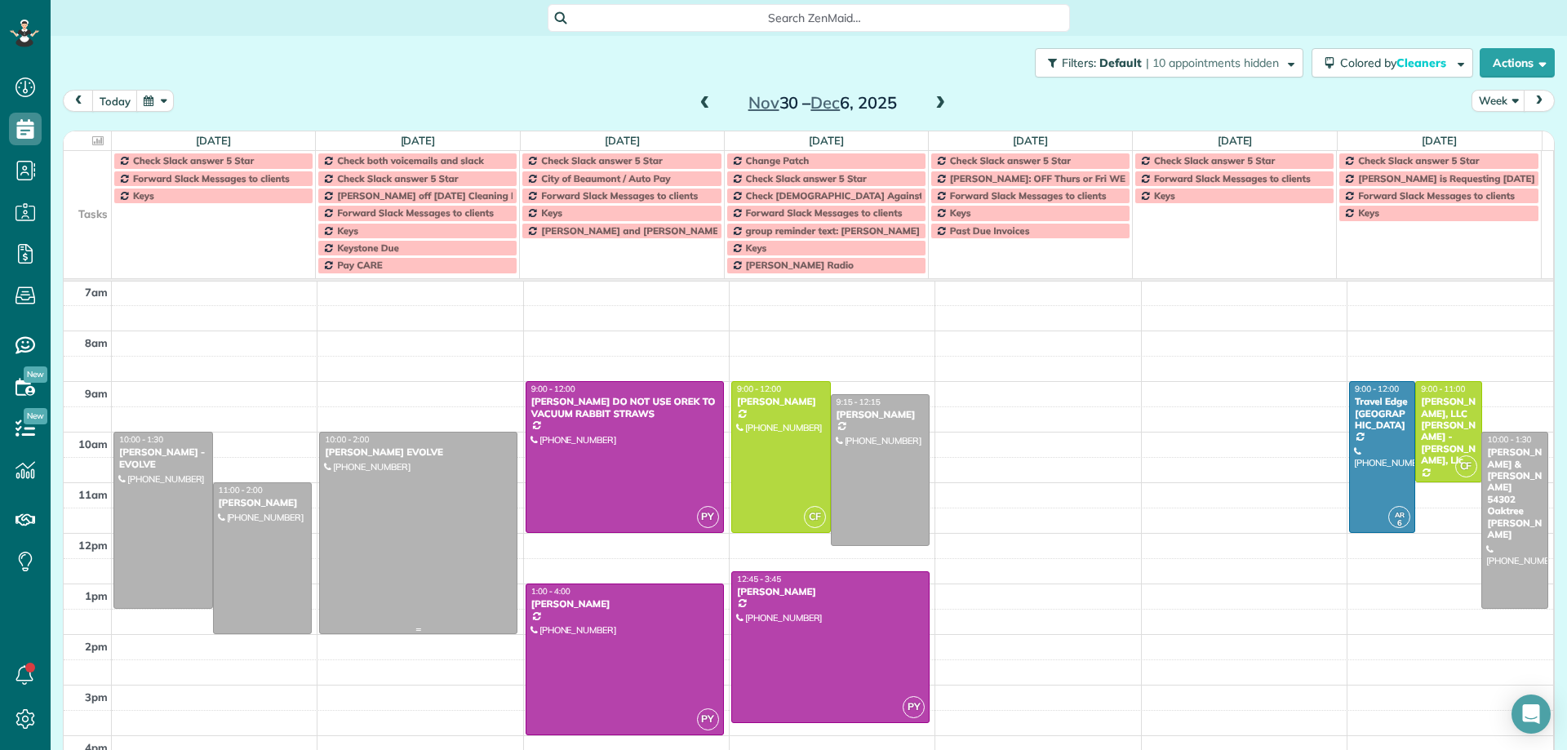
click at [389, 511] on div at bounding box center [418, 533] width 197 height 201
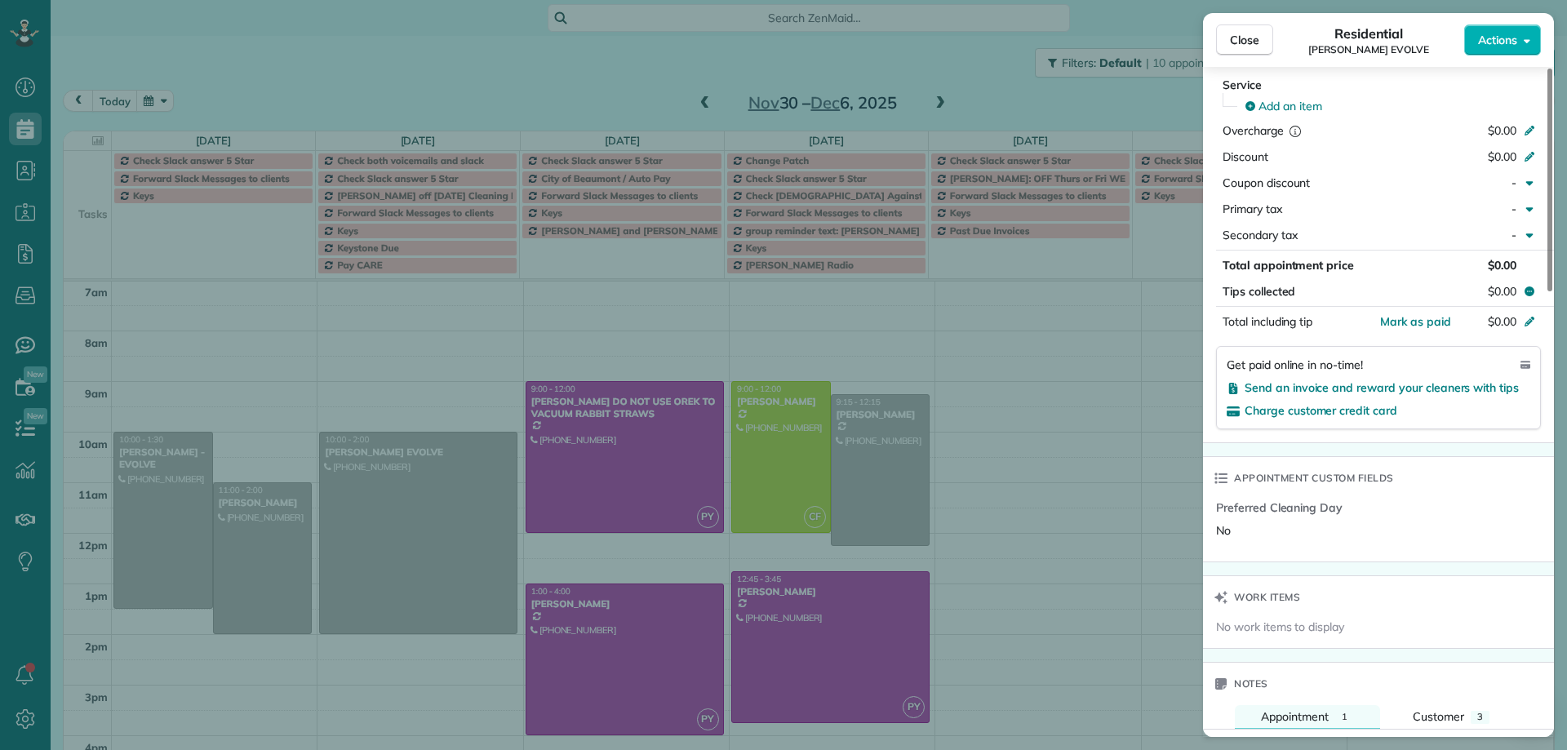
scroll to position [744, 0]
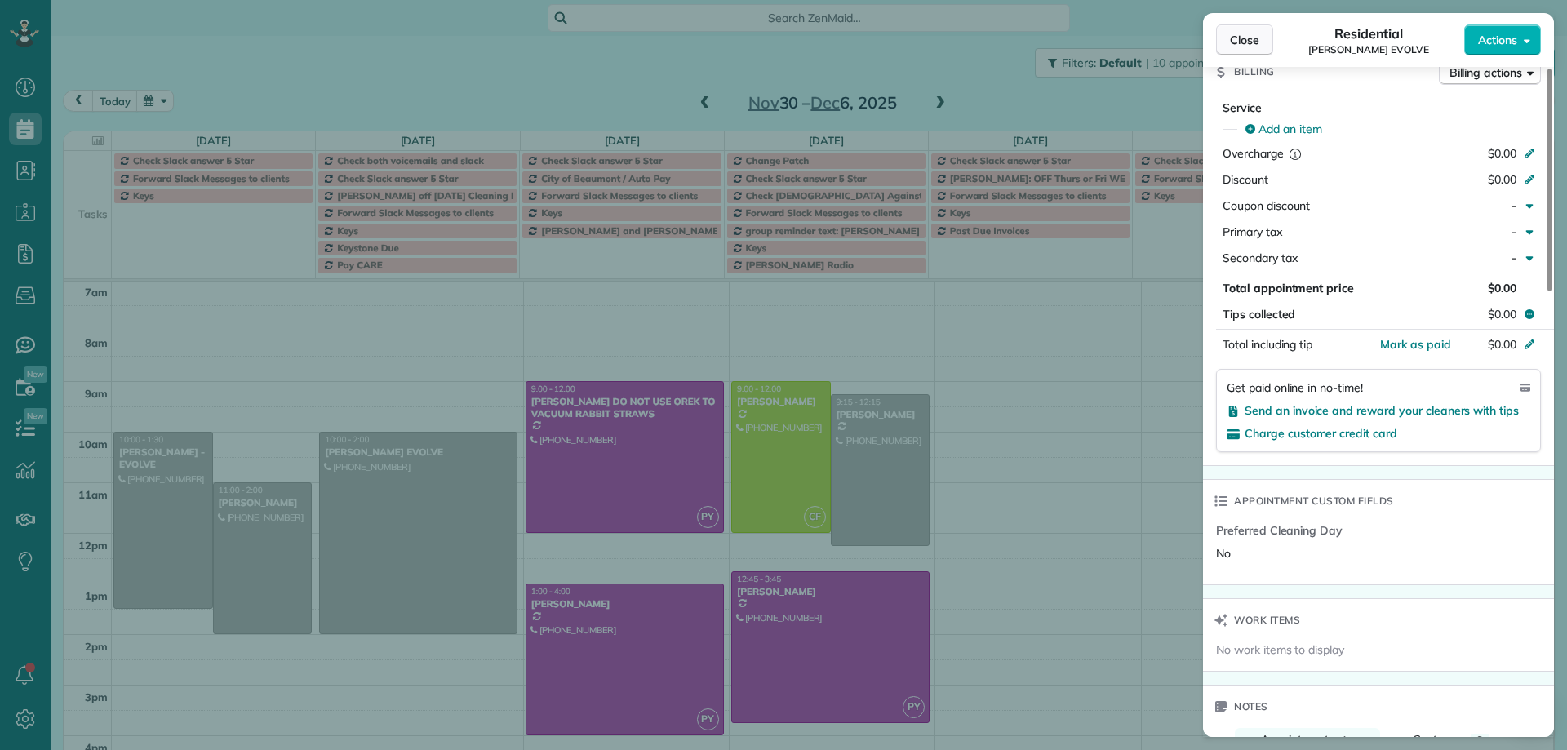
click at [1247, 41] on span "Close" at bounding box center [1244, 40] width 29 height 16
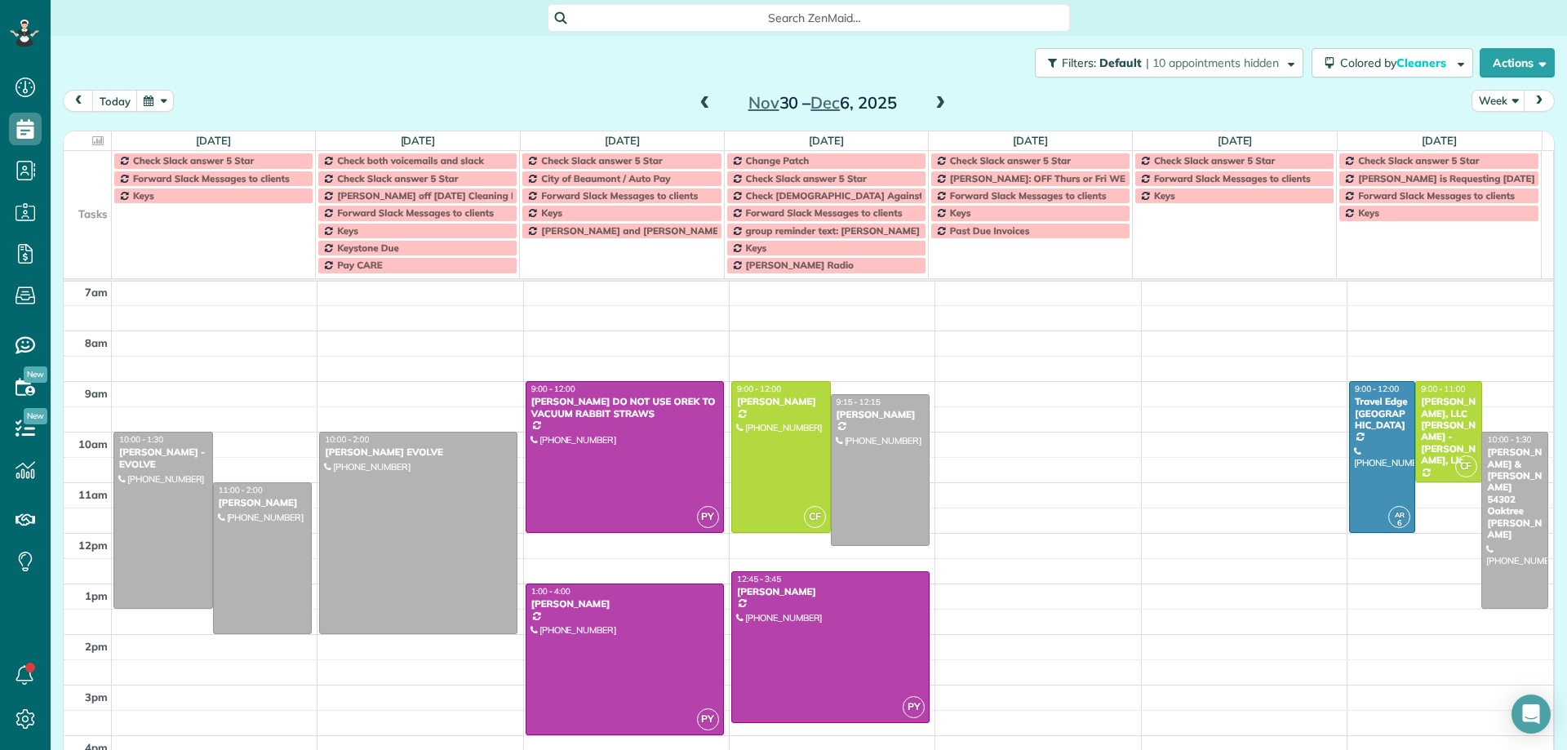
click at [935, 102] on span at bounding box center [940, 103] width 18 height 15
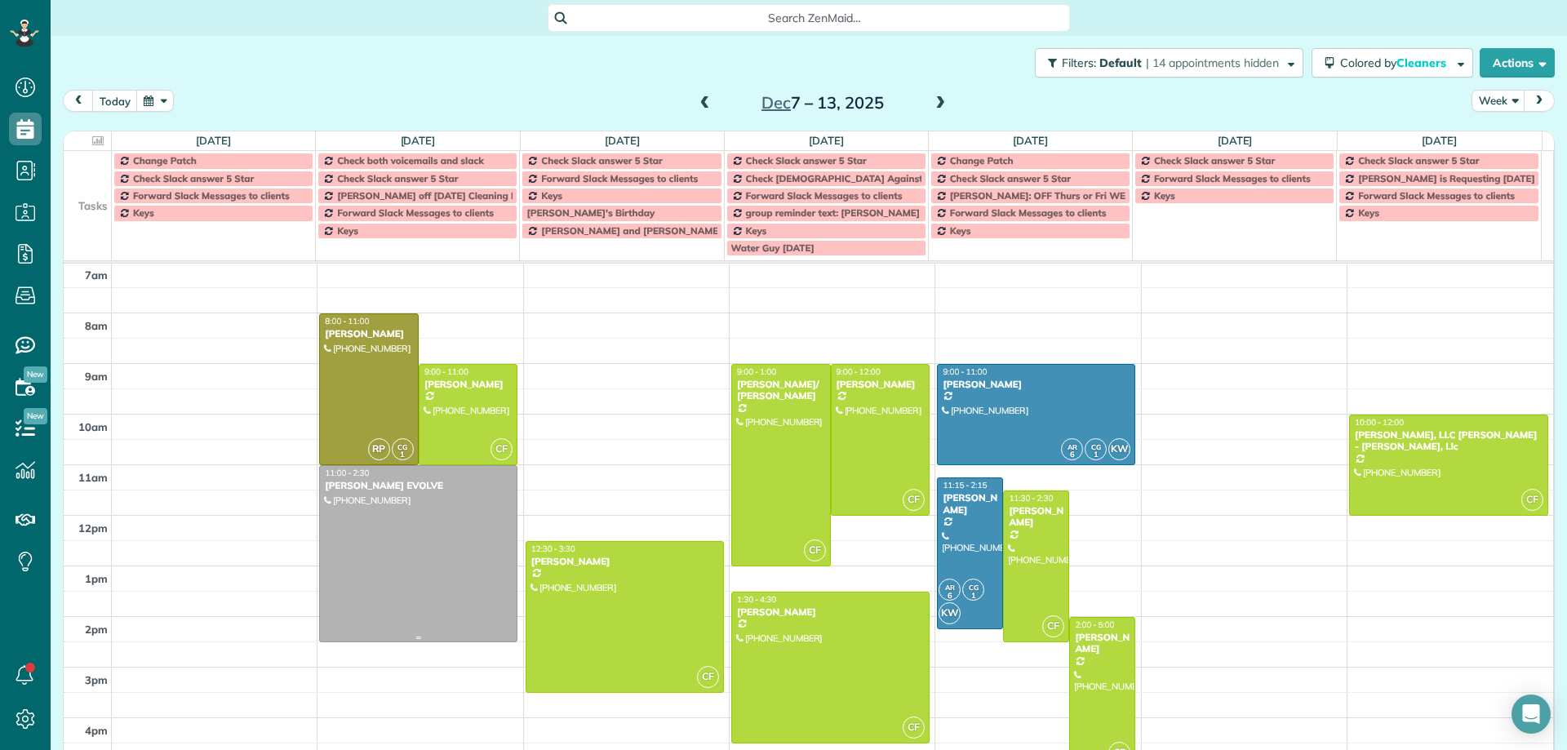
click at [470, 561] on div at bounding box center [418, 554] width 197 height 176
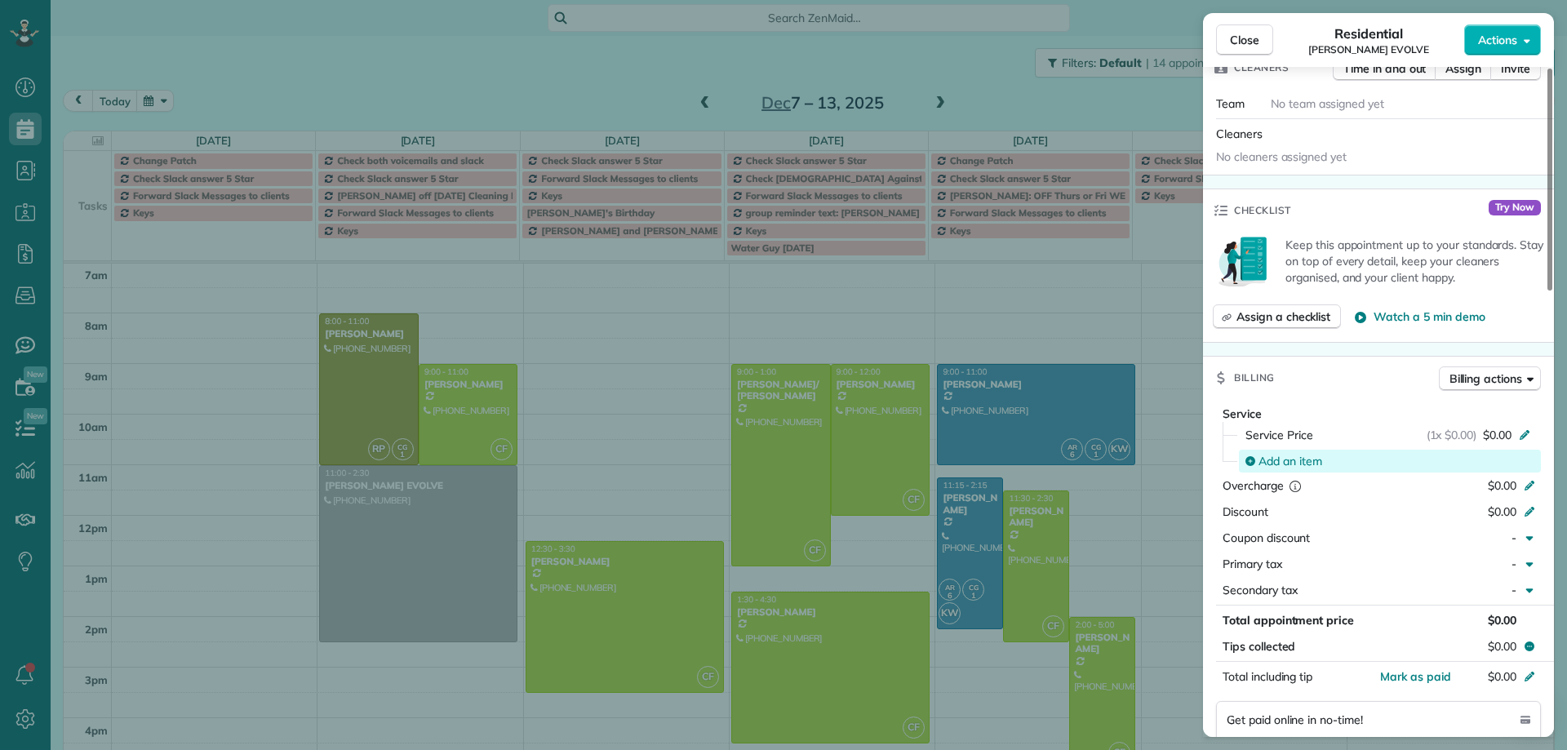
scroll to position [171, 0]
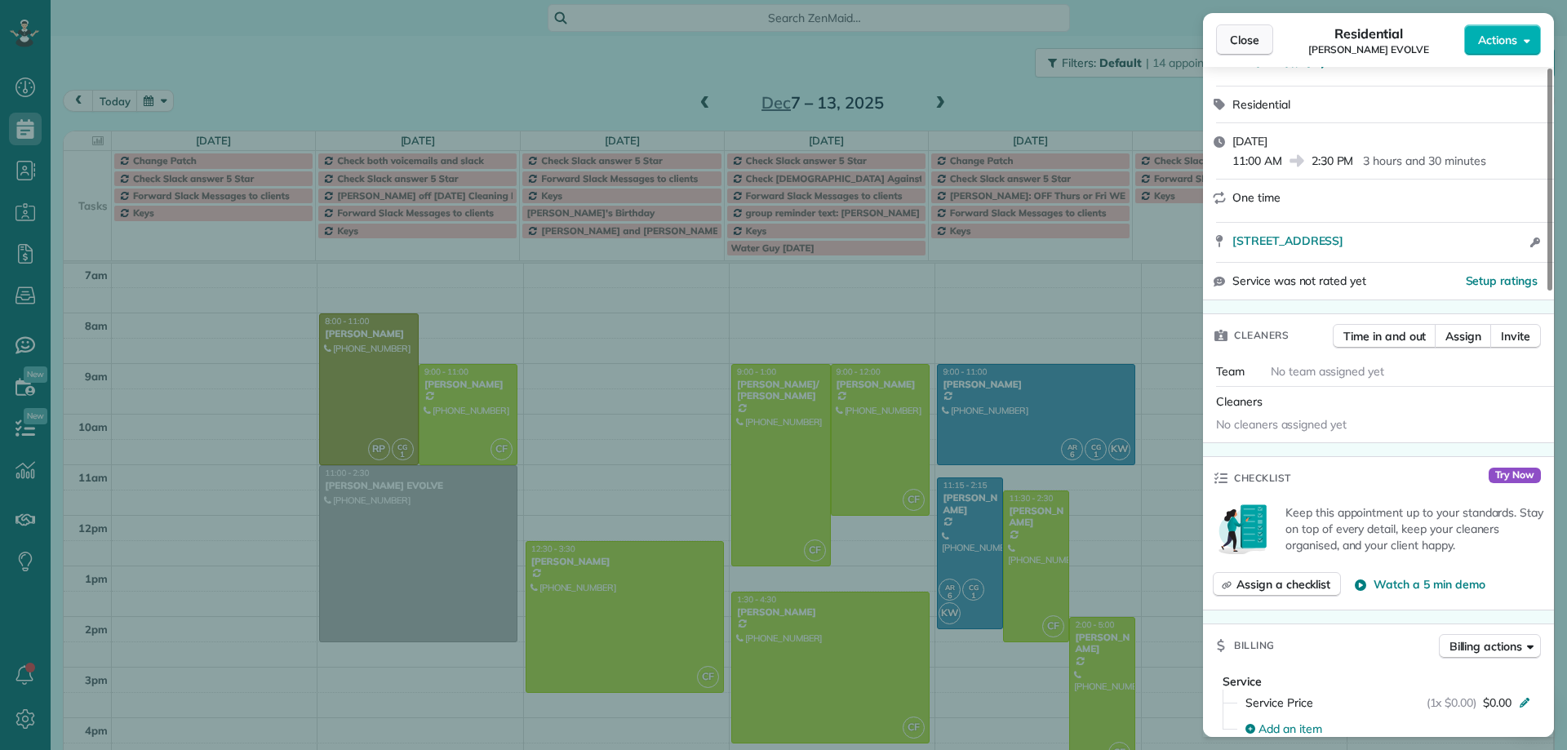
click at [1237, 43] on span "Close" at bounding box center [1244, 40] width 29 height 16
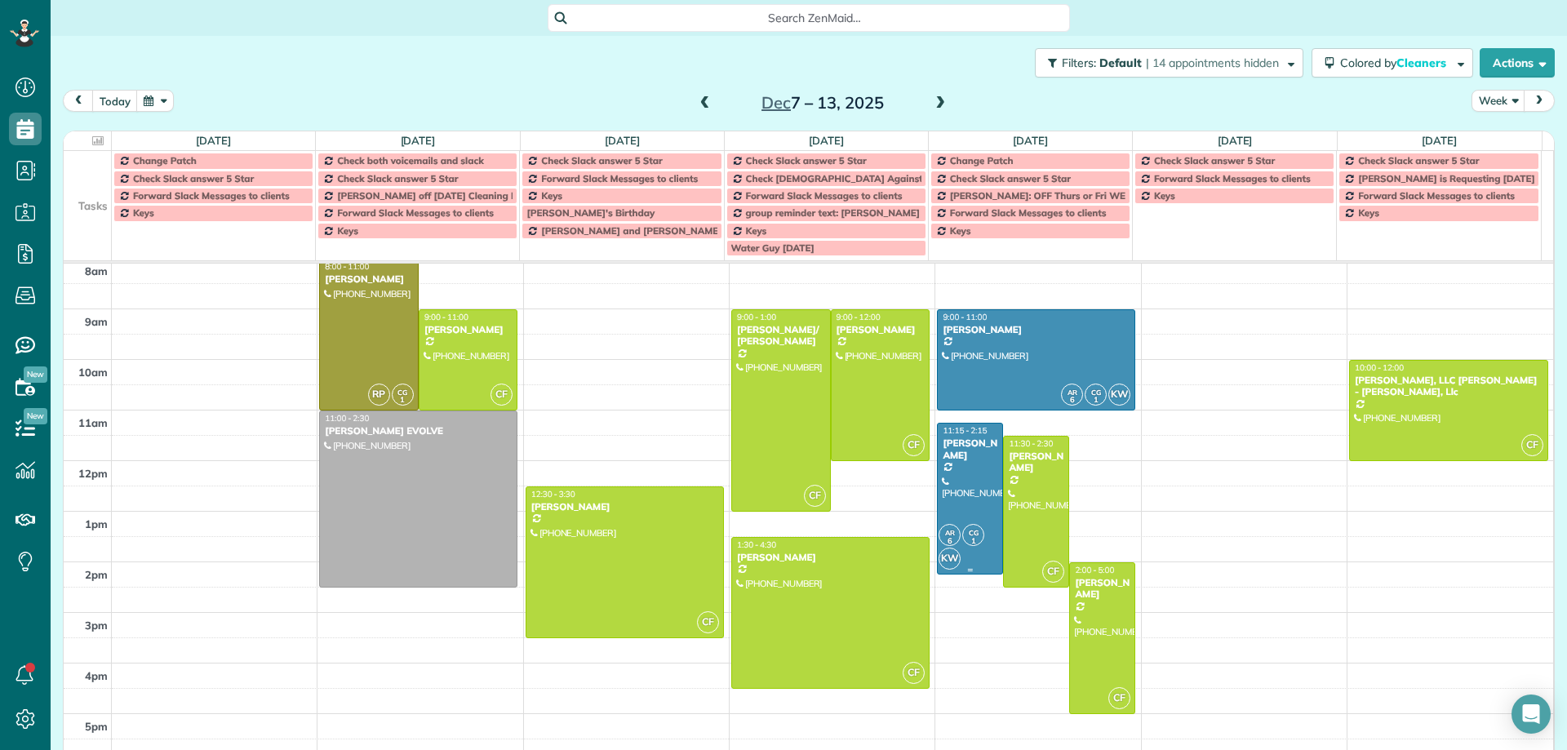
scroll to position [102, 0]
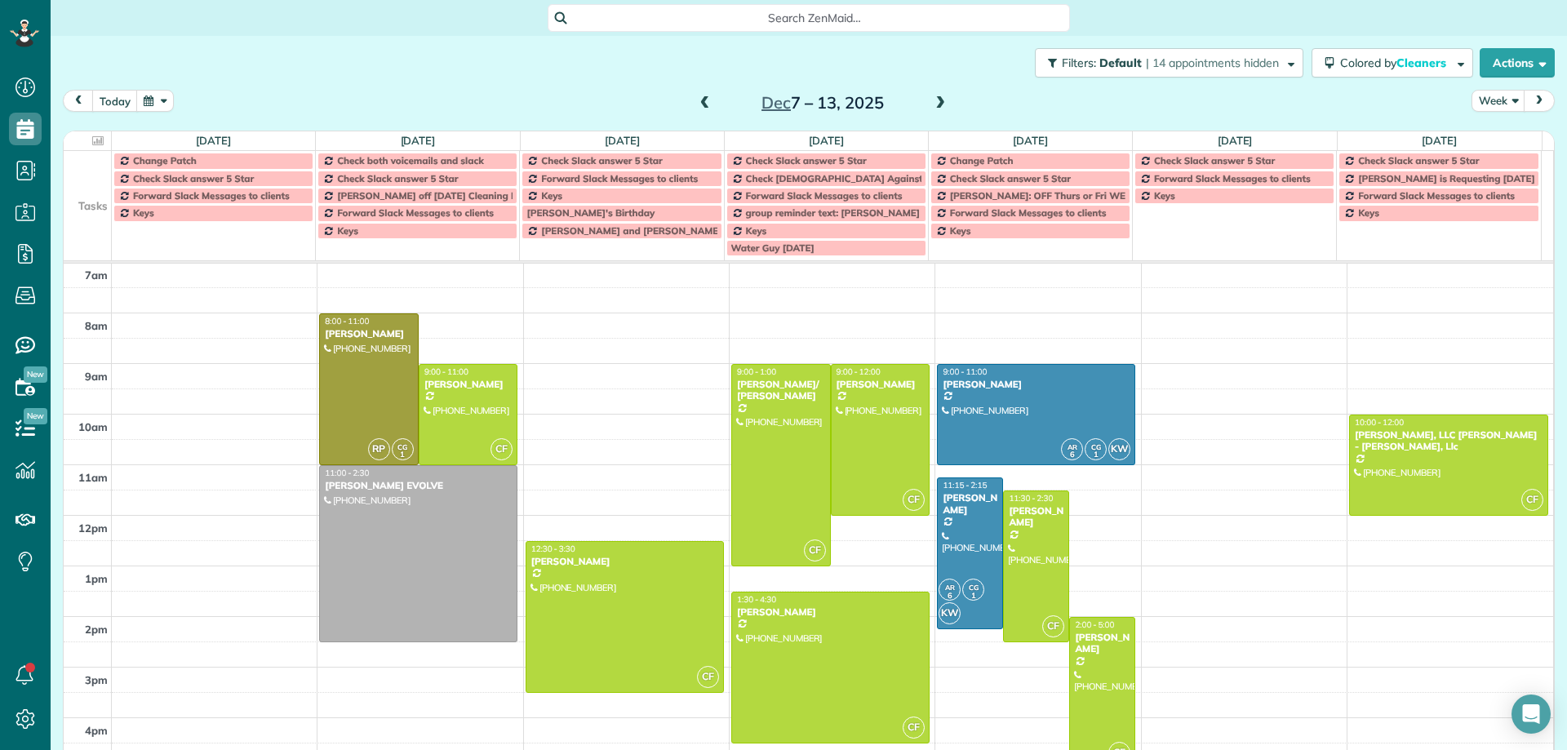
click at [699, 106] on span at bounding box center [705, 103] width 18 height 15
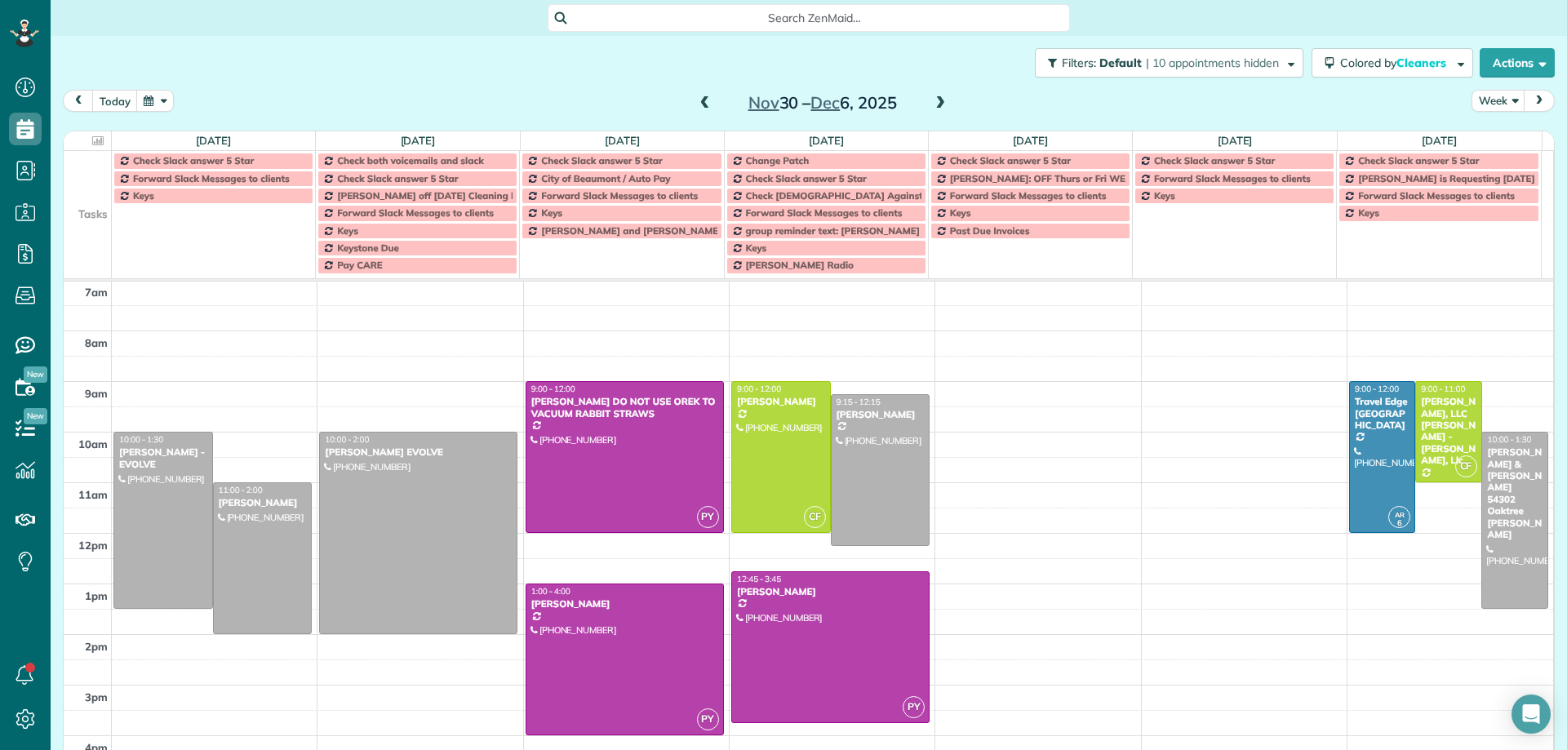
click at [700, 100] on span at bounding box center [705, 103] width 18 height 15
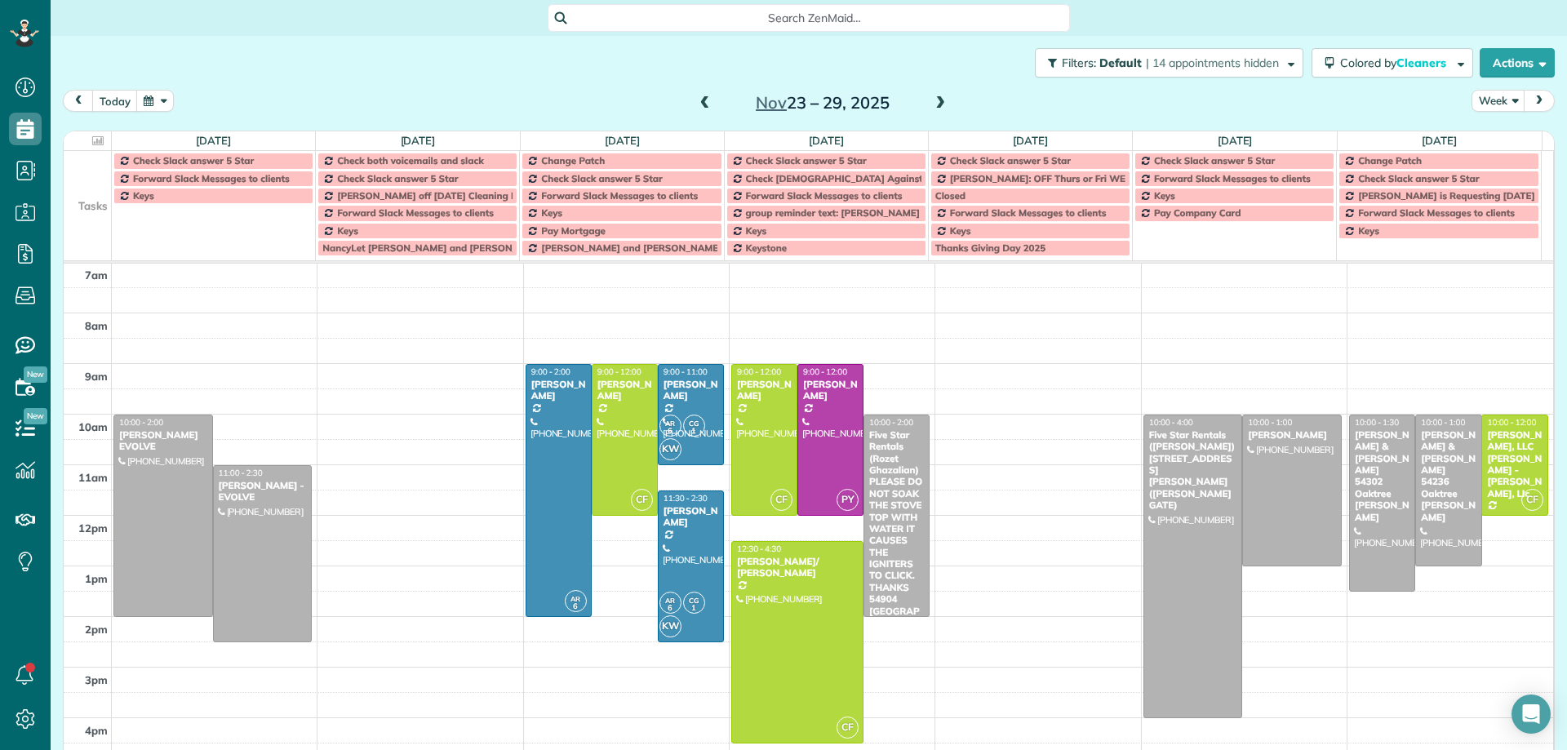
click at [934, 102] on span at bounding box center [940, 103] width 18 height 15
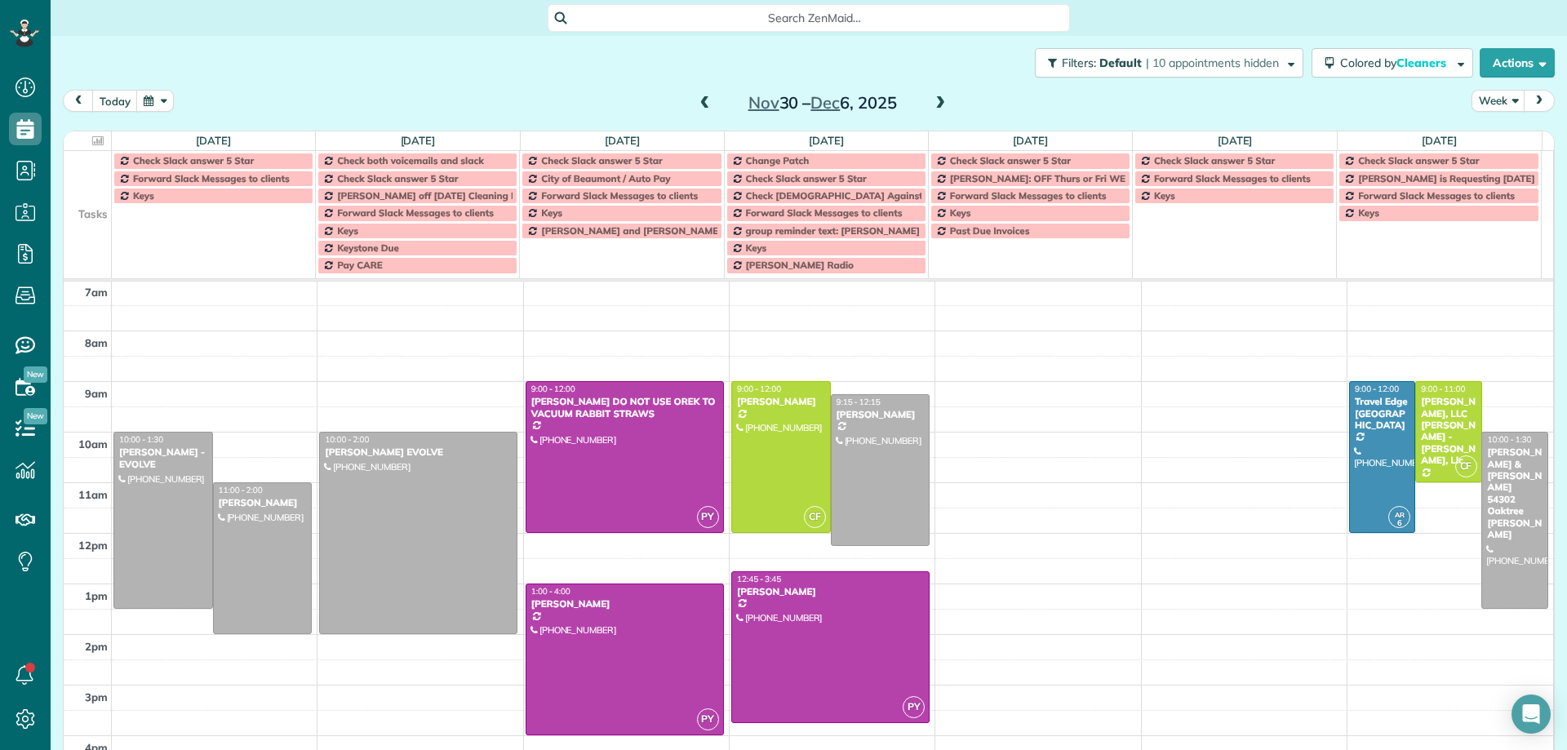
click at [931, 100] on span at bounding box center [940, 103] width 18 height 15
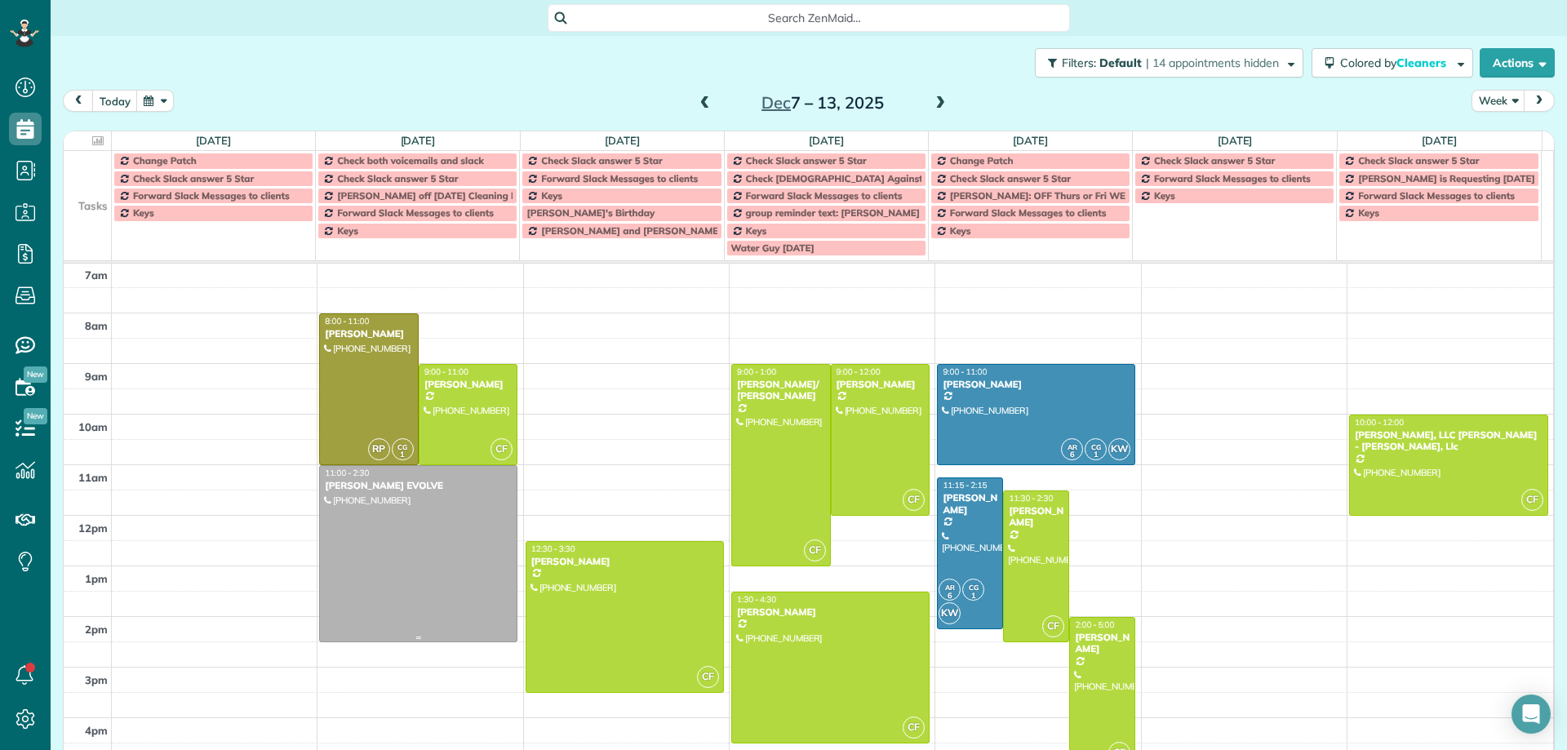
click at [430, 543] on div at bounding box center [418, 554] width 197 height 176
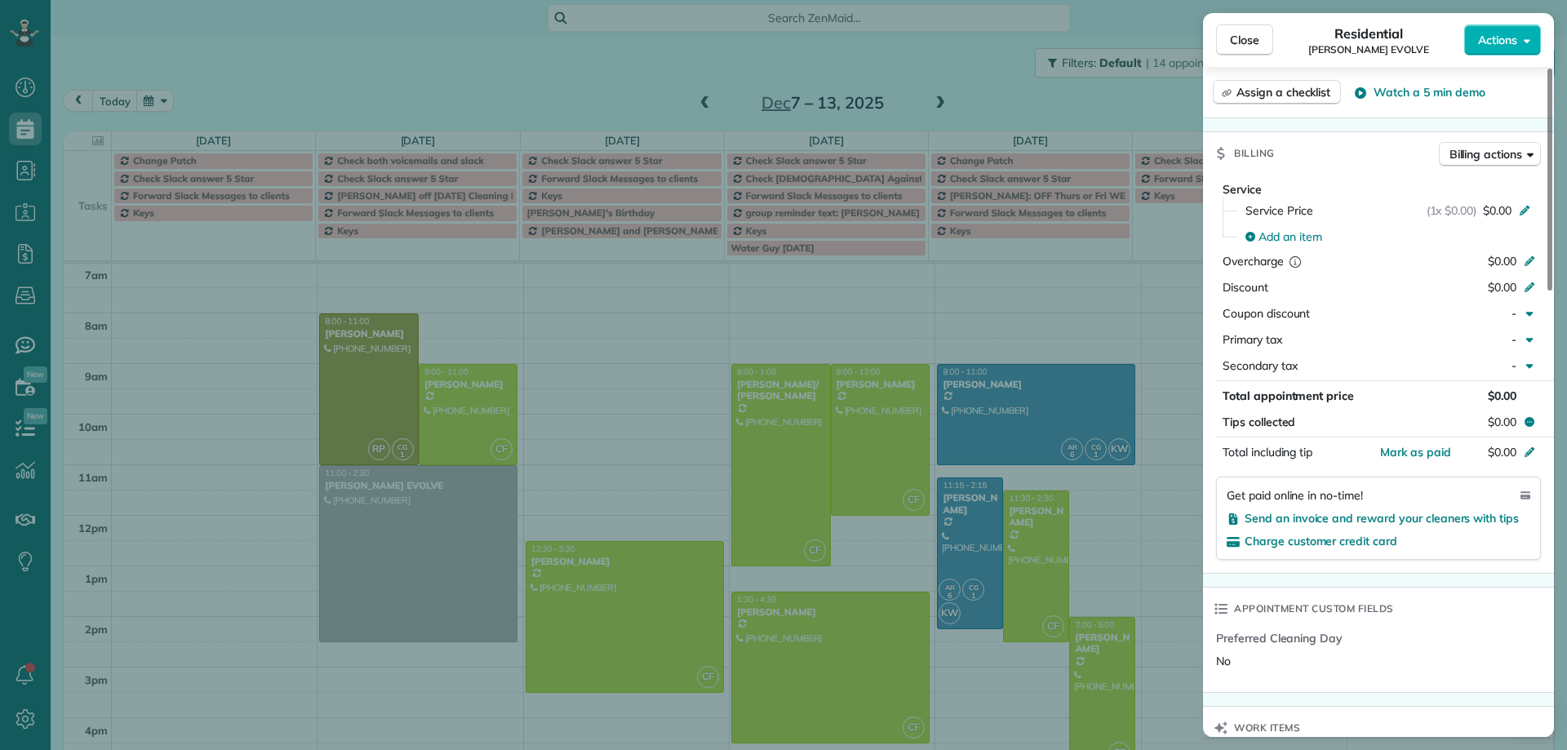
scroll to position [580, 0]
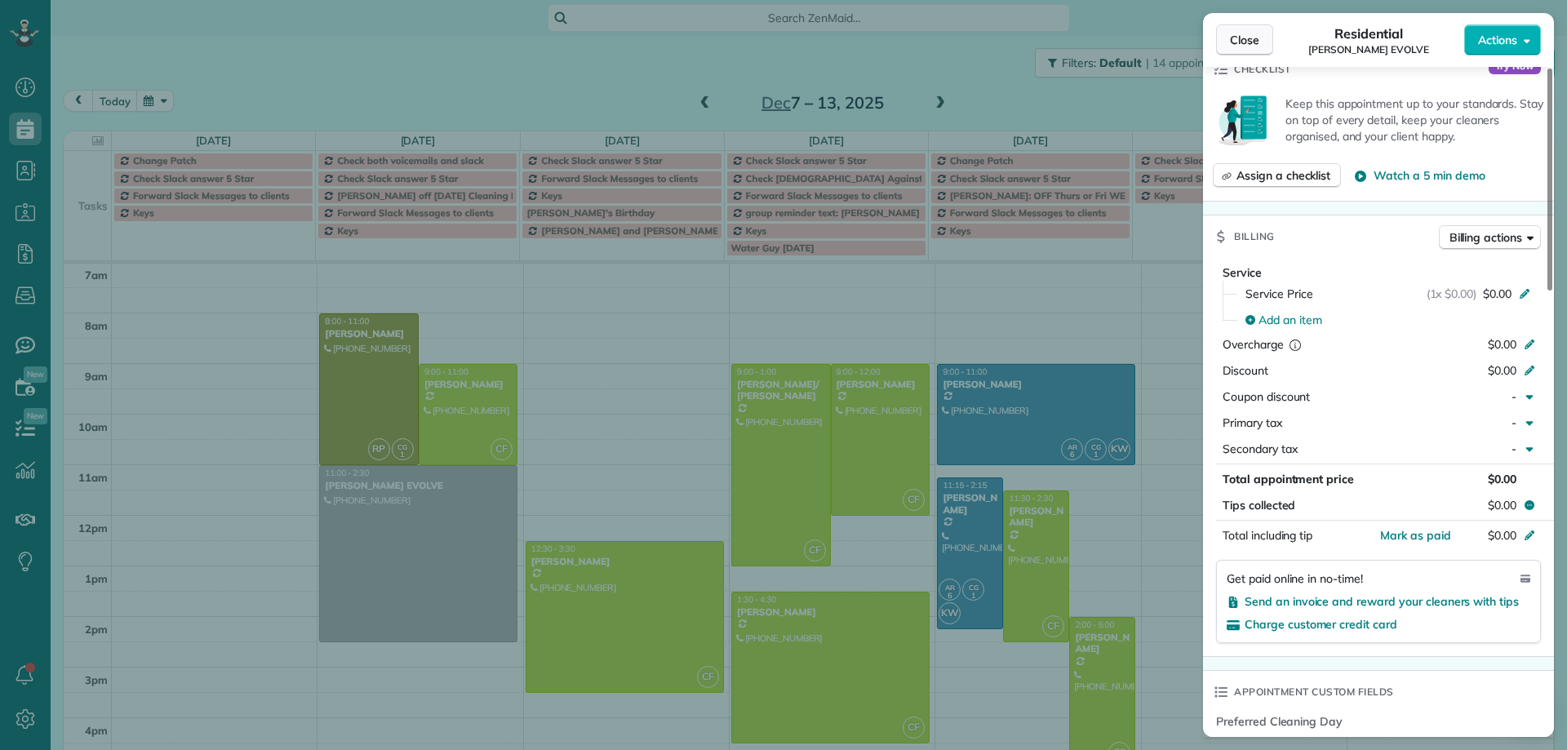
click at [1250, 42] on span "Close" at bounding box center [1244, 40] width 29 height 16
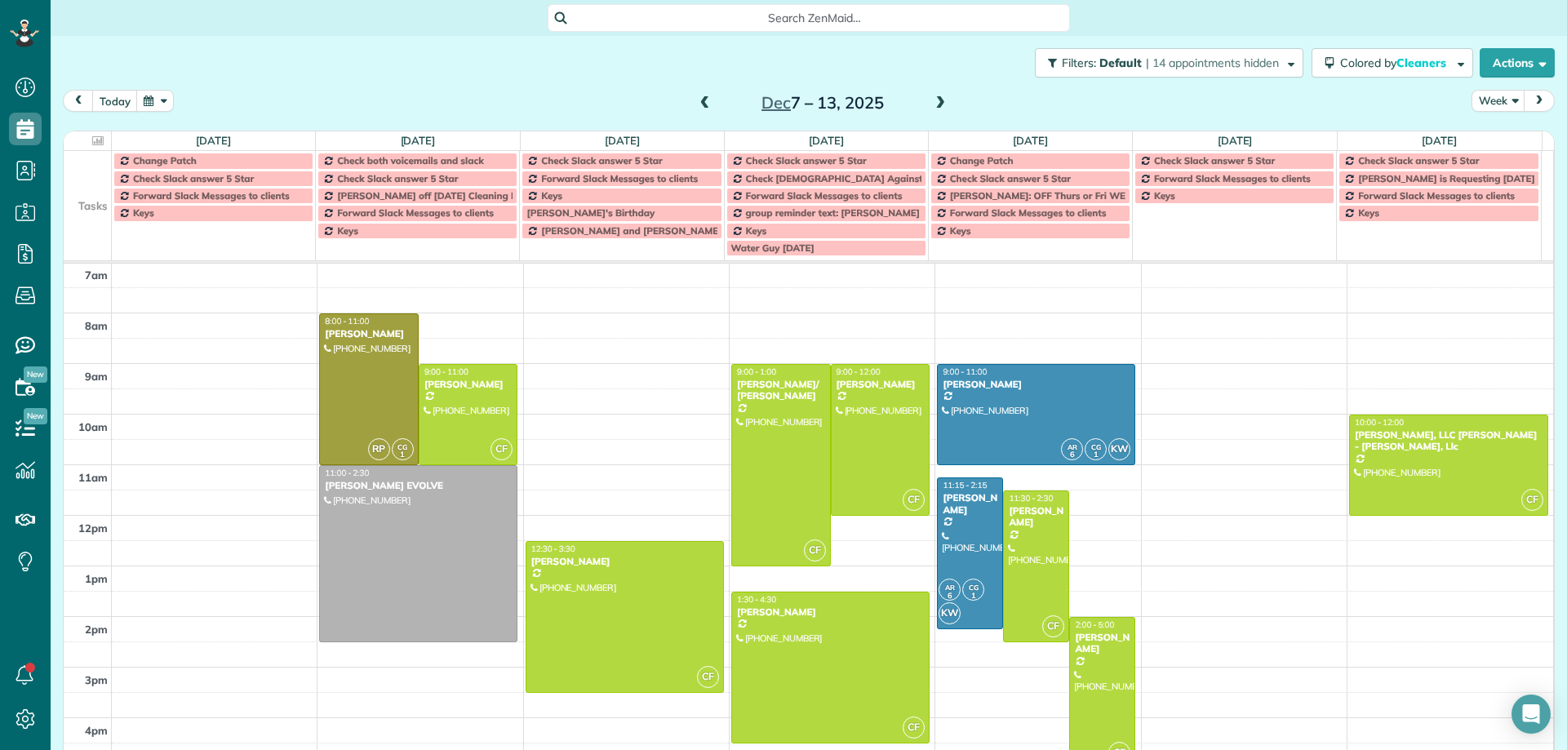
click at [935, 100] on span at bounding box center [940, 103] width 18 height 15
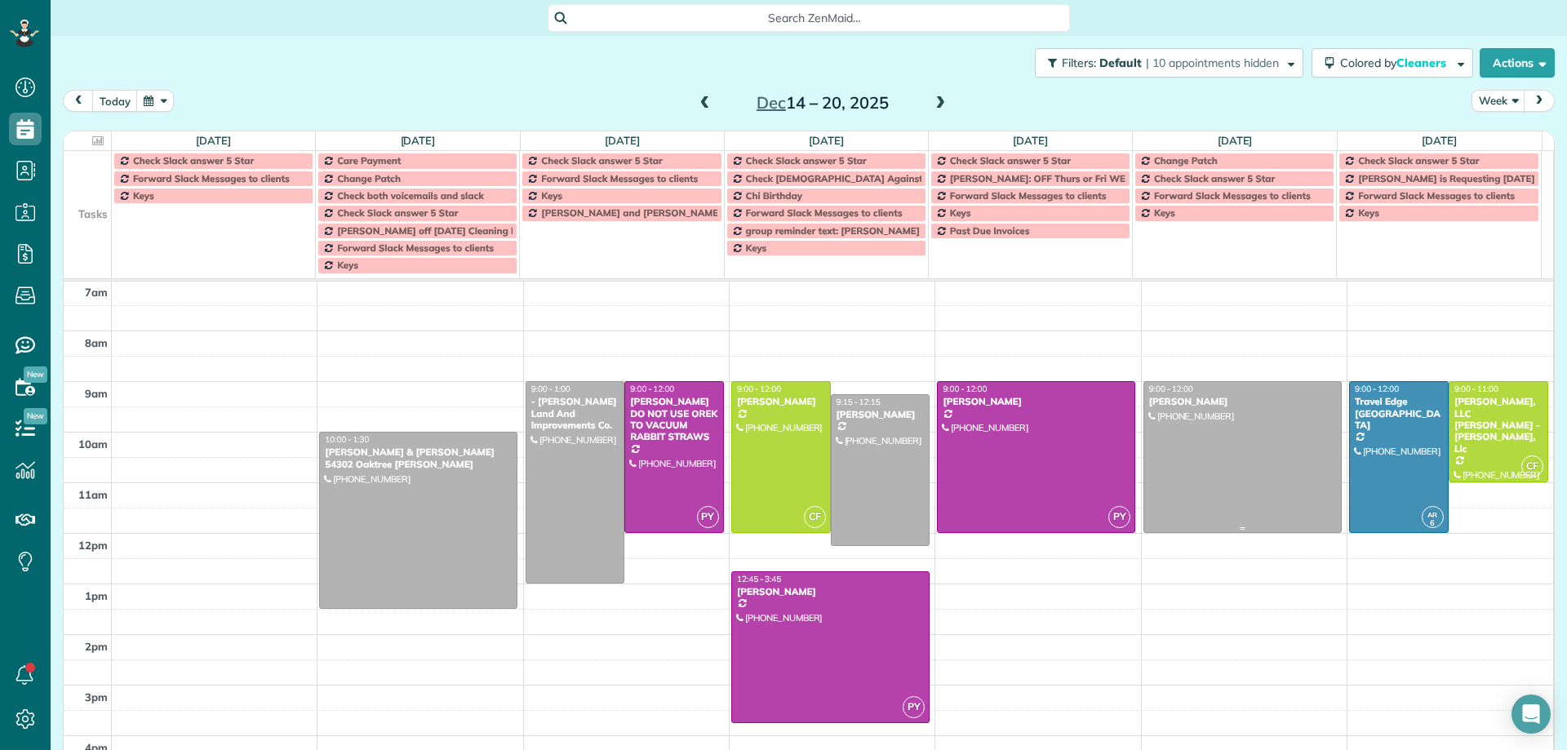
click at [1205, 442] on div at bounding box center [1242, 457] width 197 height 150
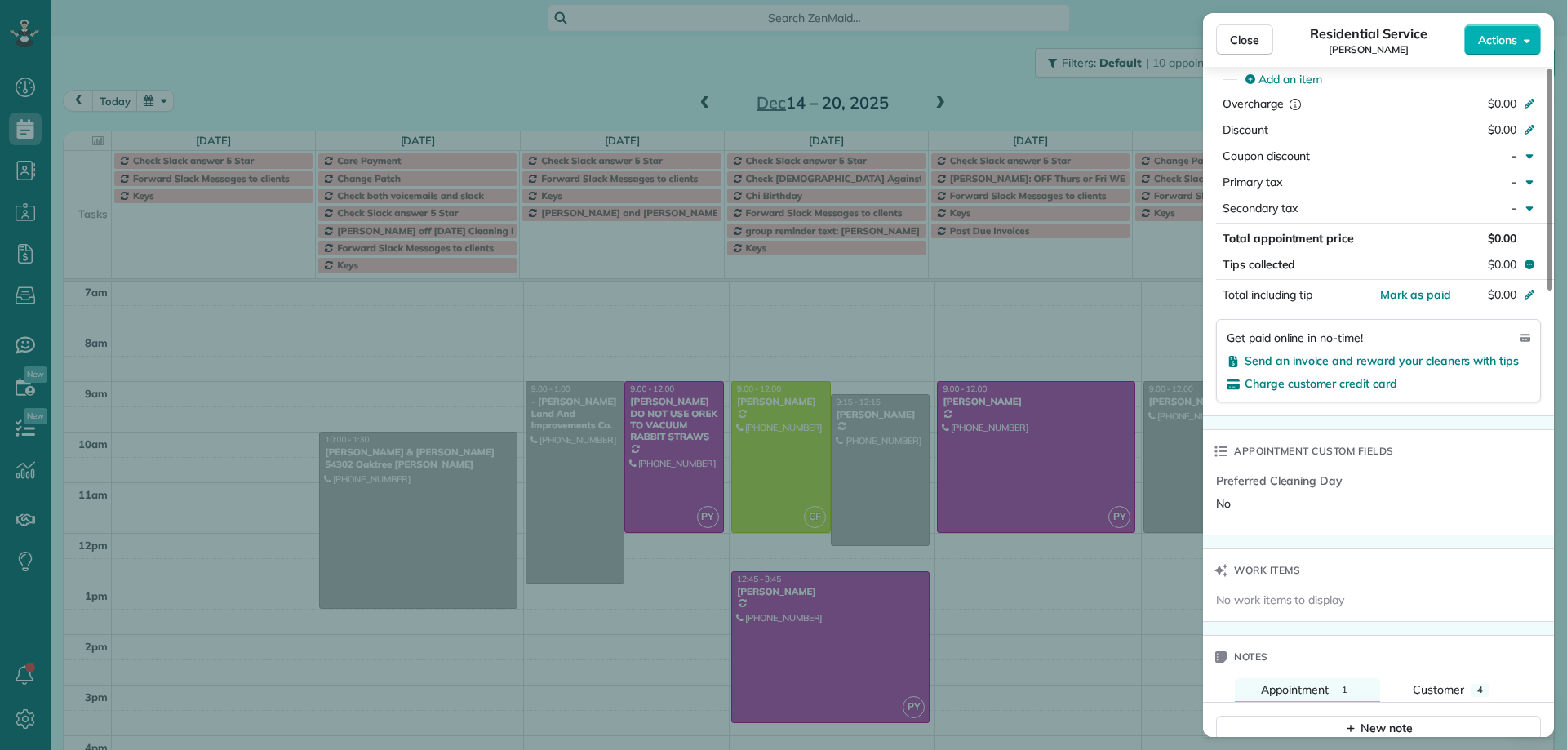
scroll to position [982, 0]
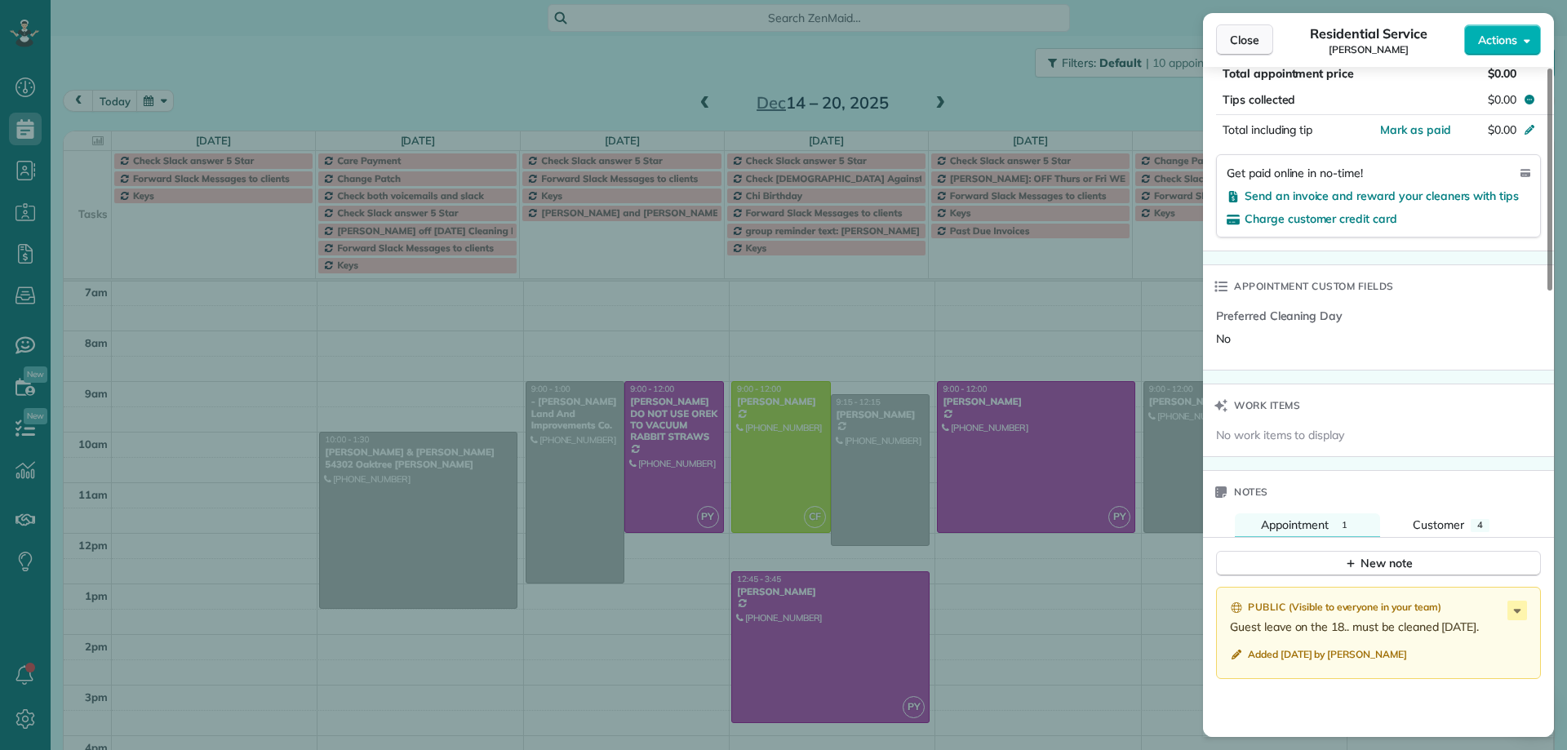
click at [1243, 40] on span "Close" at bounding box center [1244, 40] width 29 height 16
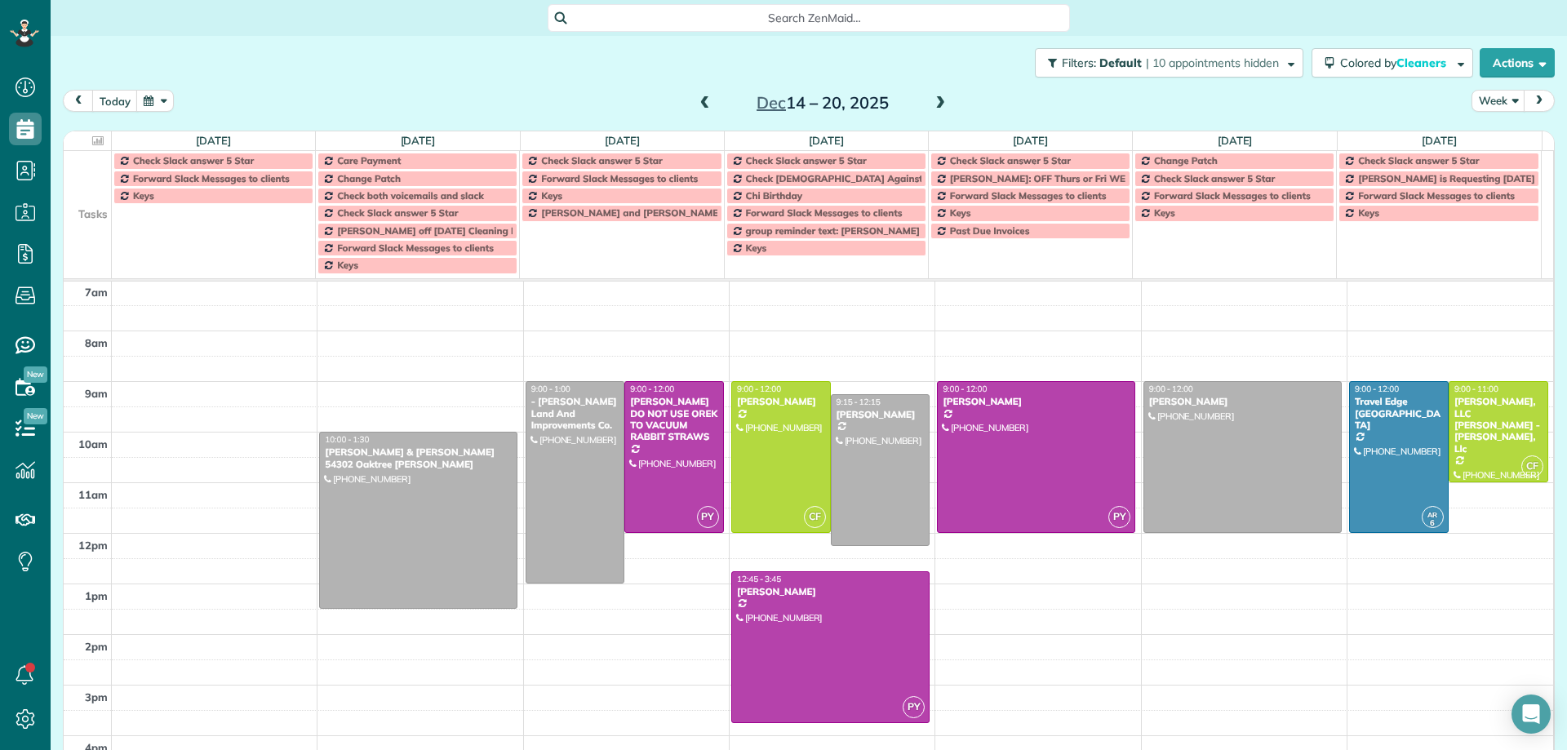
click at [933, 102] on span at bounding box center [940, 103] width 18 height 15
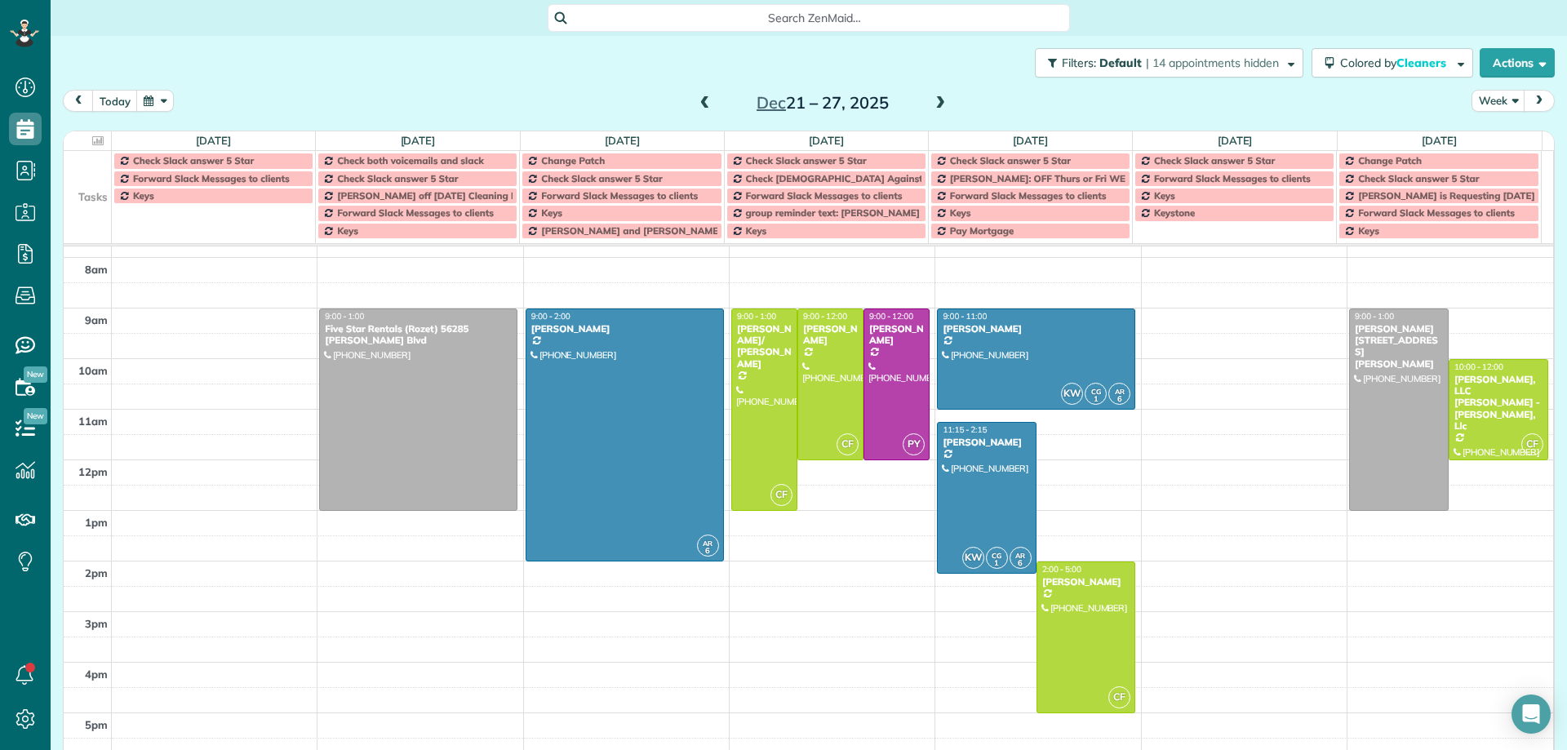
scroll to position [102, 0]
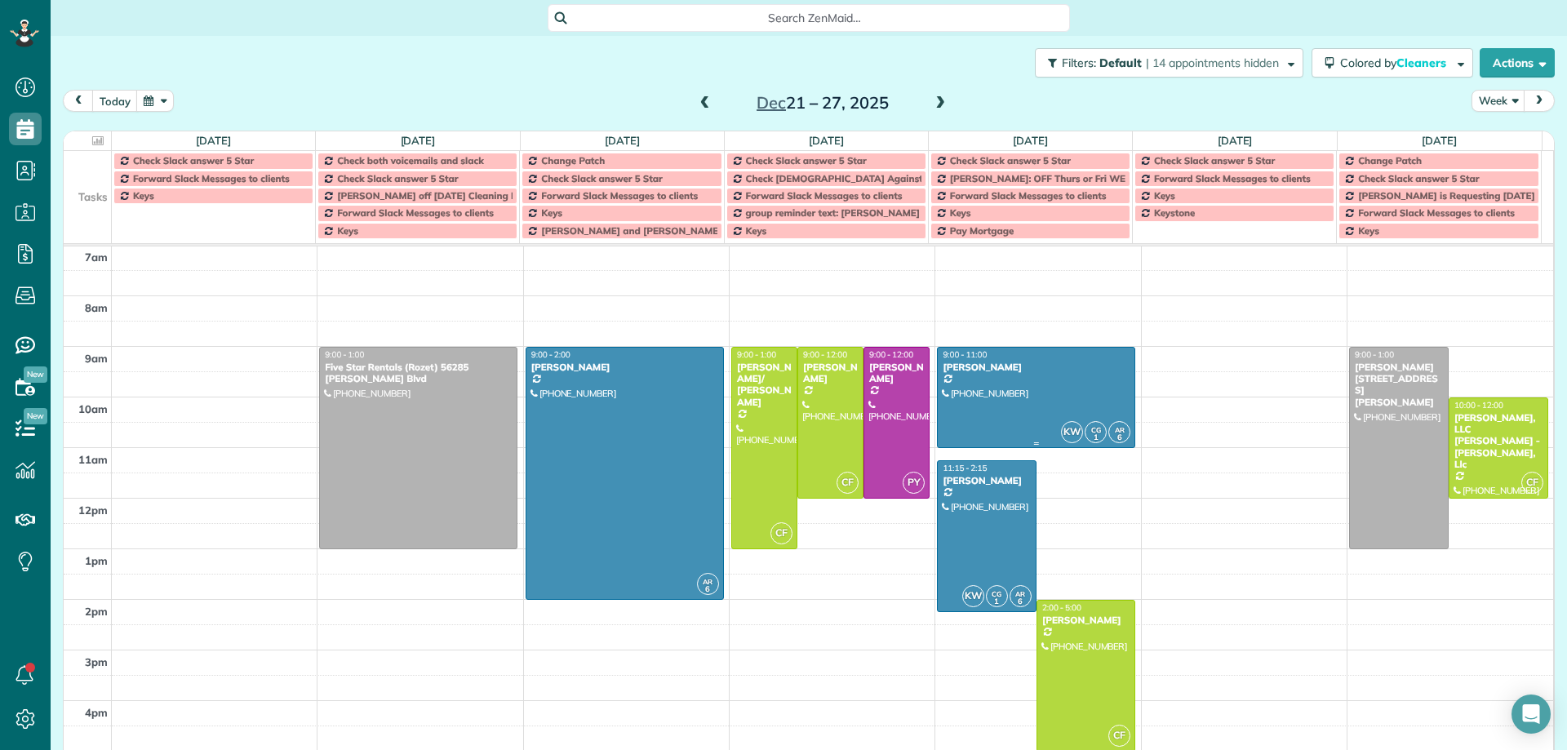
click at [1071, 400] on div at bounding box center [1036, 398] width 197 height 100
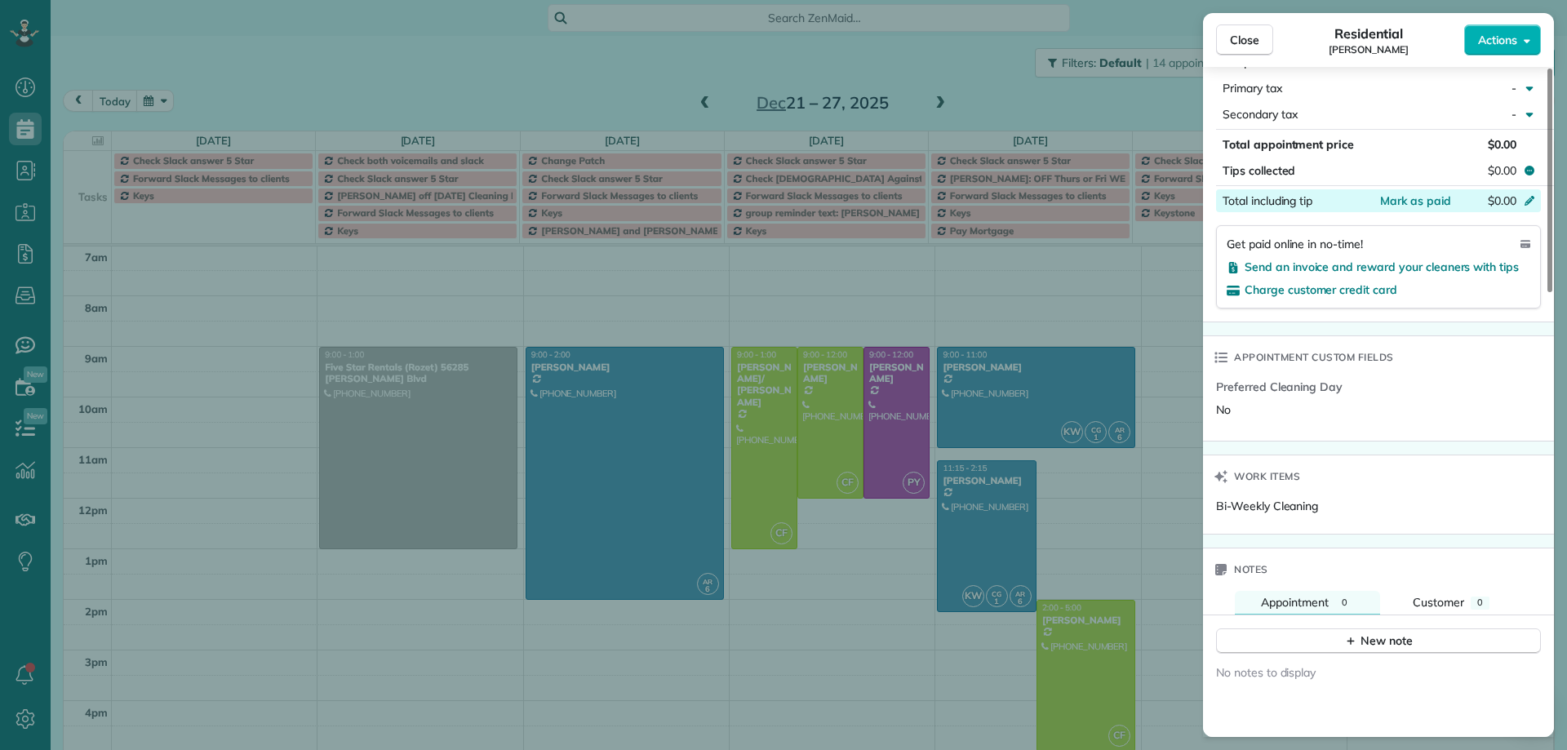
scroll to position [1146, 0]
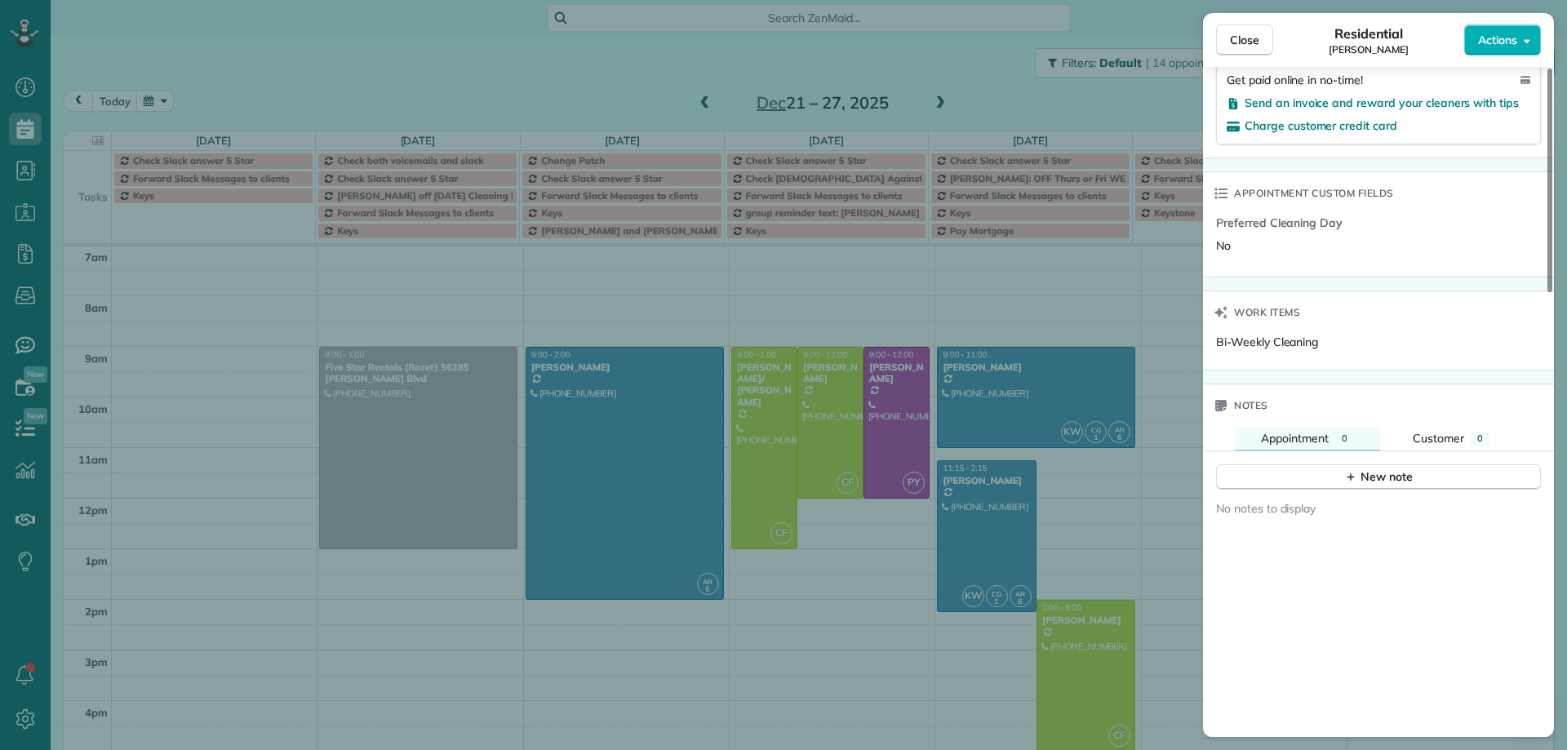
click at [988, 539] on div "Close Residential Lynn Stott Actions Status Active Lynn Stott · Open profile MO…" at bounding box center [783, 375] width 1567 height 750
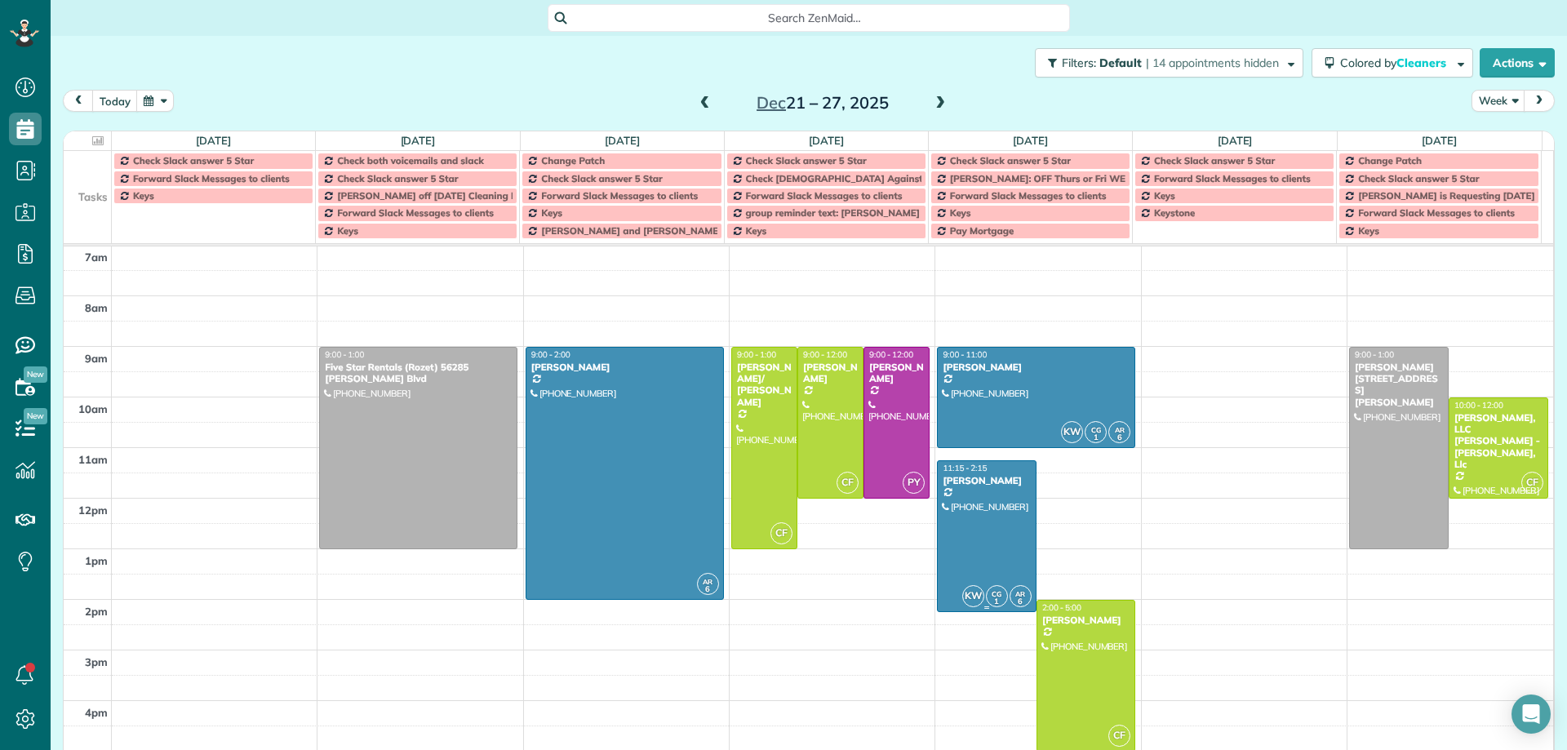
click at [989, 533] on div at bounding box center [987, 536] width 98 height 150
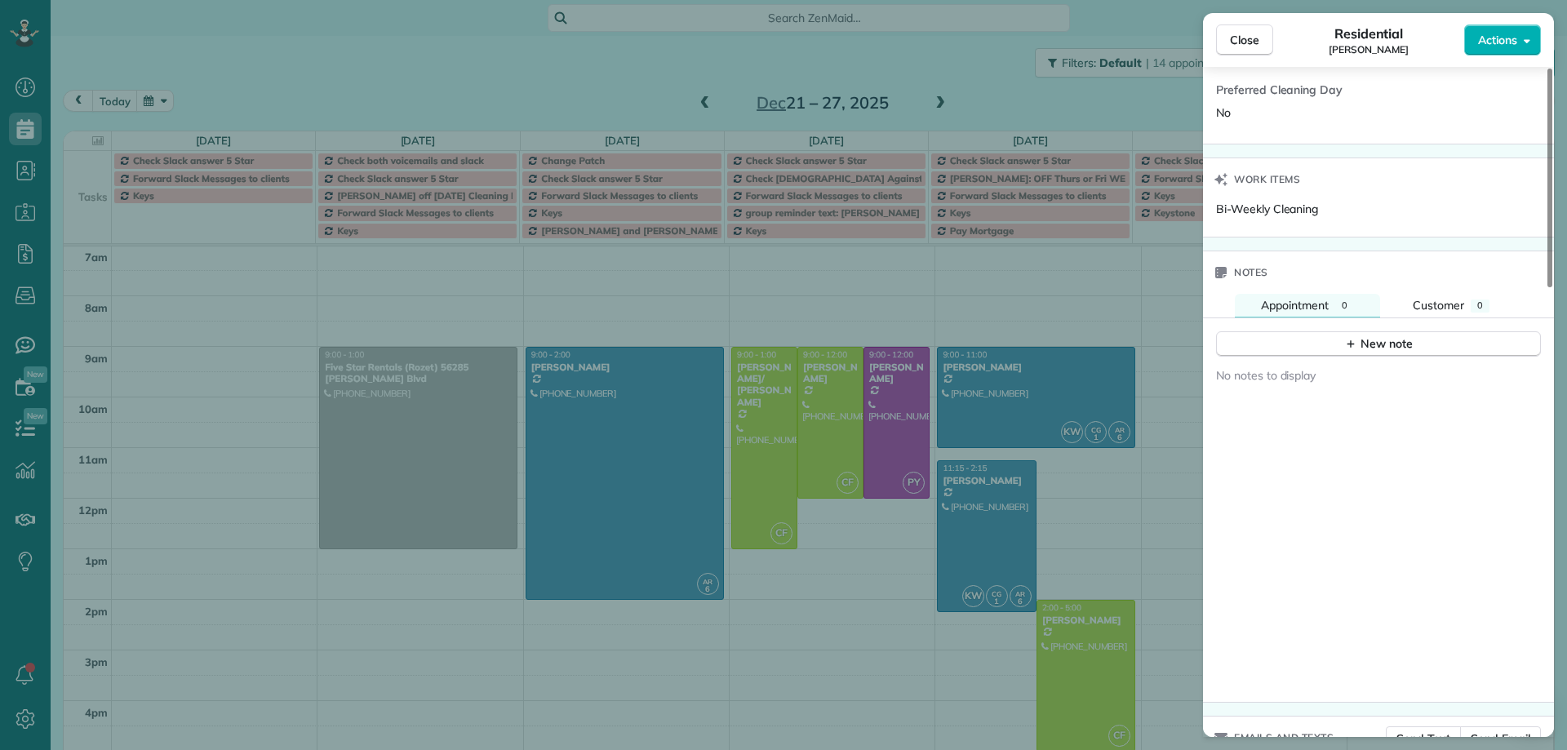
scroll to position [1376, 0]
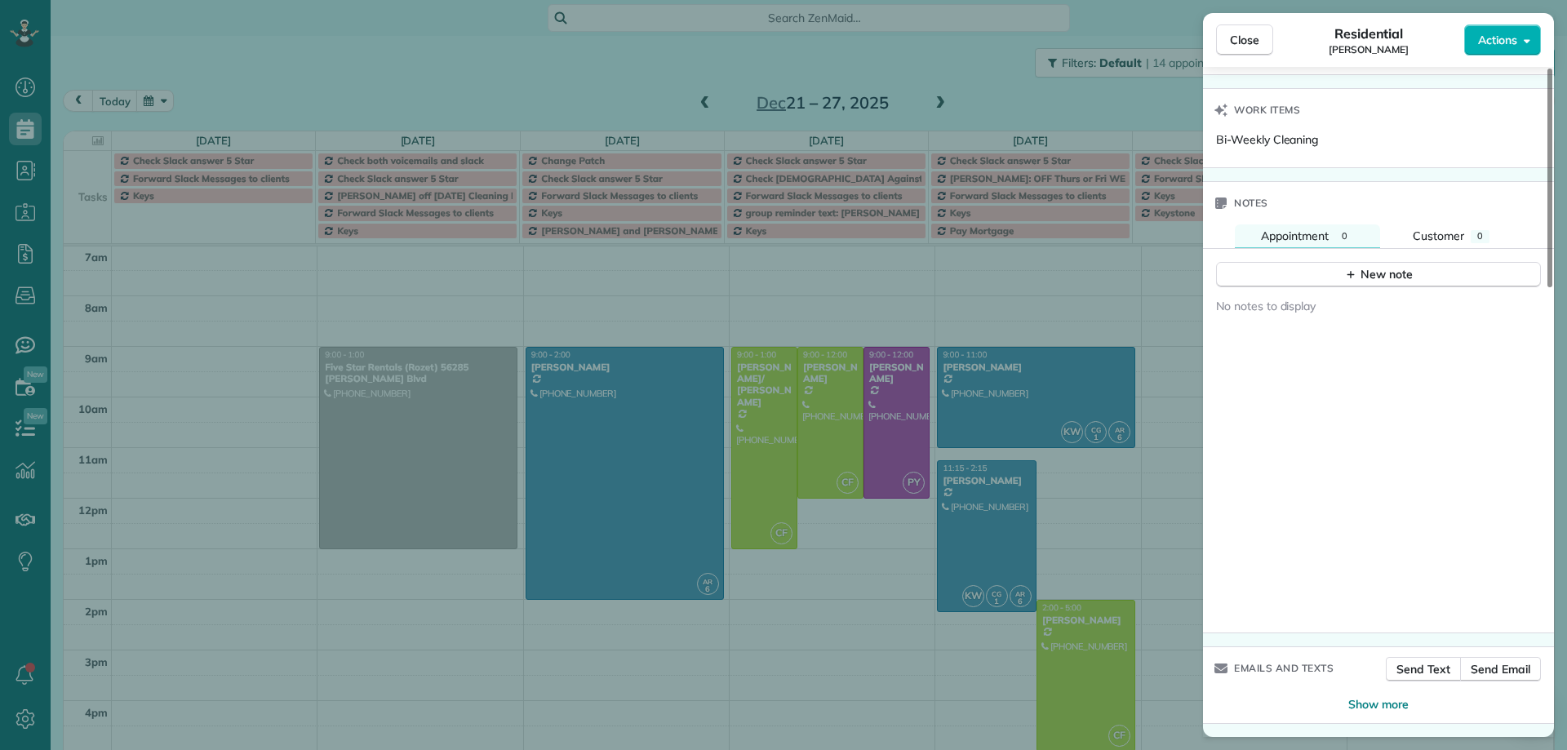
drag, startPoint x: 1049, startPoint y: 665, endPoint x: 1055, endPoint y: 659, distance: 8.7
click at [1050, 662] on div "Close Residential Peter Pawlawk Actions Status Active Peter Pawlawk · Open prof…" at bounding box center [783, 375] width 1567 height 750
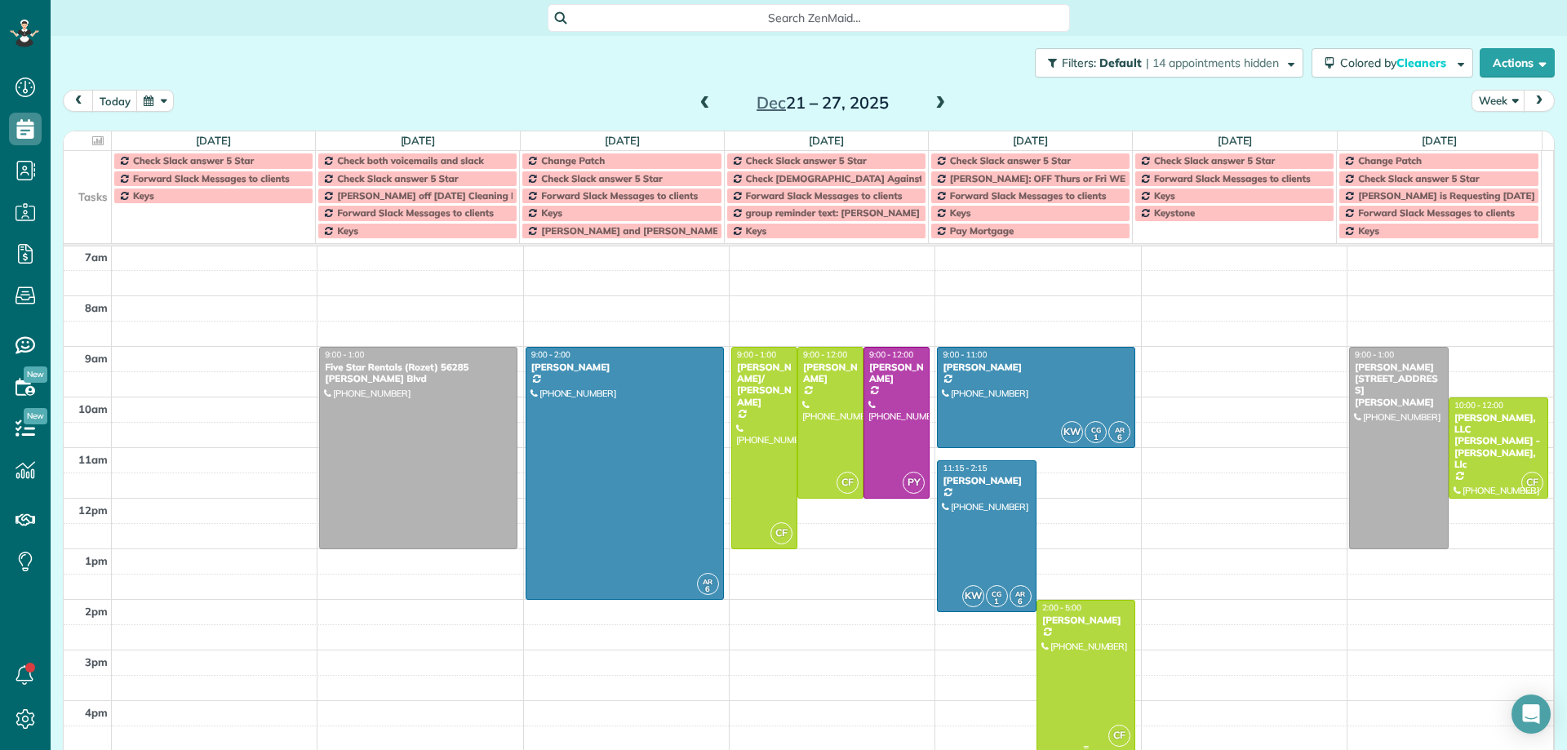
click at [1060, 657] on div at bounding box center [1087, 676] width 98 height 150
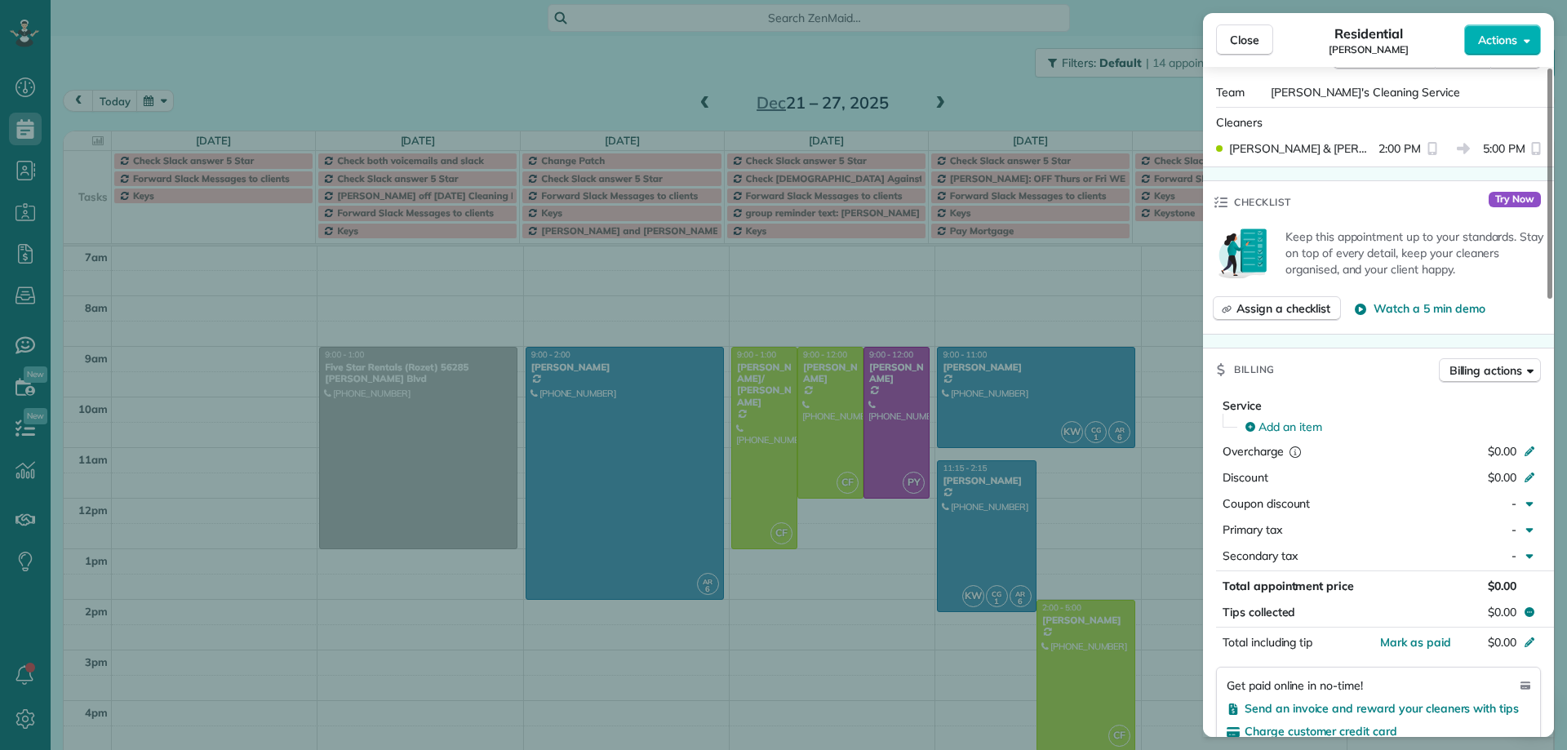
scroll to position [375, 0]
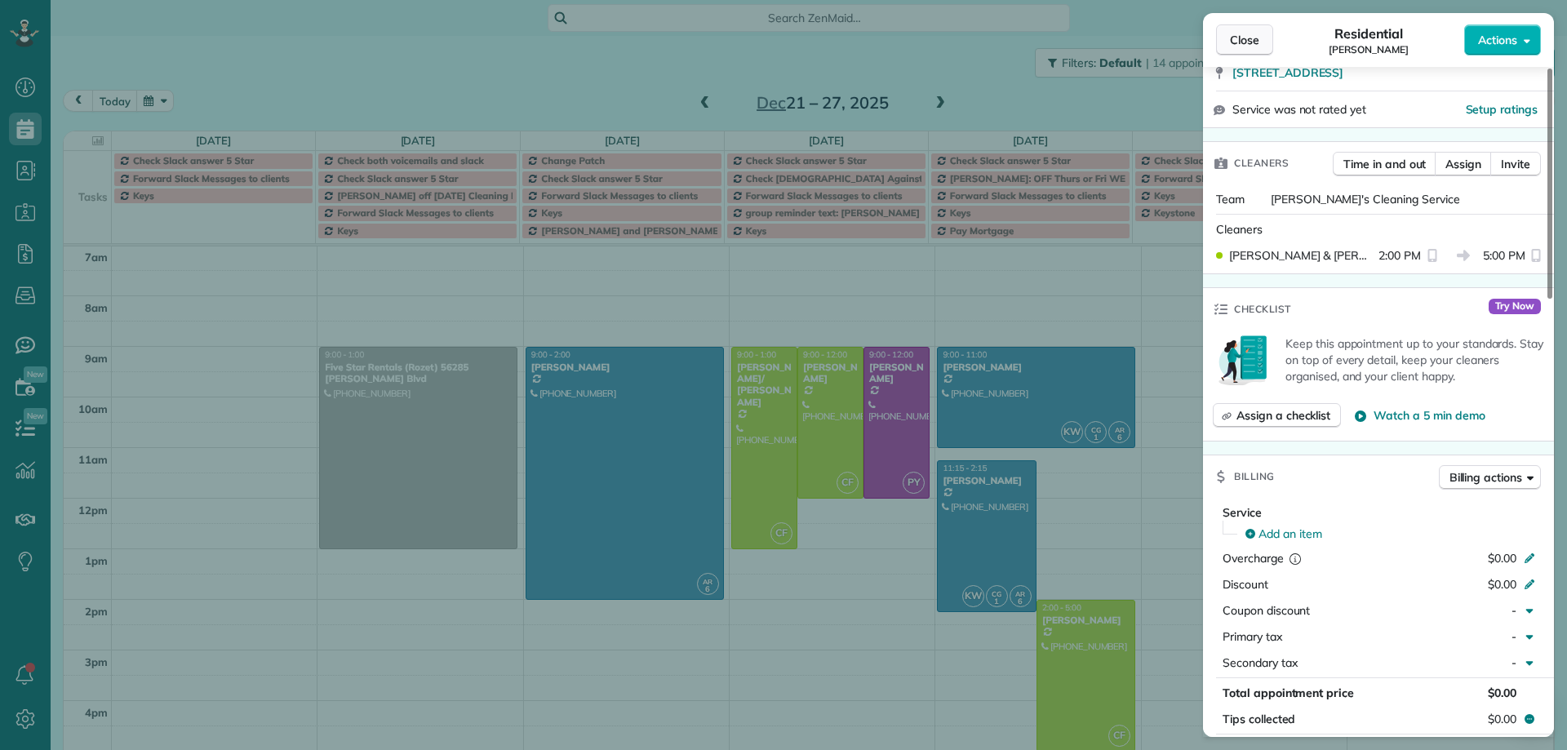
click at [1255, 38] on span "Close" at bounding box center [1244, 40] width 29 height 16
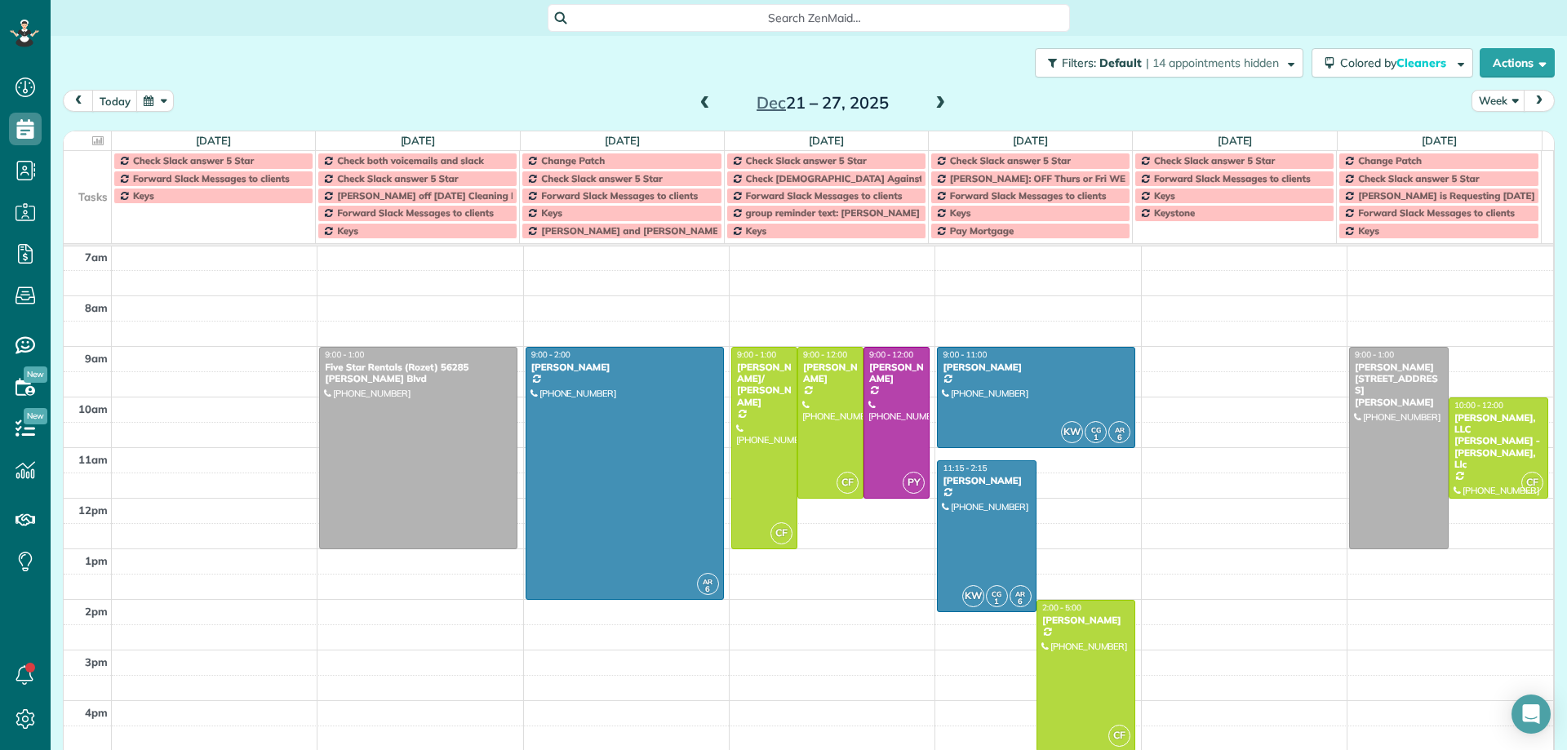
click at [938, 102] on span at bounding box center [940, 103] width 18 height 15
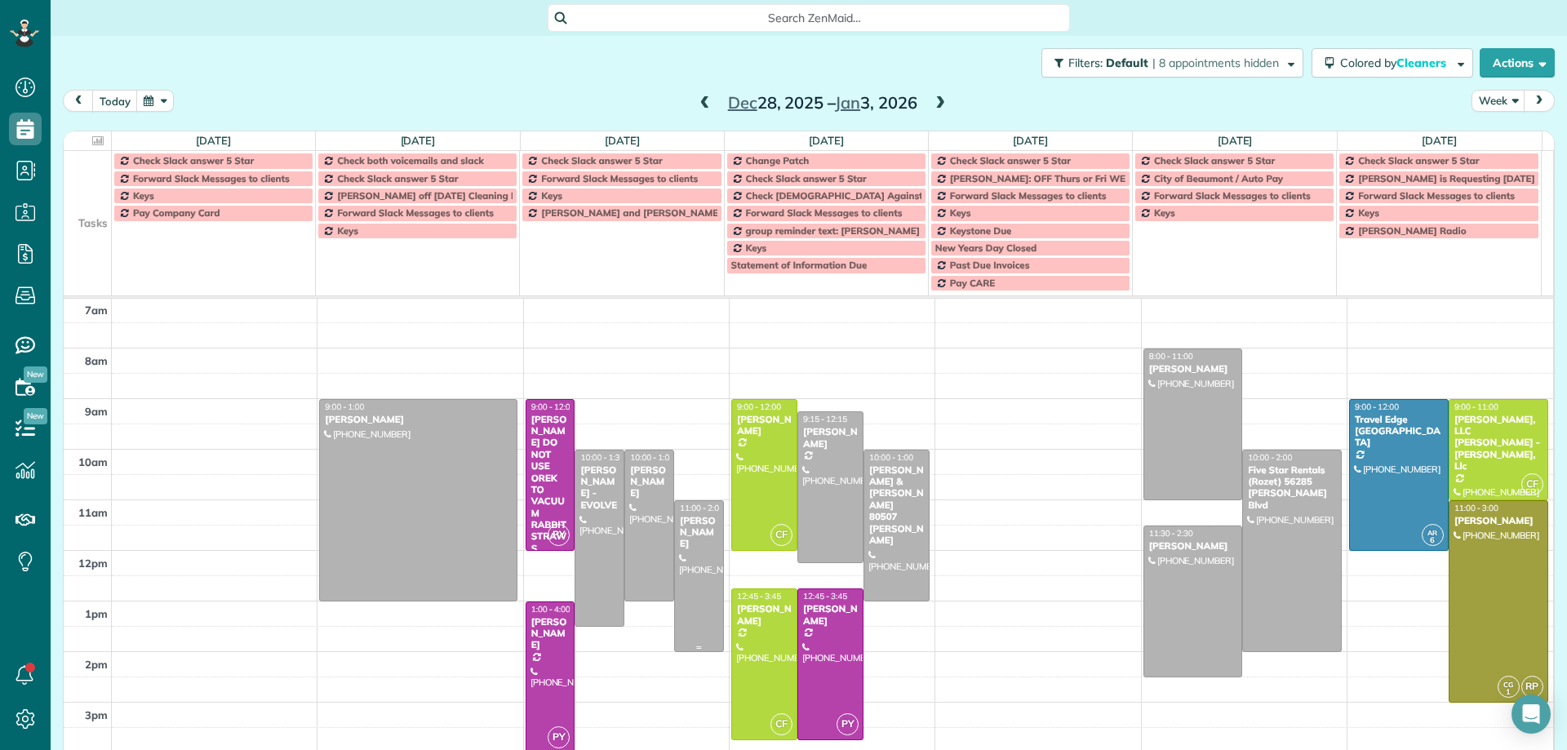
click at [685, 567] on div at bounding box center [699, 576] width 48 height 150
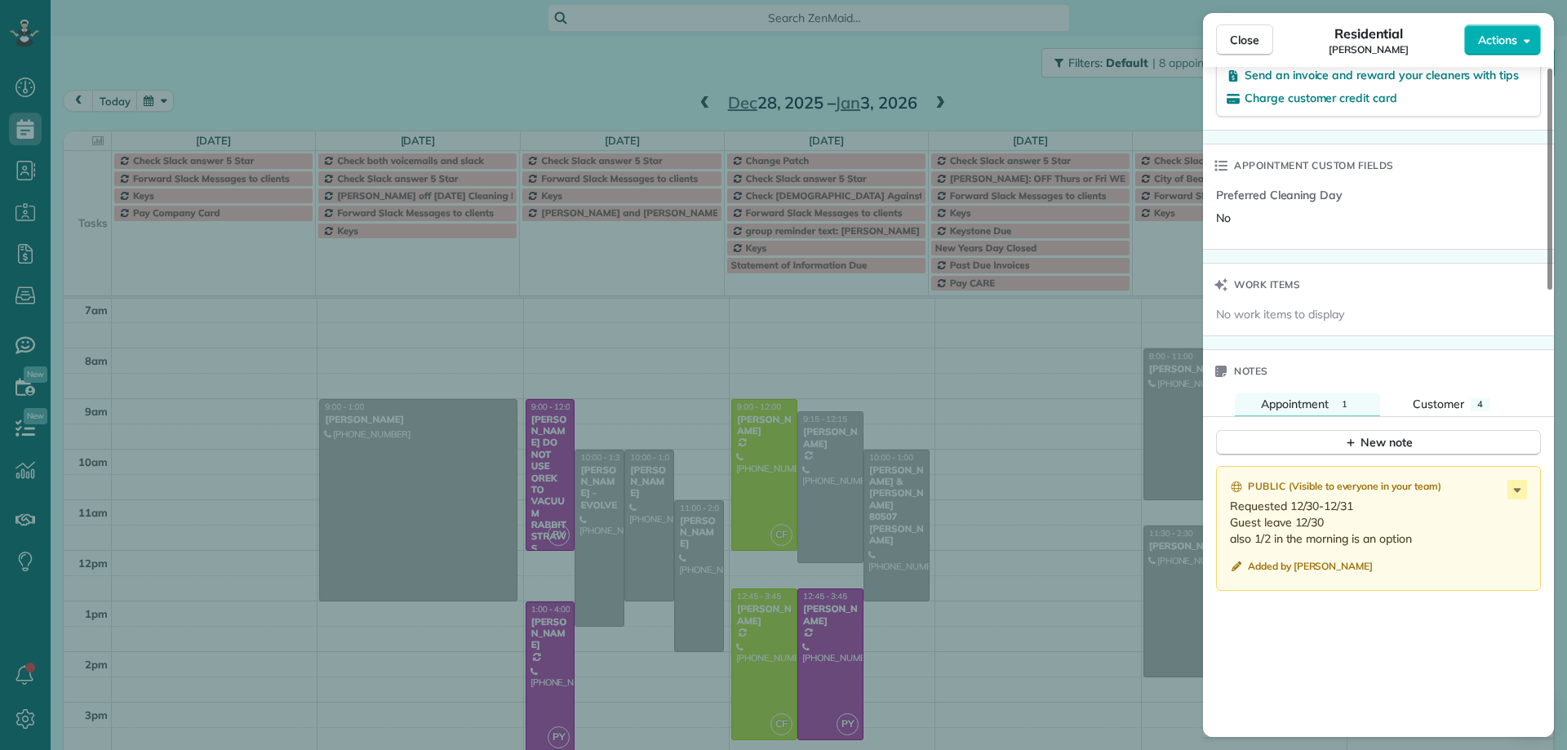
scroll to position [1064, 0]
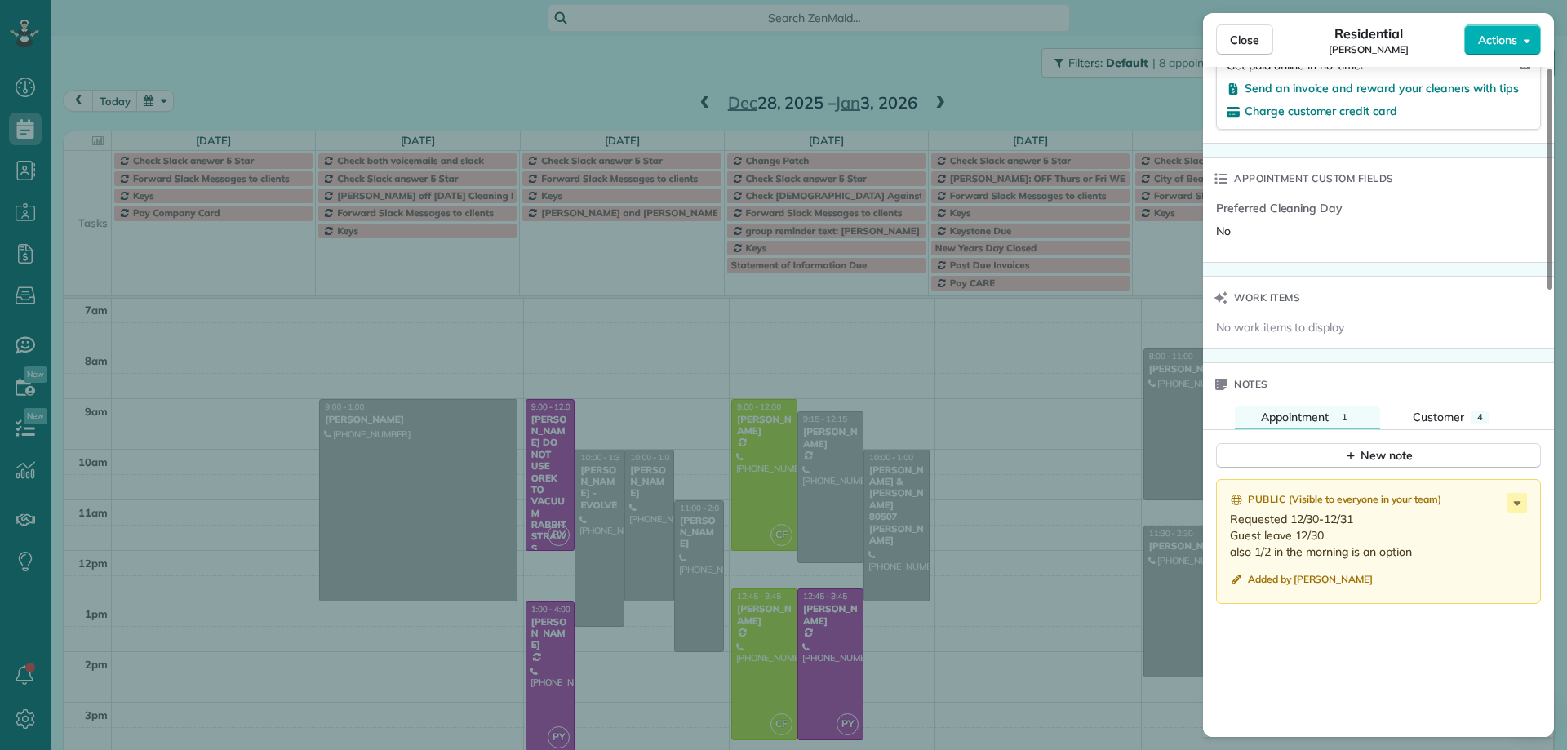
click at [634, 478] on div "Close Residential Ann Trulley Actions Status Active Ann Trulley · Open profile …" at bounding box center [783, 375] width 1567 height 750
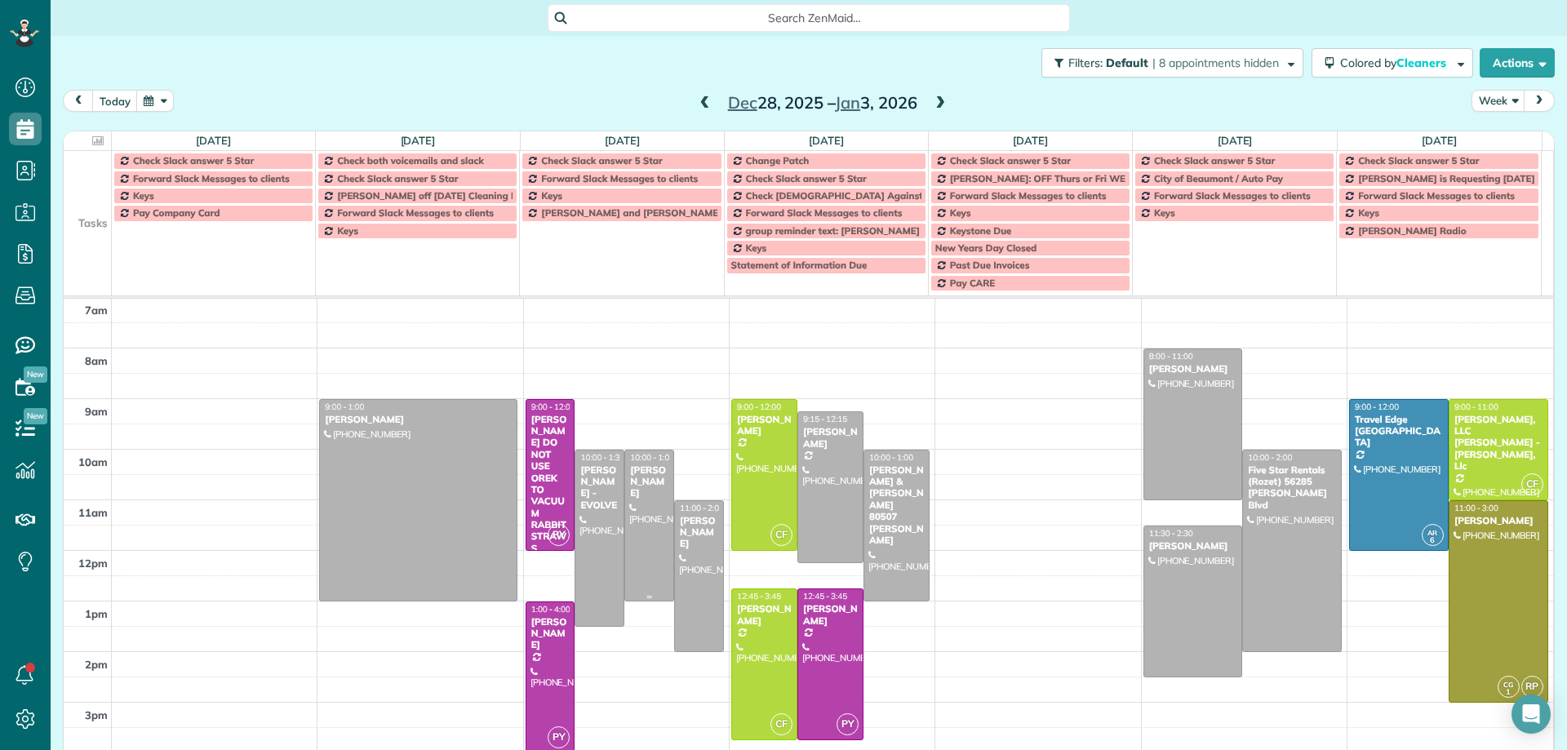
click at [637, 476] on div "Mandy Gomez" at bounding box center [649, 481] width 40 height 35
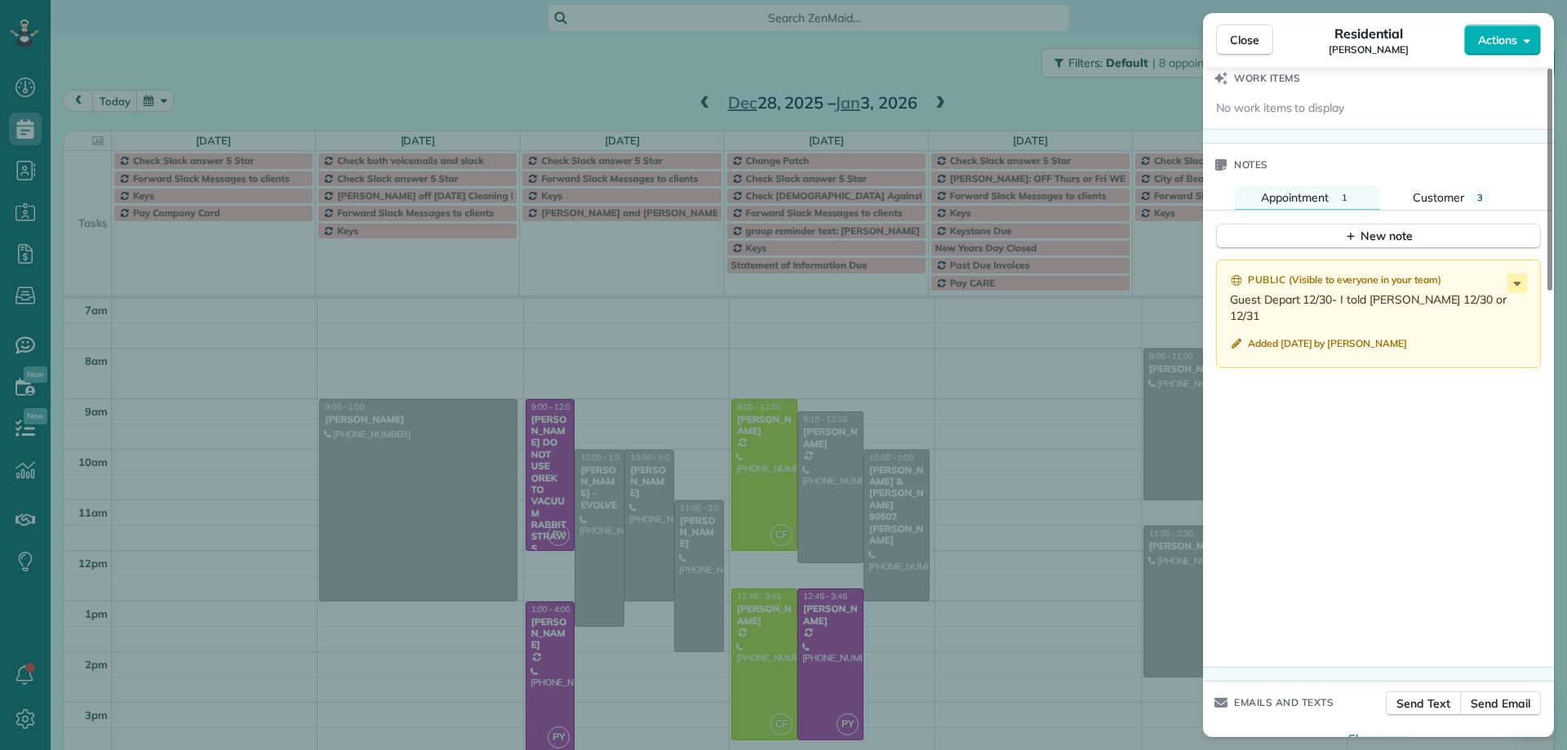
scroll to position [1228, 0]
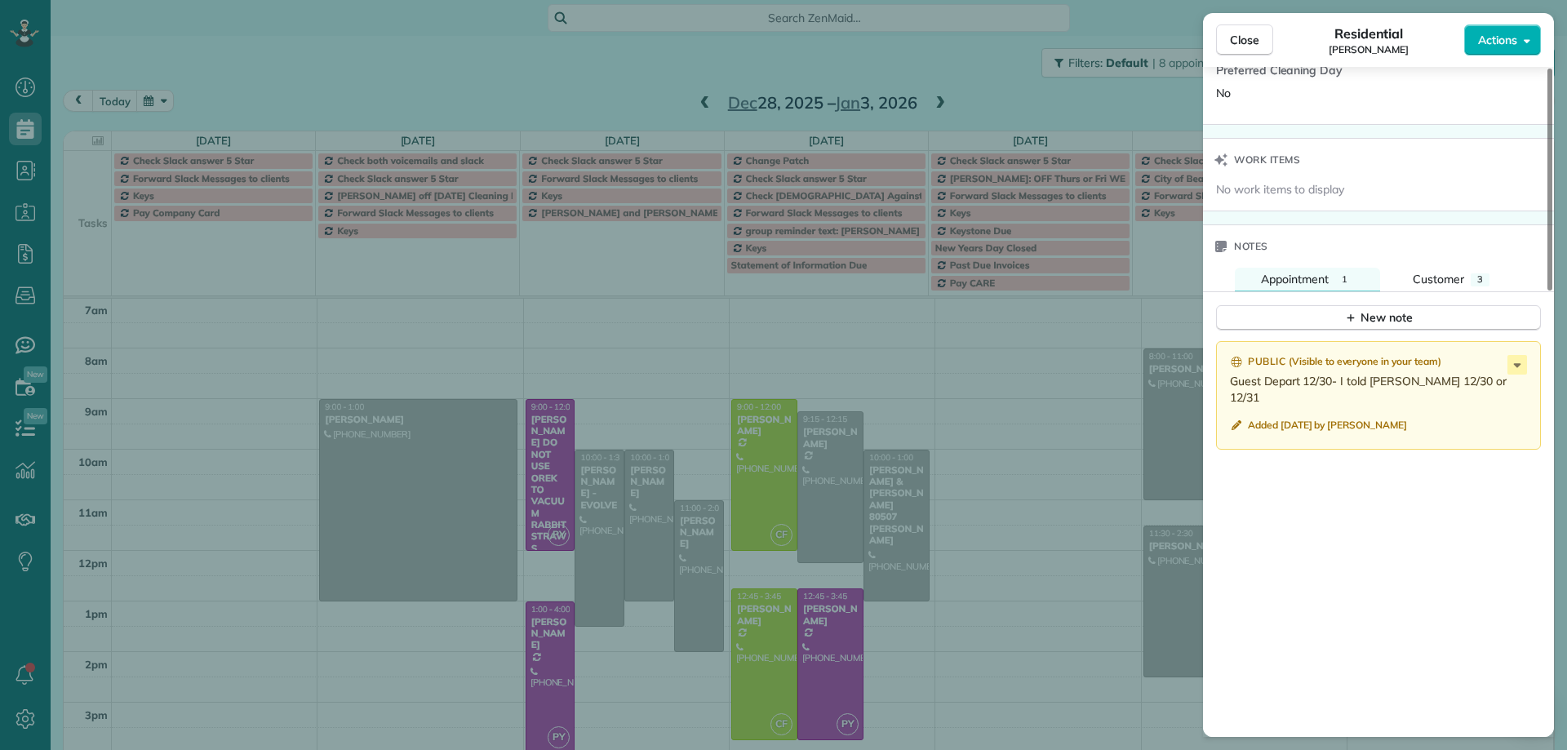
click at [589, 524] on div "Close Residential Mandy Gomez Actions Status Active Mandy Gomez · Open profile …" at bounding box center [783, 375] width 1567 height 750
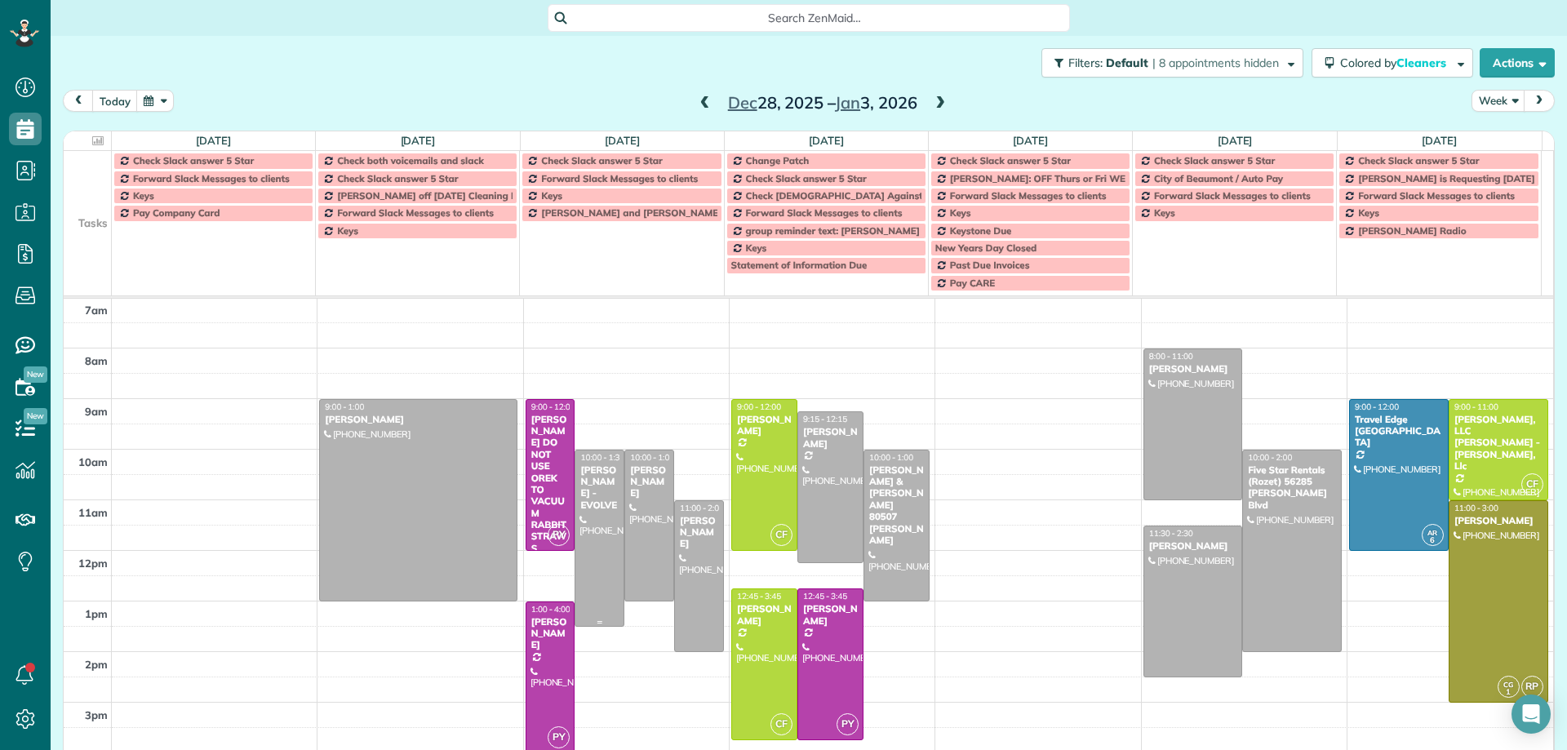
click at [589, 519] on div at bounding box center [599, 539] width 48 height 176
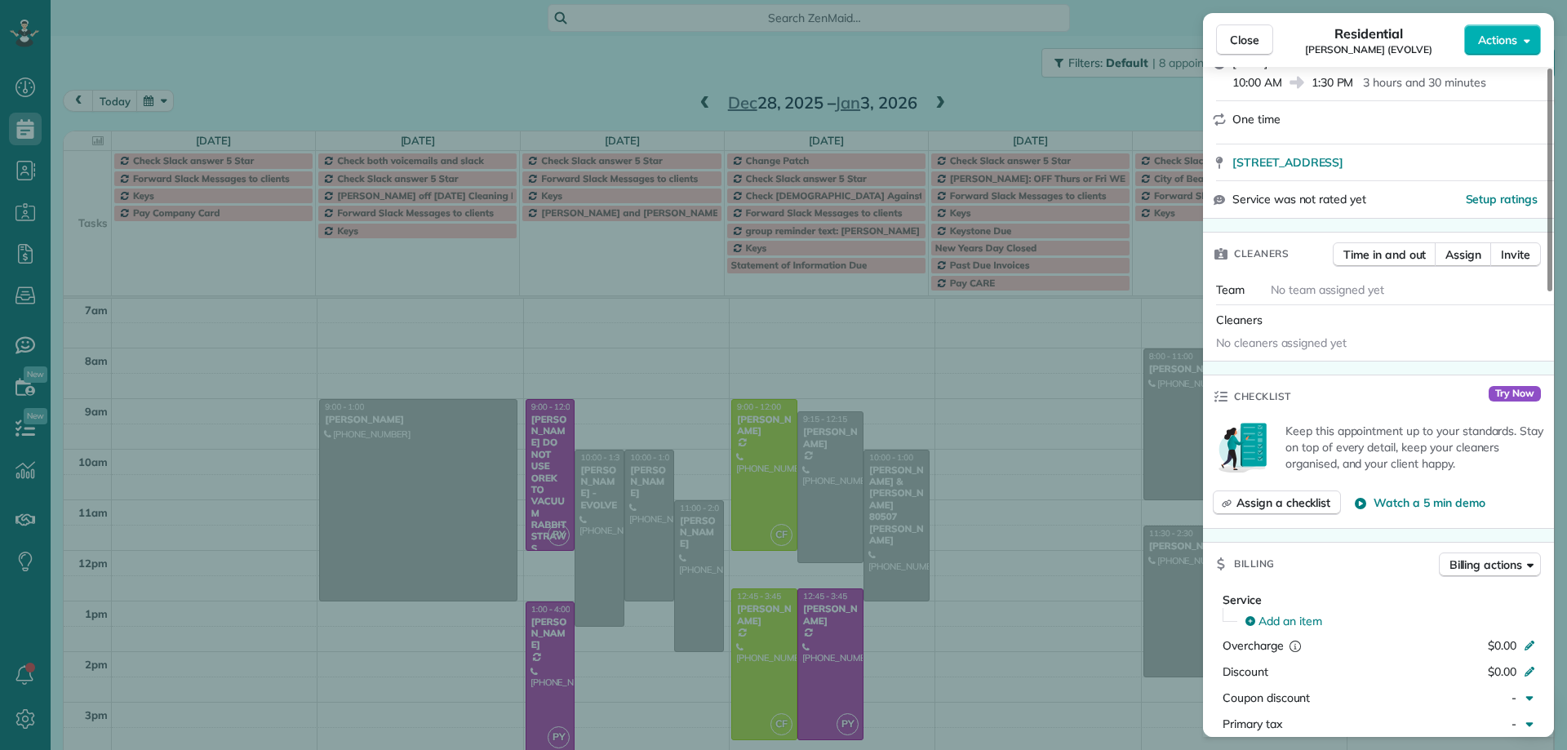
scroll to position [248, 0]
click at [1260, 42] on button "Close" at bounding box center [1244, 39] width 57 height 31
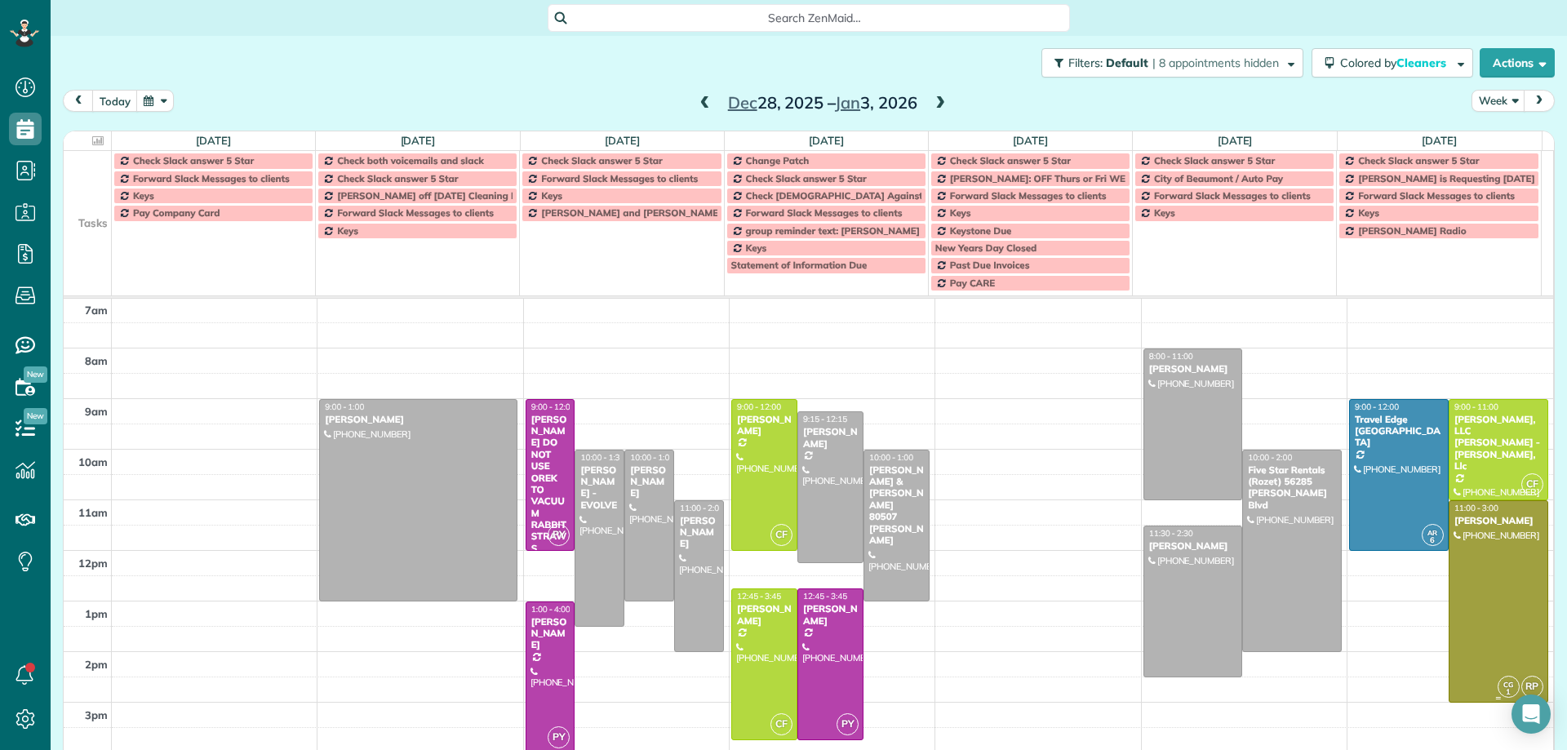
click at [1467, 598] on div at bounding box center [1499, 601] width 98 height 201
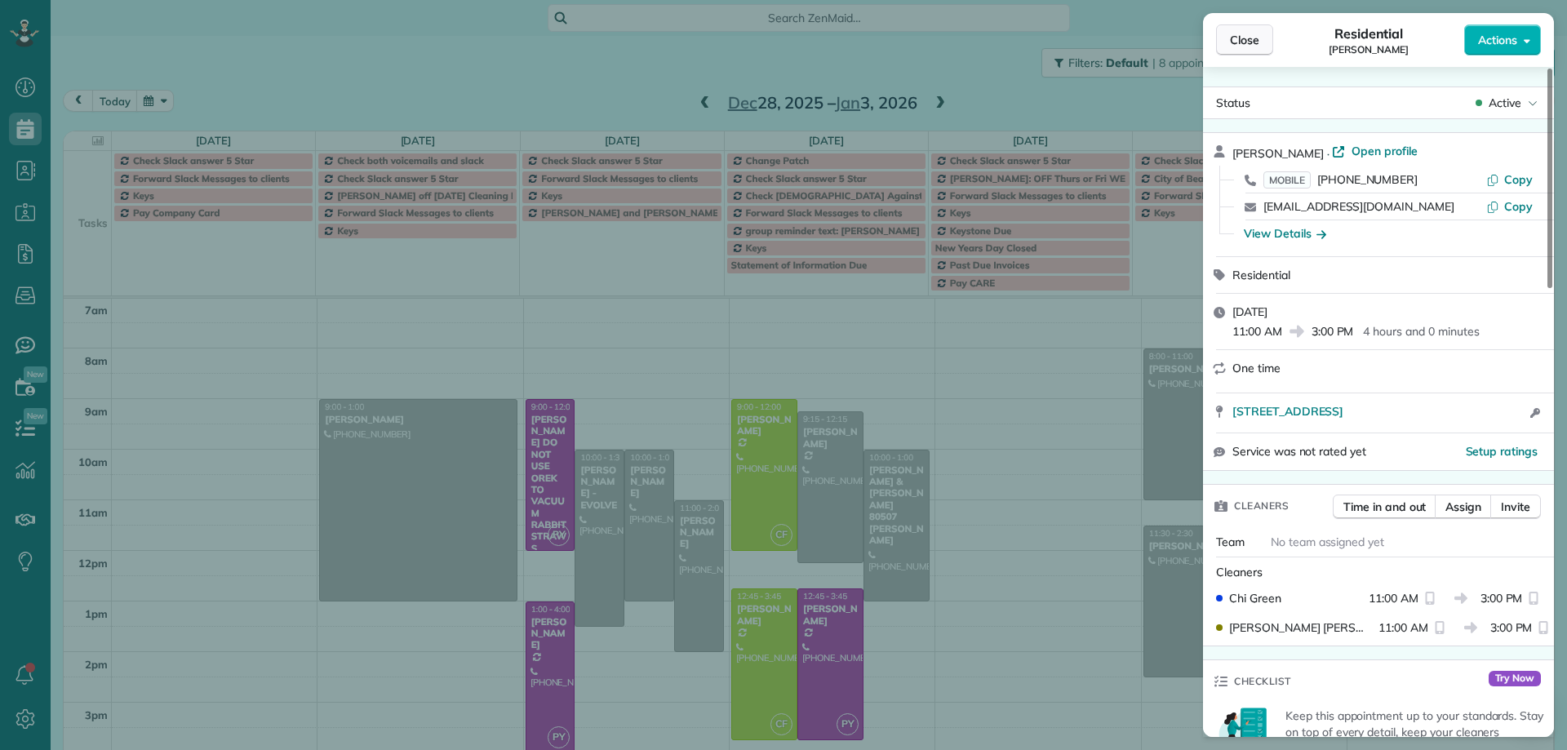
click at [1255, 40] on span "Close" at bounding box center [1244, 40] width 29 height 16
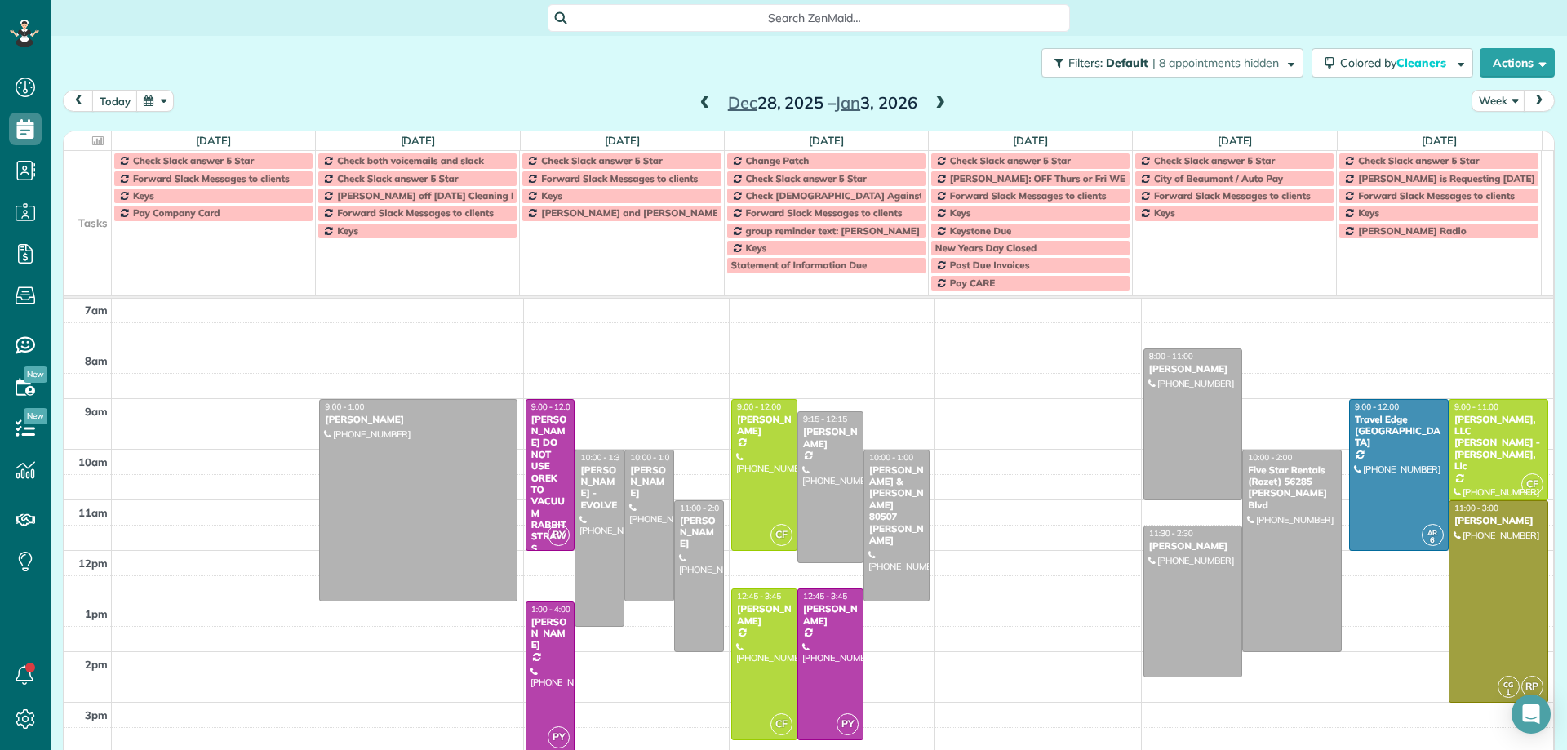
click at [933, 104] on span at bounding box center [940, 103] width 18 height 15
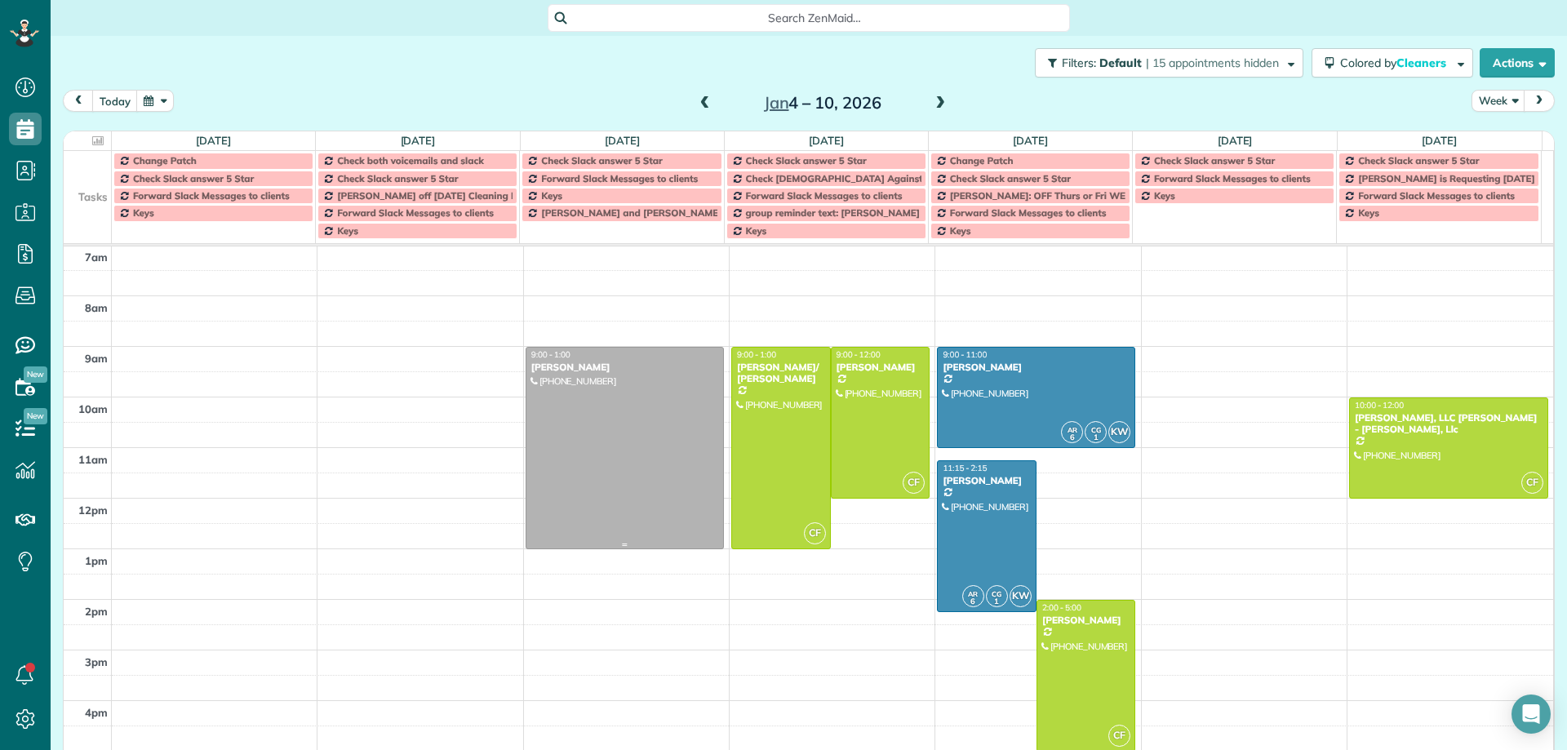
click at [647, 447] on div at bounding box center [625, 448] width 197 height 201
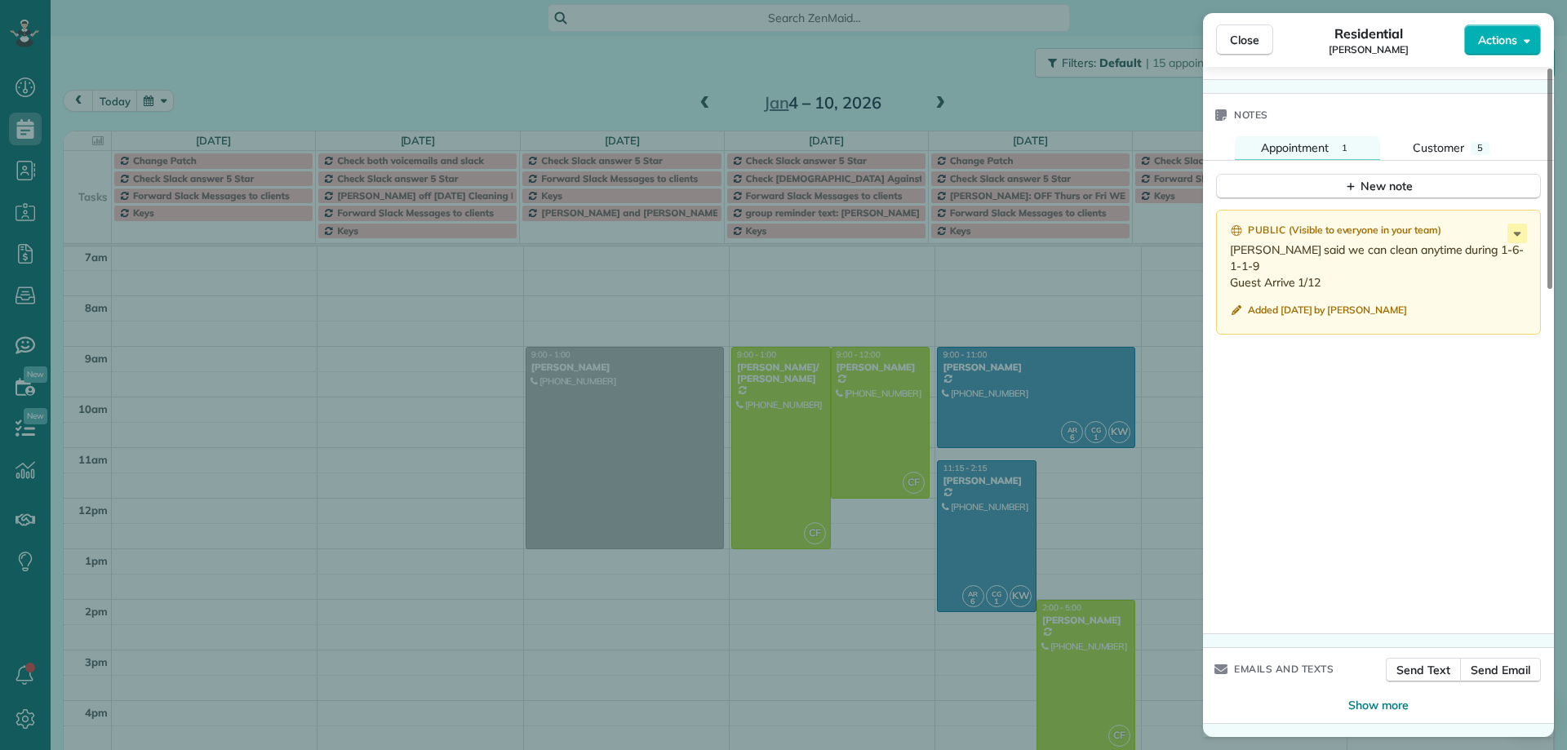
scroll to position [1278, 0]
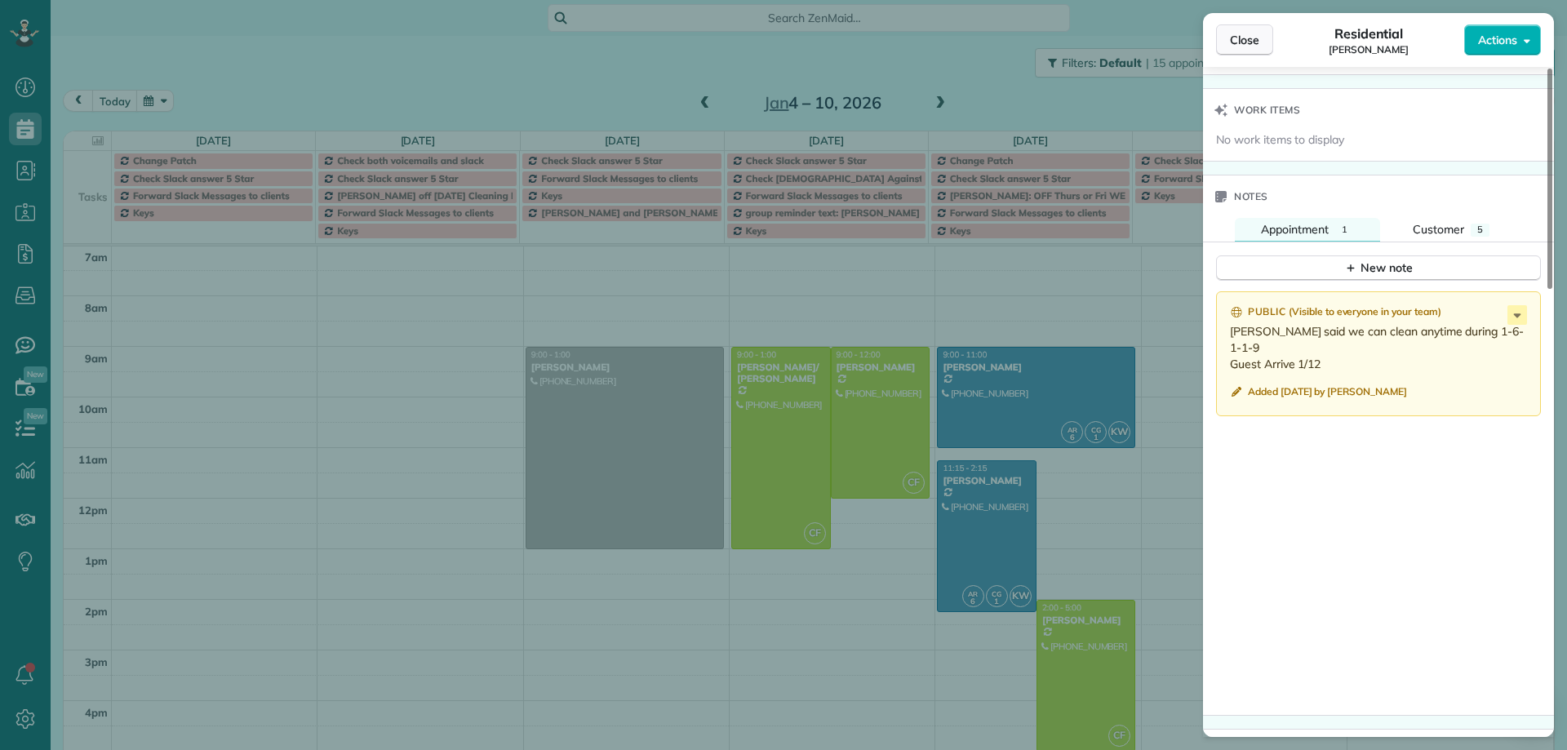
click at [1247, 46] on span "Close" at bounding box center [1244, 40] width 29 height 16
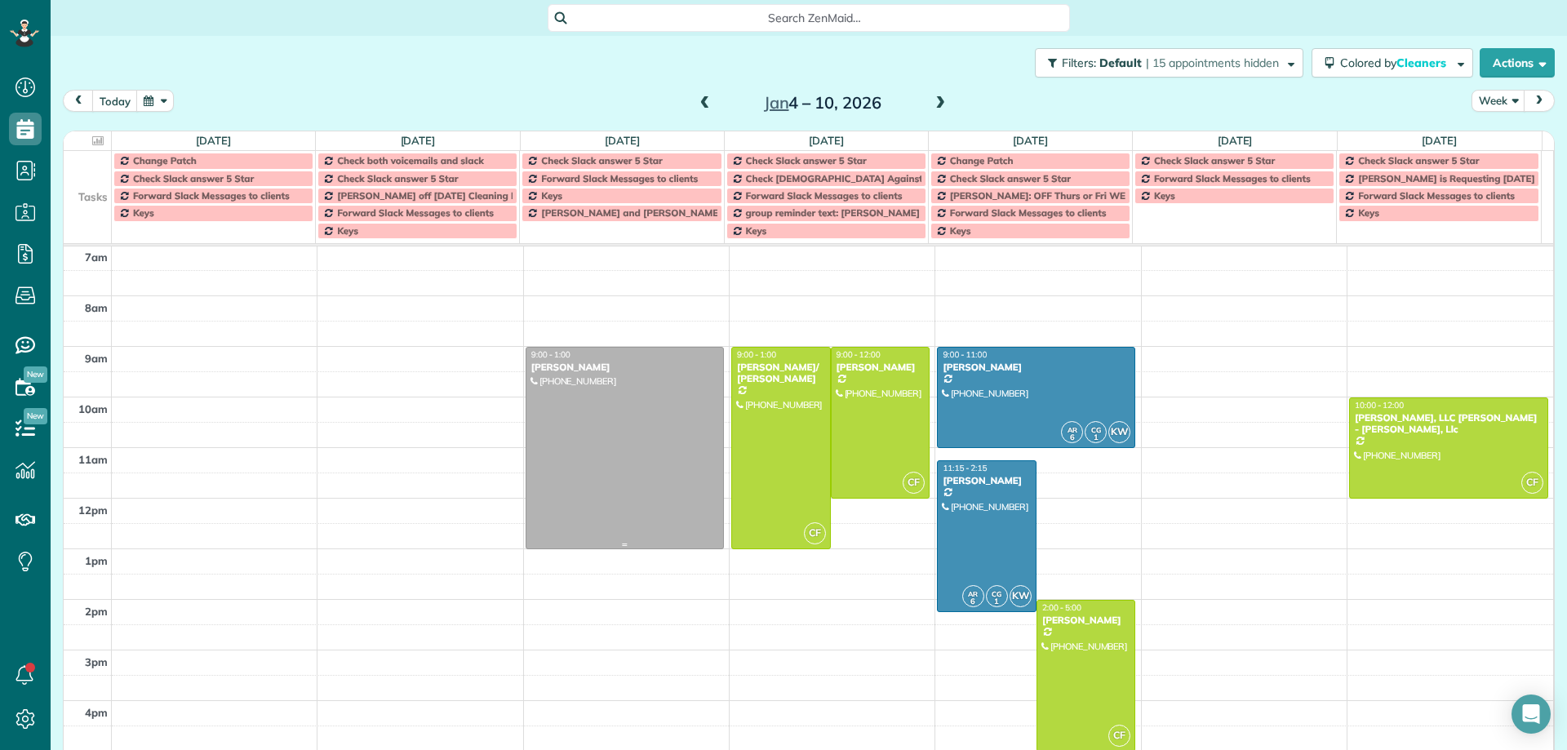
click at [663, 408] on div at bounding box center [625, 448] width 197 height 201
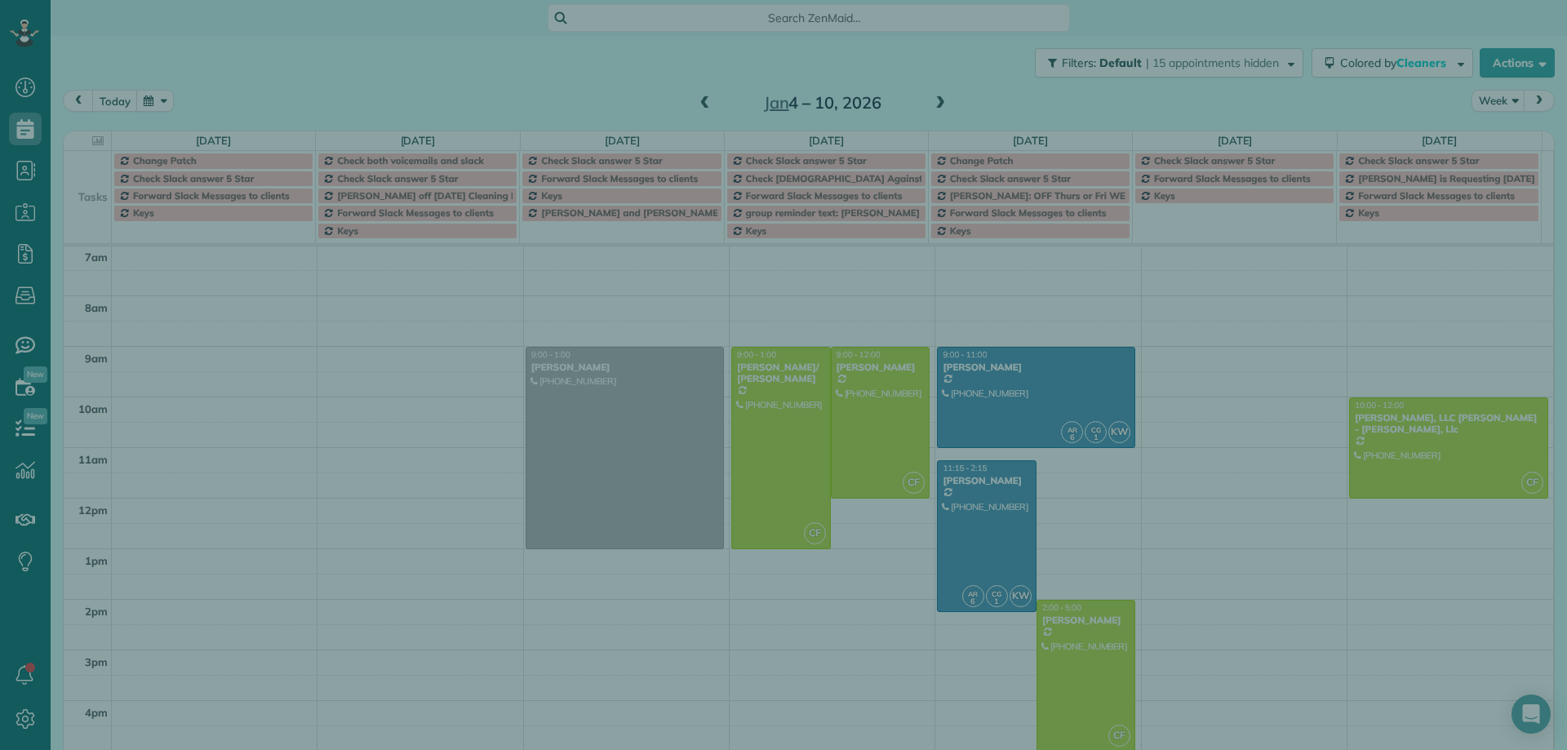
click at [663, 408] on div at bounding box center [783, 375] width 1567 height 750
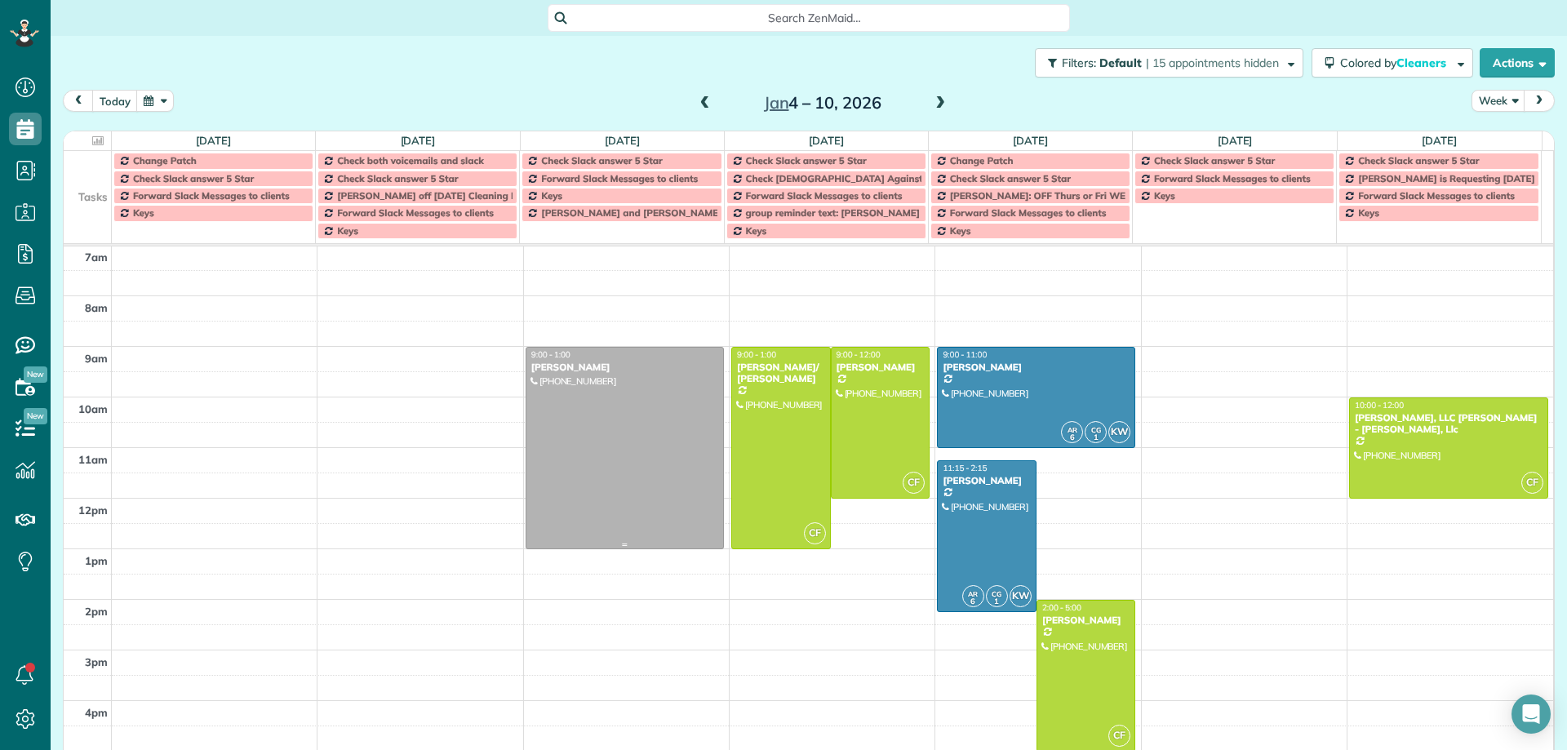
click at [662, 404] on div at bounding box center [625, 448] width 197 height 201
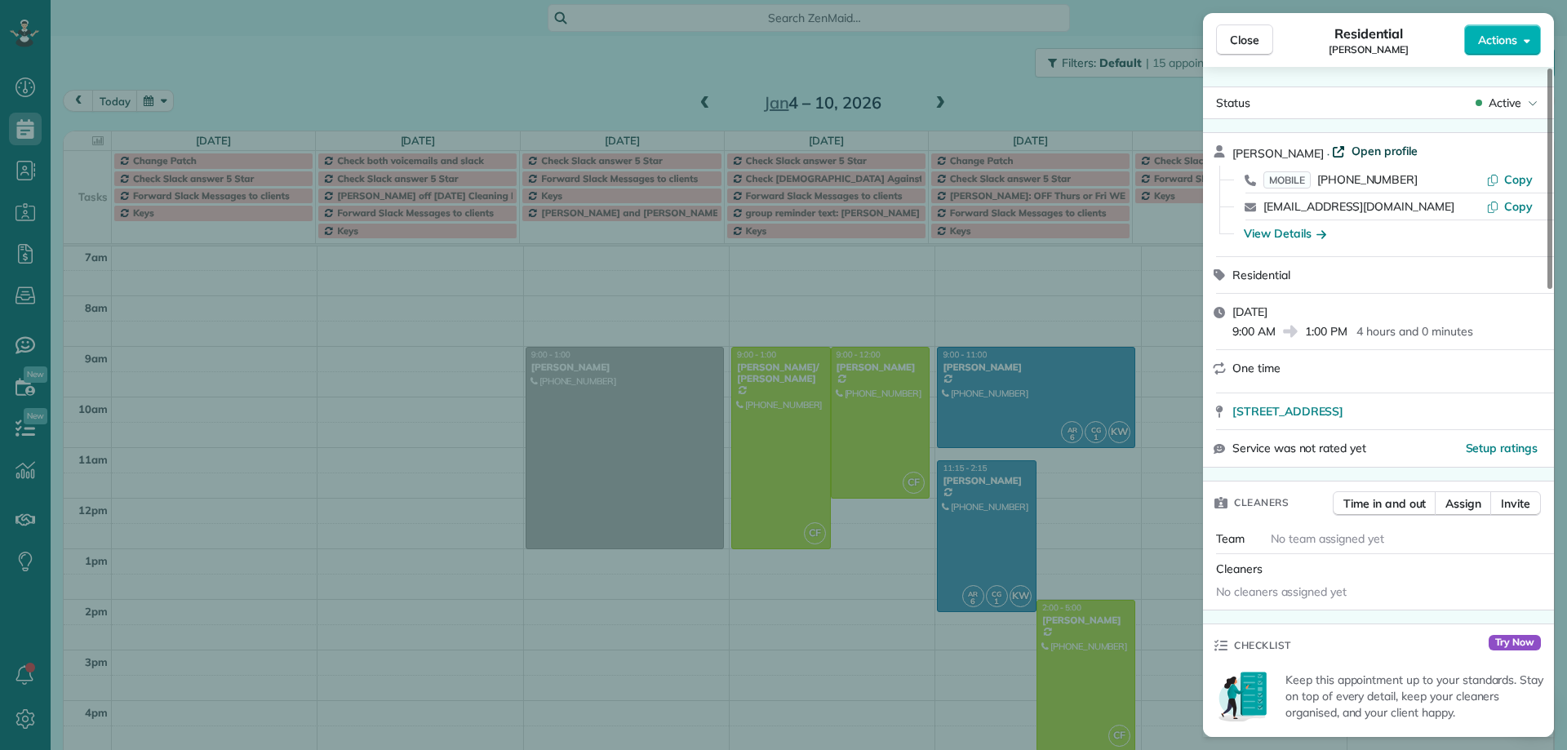
click at [1368, 150] on span "Open profile" at bounding box center [1385, 151] width 66 height 16
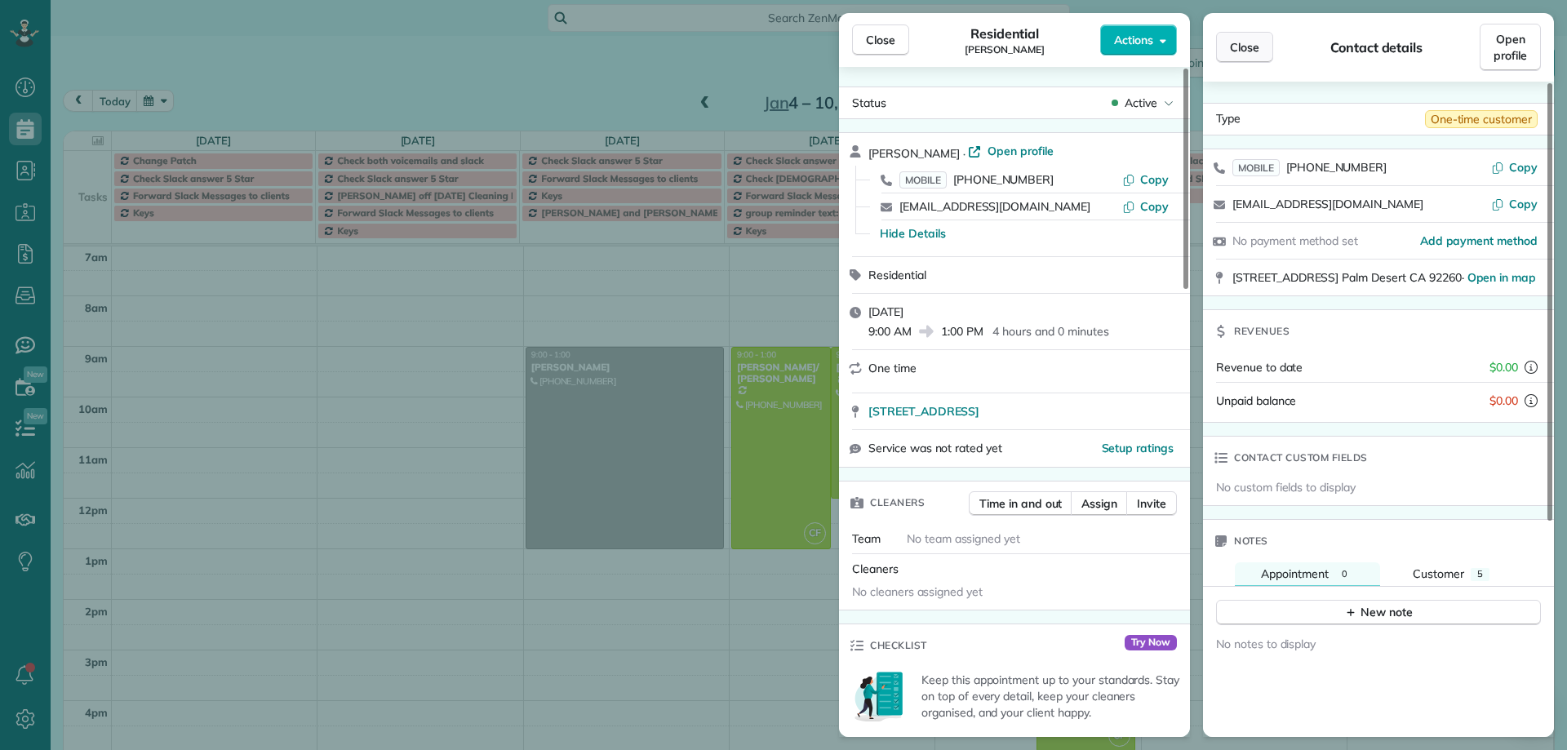
click at [1248, 49] on span "Close" at bounding box center [1244, 47] width 29 height 16
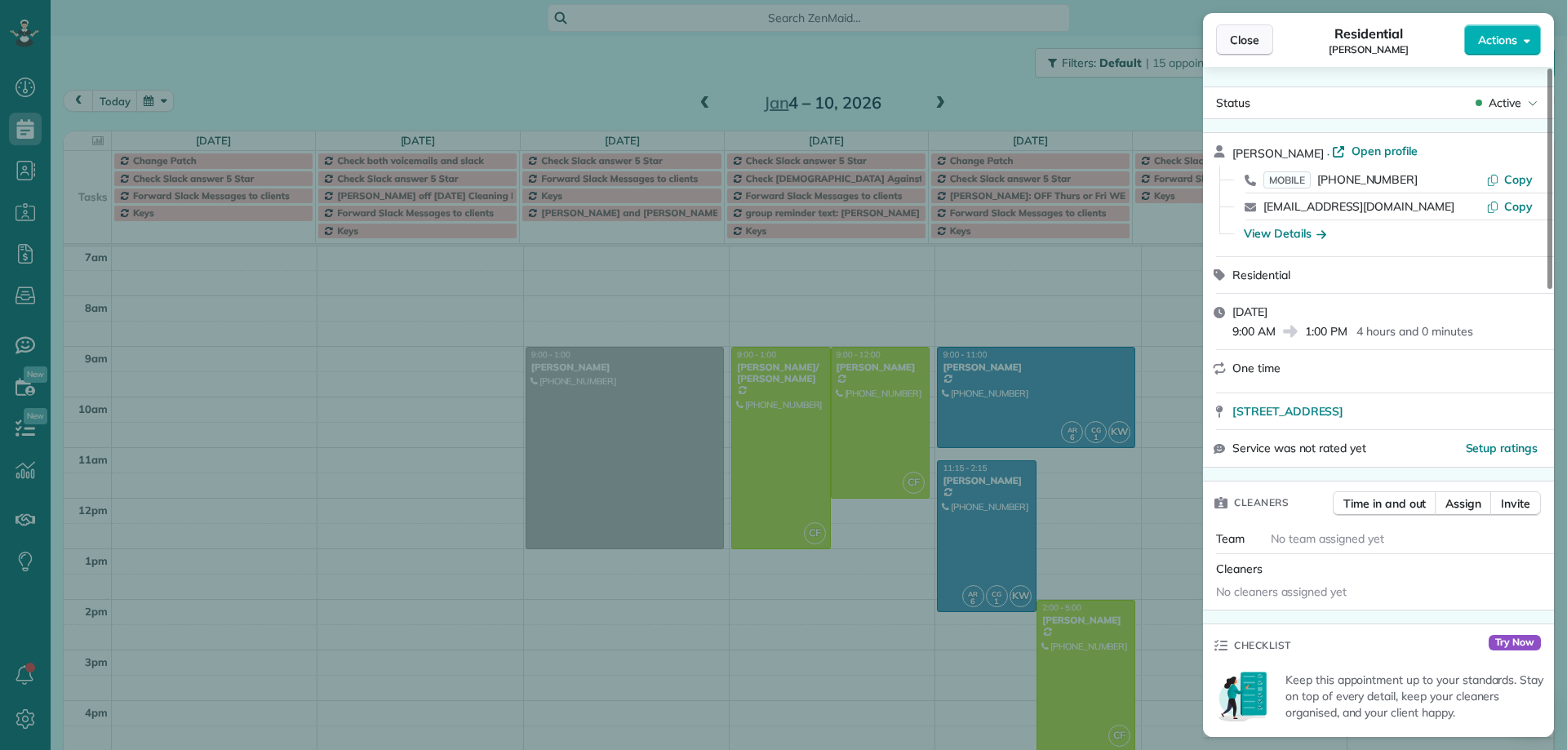
click at [1248, 41] on span "Close" at bounding box center [1244, 40] width 29 height 16
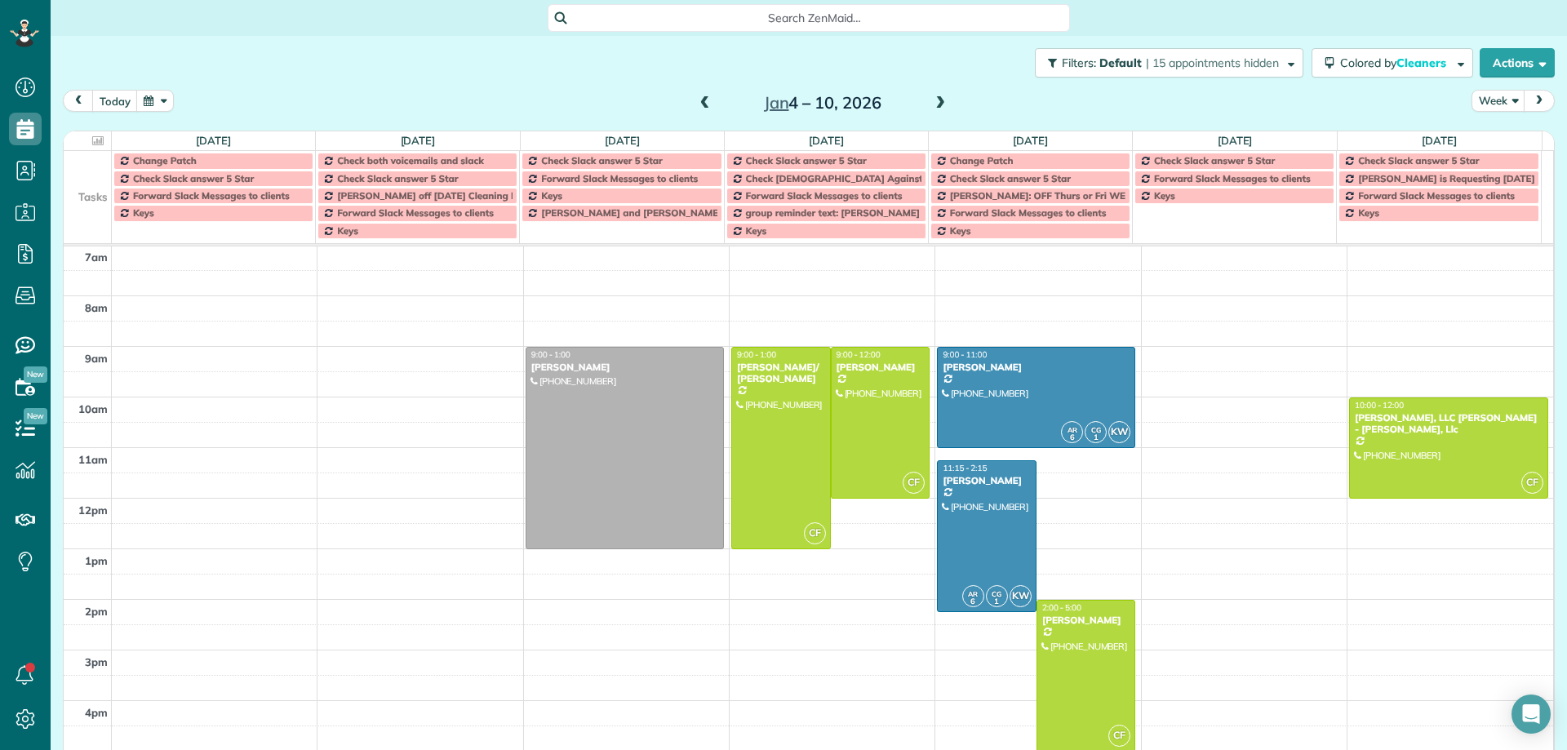
click at [935, 104] on span at bounding box center [940, 103] width 18 height 15
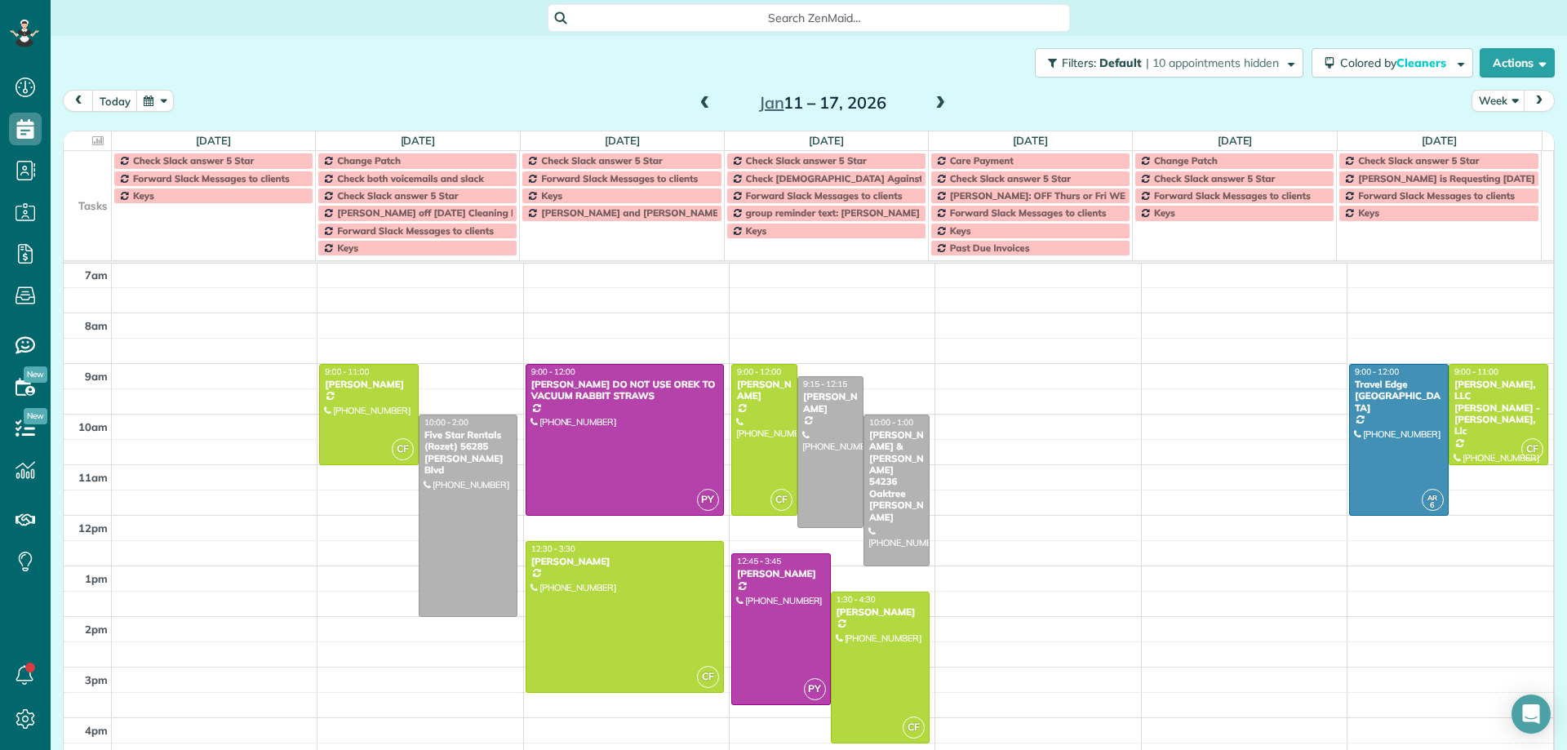
click at [935, 104] on span at bounding box center [940, 103] width 18 height 15
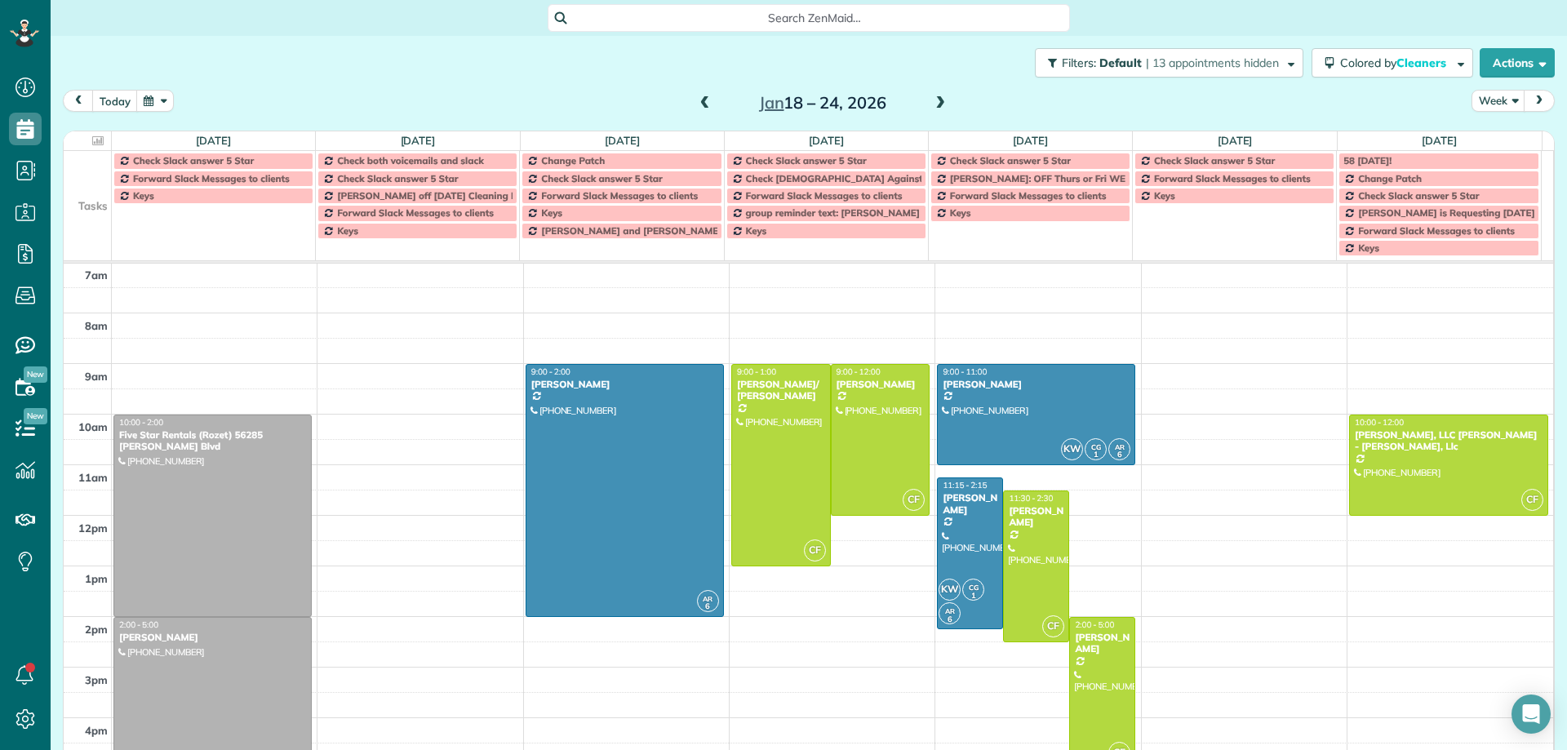
click at [701, 106] on span at bounding box center [705, 103] width 18 height 15
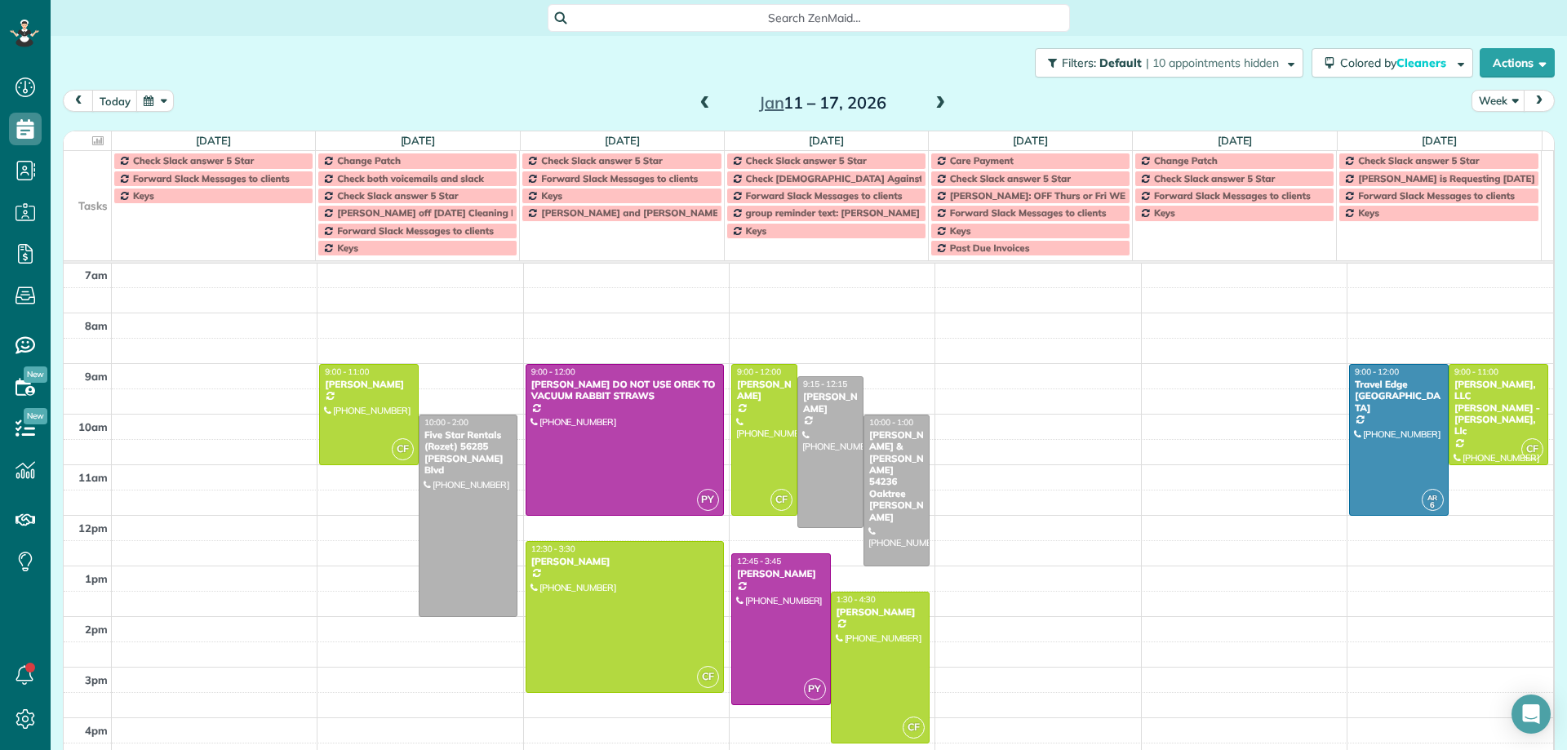
click at [934, 102] on span at bounding box center [940, 103] width 18 height 15
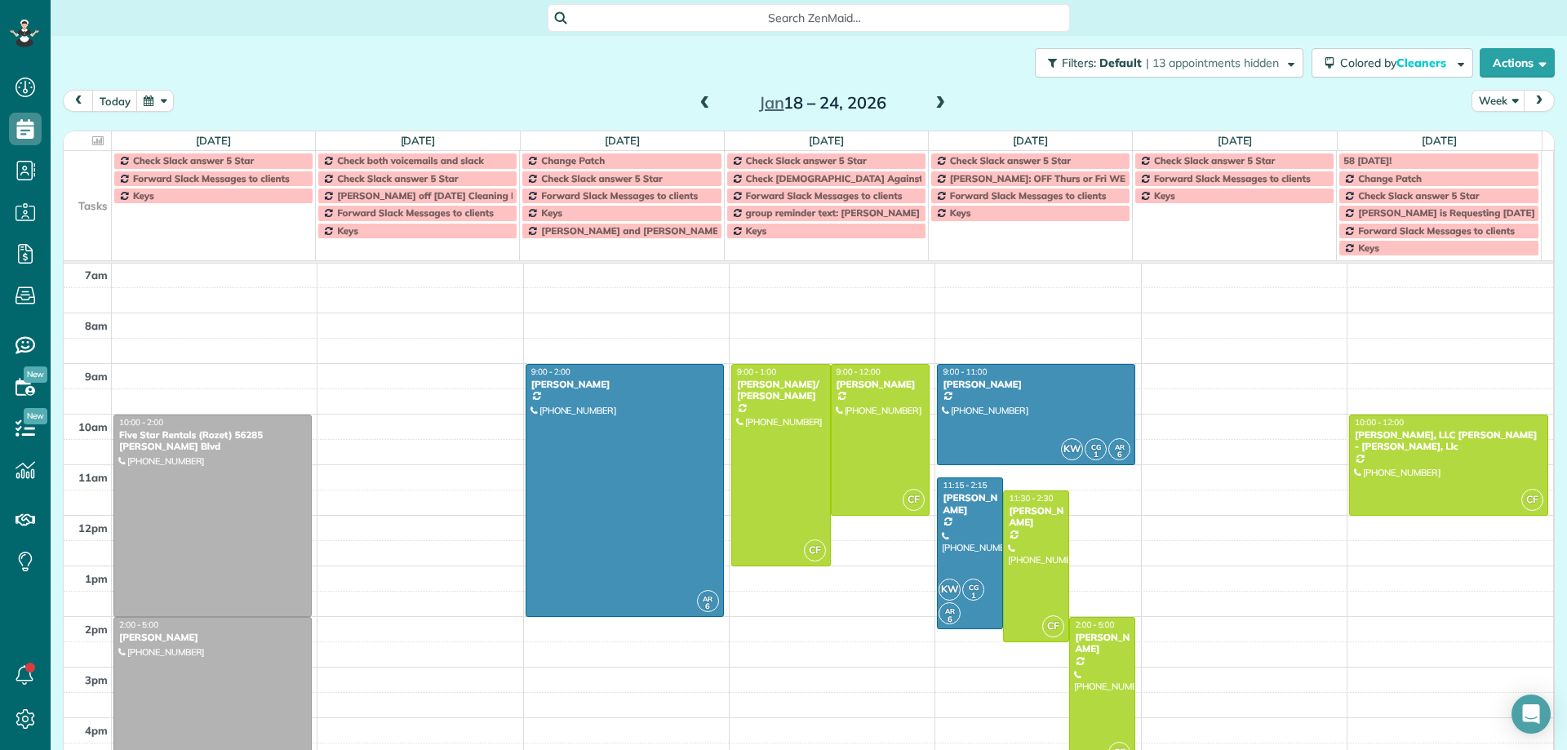
click at [934, 102] on span at bounding box center [940, 103] width 18 height 15
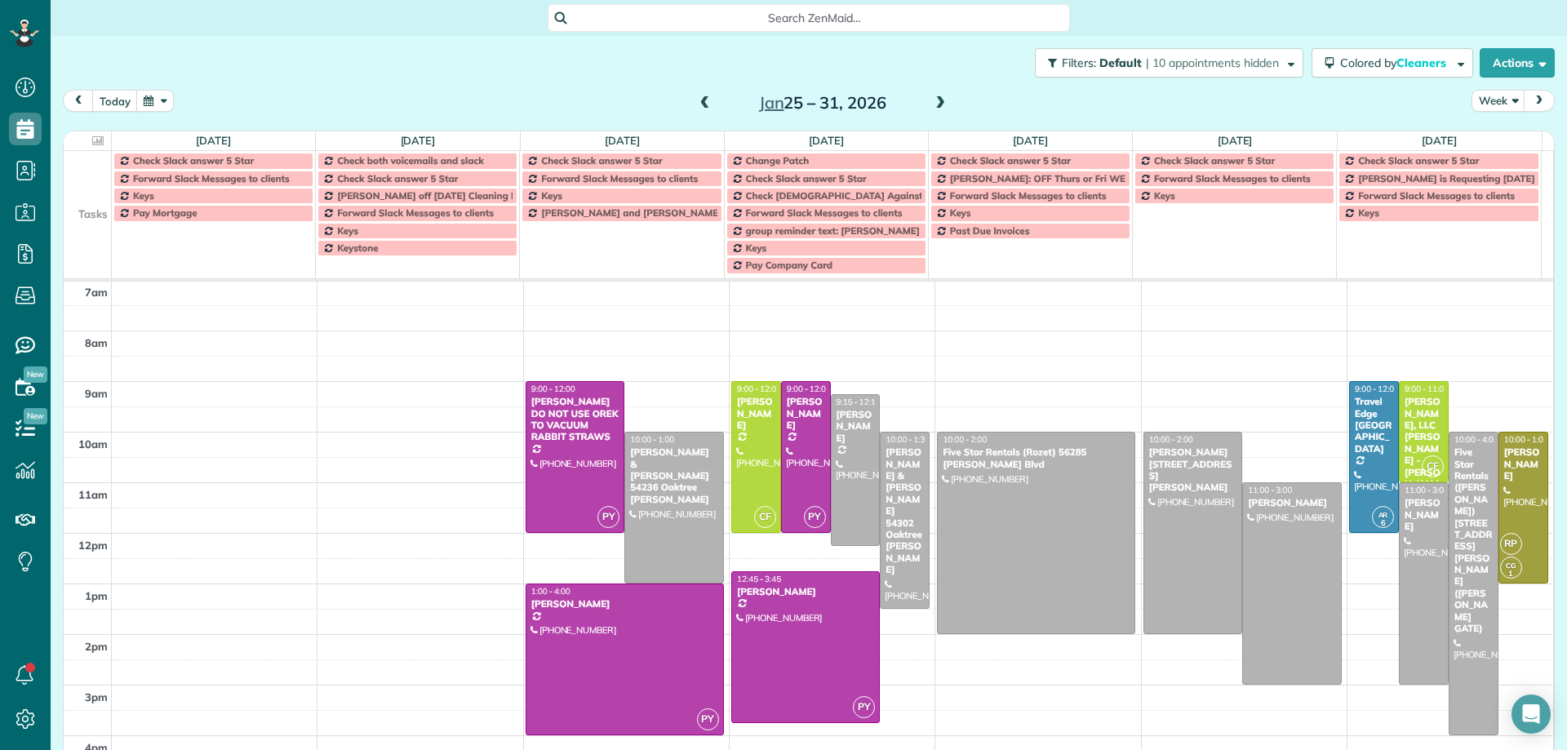
click at [934, 102] on span at bounding box center [940, 103] width 18 height 15
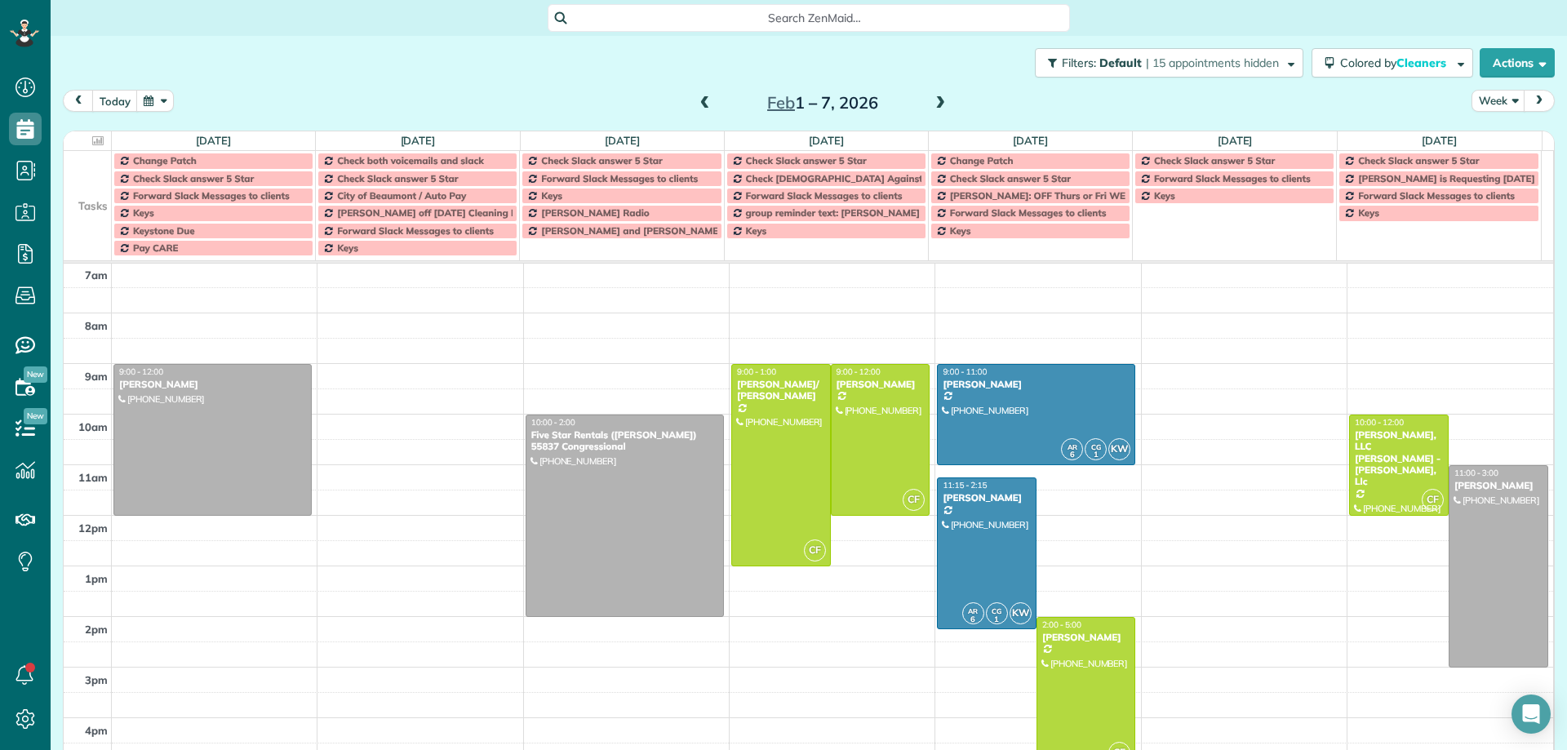
click at [698, 103] on span at bounding box center [705, 103] width 18 height 15
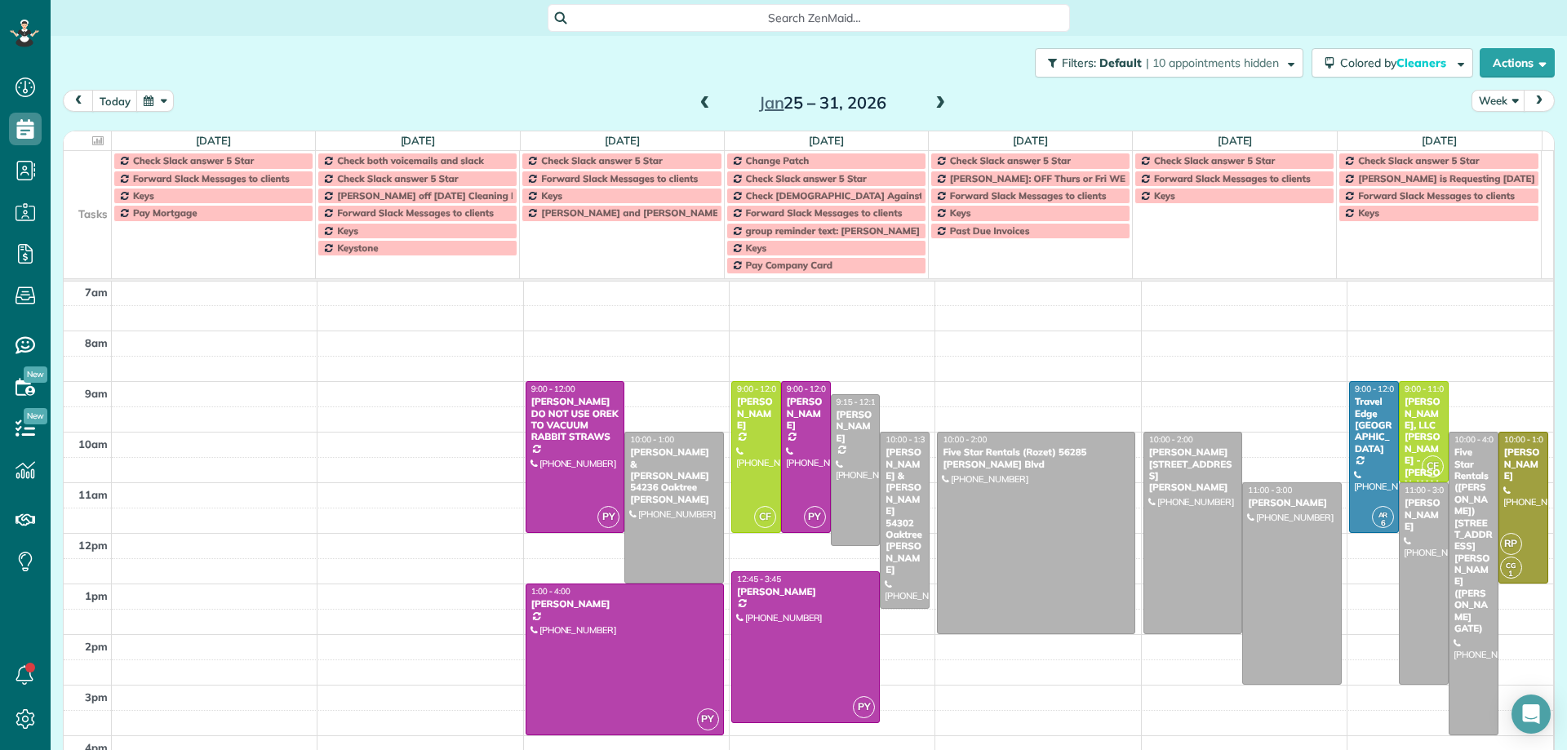
click at [933, 102] on span at bounding box center [940, 103] width 18 height 15
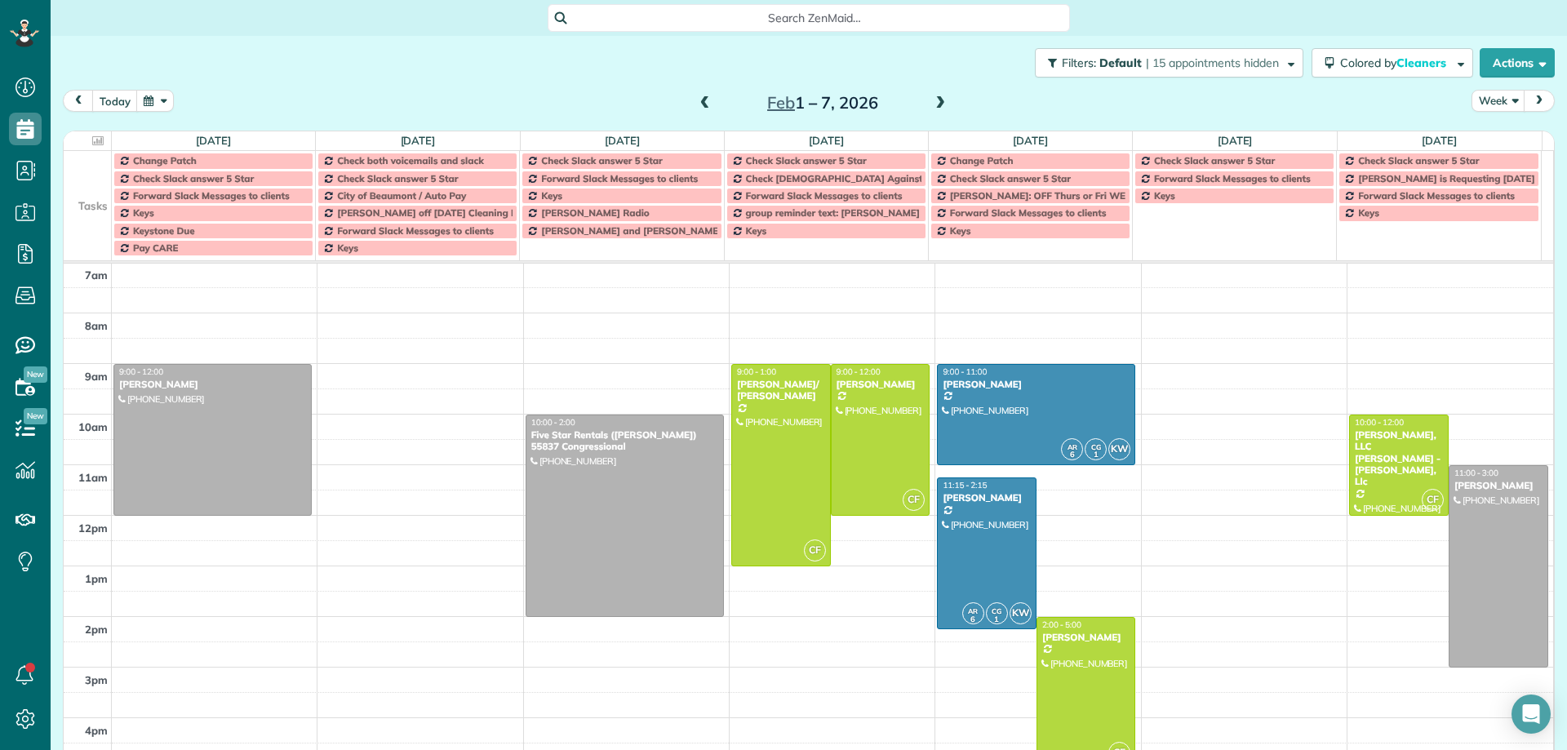
click at [933, 102] on span at bounding box center [940, 103] width 18 height 15
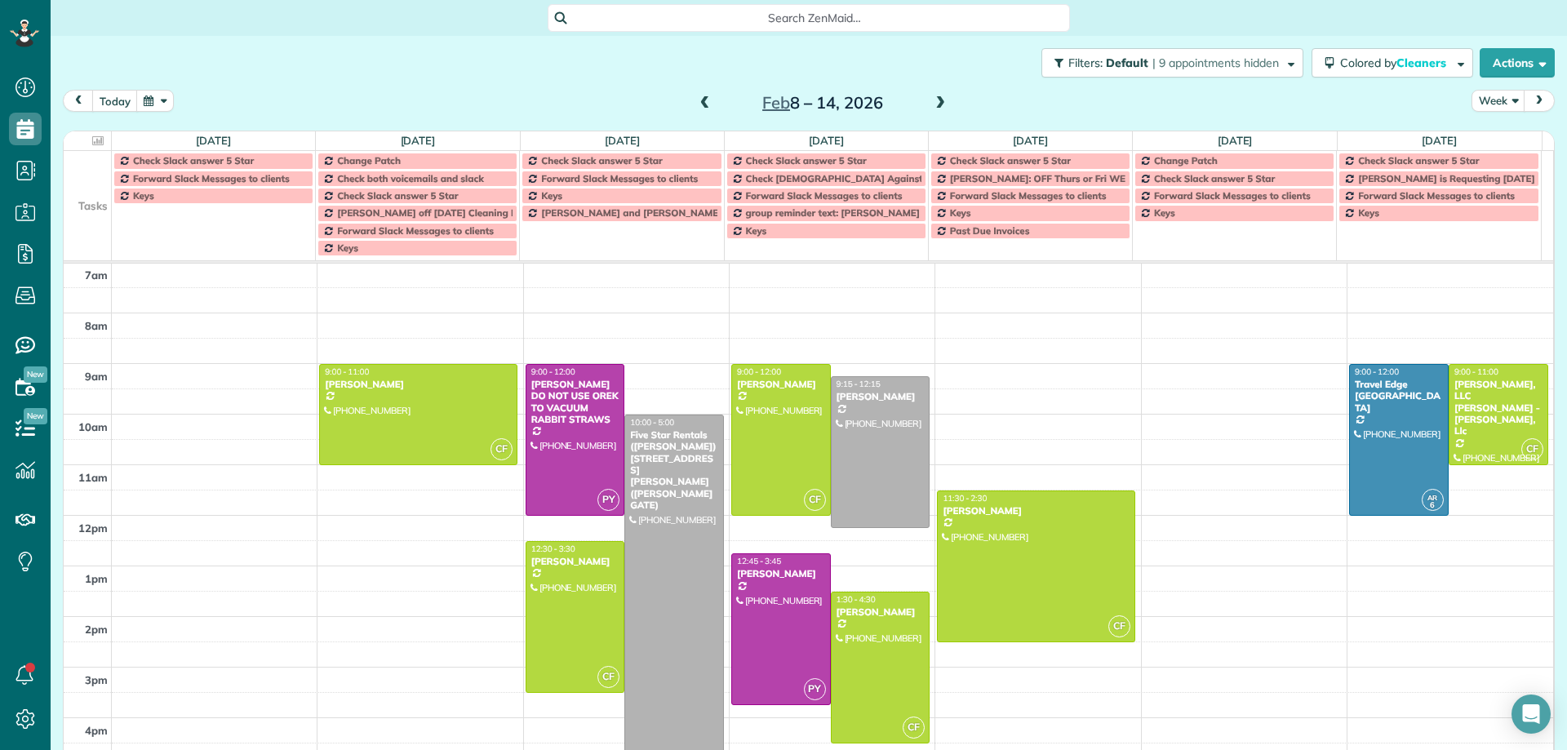
click at [933, 102] on span at bounding box center [940, 103] width 18 height 15
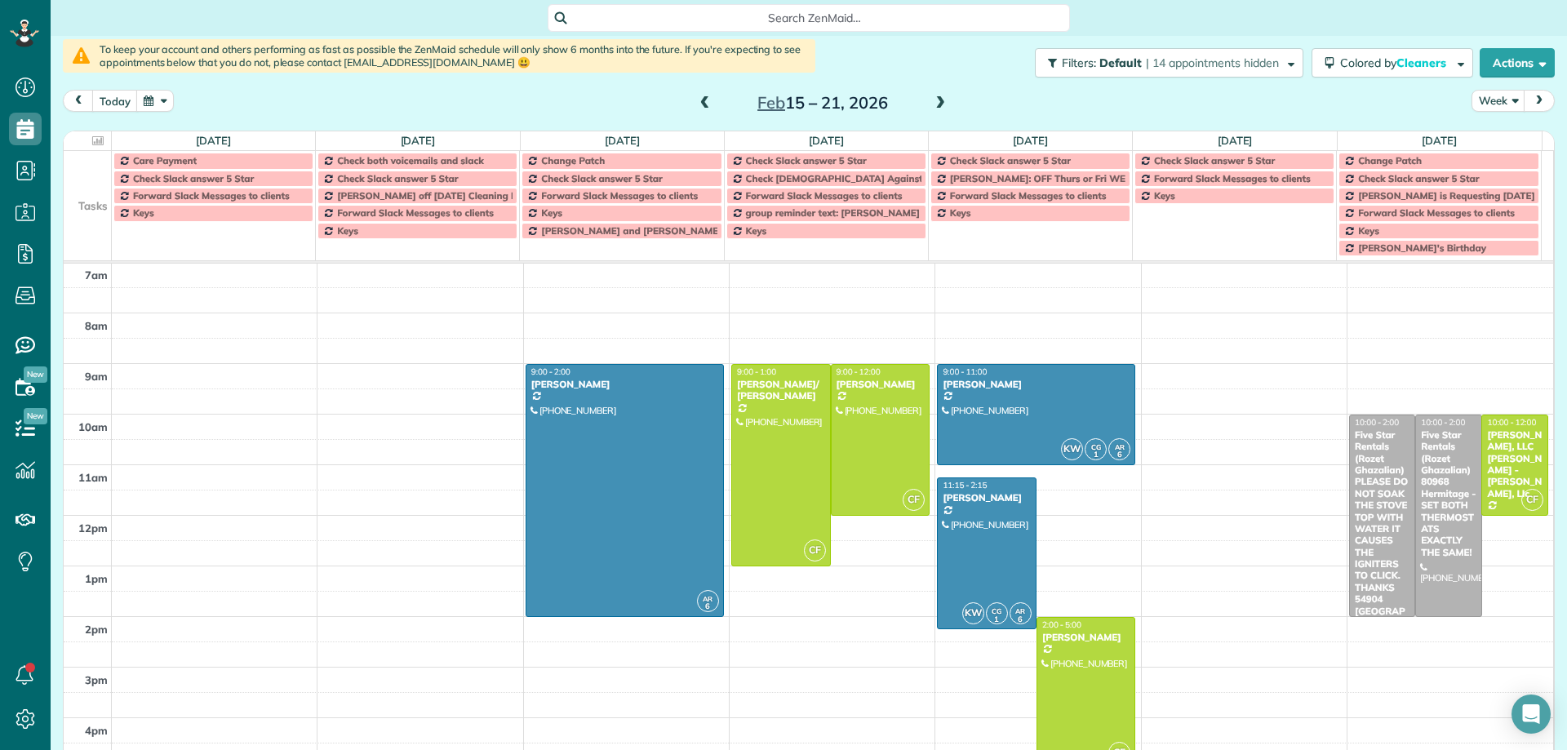
click at [933, 102] on span at bounding box center [940, 103] width 18 height 15
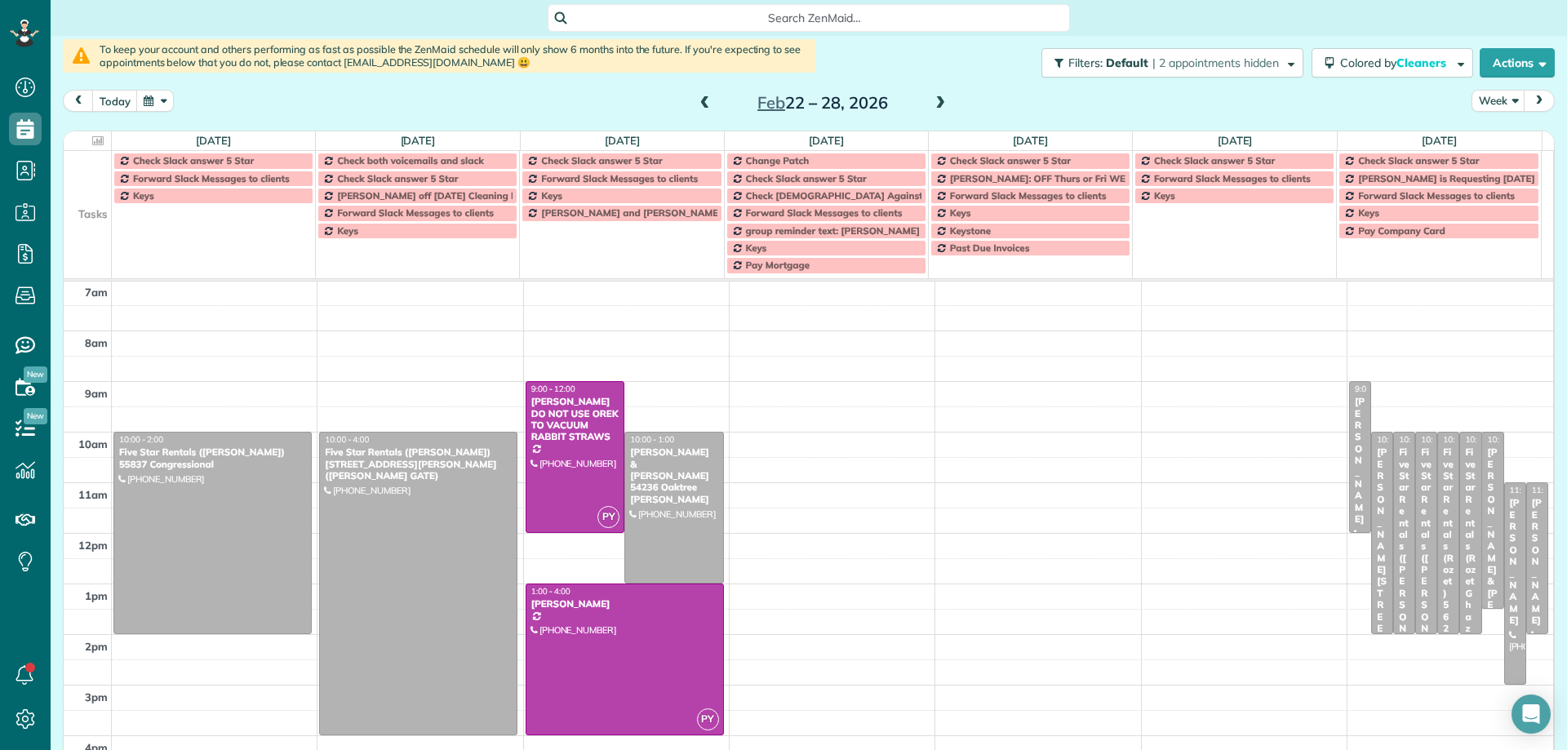
click at [933, 102] on span at bounding box center [940, 103] width 18 height 15
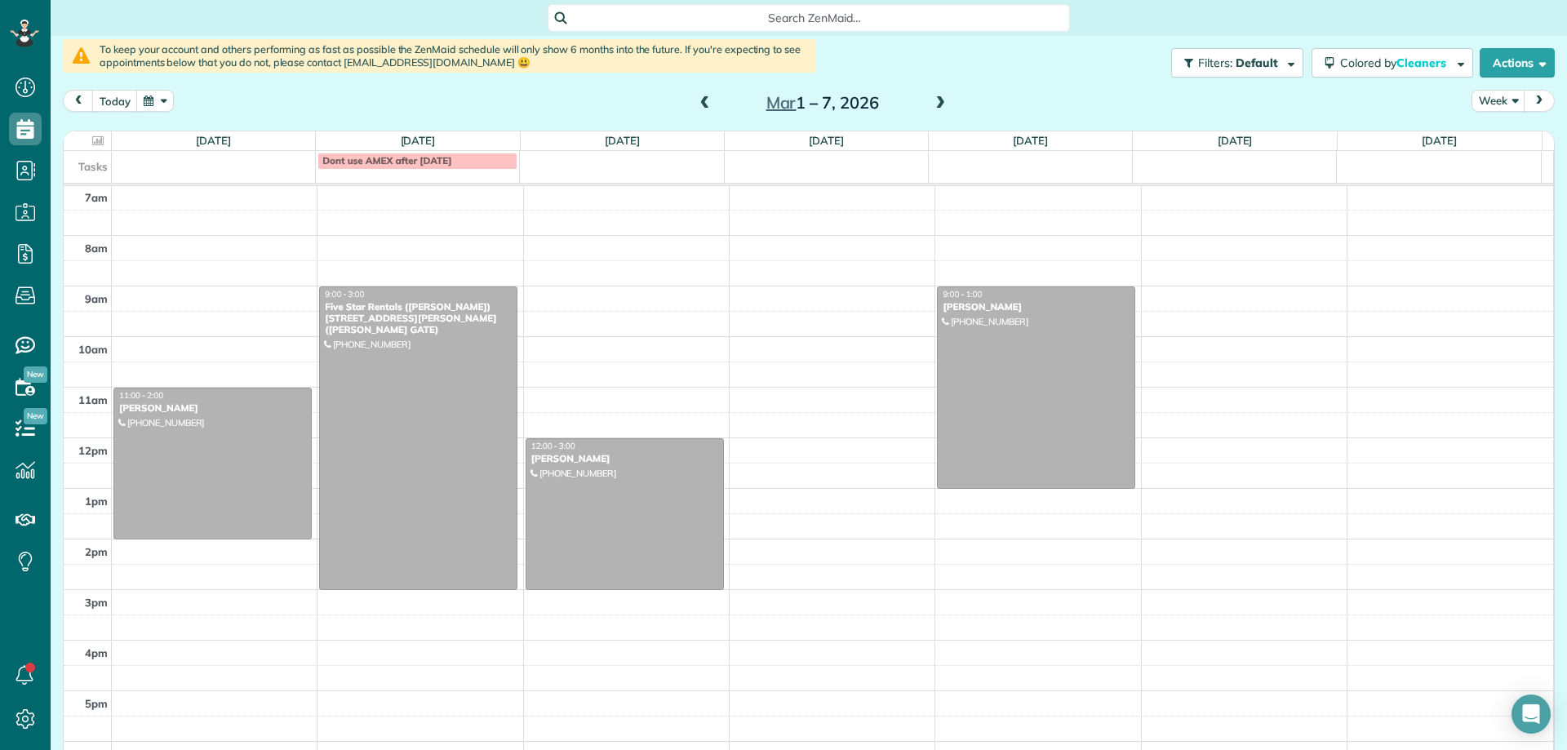
click at [697, 102] on span at bounding box center [705, 103] width 18 height 15
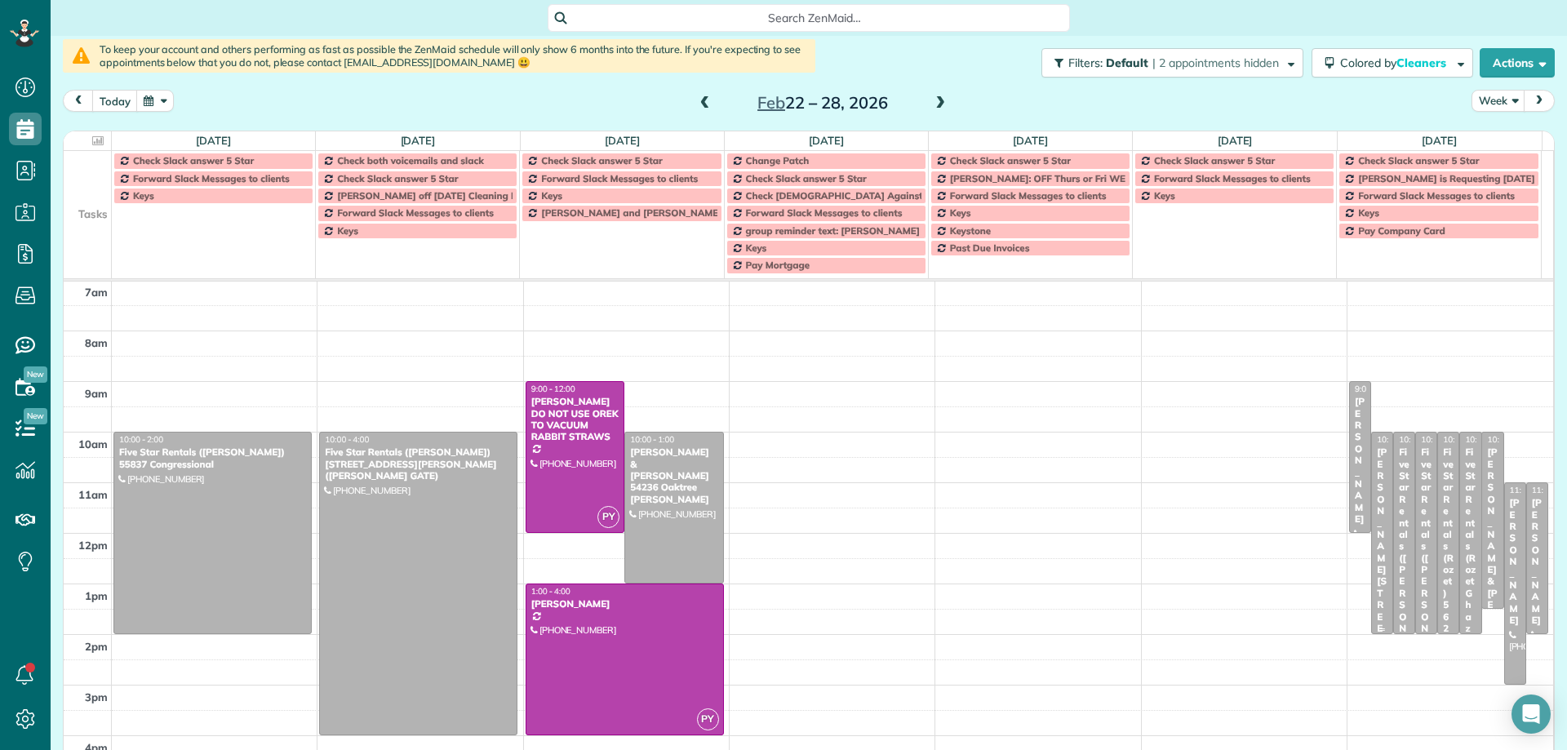
click at [1376, 494] on div "Nicole Zambon 46172 Verba Santa Drive" at bounding box center [1382, 652] width 12 height 411
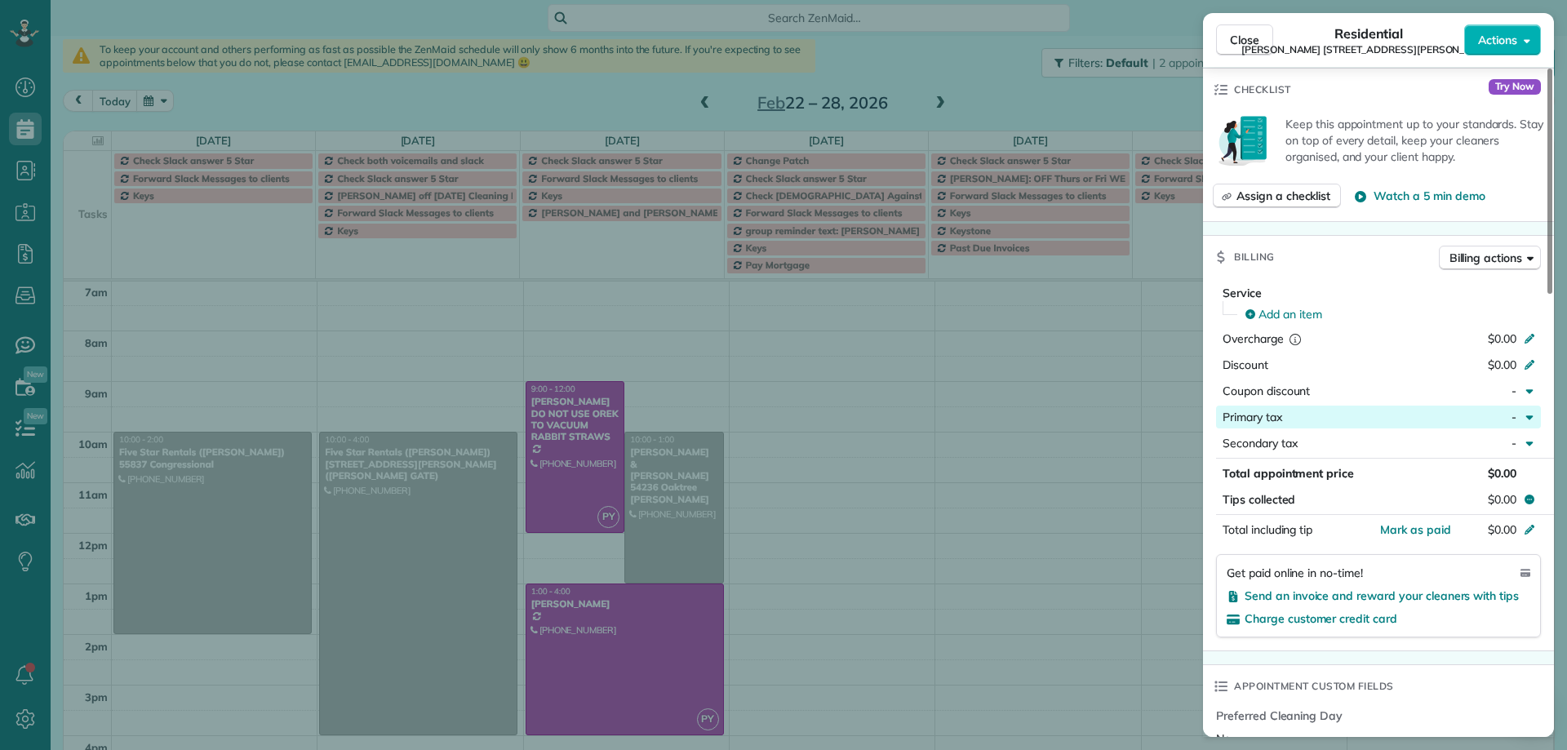
scroll to position [490, 0]
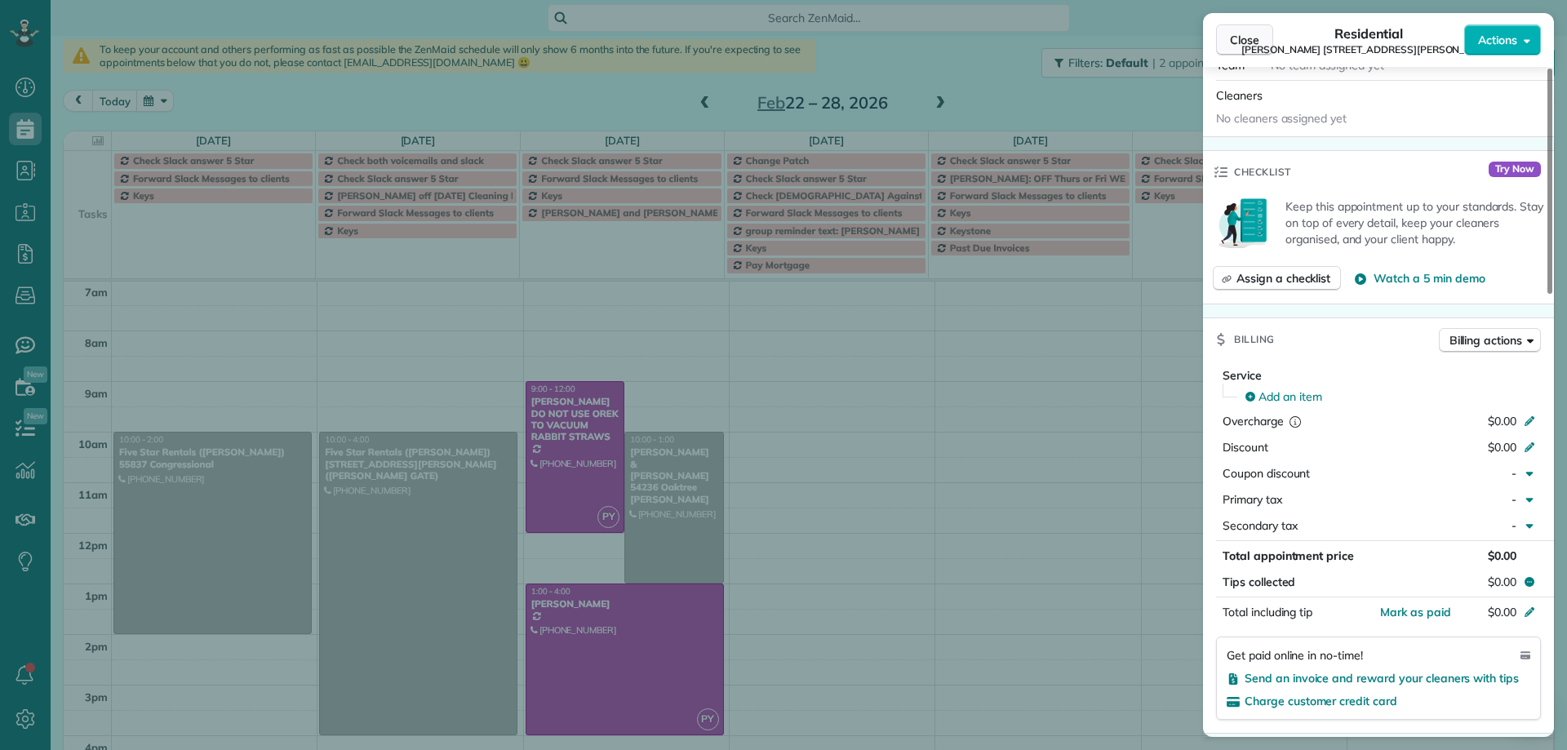
click at [1236, 42] on span "Close" at bounding box center [1244, 40] width 29 height 16
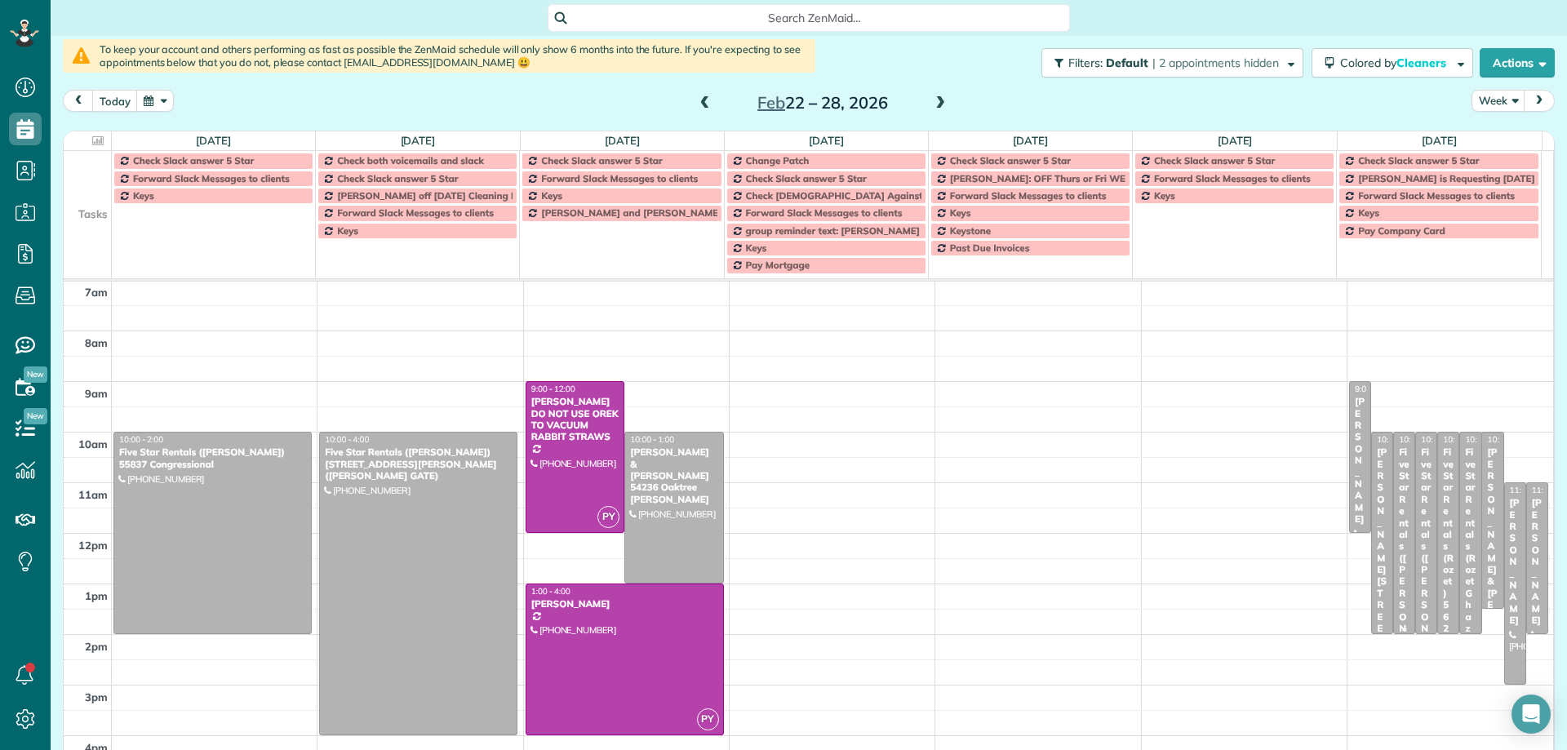
click at [1398, 490] on div "Five Star Rentals (Rozet Ghazalian) - 54400 Avenida Montezuma" at bounding box center [1404, 658] width 12 height 423
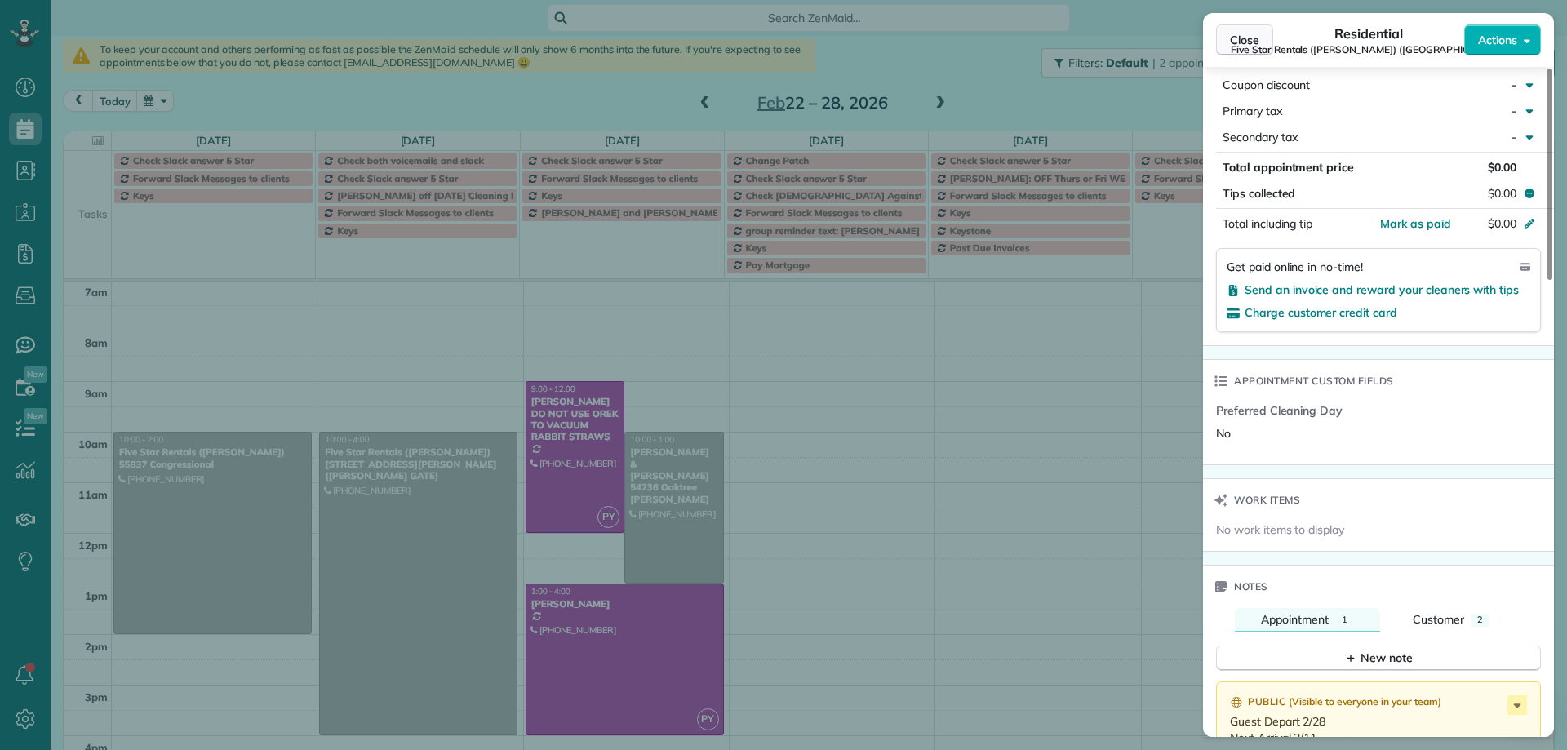
scroll to position [975, 0]
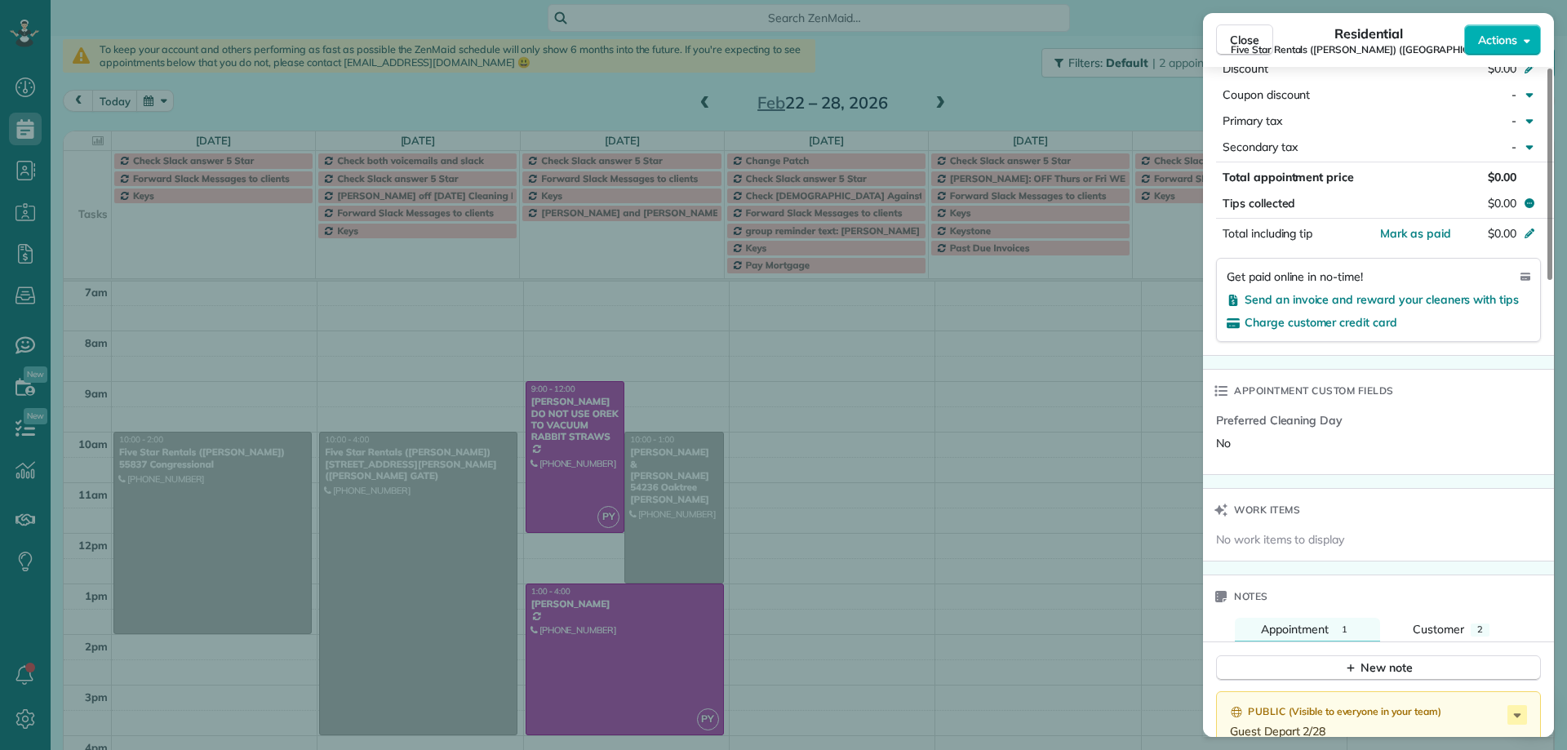
click at [1242, 43] on div "Close Residential Five Star Rentals (Rozet Ghazalian) (54400 Avenida Montezuma)…" at bounding box center [1378, 40] width 351 height 54
click at [1253, 37] on span "Close" at bounding box center [1244, 40] width 29 height 16
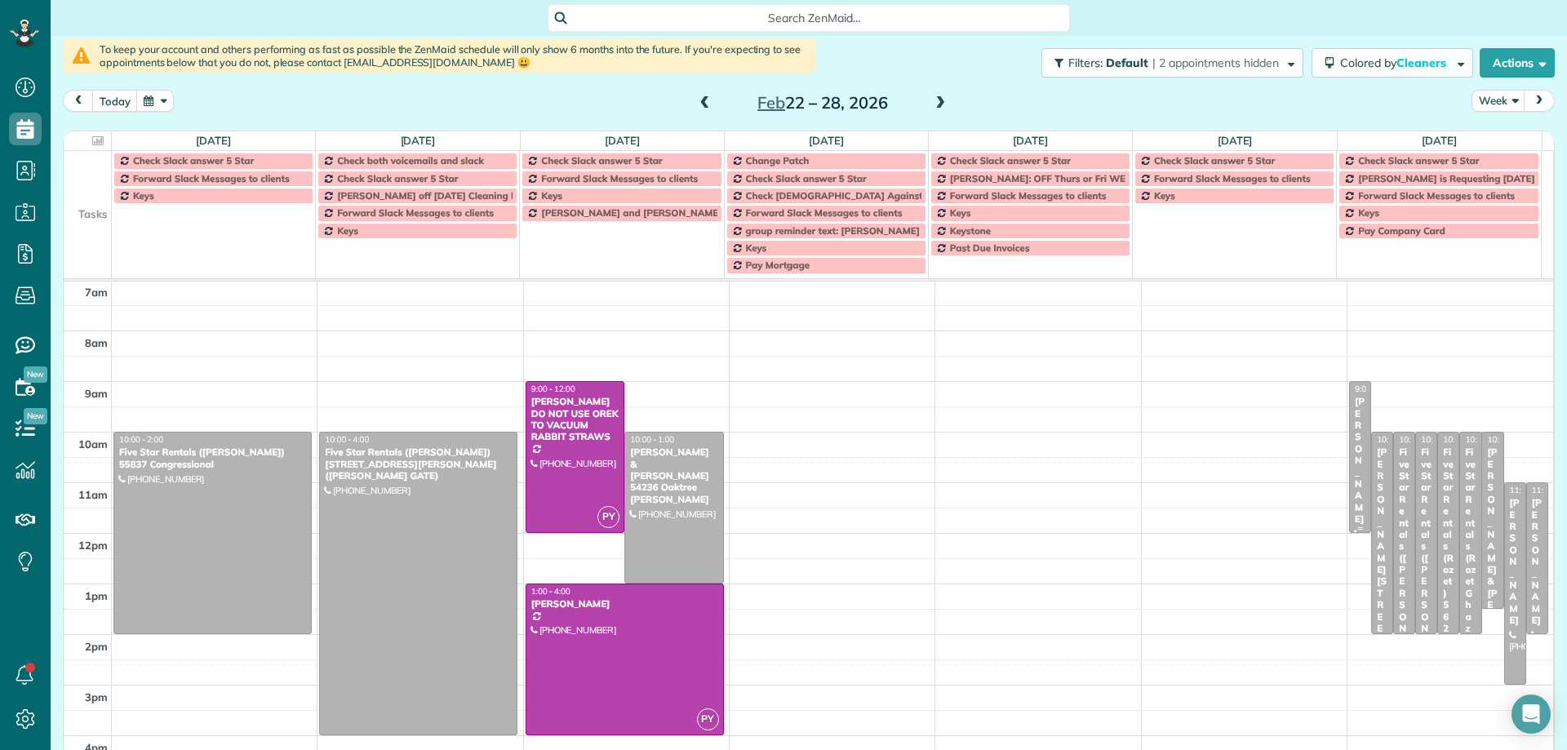
click at [1354, 426] on div "Ann Trulley" at bounding box center [1360, 460] width 12 height 129
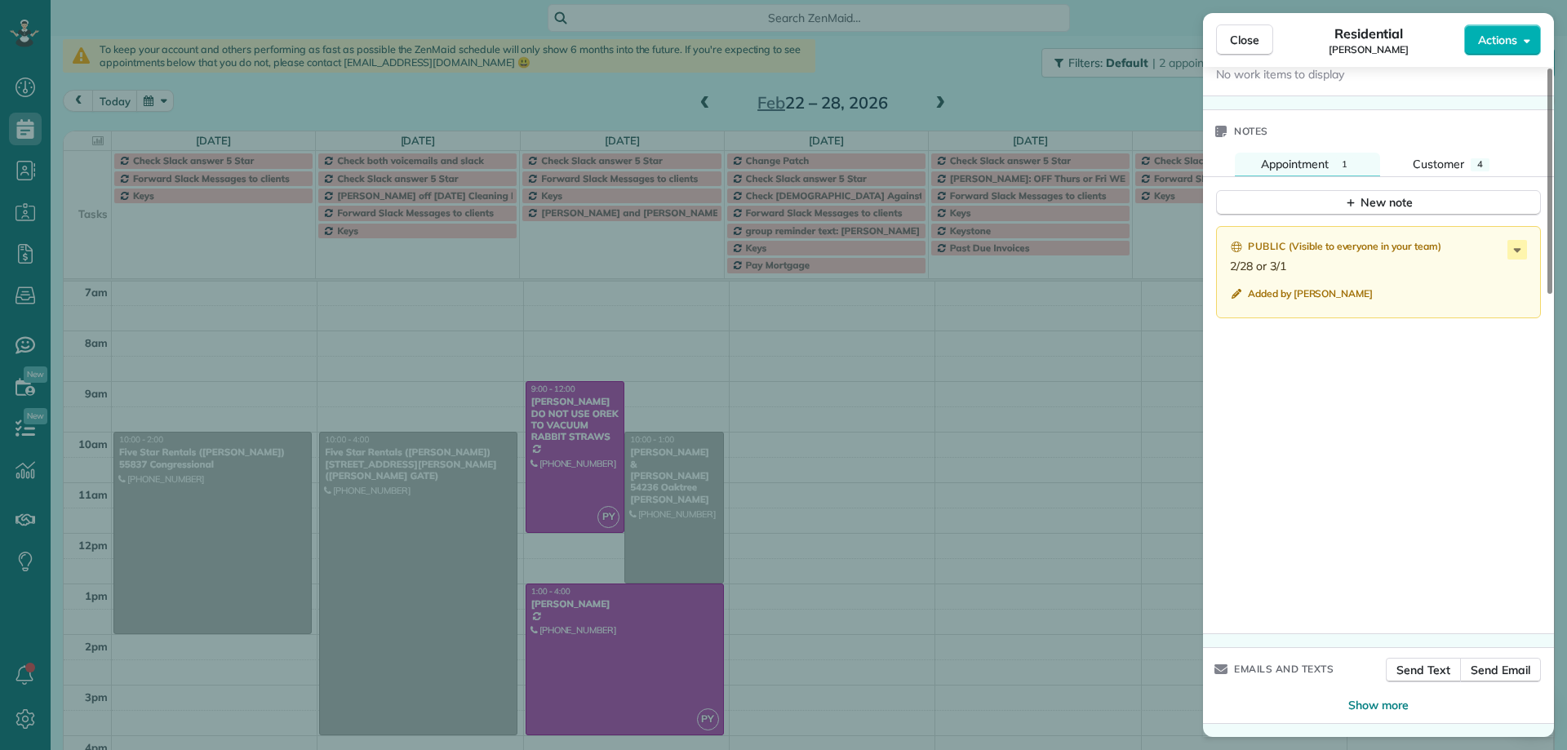
scroll to position [990, 0]
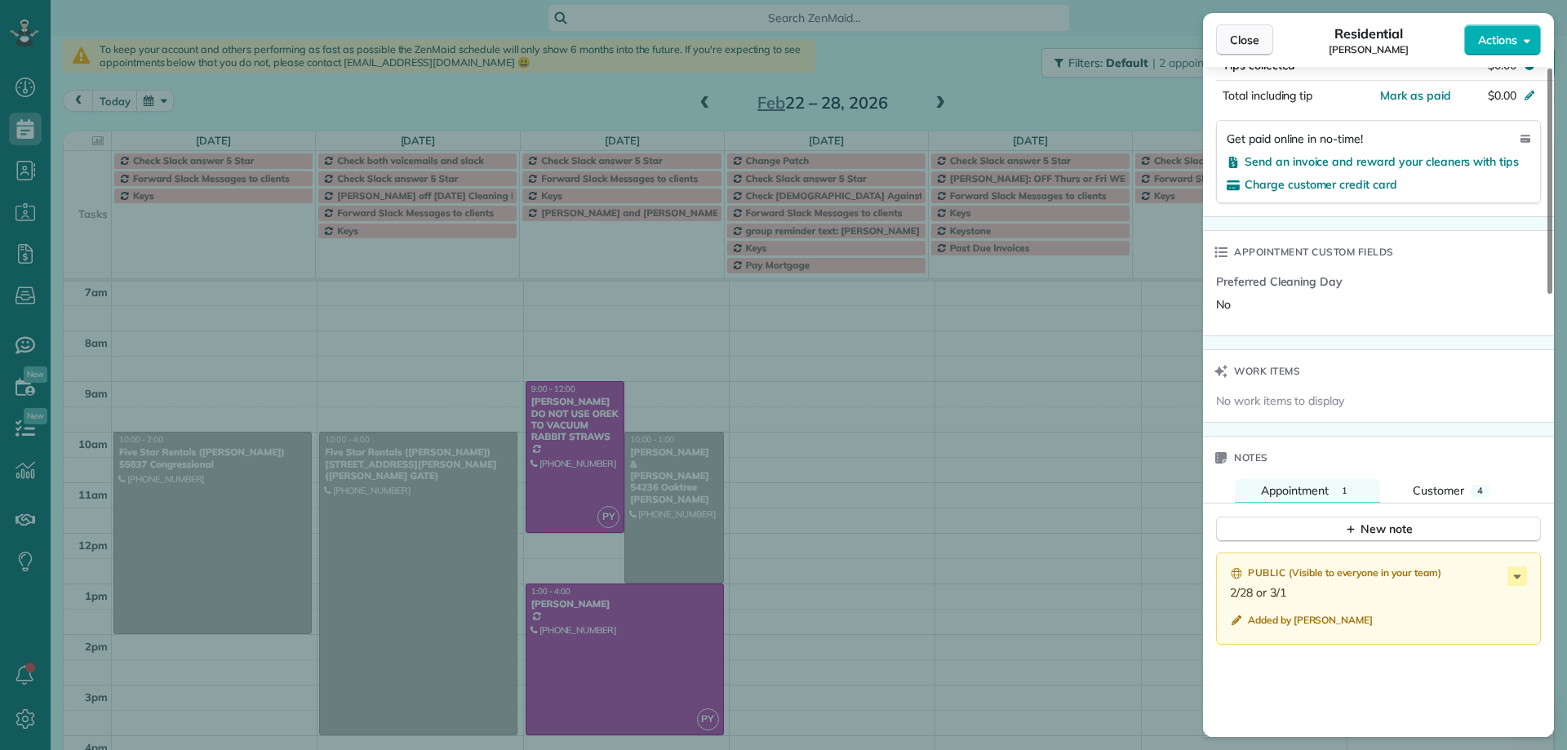
click at [1256, 42] on span "Close" at bounding box center [1244, 40] width 29 height 16
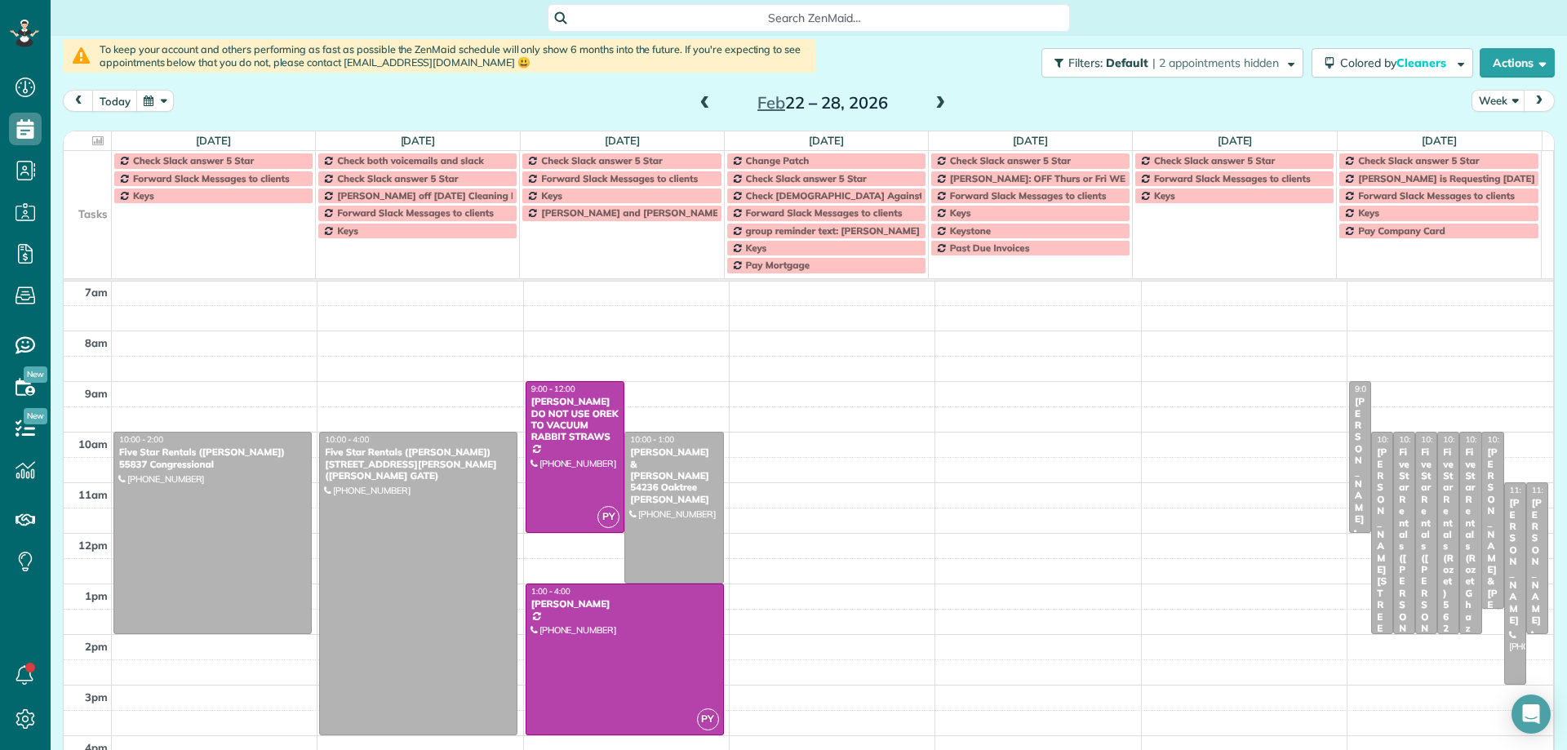
click at [935, 104] on span at bounding box center [940, 103] width 18 height 15
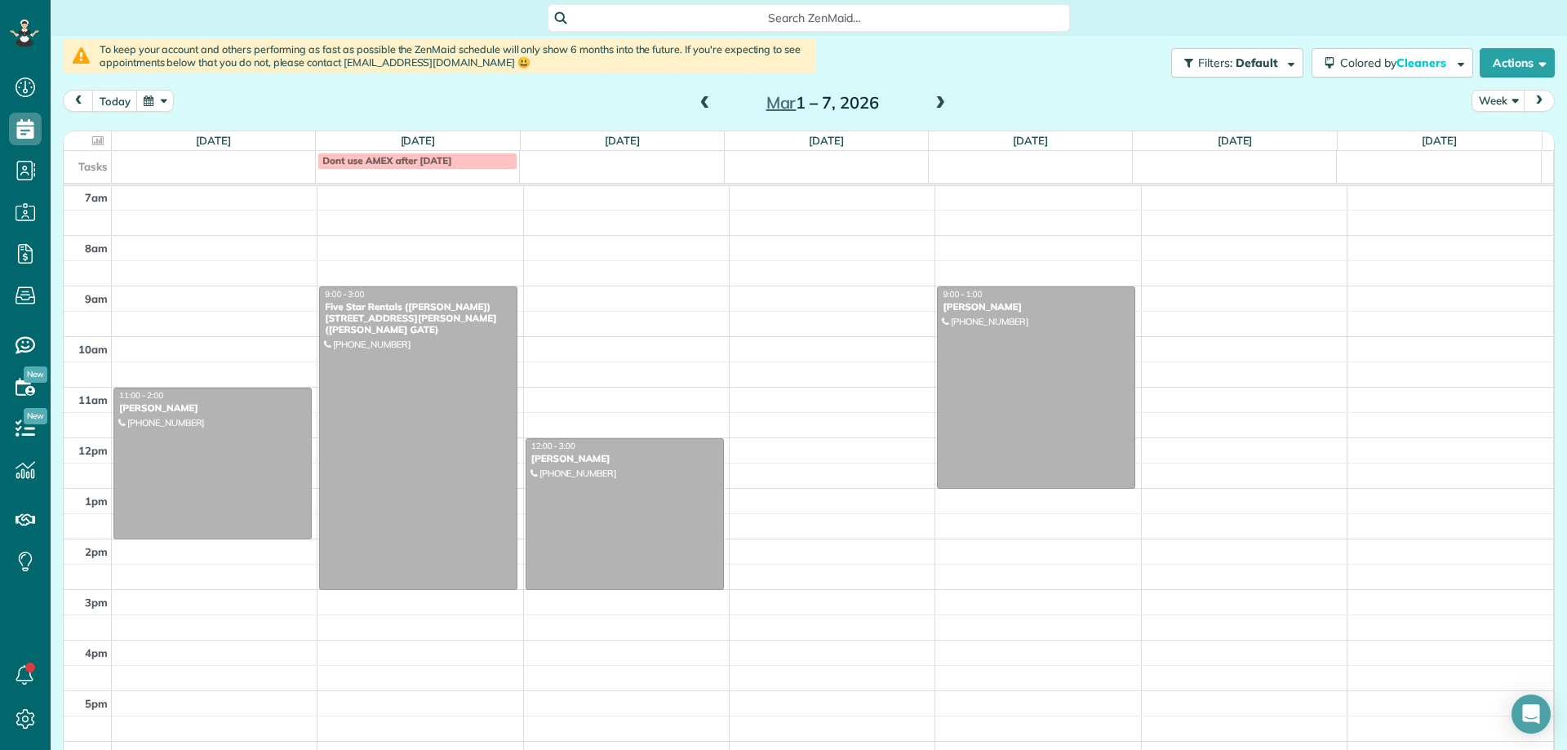
click at [935, 104] on span at bounding box center [940, 103] width 18 height 15
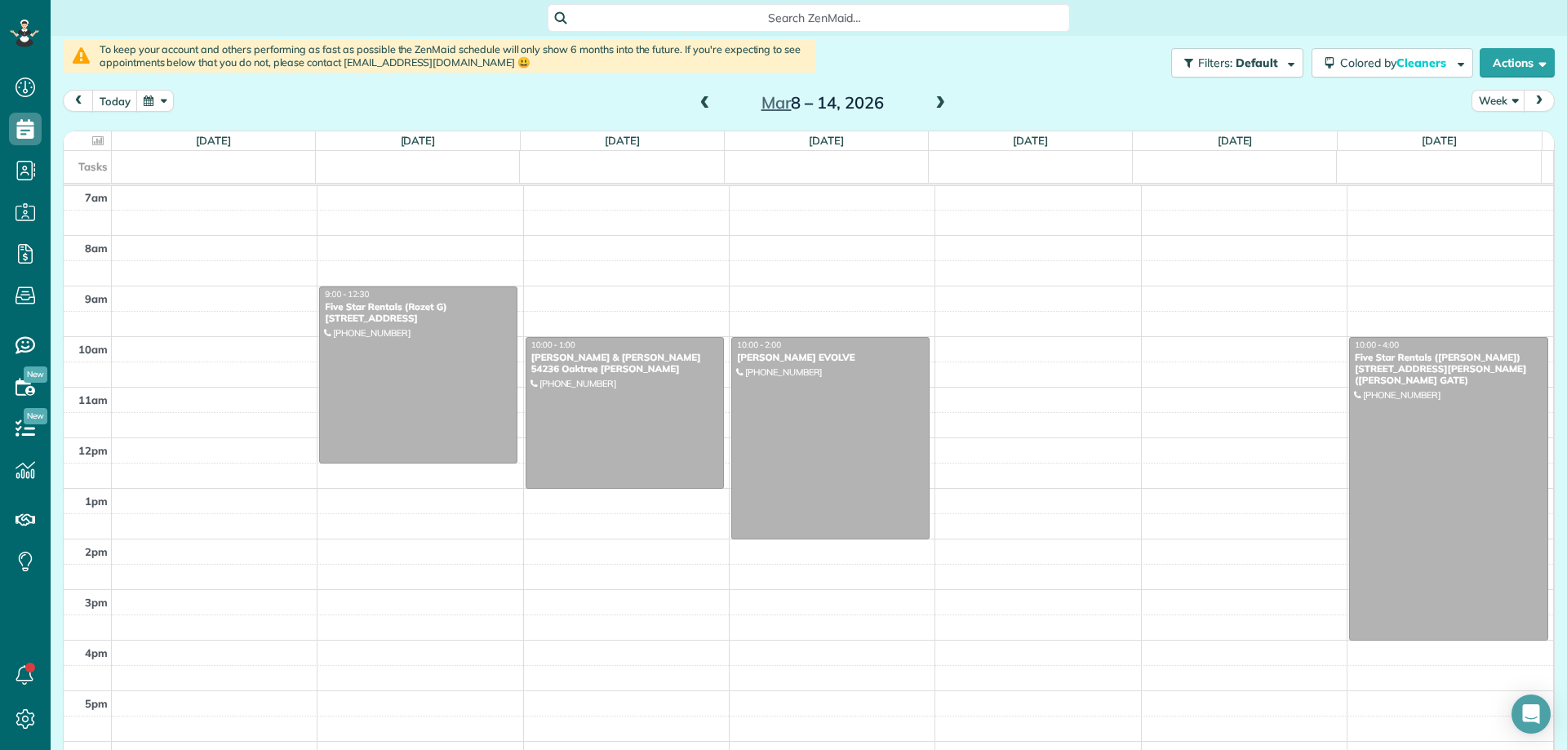
click at [935, 103] on span at bounding box center [940, 103] width 18 height 15
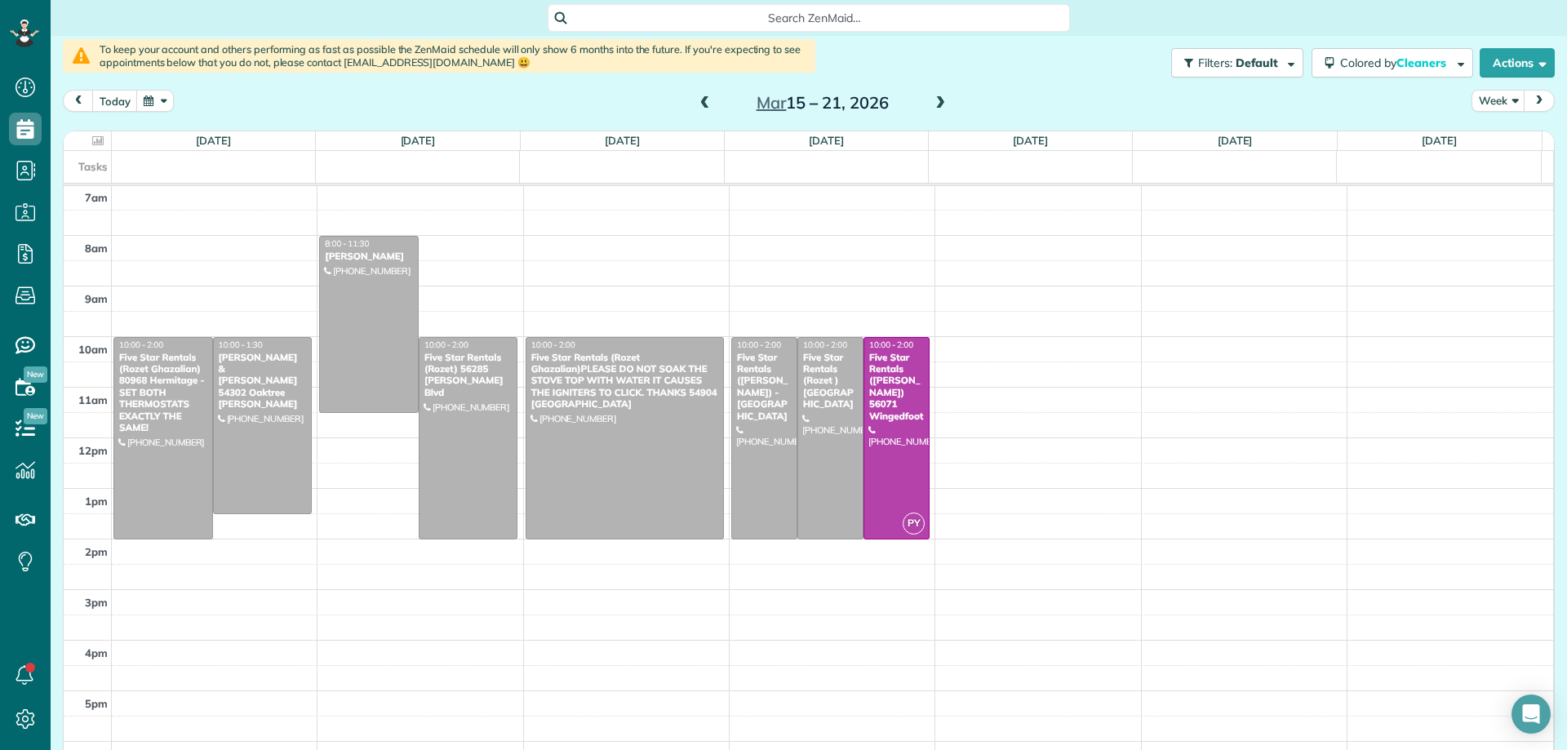
click at [935, 103] on span at bounding box center [940, 103] width 18 height 15
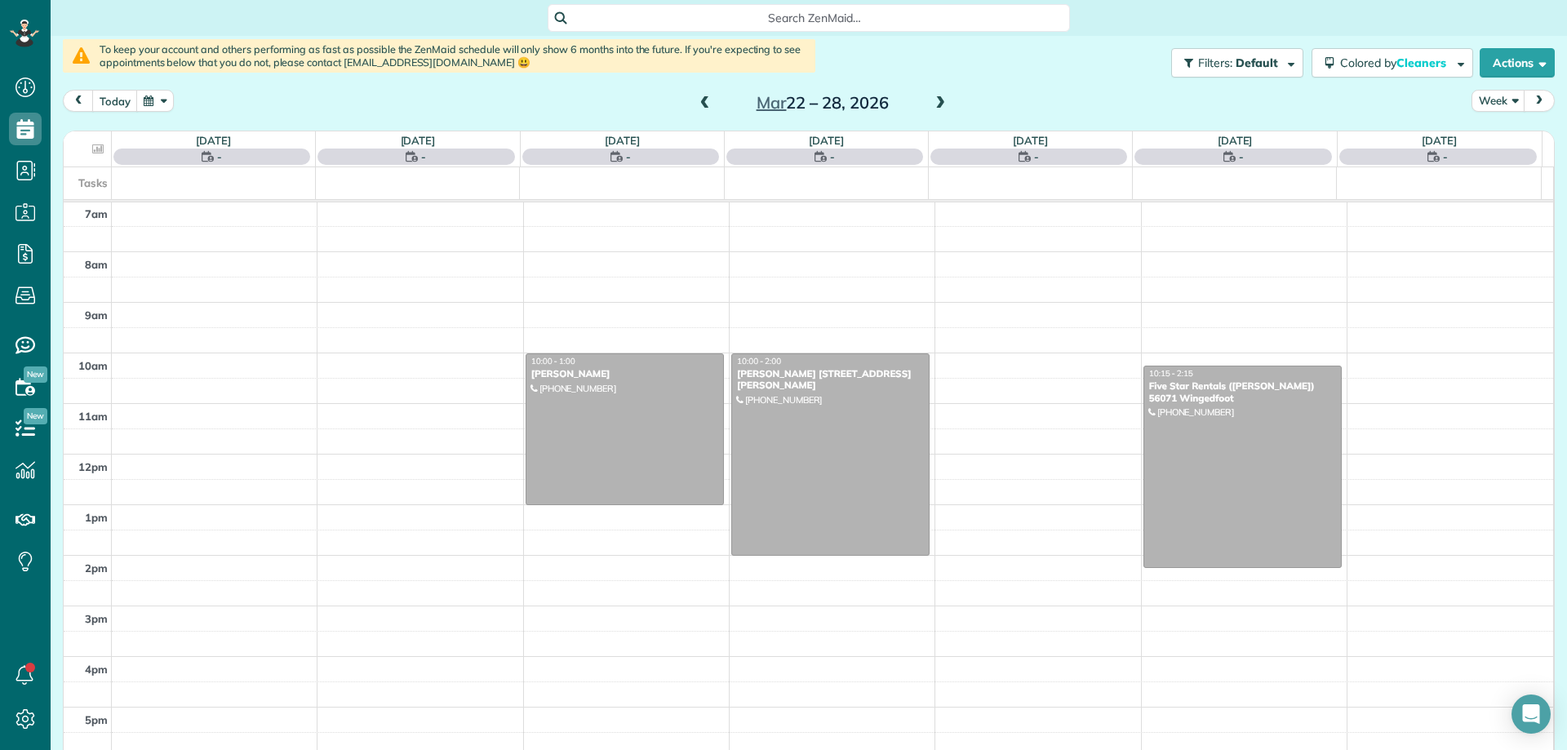
click at [935, 103] on span at bounding box center [940, 103] width 18 height 15
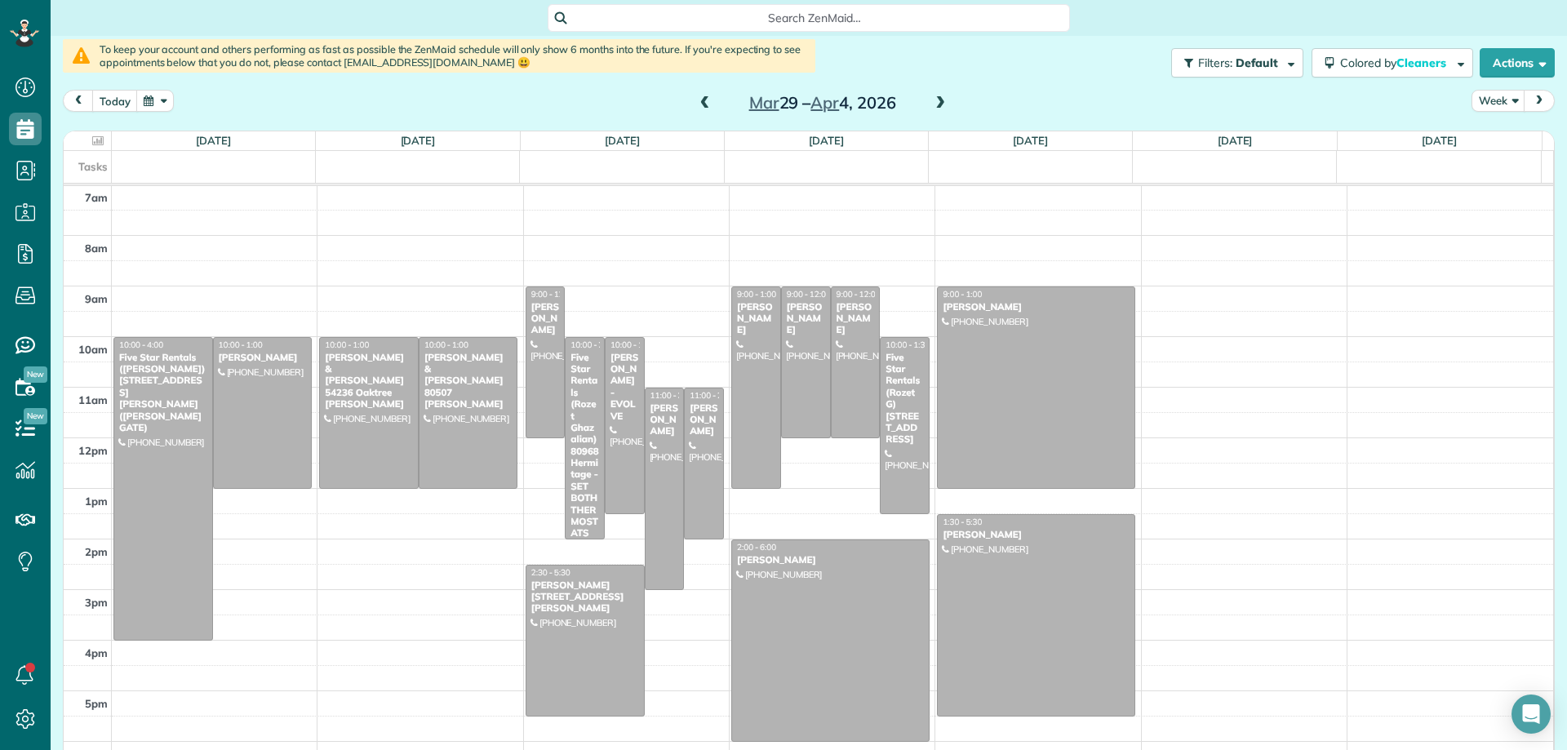
click at [935, 103] on span at bounding box center [940, 103] width 18 height 15
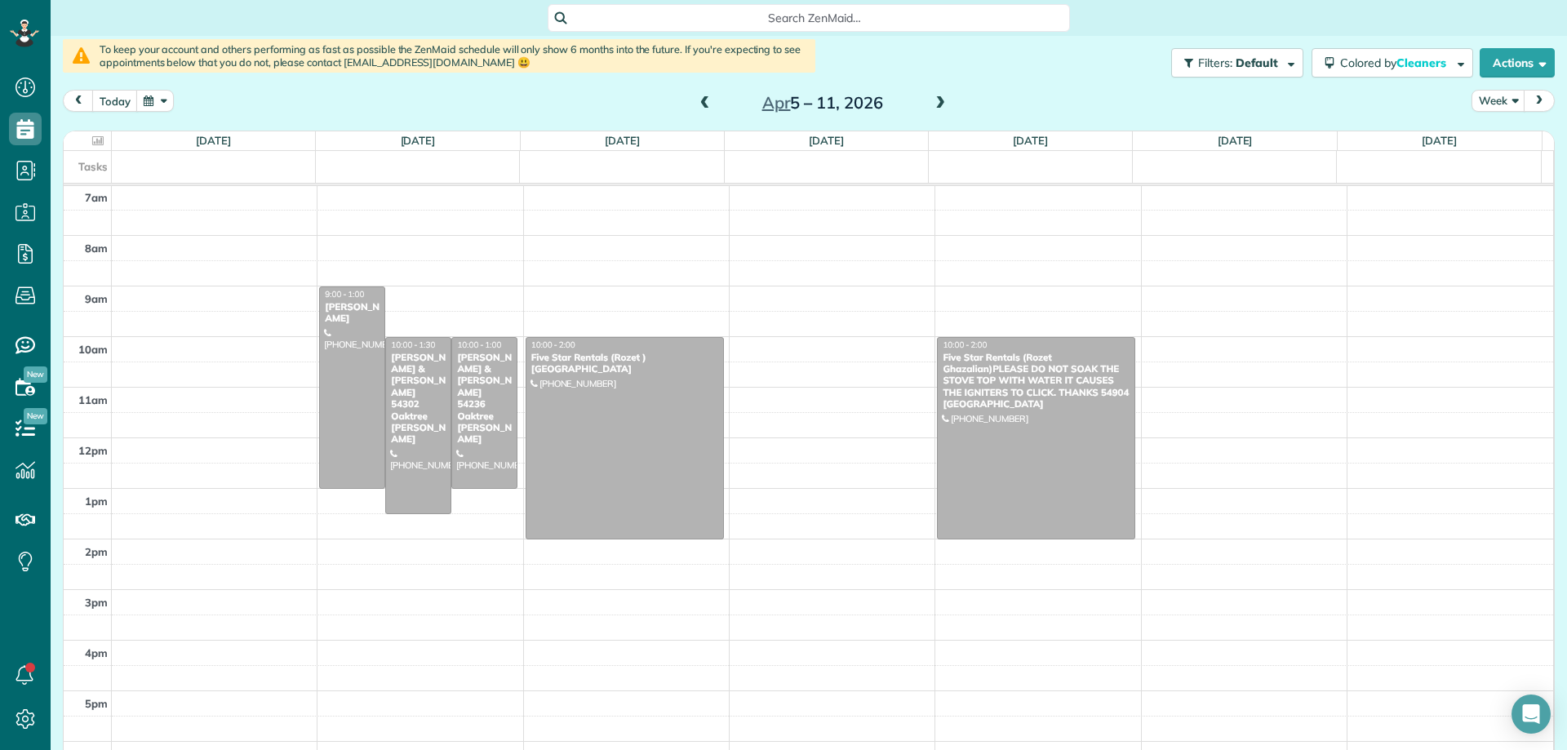
click at [935, 103] on span at bounding box center [940, 103] width 18 height 15
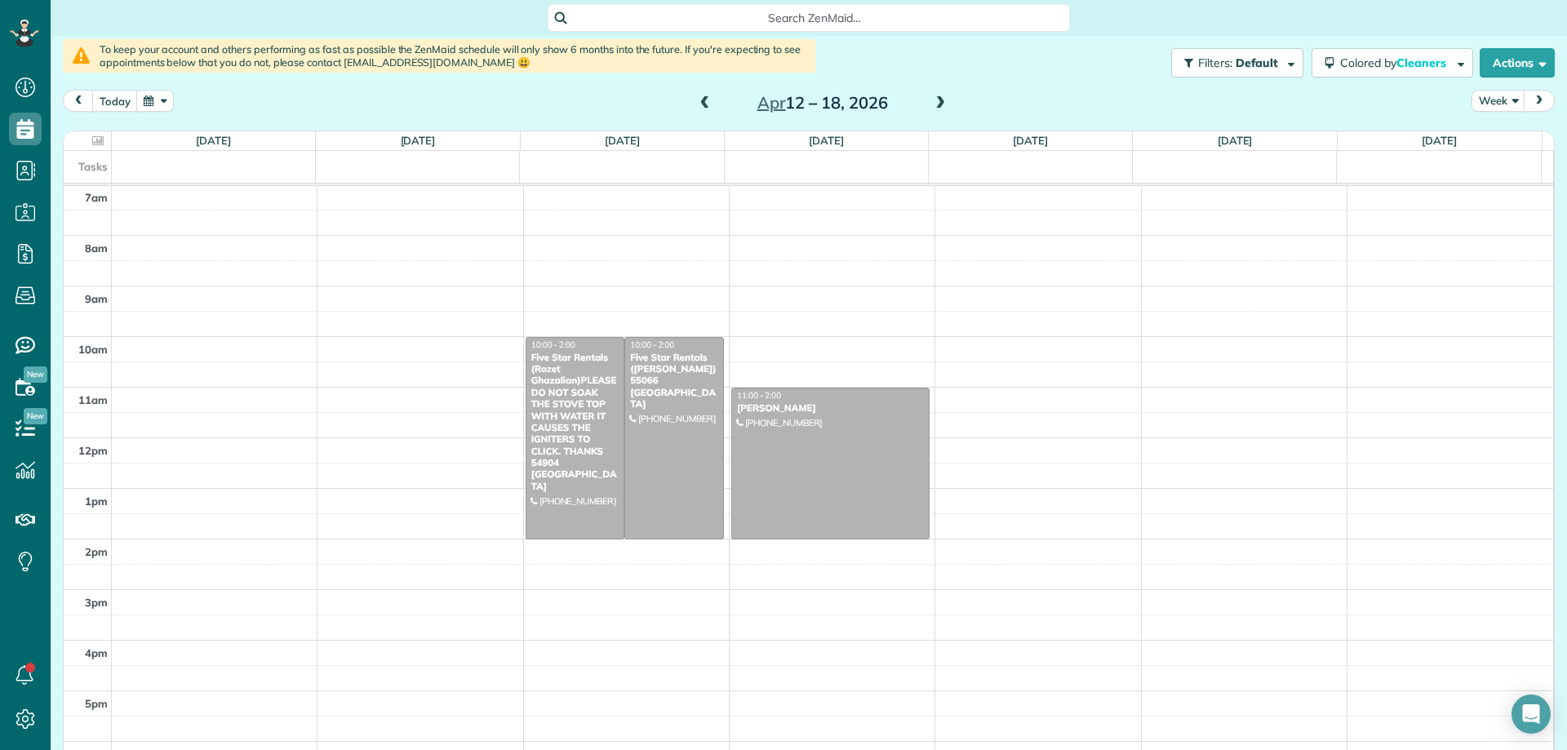
click at [935, 103] on span at bounding box center [940, 103] width 18 height 15
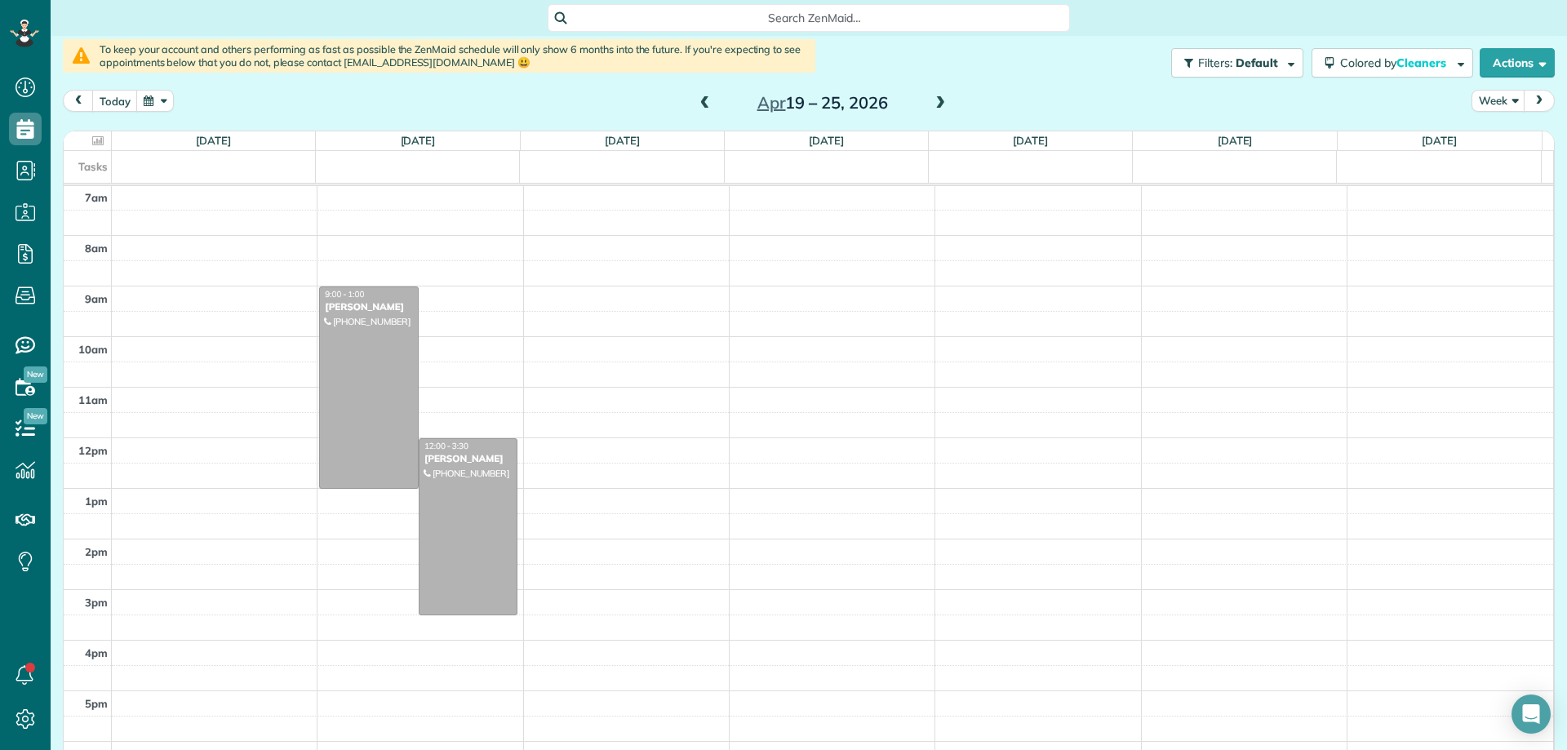
click at [701, 103] on span at bounding box center [705, 103] width 18 height 15
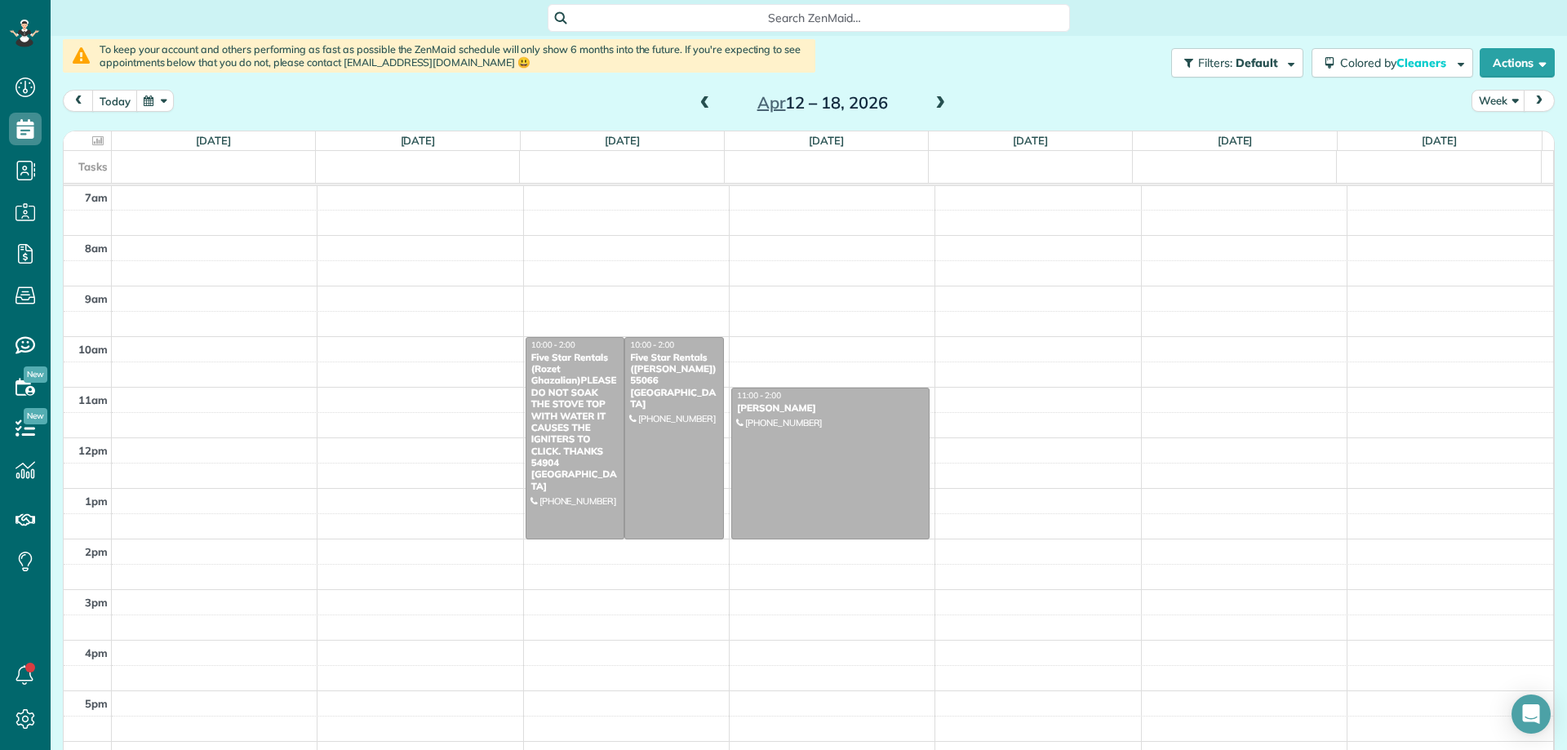
click at [936, 105] on span at bounding box center [940, 103] width 18 height 15
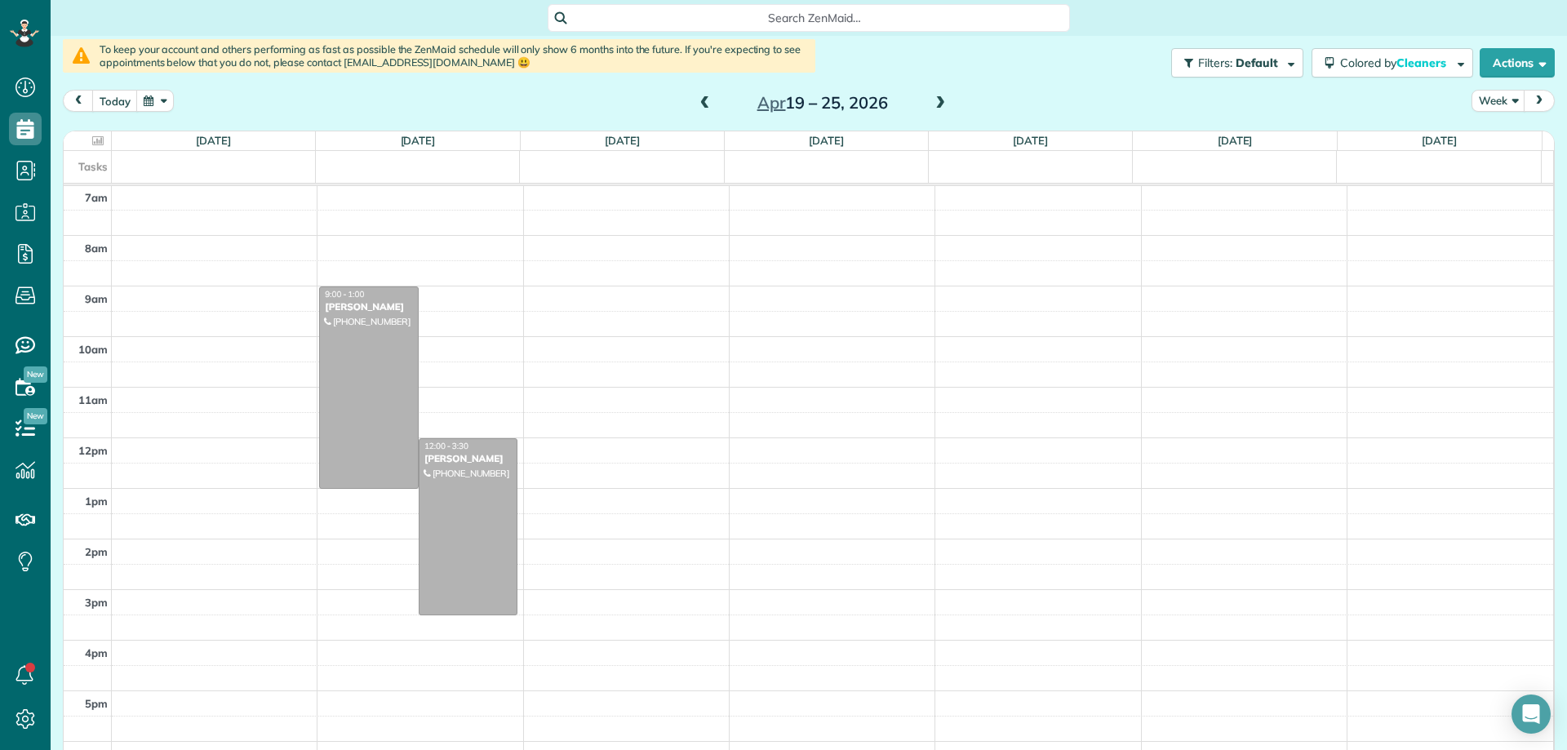
click at [936, 105] on span at bounding box center [940, 103] width 18 height 15
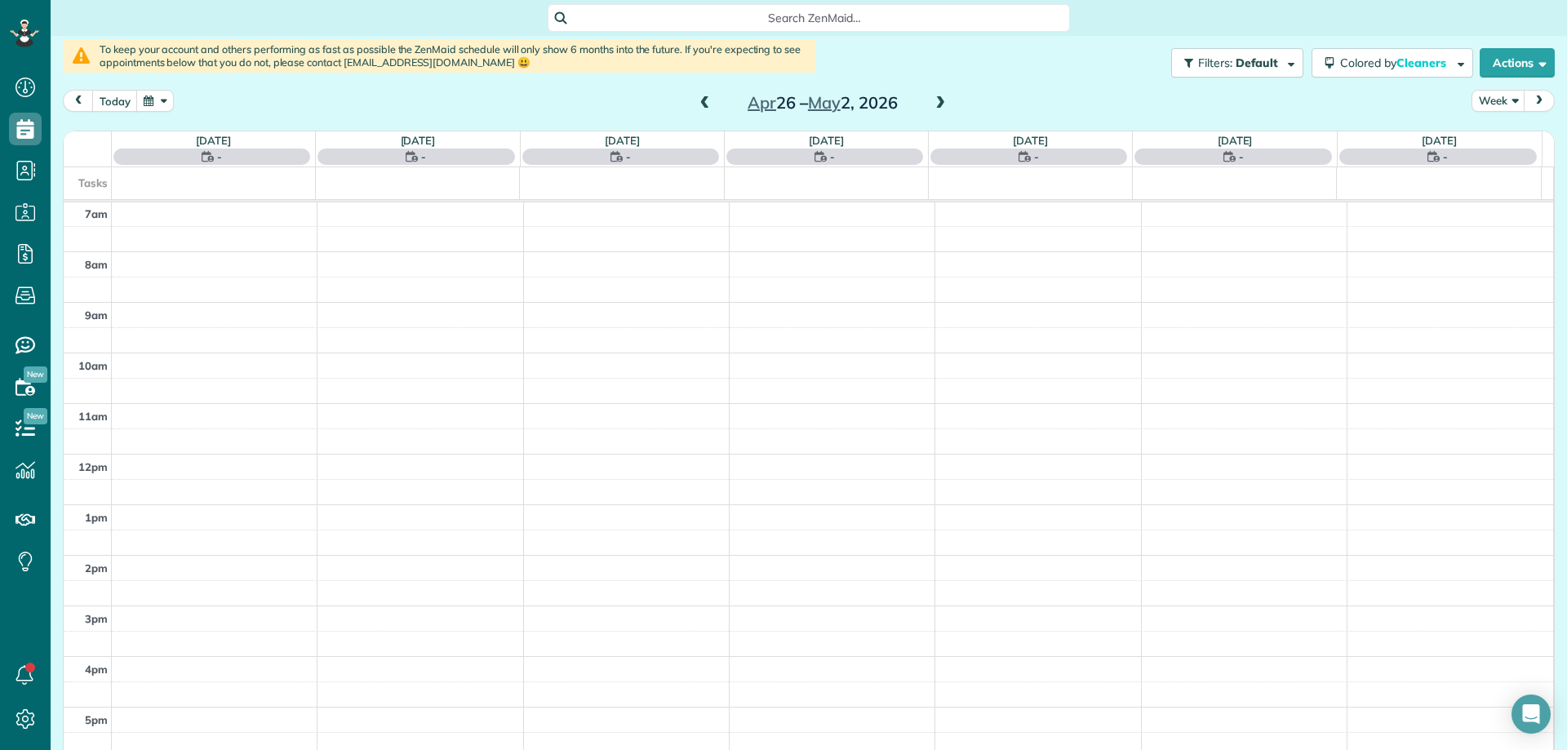
click at [936, 105] on span at bounding box center [940, 103] width 18 height 15
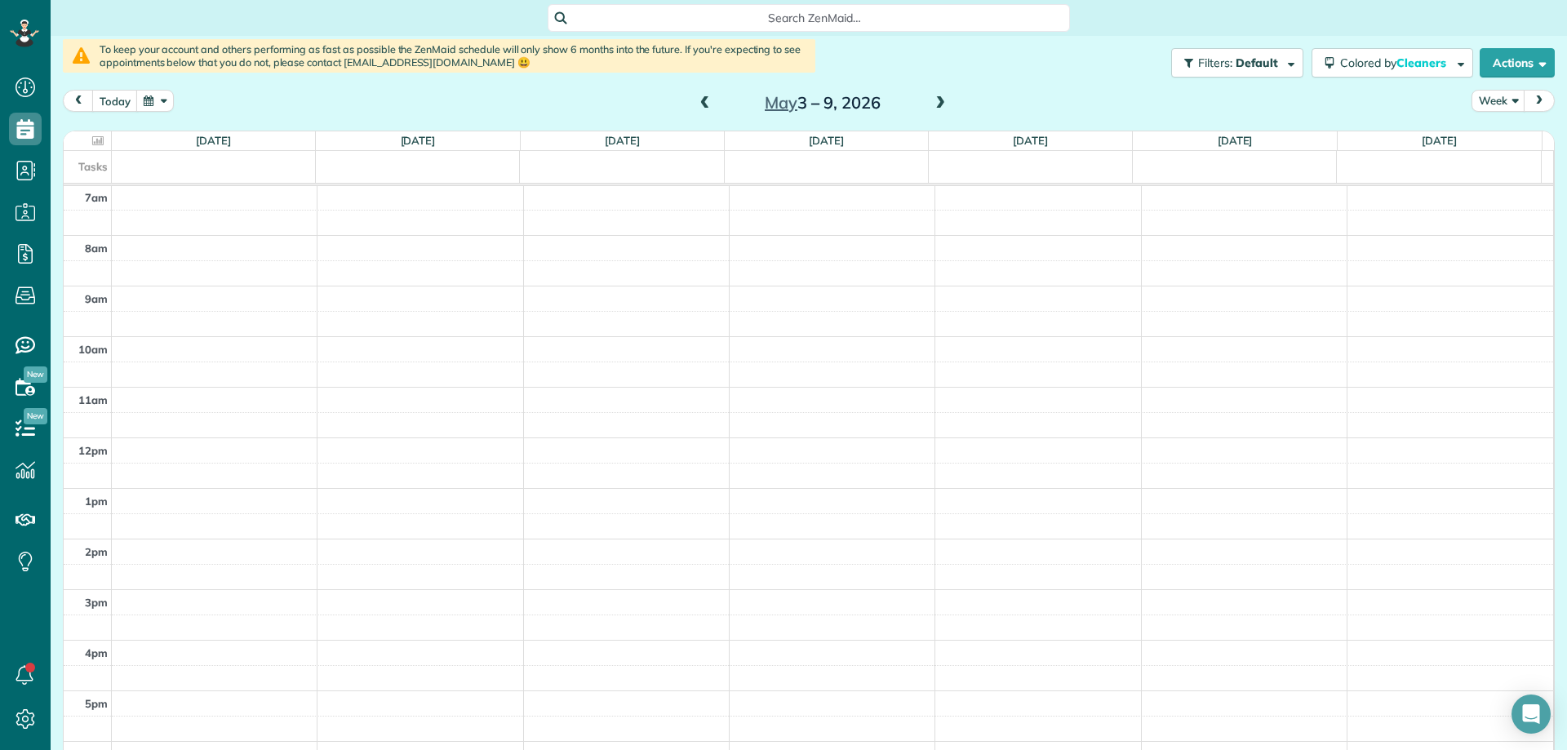
click at [936, 105] on span at bounding box center [940, 103] width 18 height 15
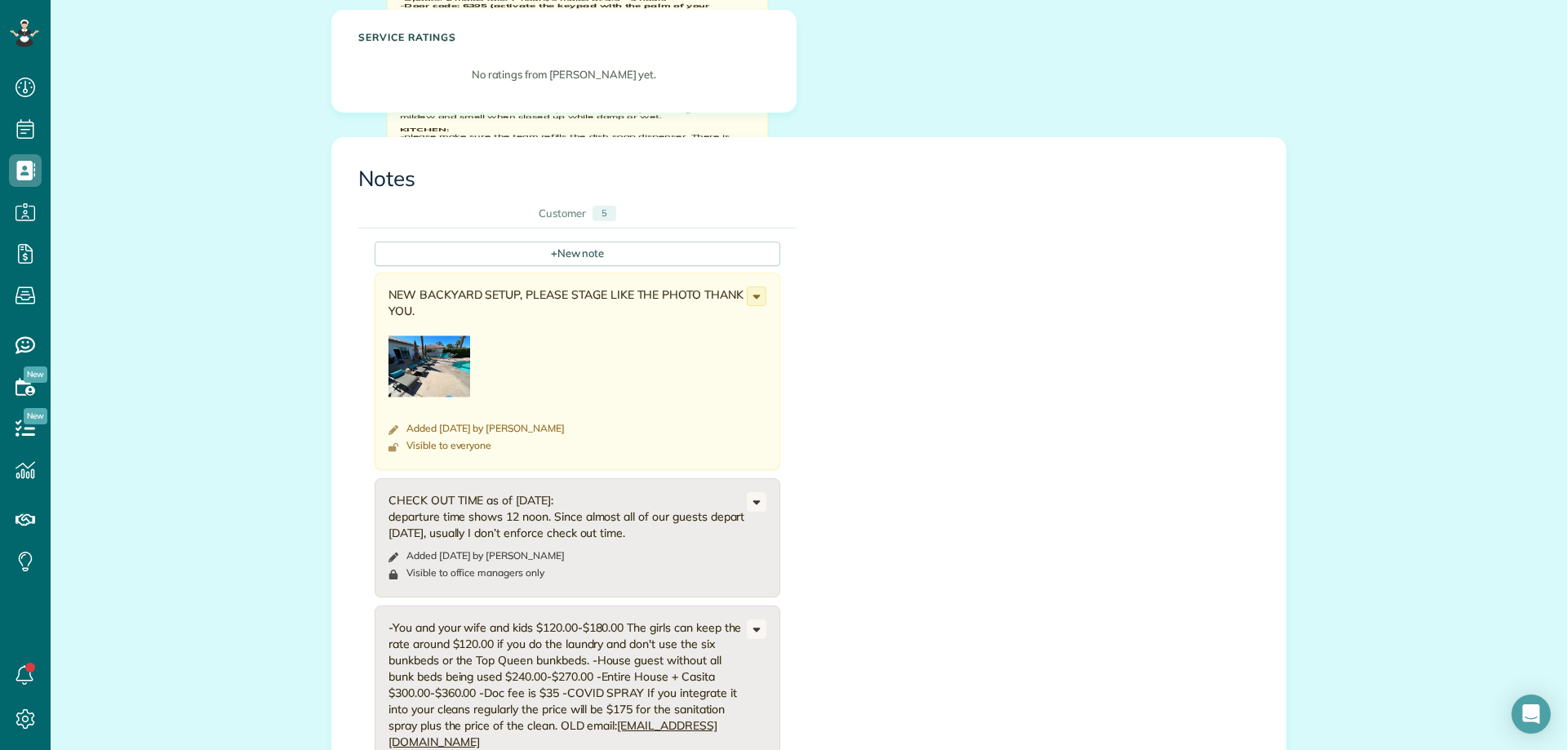
scroll to position [408, 0]
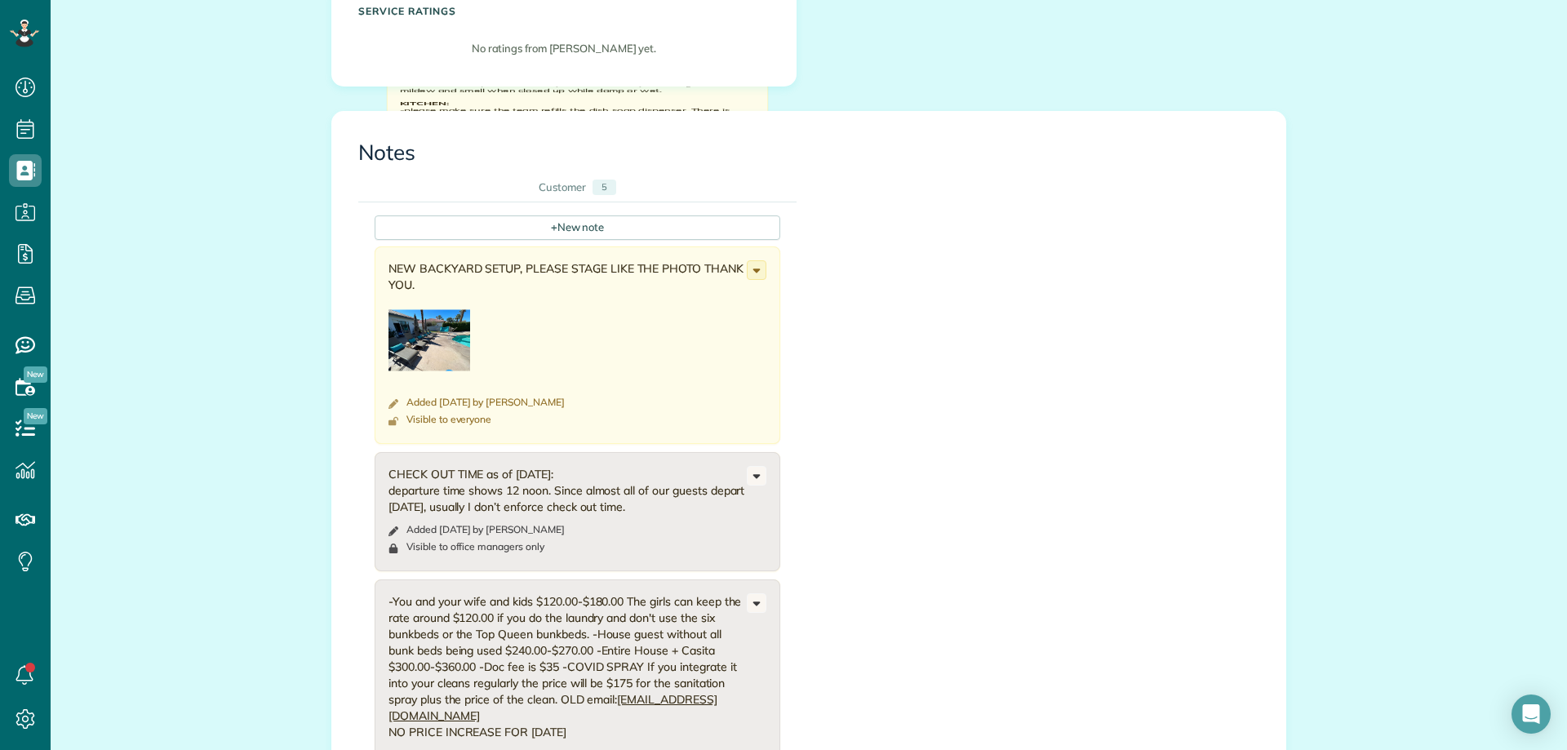
click at [431, 354] on img at bounding box center [430, 341] width 82 height 82
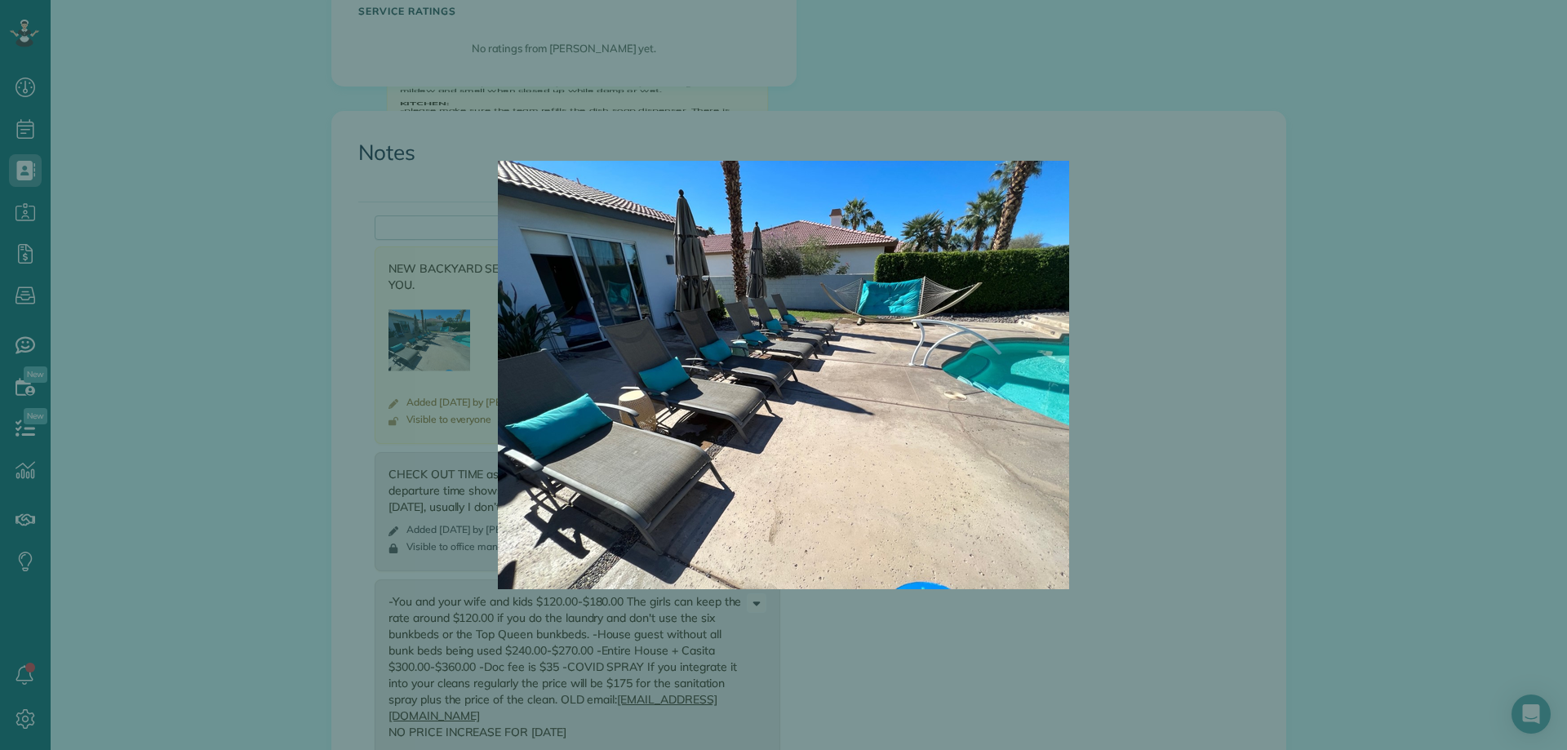
click at [434, 349] on div at bounding box center [783, 375] width 1567 height 750
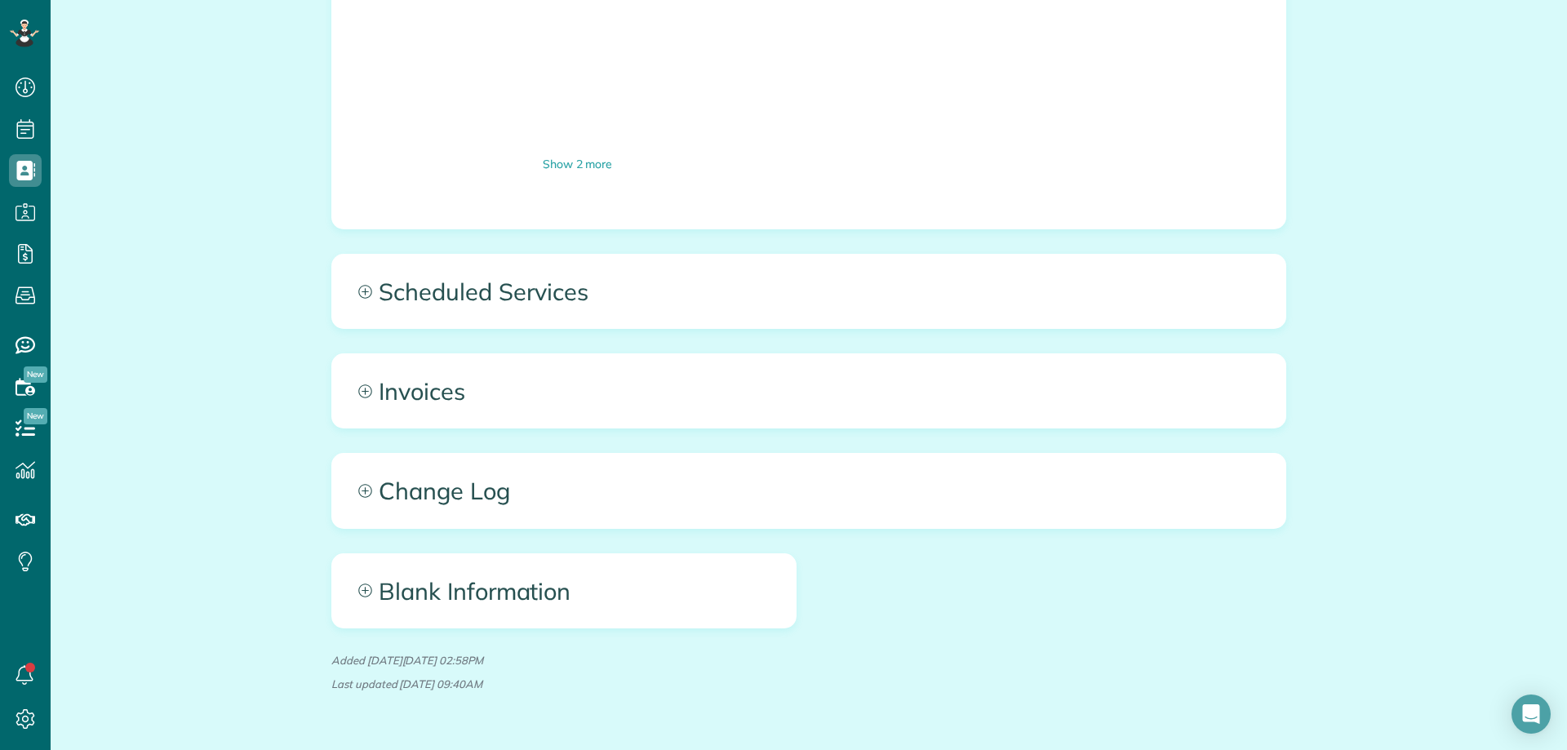
scroll to position [2694, 0]
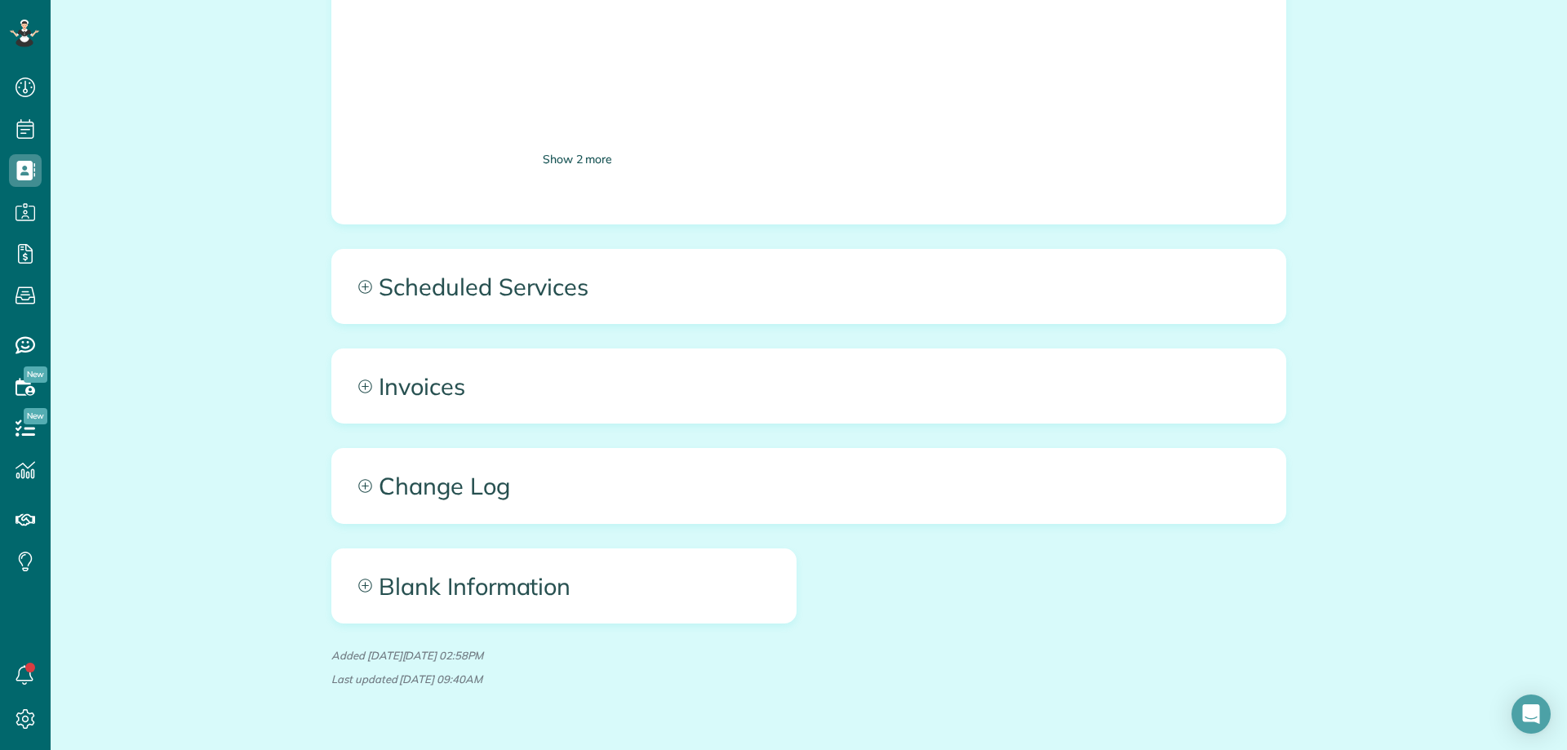
click at [593, 162] on div "Show 2 more" at bounding box center [578, 159] width 406 height 17
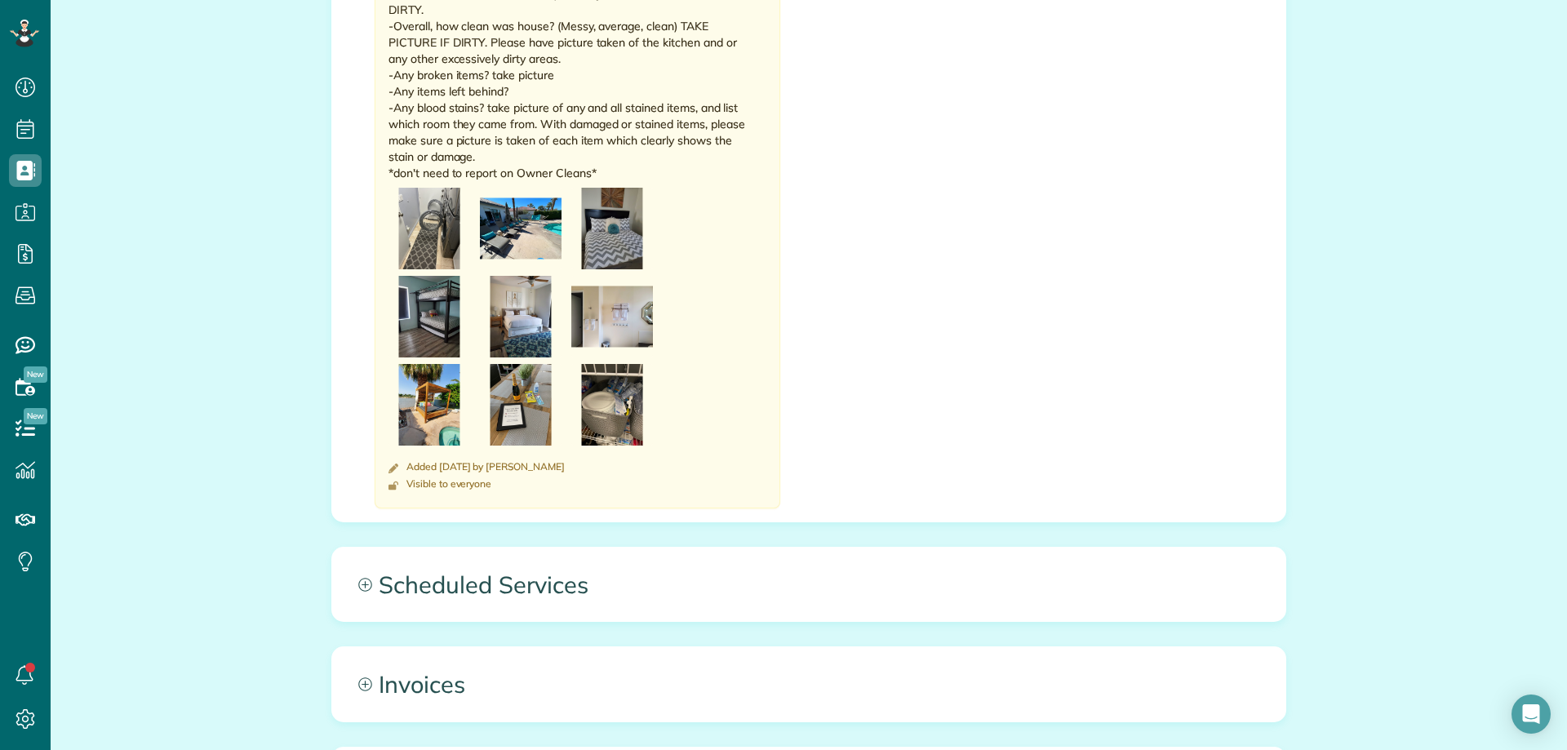
scroll to position [3837, 0]
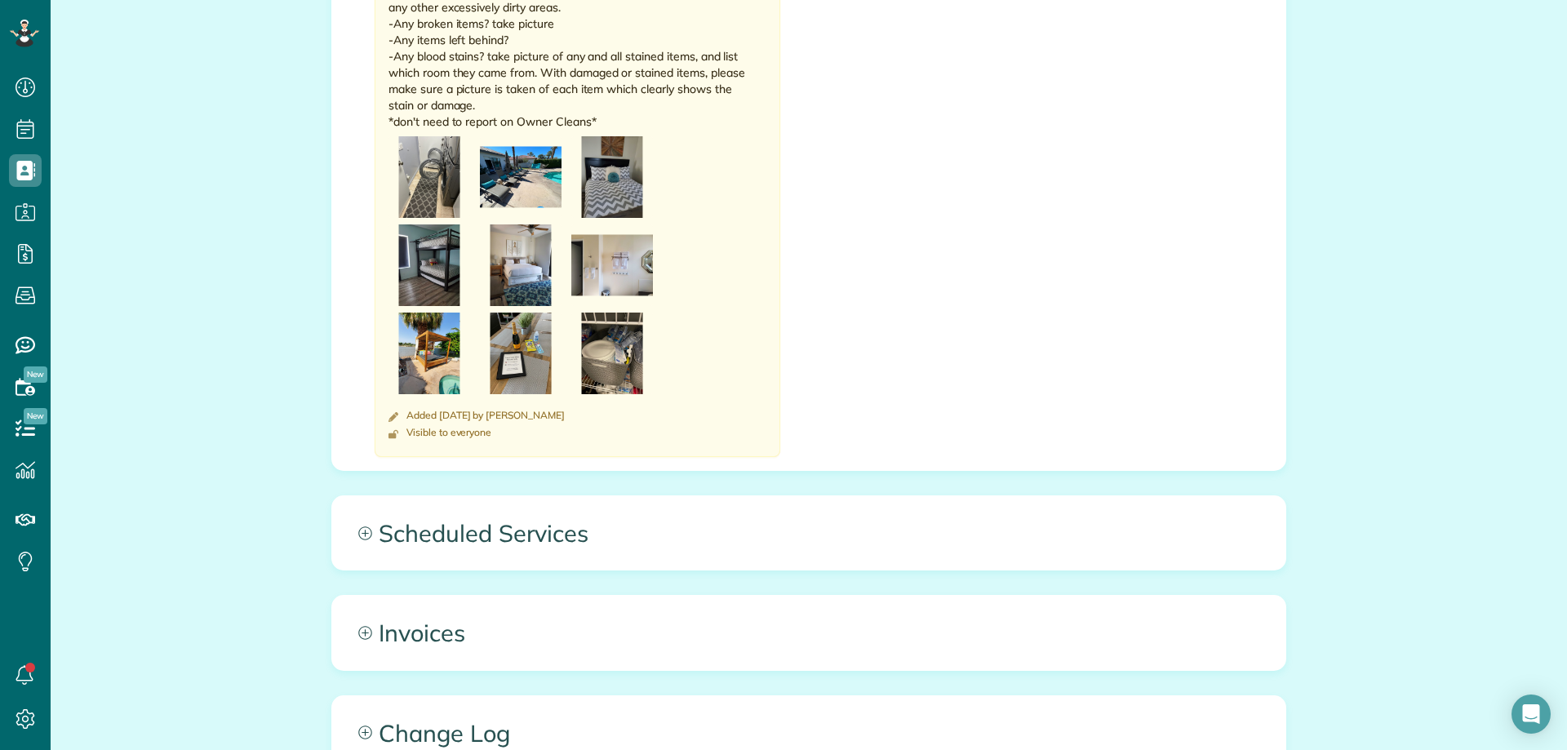
click at [617, 313] on img at bounding box center [612, 354] width 82 height 82
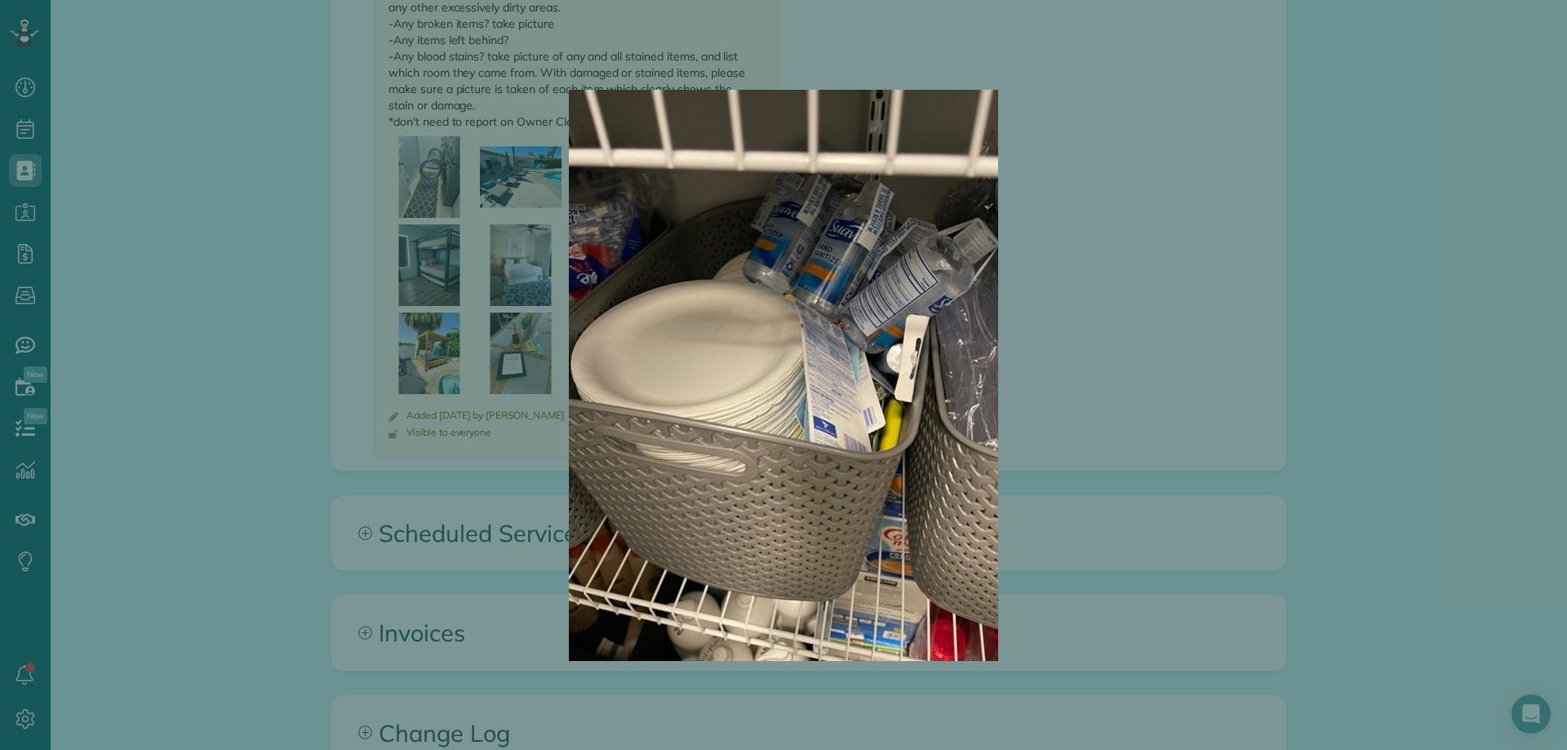
click at [522, 288] on img at bounding box center [783, 375] width 571 height 571
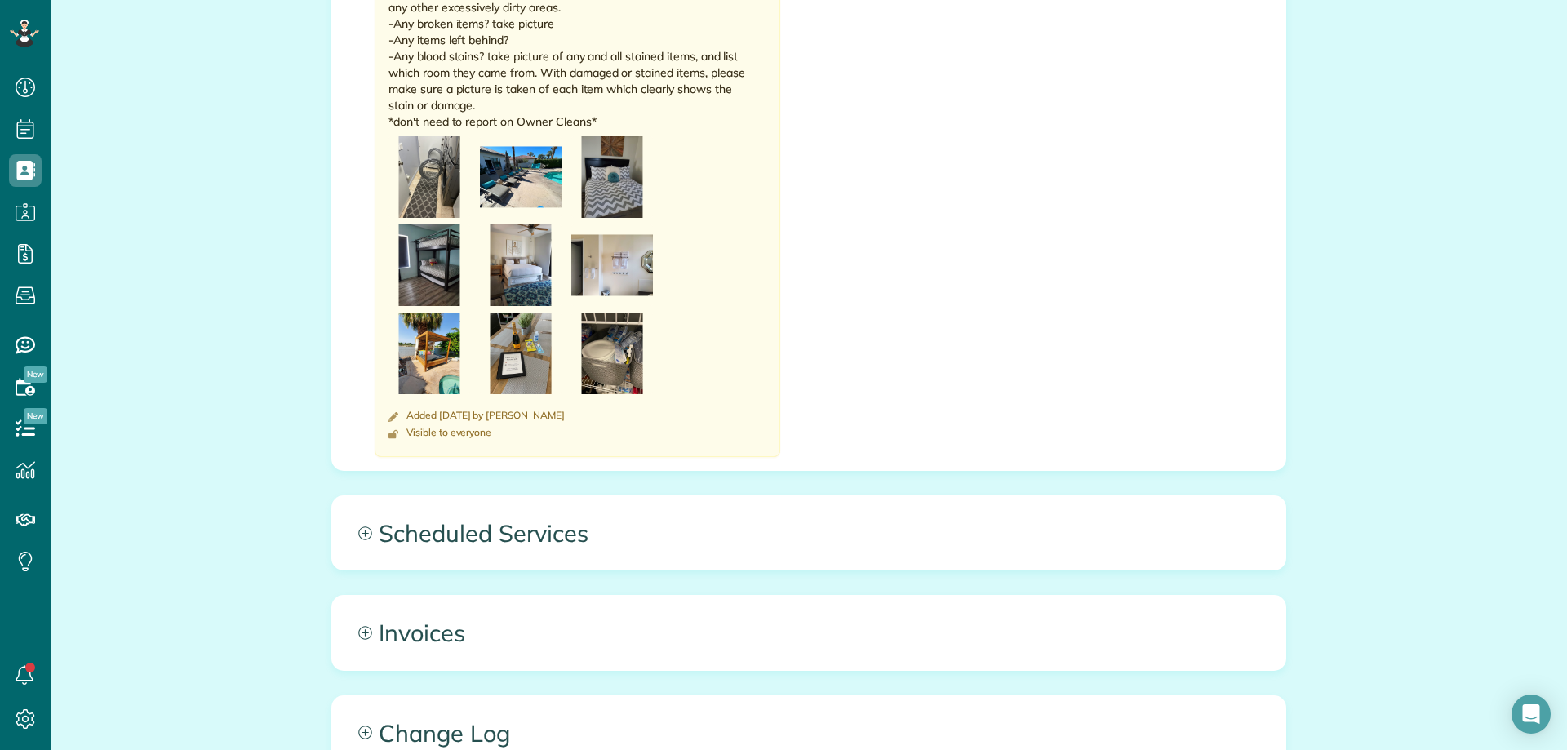
click at [522, 313] on img at bounding box center [521, 354] width 82 height 82
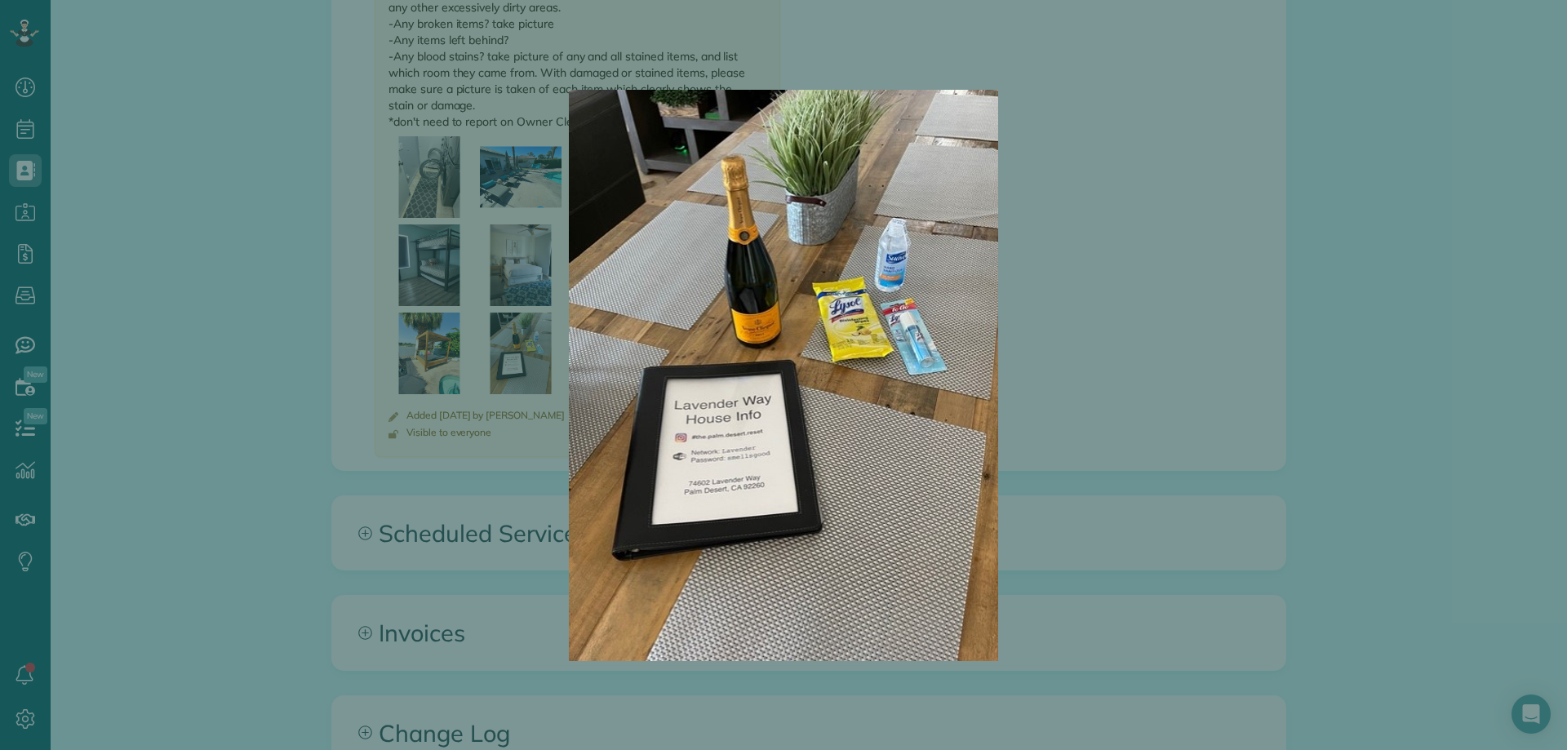
click at [411, 302] on div at bounding box center [783, 375] width 1567 height 750
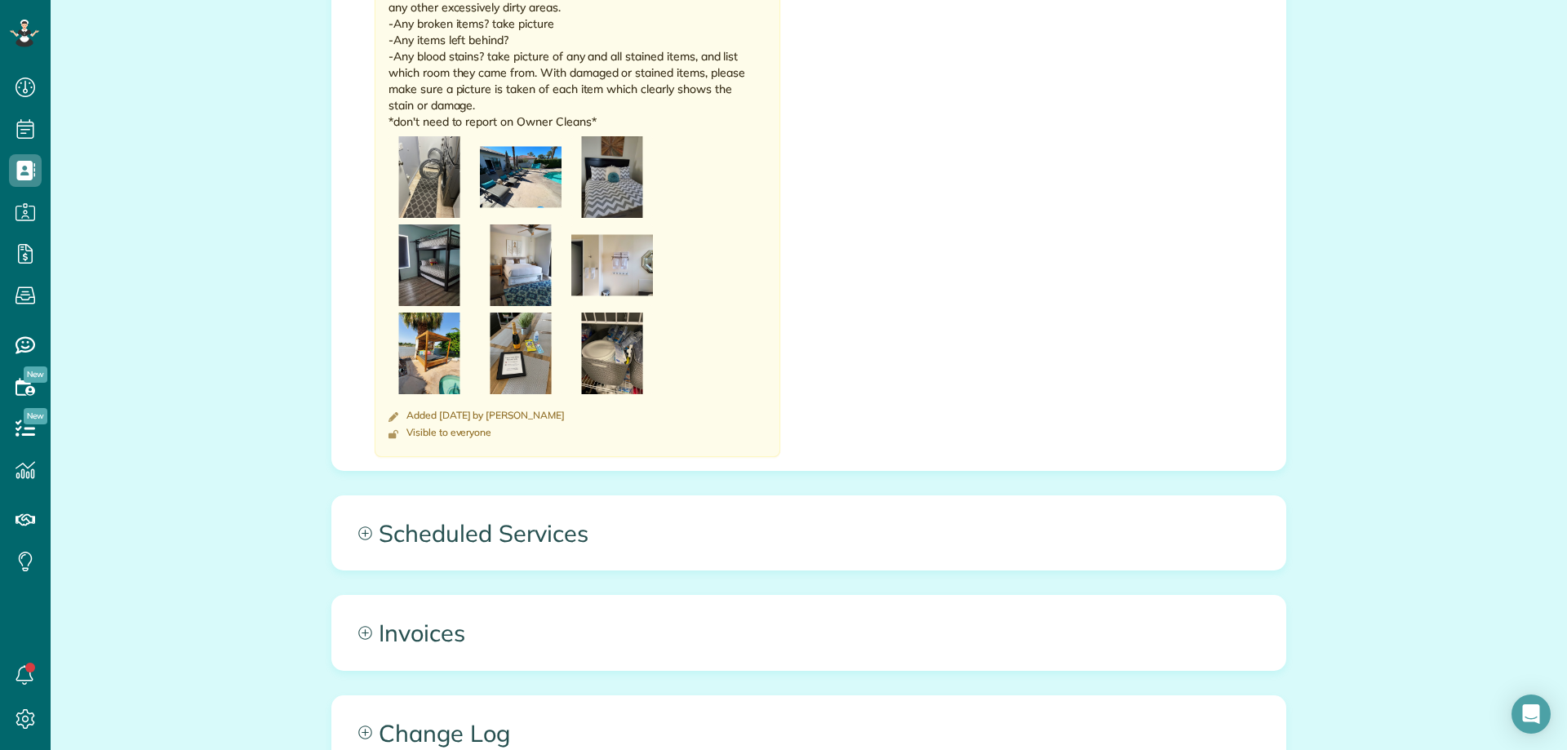
click at [411, 313] on img at bounding box center [430, 354] width 82 height 82
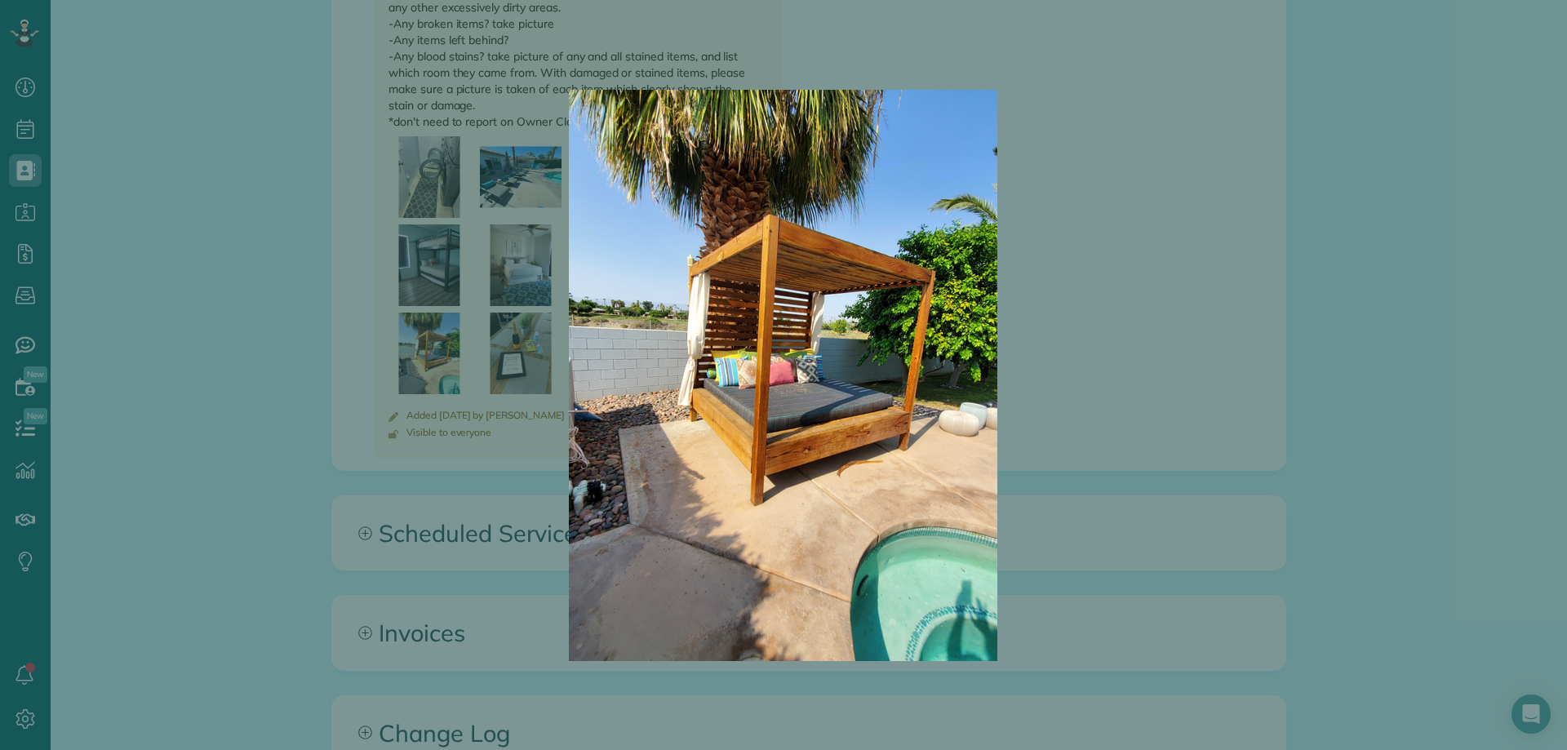
click at [433, 220] on div at bounding box center [783, 375] width 1567 height 750
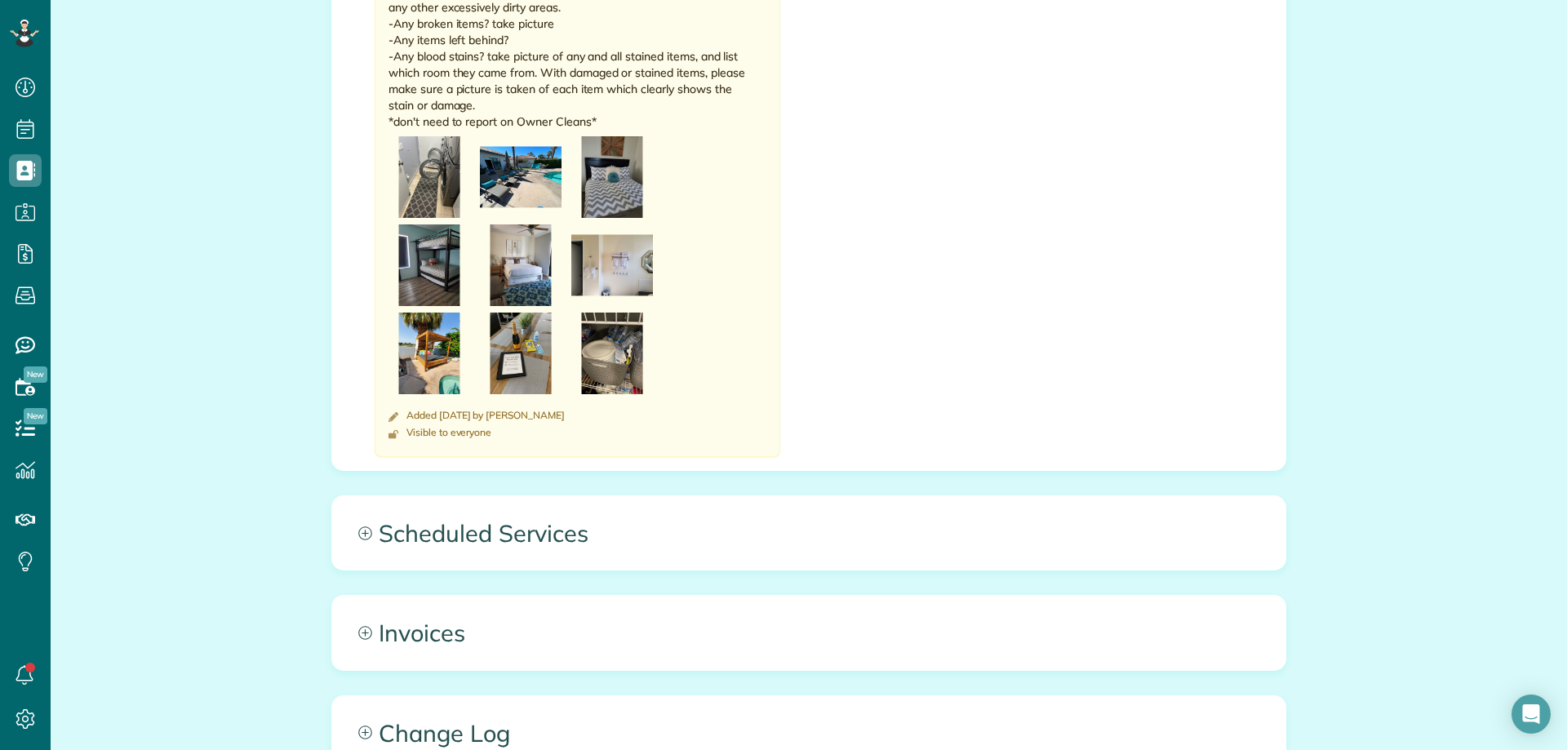
click at [433, 224] on img at bounding box center [430, 265] width 82 height 82
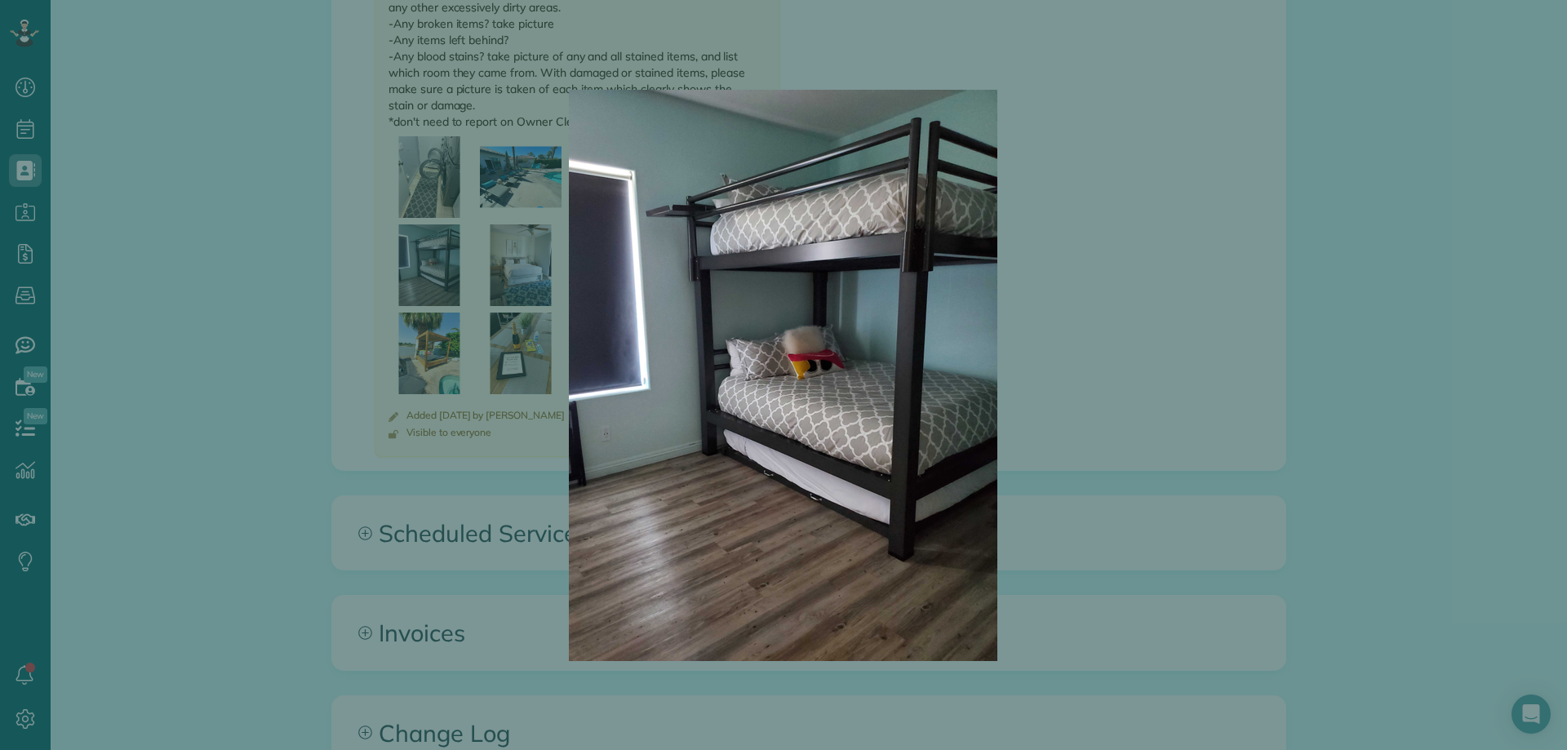
click at [506, 215] on img at bounding box center [783, 375] width 571 height 571
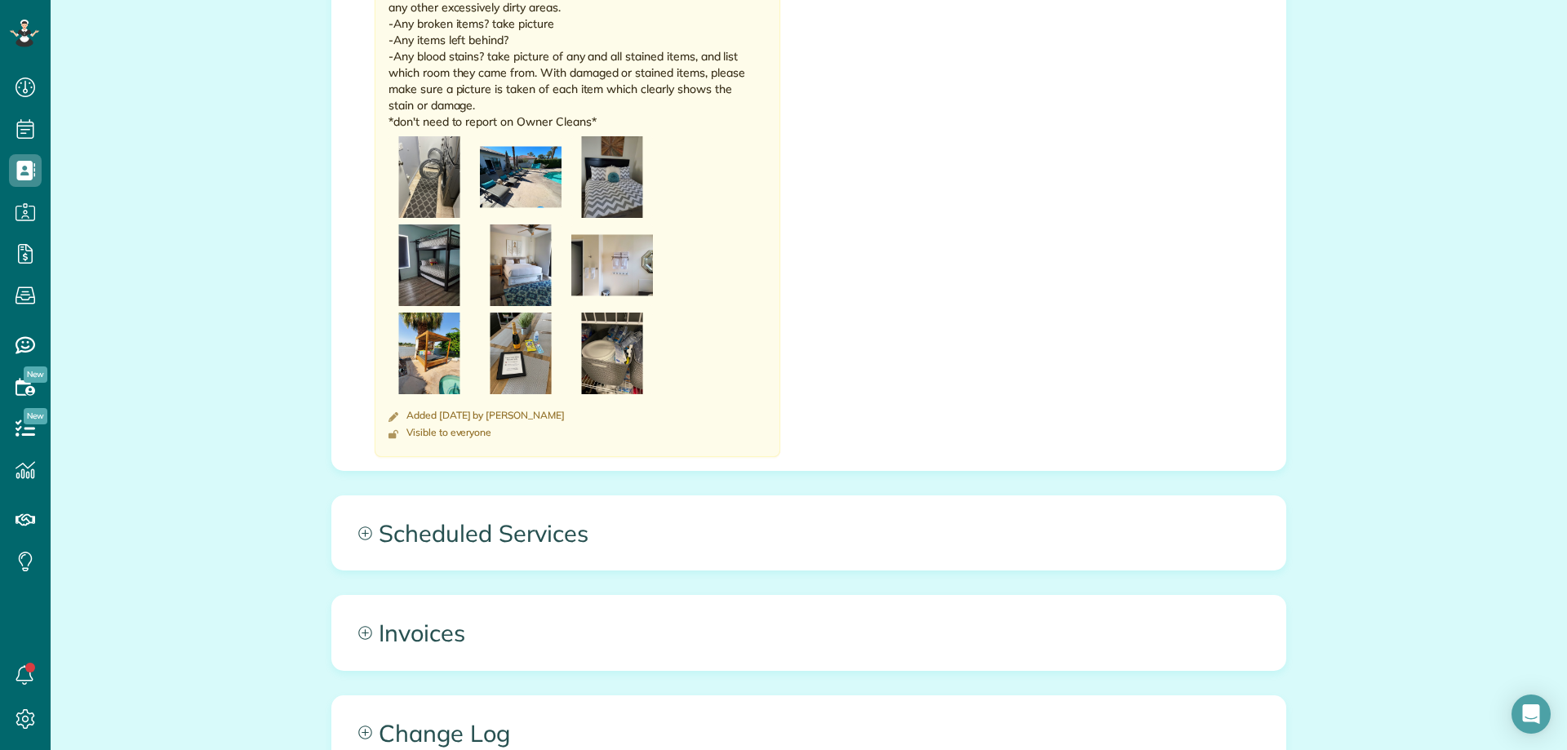
click at [506, 224] on img at bounding box center [521, 265] width 82 height 82
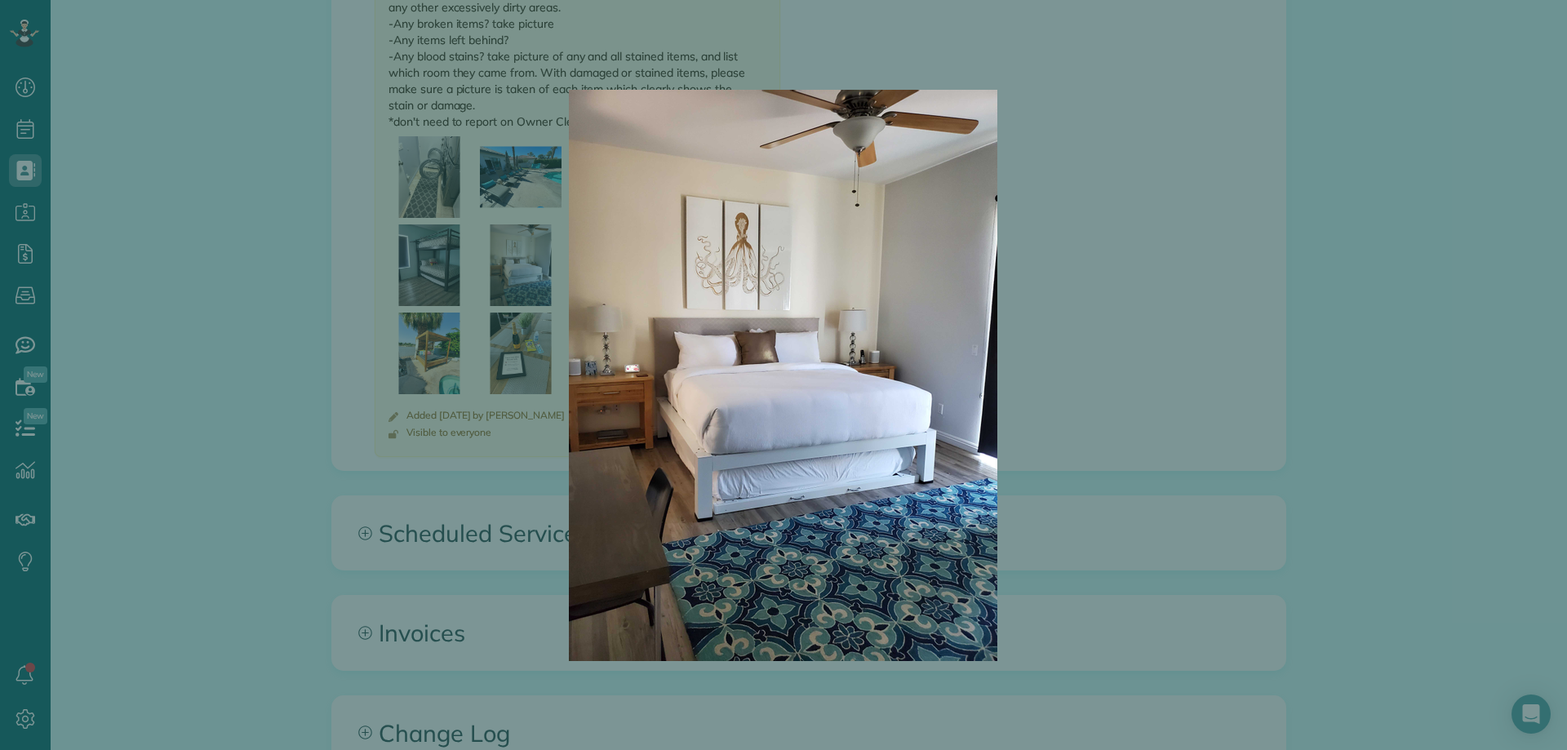
click at [513, 138] on img at bounding box center [783, 375] width 571 height 571
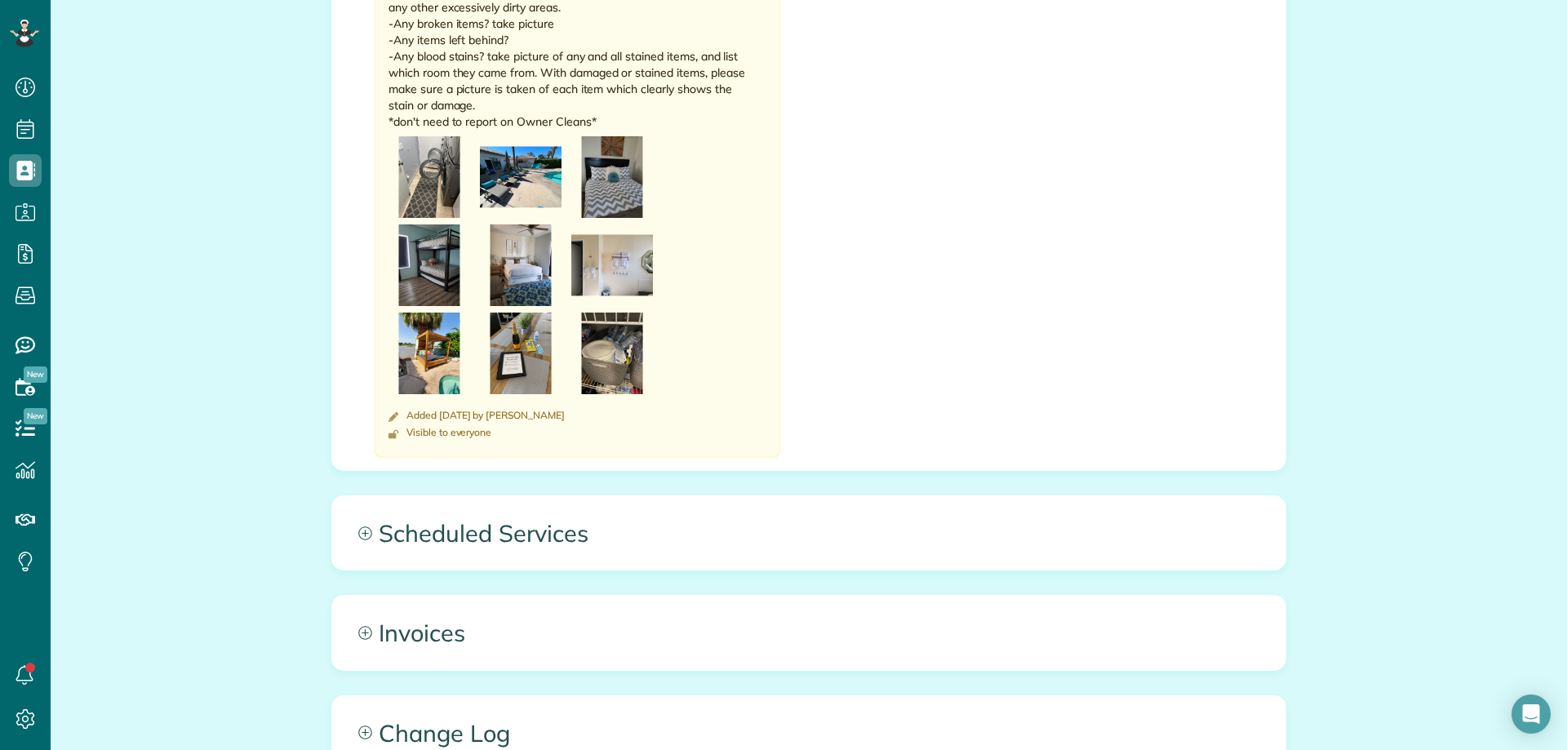
click at [606, 136] on img at bounding box center [612, 177] width 82 height 82
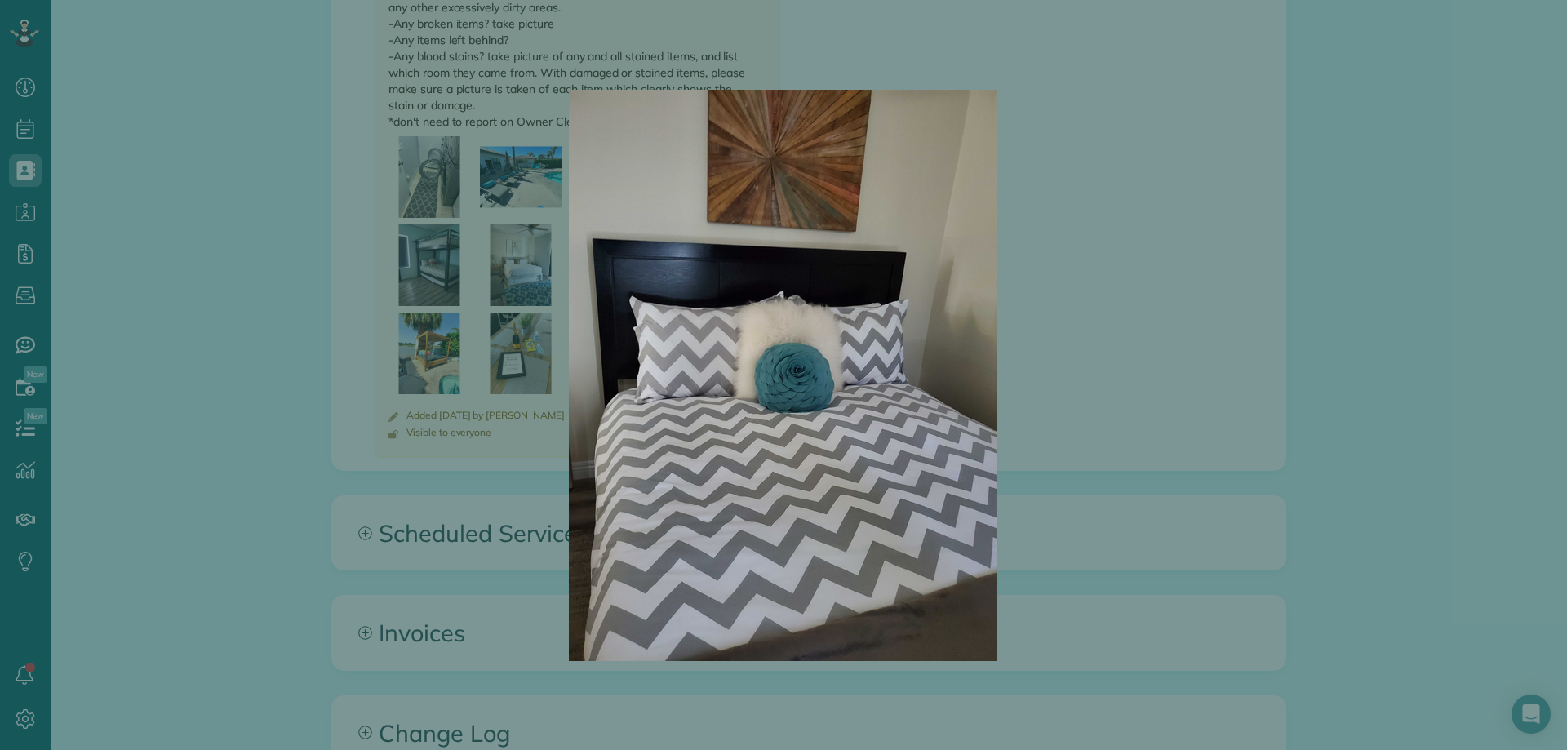
click at [519, 215] on img at bounding box center [783, 375] width 571 height 571
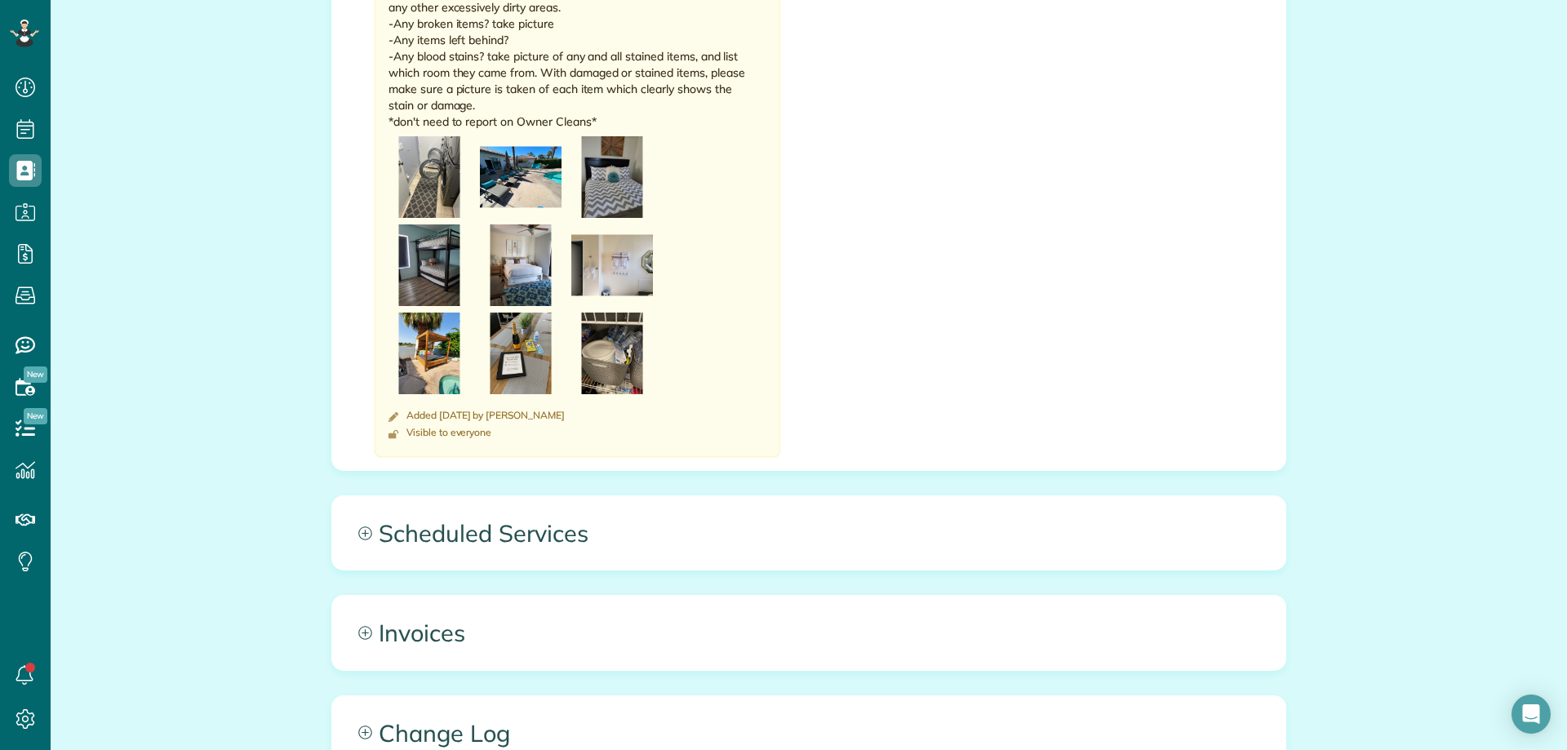
click at [519, 224] on img at bounding box center [521, 265] width 82 height 82
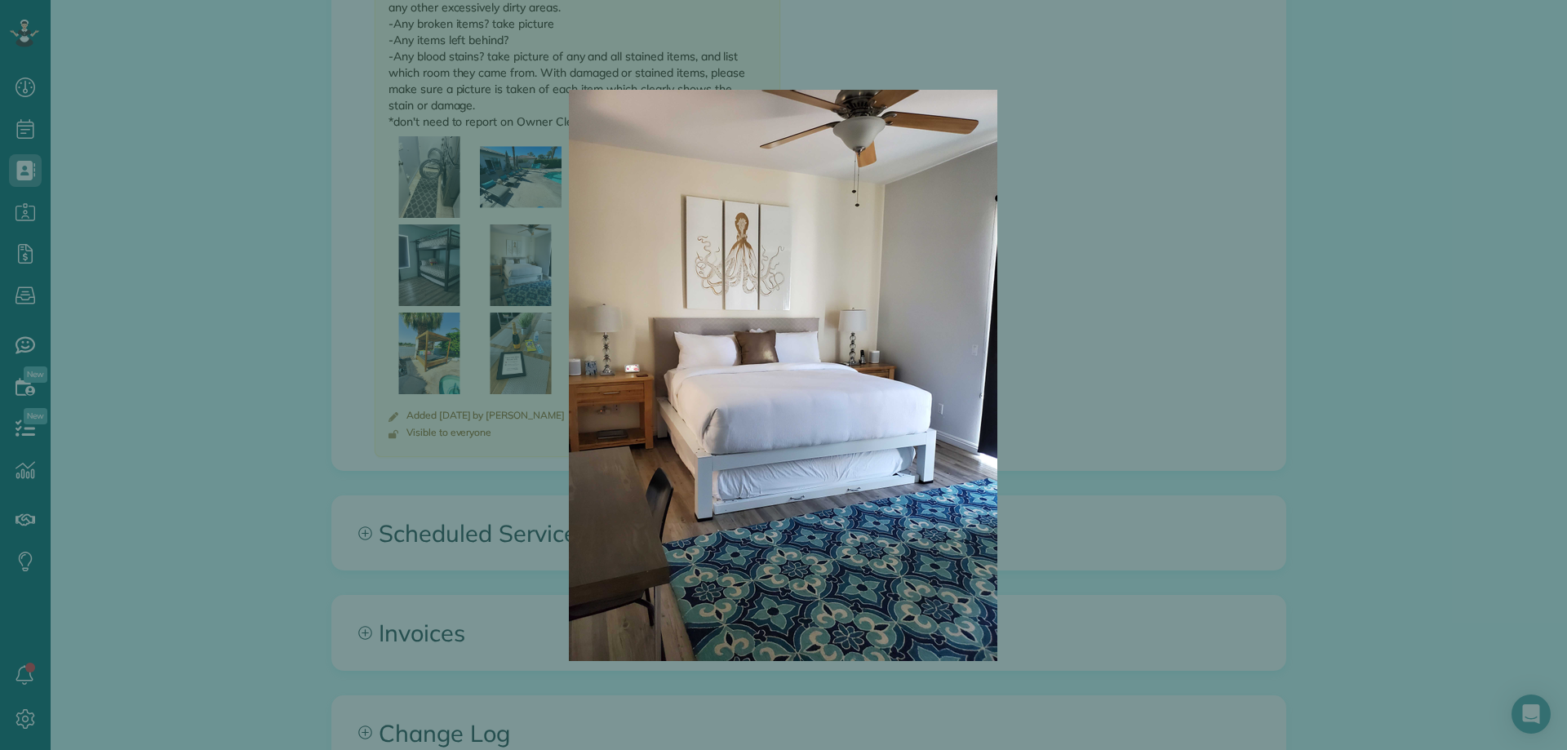
click at [440, 196] on div at bounding box center [783, 375] width 1567 height 750
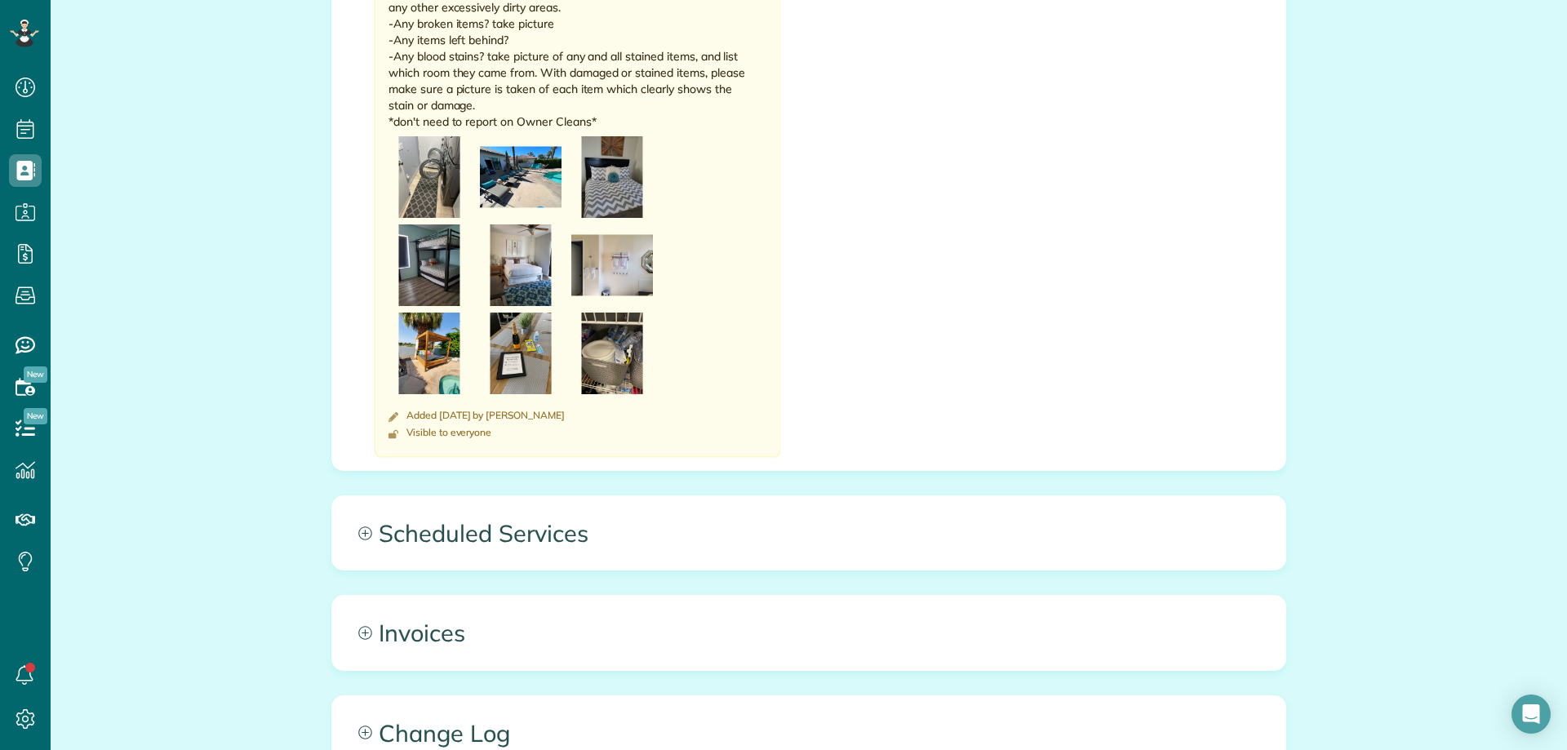
click at [440, 224] on img at bounding box center [430, 265] width 82 height 82
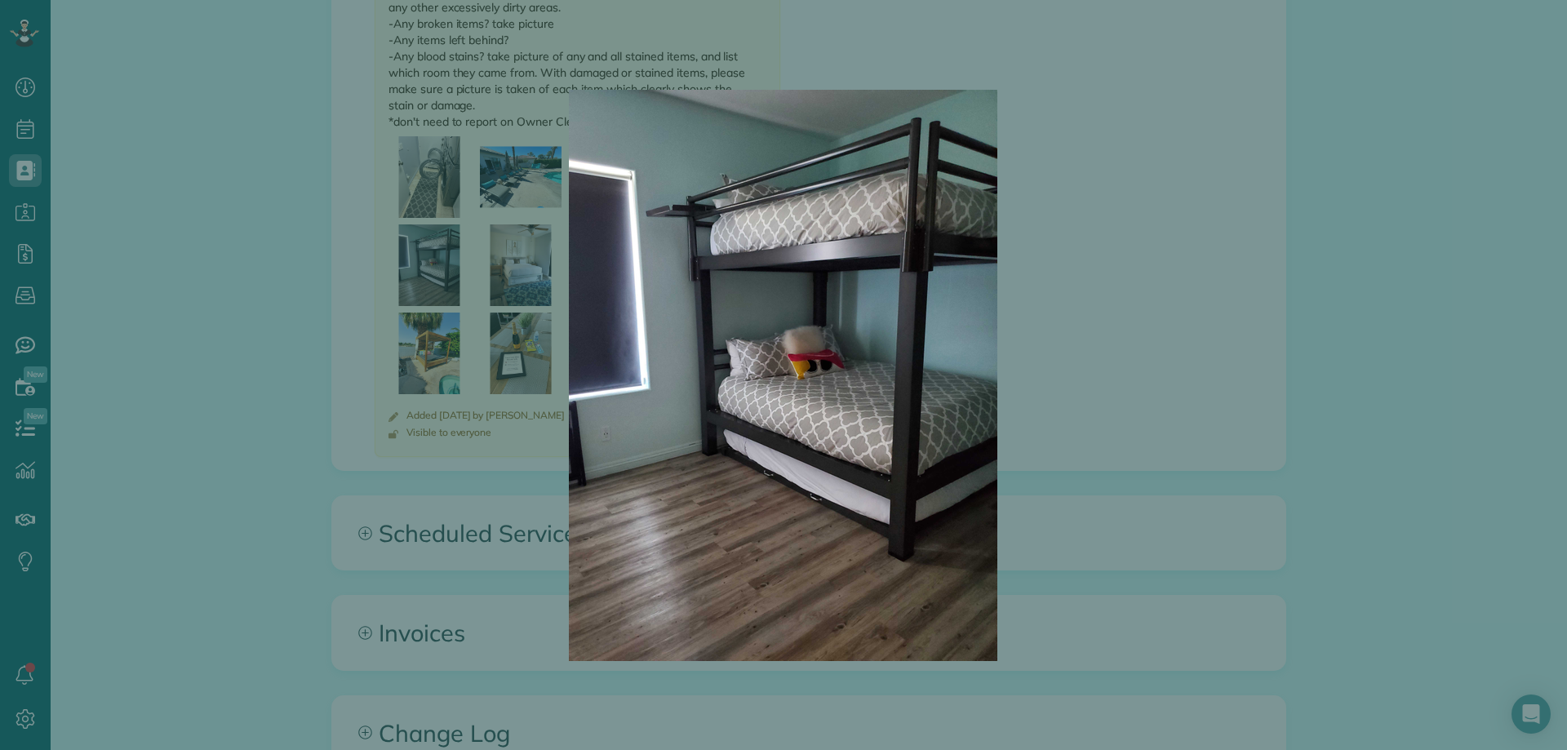
click at [417, 131] on div at bounding box center [783, 375] width 1567 height 750
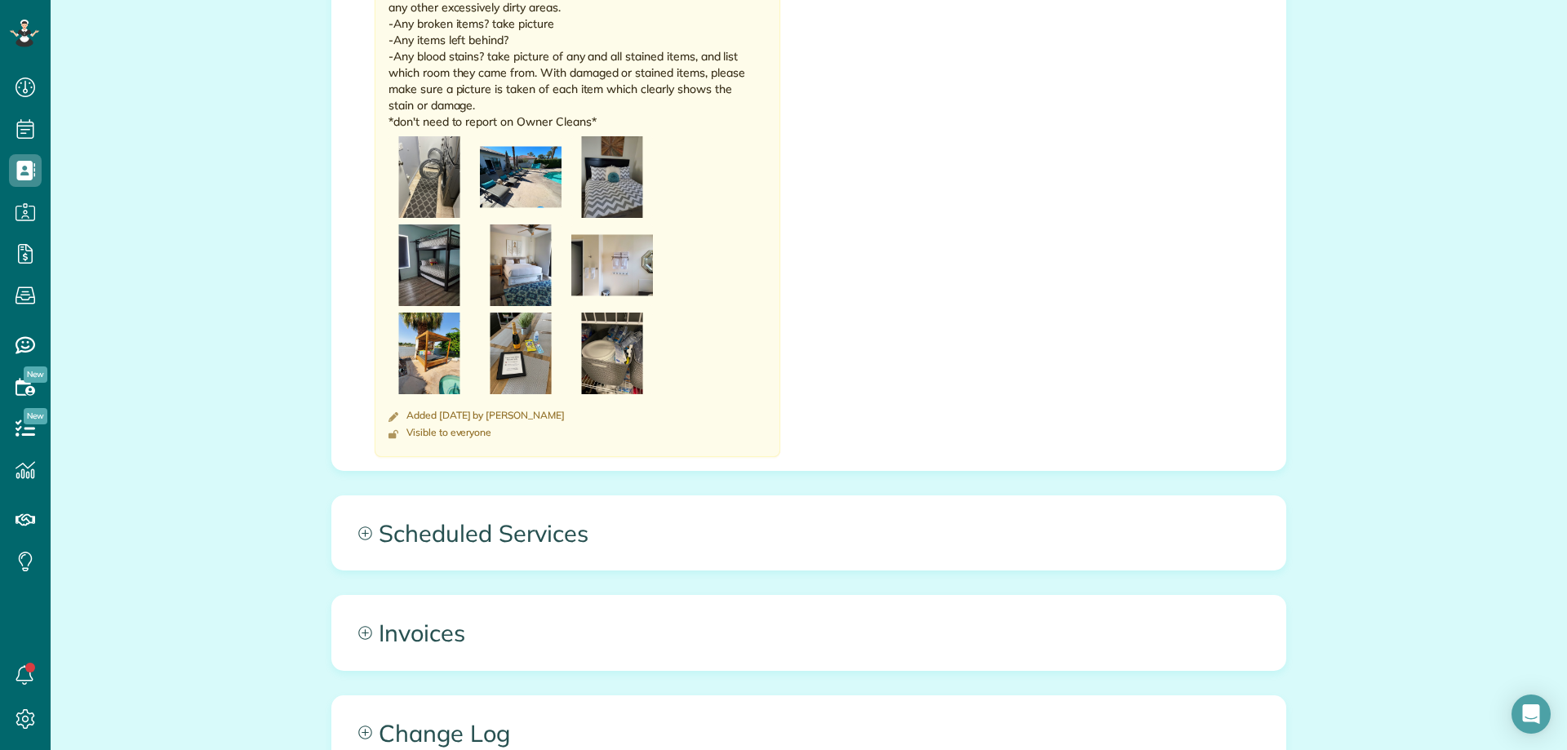
click at [417, 136] on img at bounding box center [430, 177] width 82 height 82
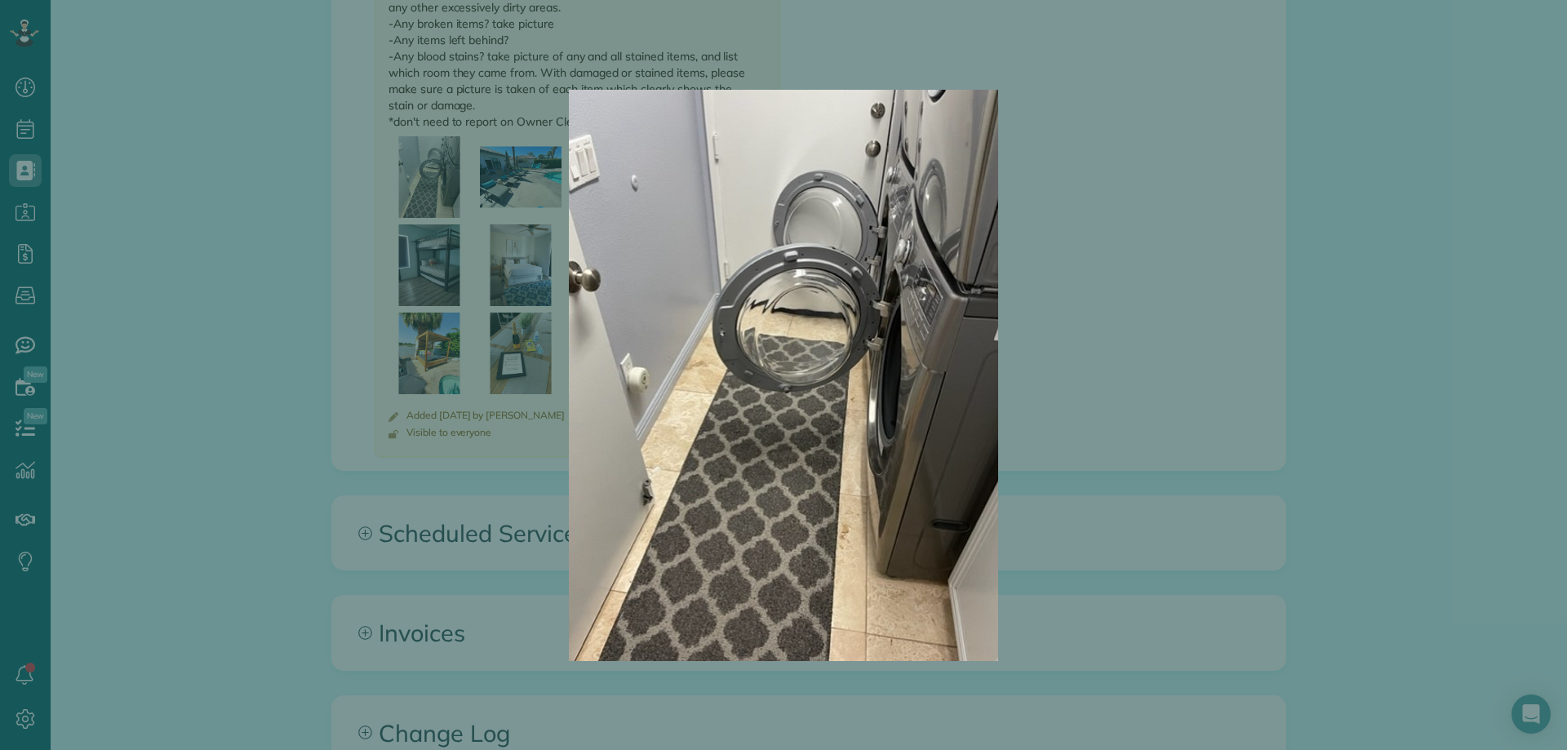
click at [417, 131] on div at bounding box center [783, 375] width 1567 height 750
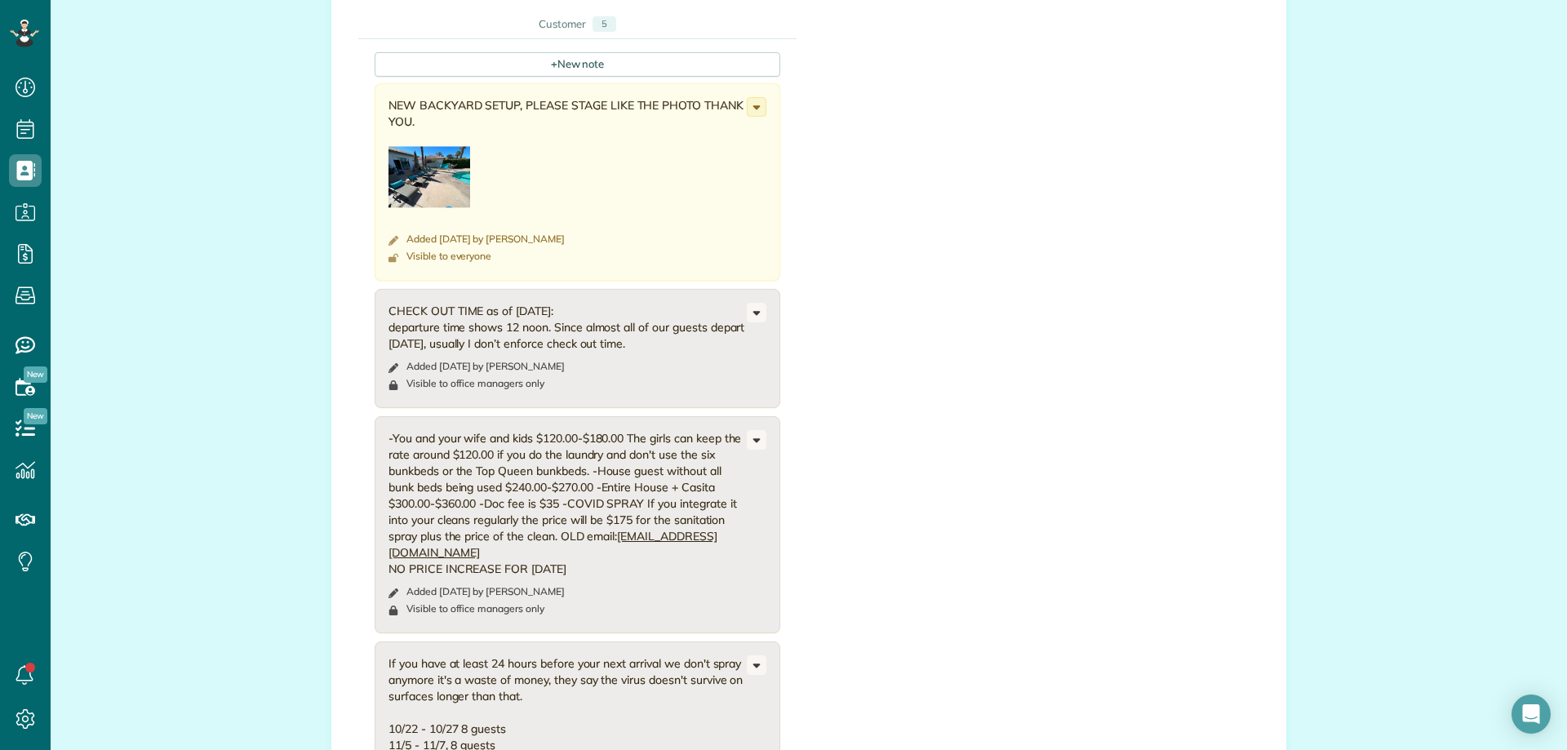
scroll to position [0, 0]
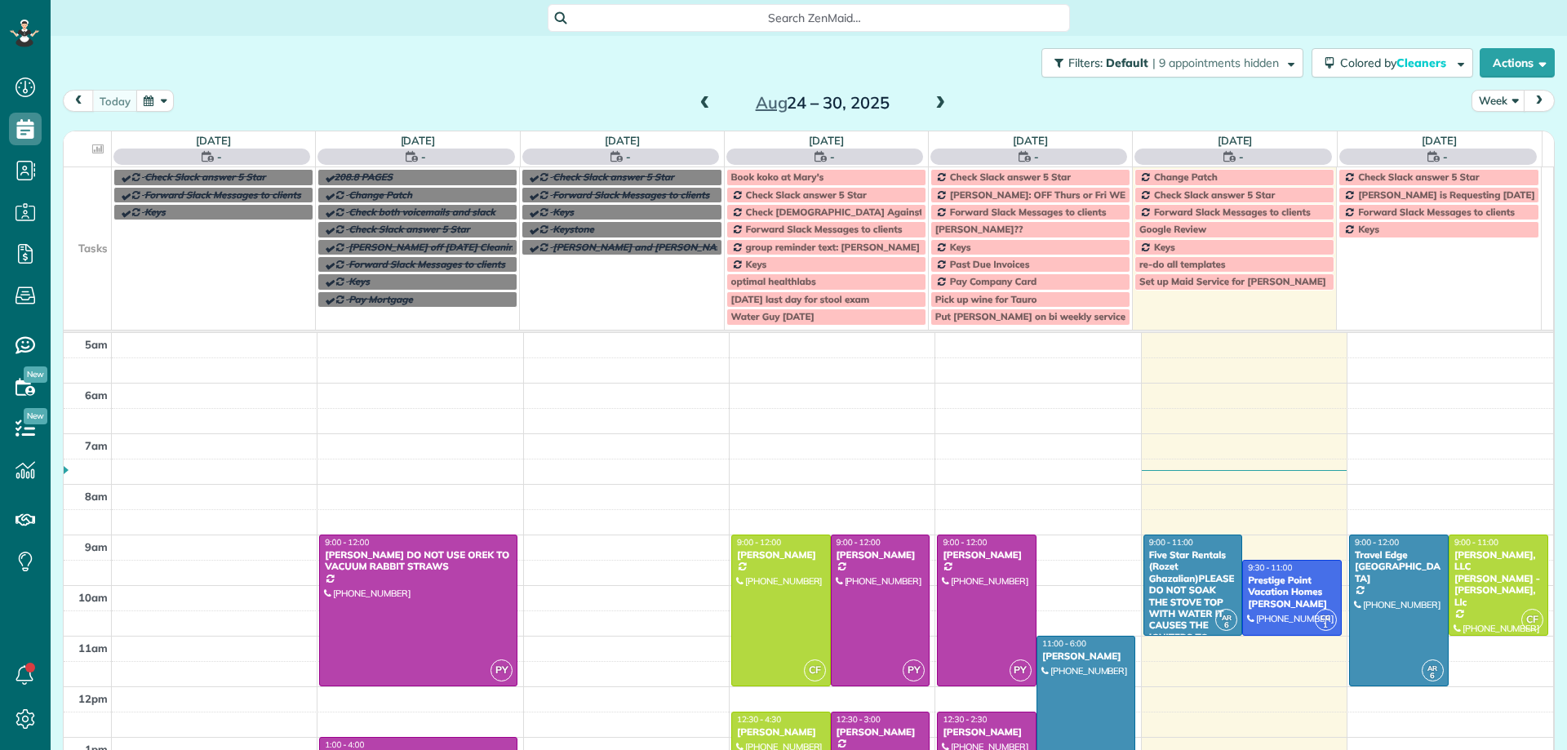
scroll to position [102, 0]
